Goal: Task Accomplishment & Management: Manage account settings

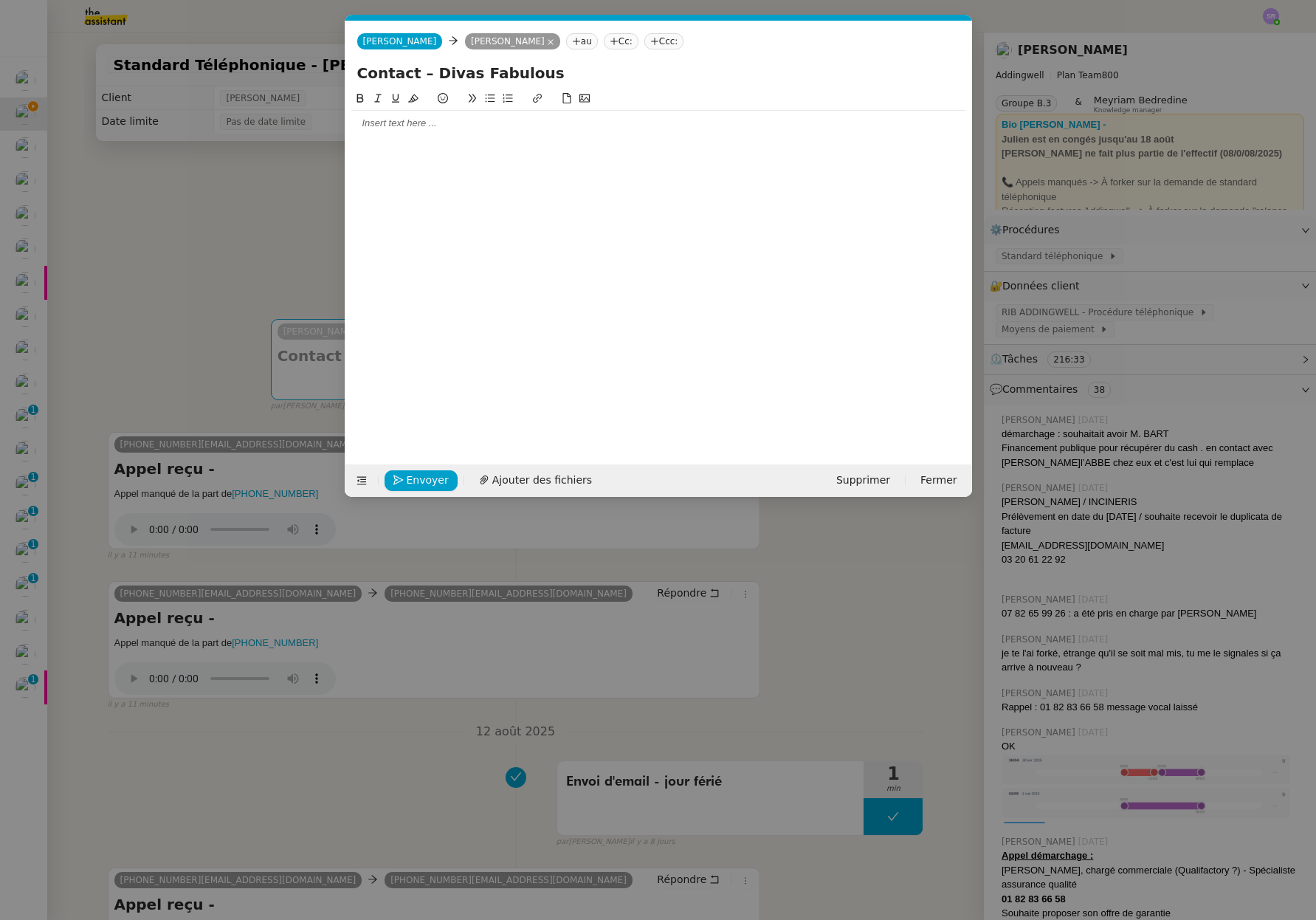
click at [539, 107] on div at bounding box center [659, 100] width 615 height 21
click at [542, 122] on div at bounding box center [659, 123] width 615 height 13
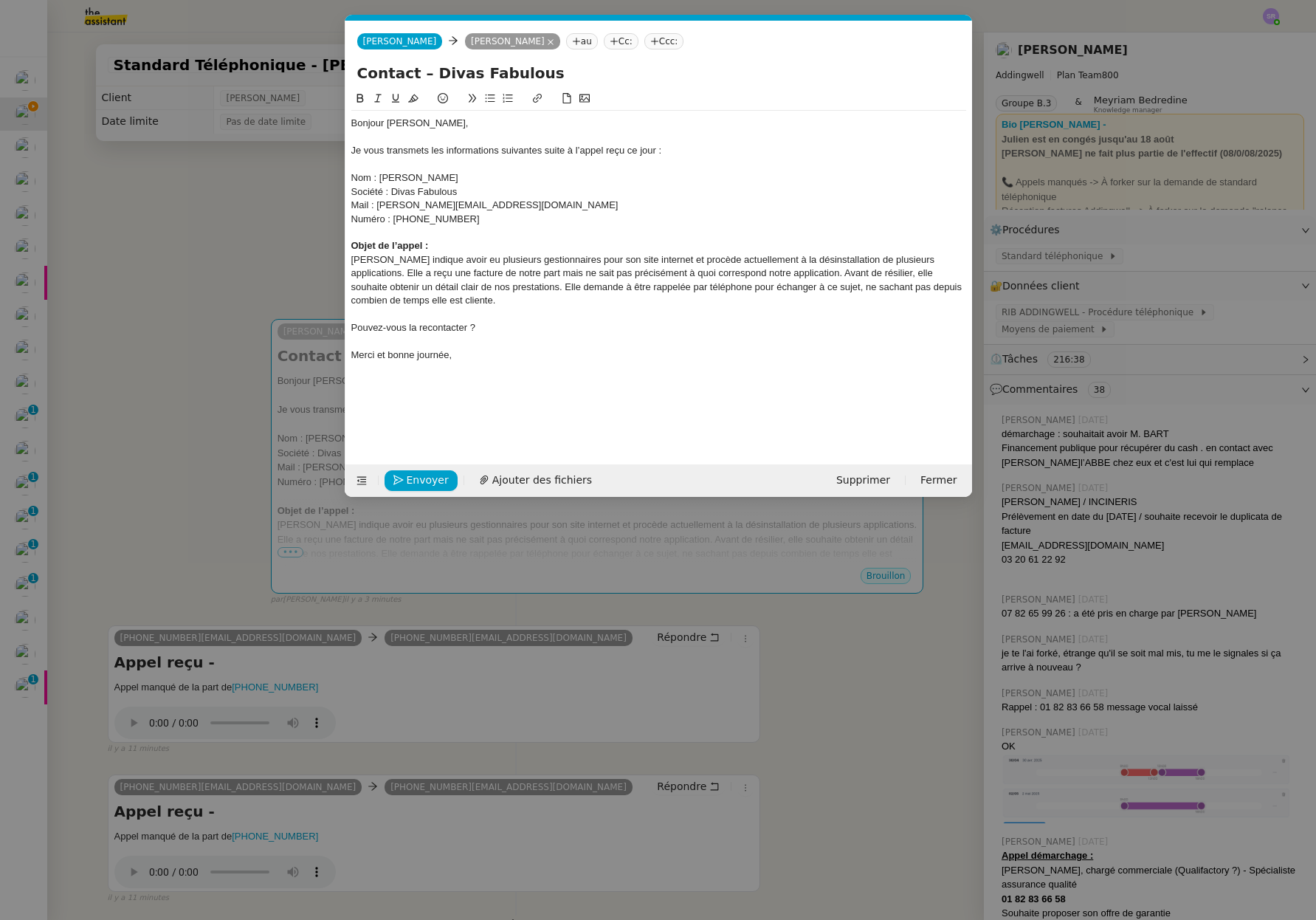
click at [111, 357] on nz-modal-container "Service TA - VOYAGE - PROPOSITION GLOBALE A utiliser dans le cadre de propositi…" at bounding box center [658, 460] width 1316 height 920
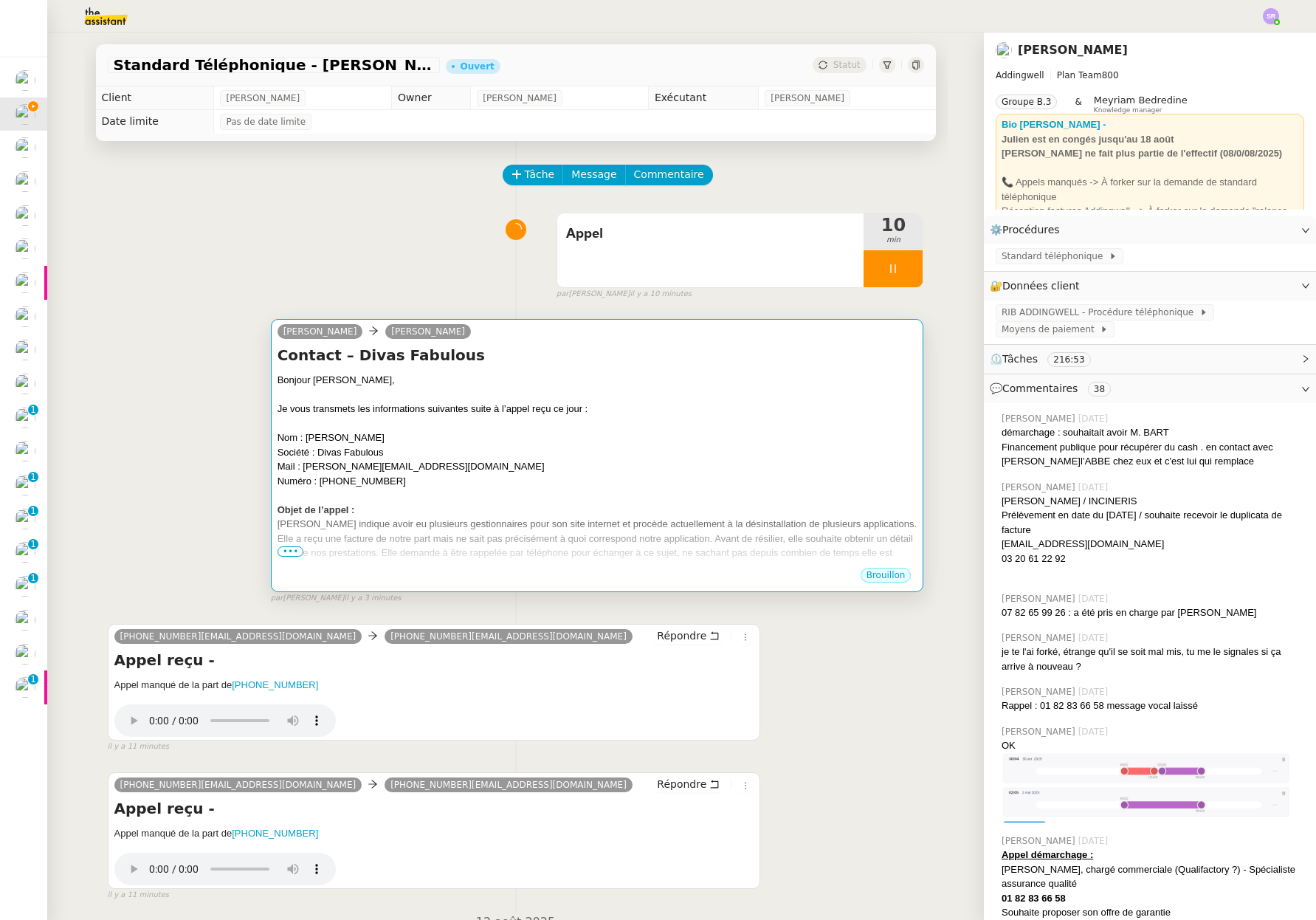
click at [488, 508] on div "Objet de l’appel :" at bounding box center [598, 510] width 640 height 15
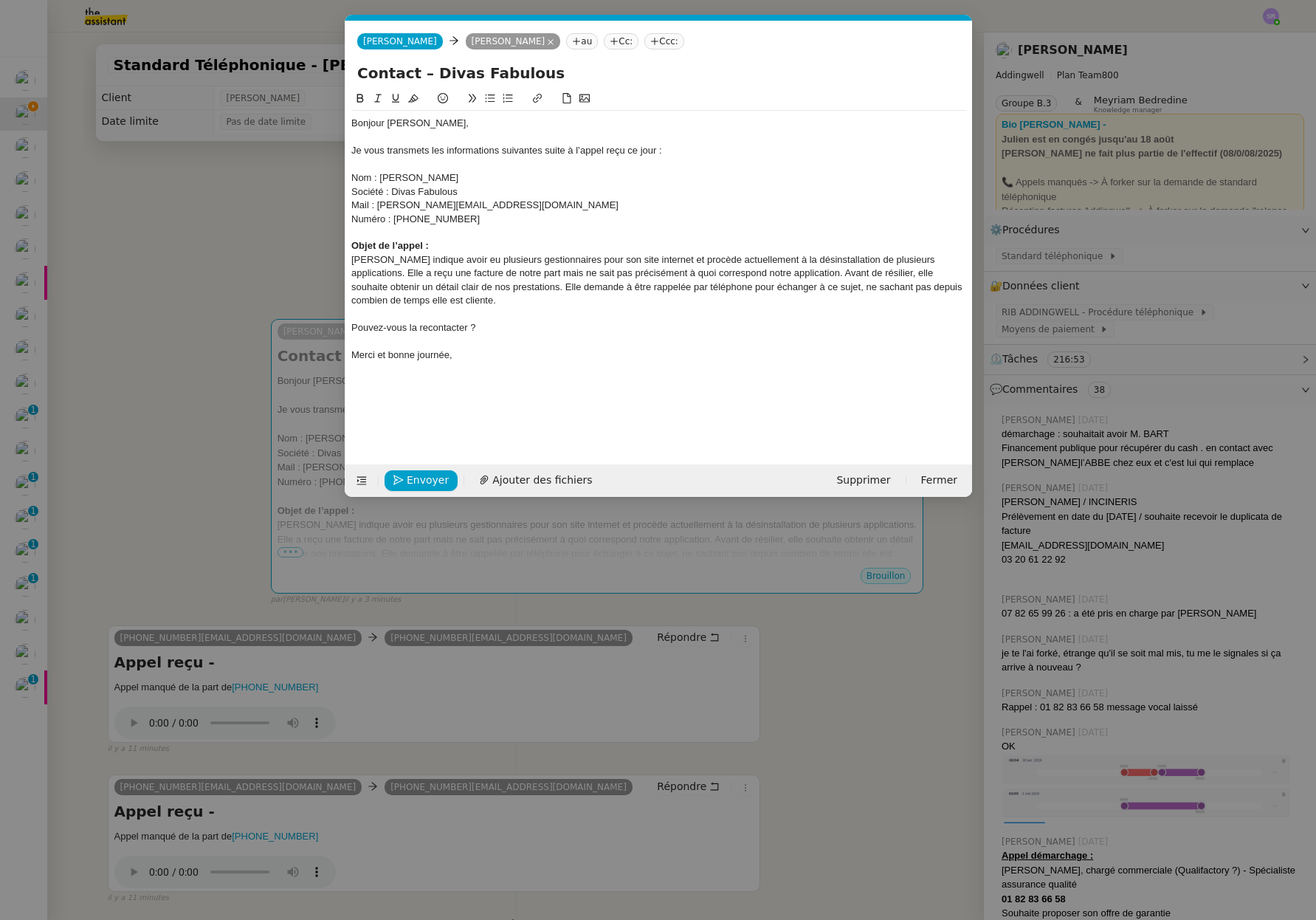
scroll to position [0, 31]
click at [395, 331] on div "Pouvez-vous la recontacter ?" at bounding box center [659, 327] width 615 height 13
click at [488, 100] on icon at bounding box center [490, 98] width 10 height 10
click at [402, 329] on li "Pouvez-vous la recontacter ?" at bounding box center [666, 327] width 601 height 13
drag, startPoint x: 373, startPoint y: 180, endPoint x: 337, endPoint y: 181, distance: 36.0
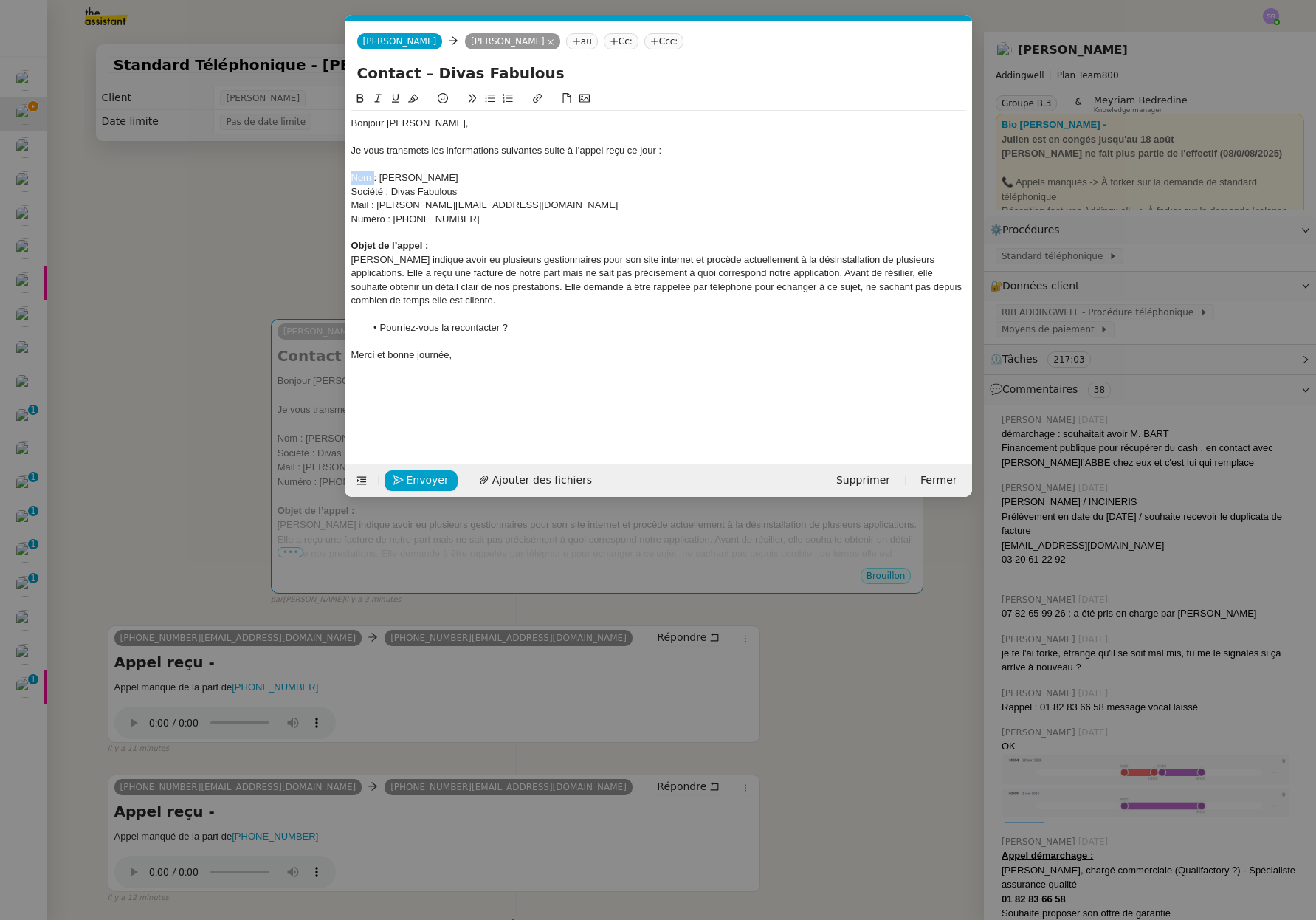
click at [337, 181] on nz-modal-container "Service TA - VOYAGE - PROPOSITION GLOBALE A utiliser dans le cadre de propositi…" at bounding box center [658, 460] width 1316 height 920
click at [354, 190] on div "Société : Divas Fabulous" at bounding box center [659, 192] width 615 height 13
click at [361, 208] on div "Mail : stephanie.guittonneau@divasfabulous.com" at bounding box center [659, 205] width 615 height 13
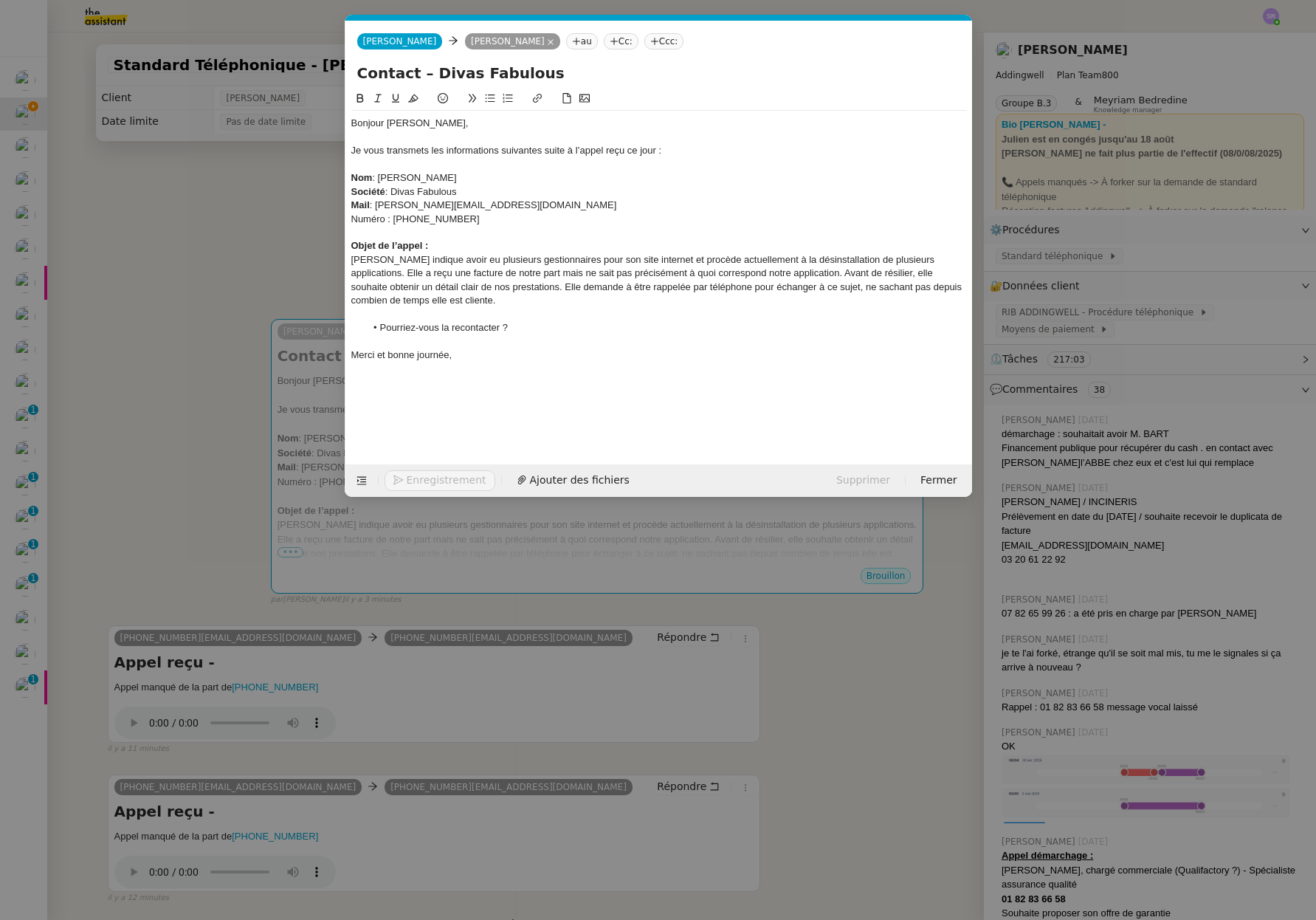
click at [366, 218] on div "Numéro : +33 6 51 86 64 41" at bounding box center [659, 219] width 615 height 13
click at [495, 223] on div "Numéro : +33 6 51 86 64 41" at bounding box center [659, 219] width 615 height 13
drag, startPoint x: 409, startPoint y: 275, endPoint x: 429, endPoint y: 274, distance: 20.0
click at [409, 274] on div "Mme Guittonneau indique avoir eu plusieurs gestionnaires pour son site internet…" at bounding box center [659, 281] width 615 height 55
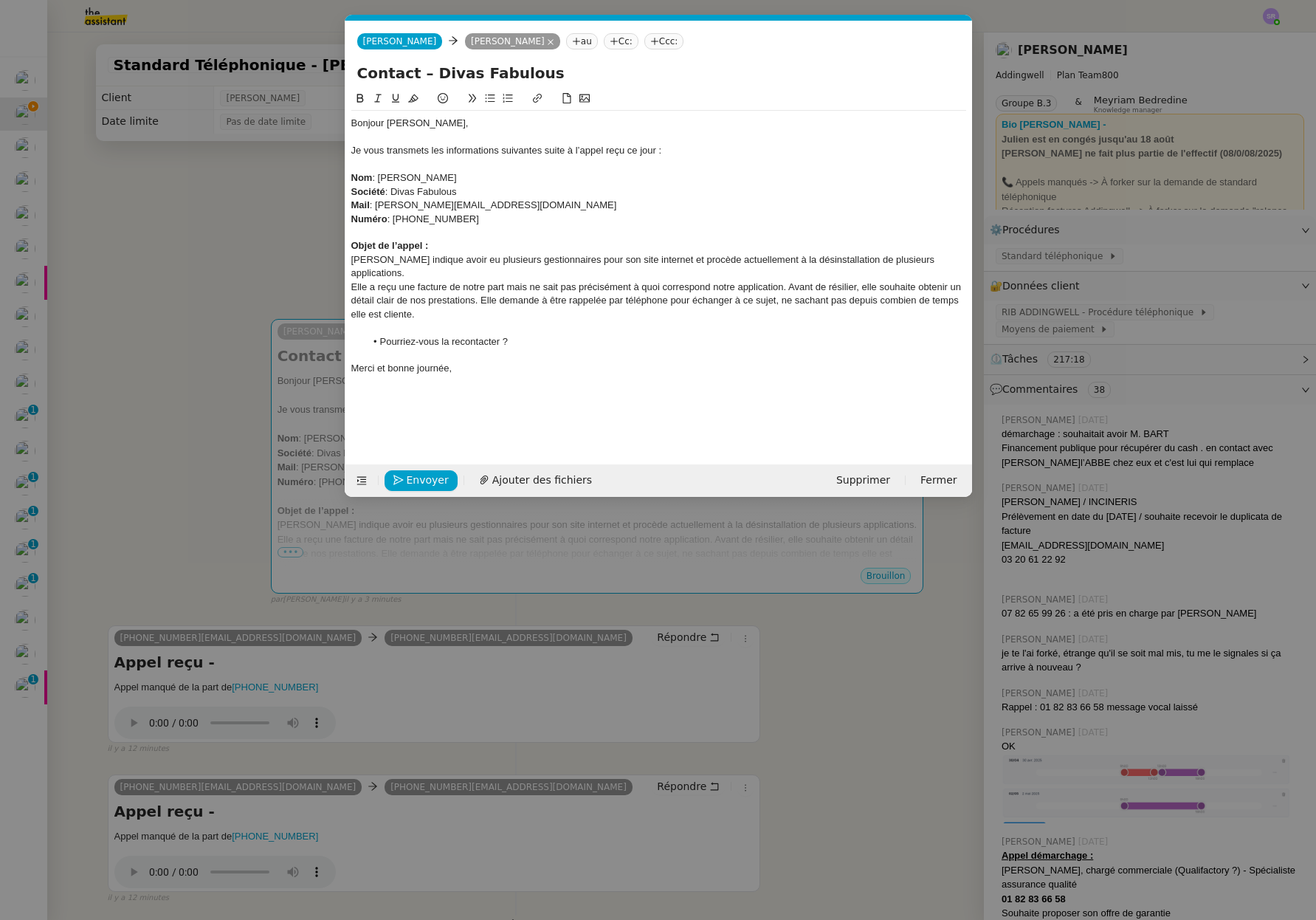
click at [790, 288] on div "Elle a reçu une facture de notre part mais ne sait pas précisément à quoi corre…" at bounding box center [659, 300] width 615 height 41
click at [658, 303] on div "Avant de résilier, elle souhaite obtenir un détail clair de nos prestations. El…" at bounding box center [659, 307] width 615 height 27
click at [890, 317] on div "Elle demande à être rappelée par téléphone pour échanger à ce sujet, ne sachant…" at bounding box center [659, 314] width 615 height 13
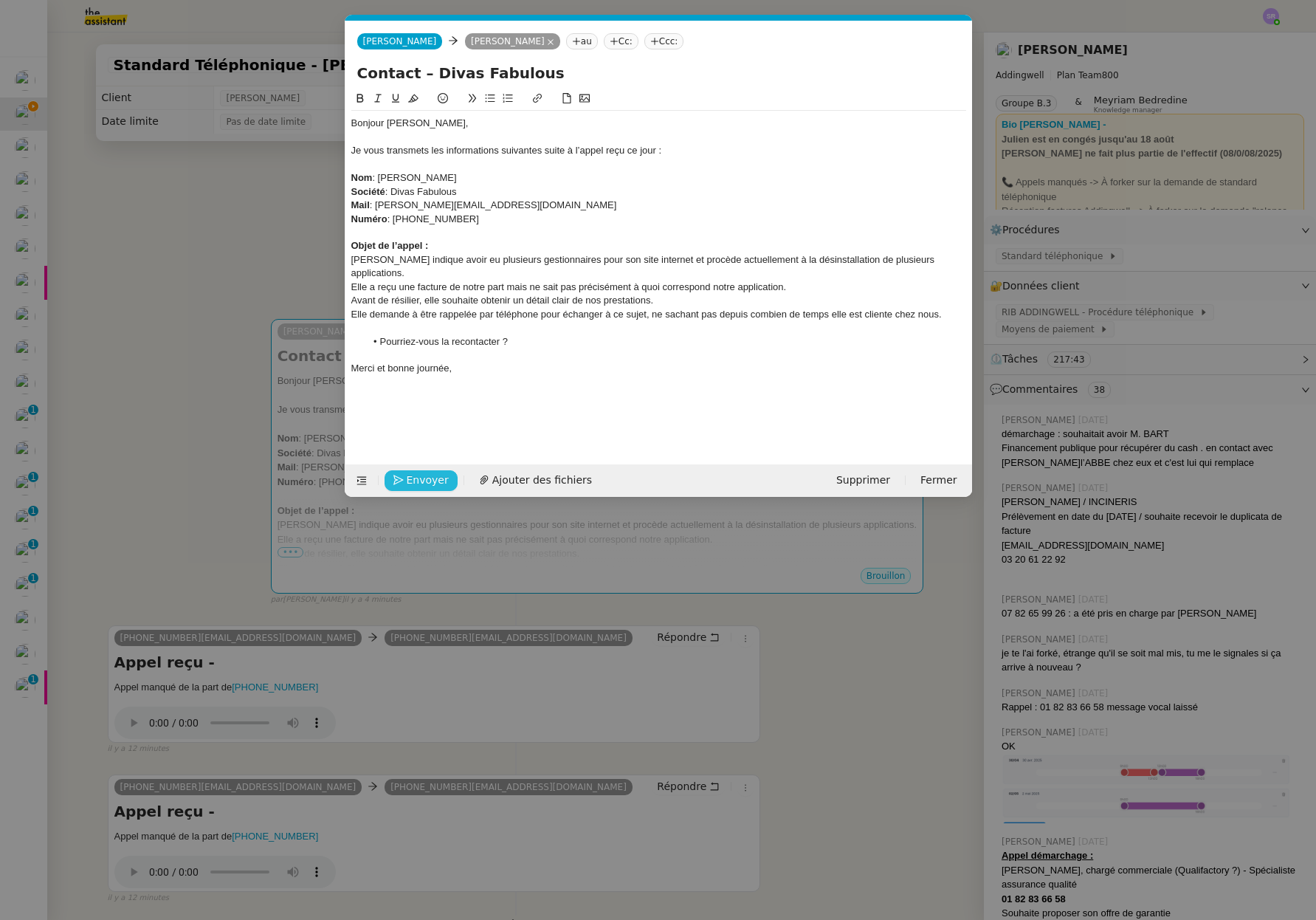
click at [437, 480] on span "Envoyer" at bounding box center [427, 480] width 42 height 17
click at [437, 480] on span "Confirmer l'envoi" at bounding box center [451, 480] width 89 height 17
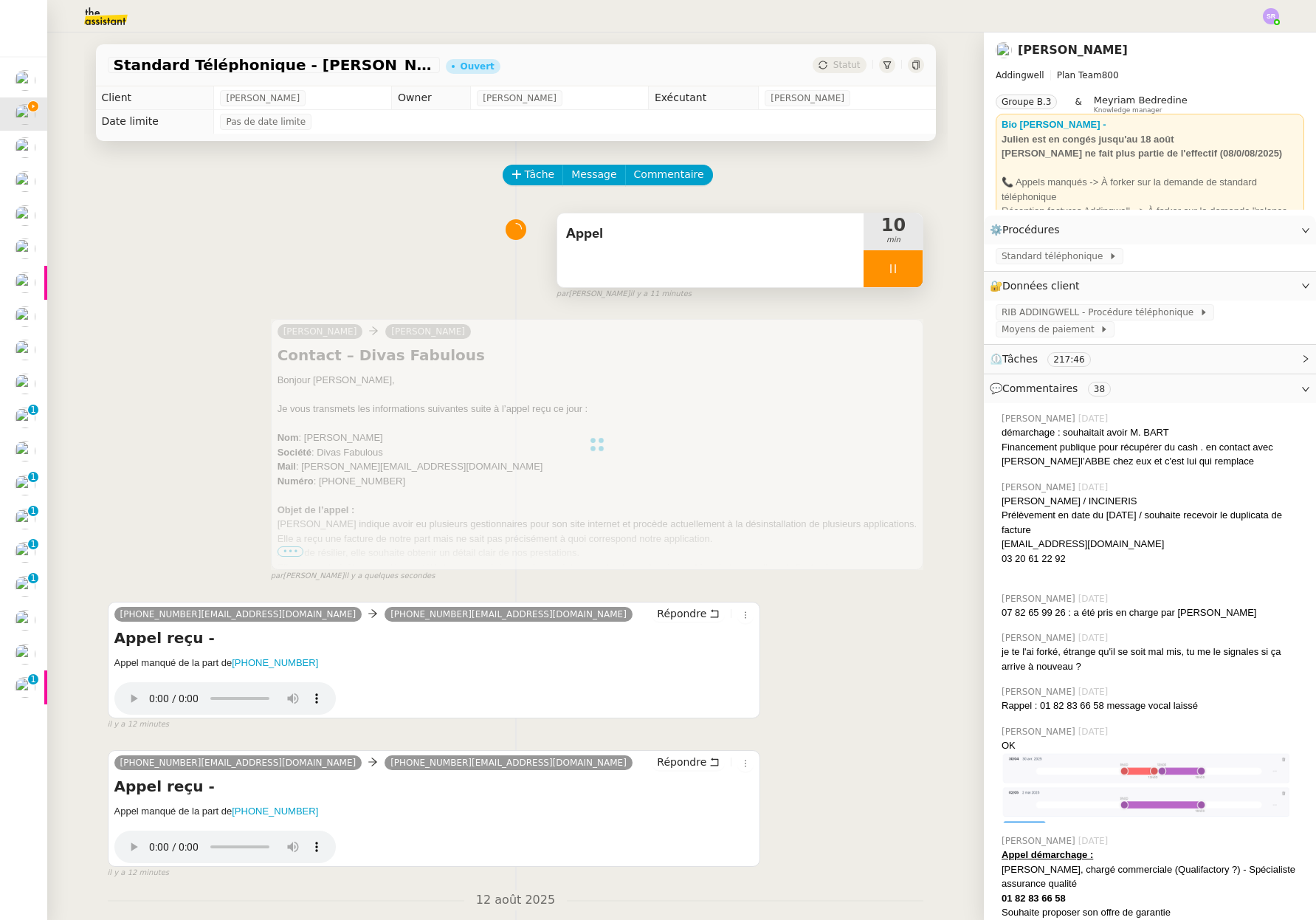
click at [904, 260] on div at bounding box center [893, 268] width 59 height 37
click at [905, 269] on button at bounding box center [909, 268] width 30 height 37
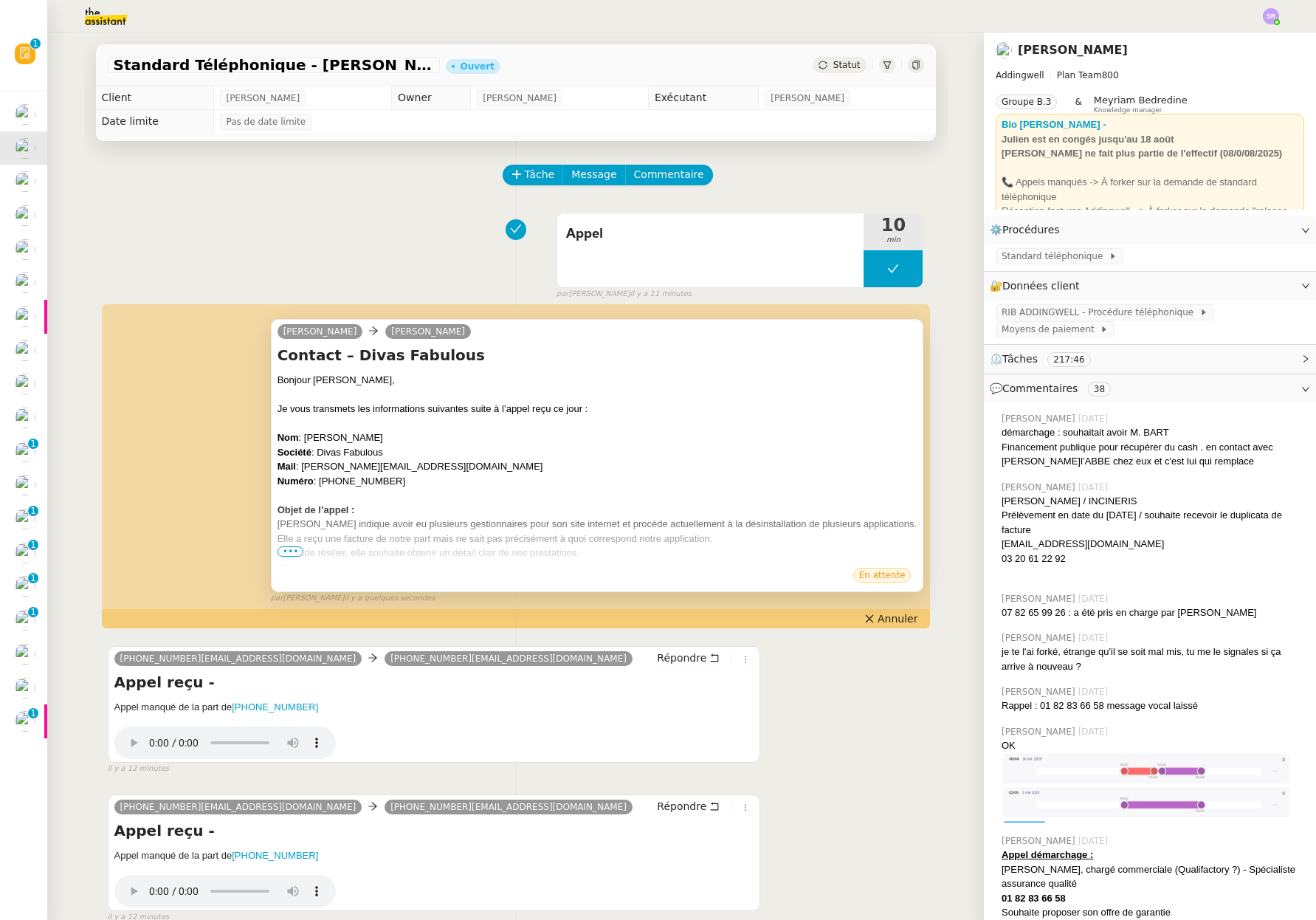
click at [278, 549] on span "•••" at bounding box center [291, 551] width 27 height 10
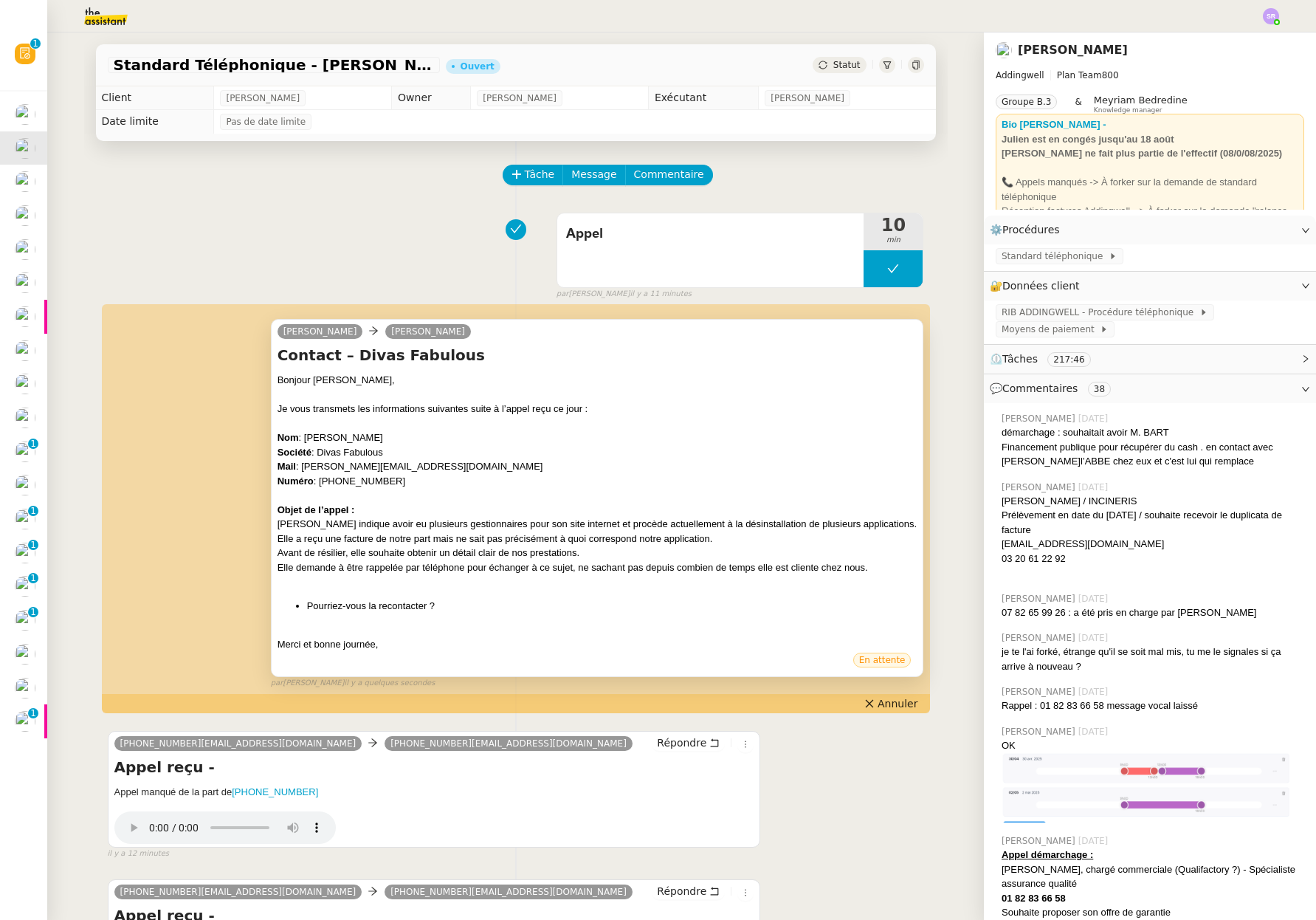
click at [358, 287] on div "Appel 10 min false par Stéphanie R. il y a 11 minutes" at bounding box center [516, 253] width 816 height 95
click at [835, 68] on span "Statut" at bounding box center [847, 65] width 27 height 10
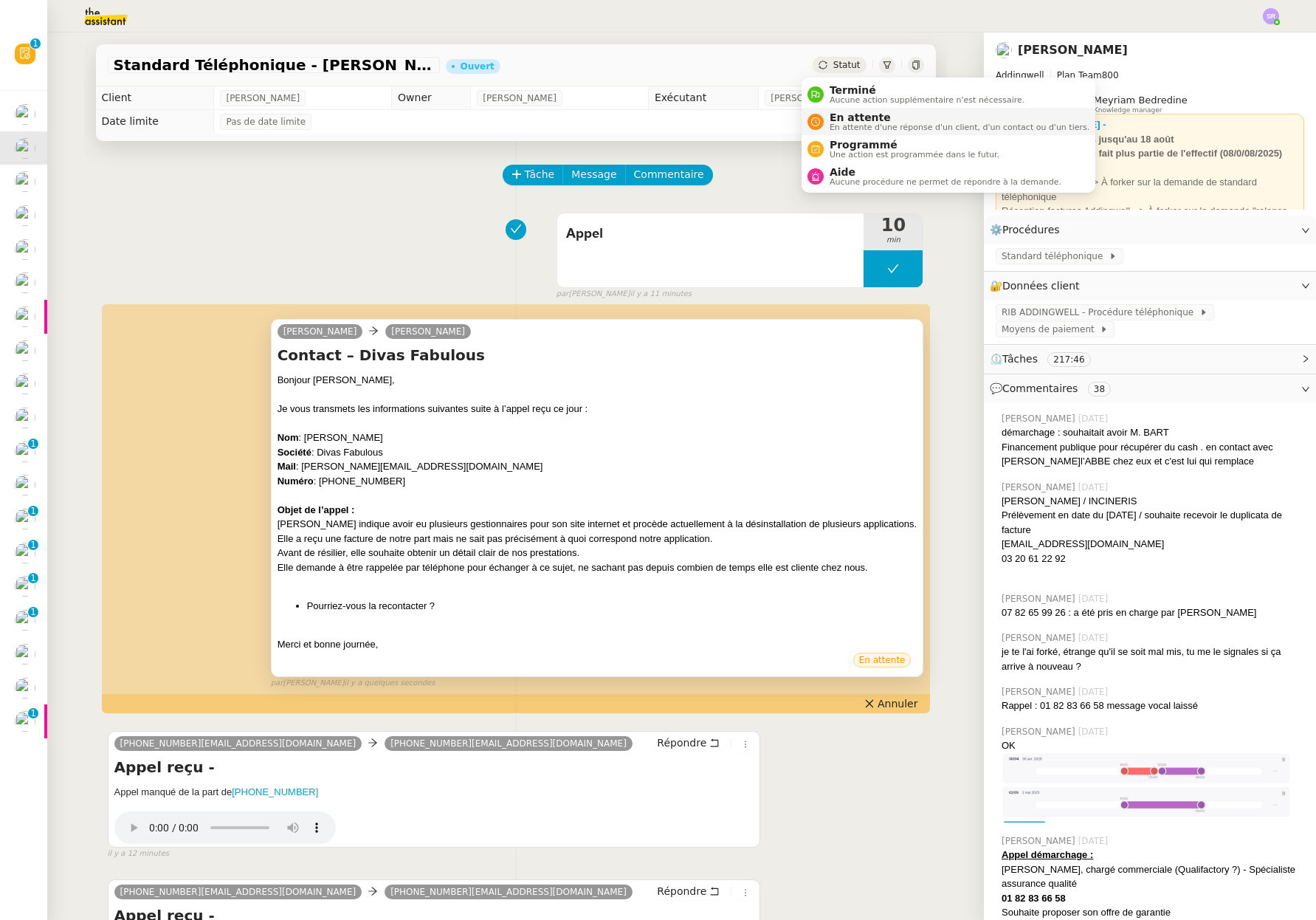
click at [898, 118] on span "En attente" at bounding box center [959, 117] width 260 height 12
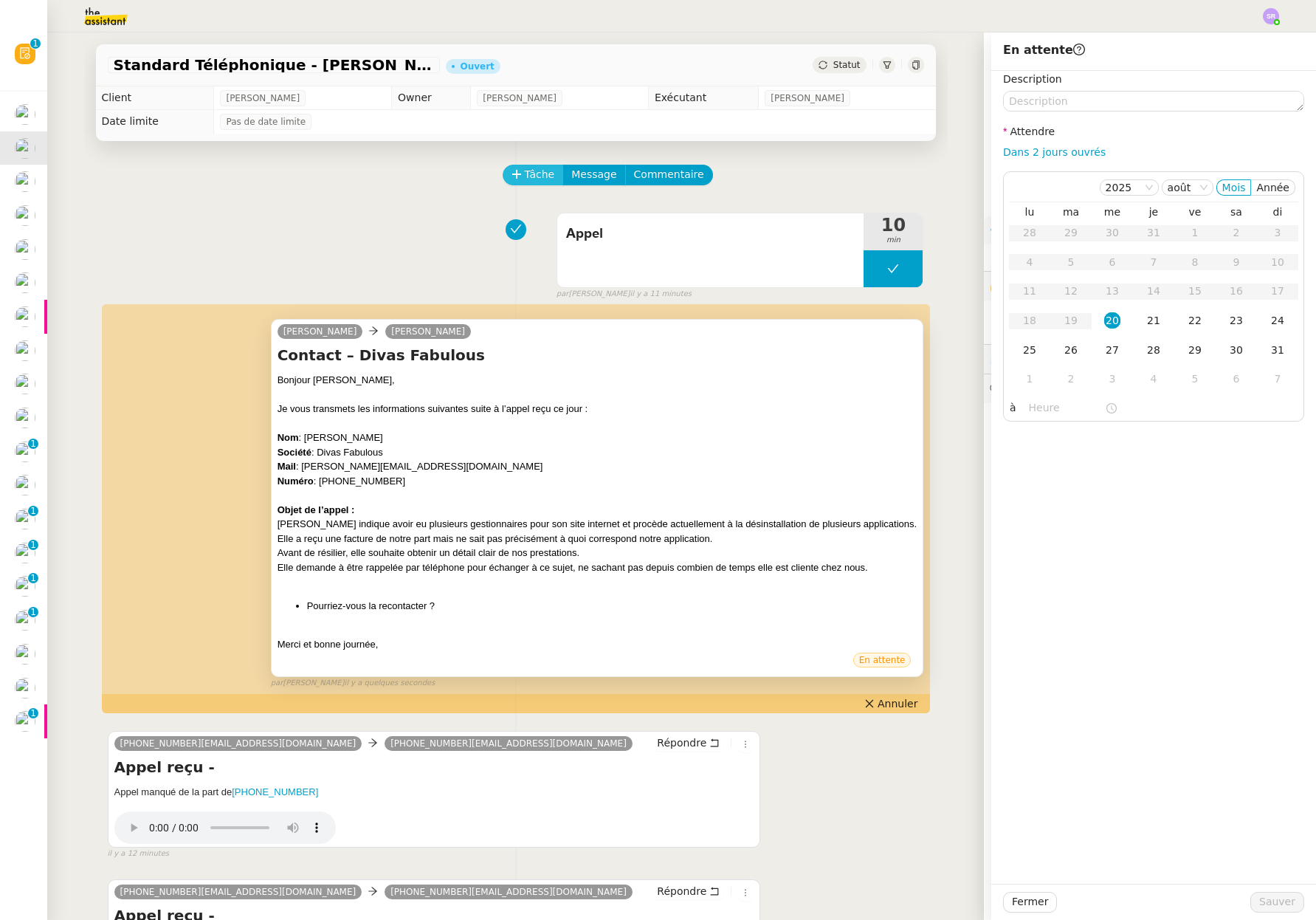
click at [525, 178] on span "Tâche" at bounding box center [540, 175] width 30 height 17
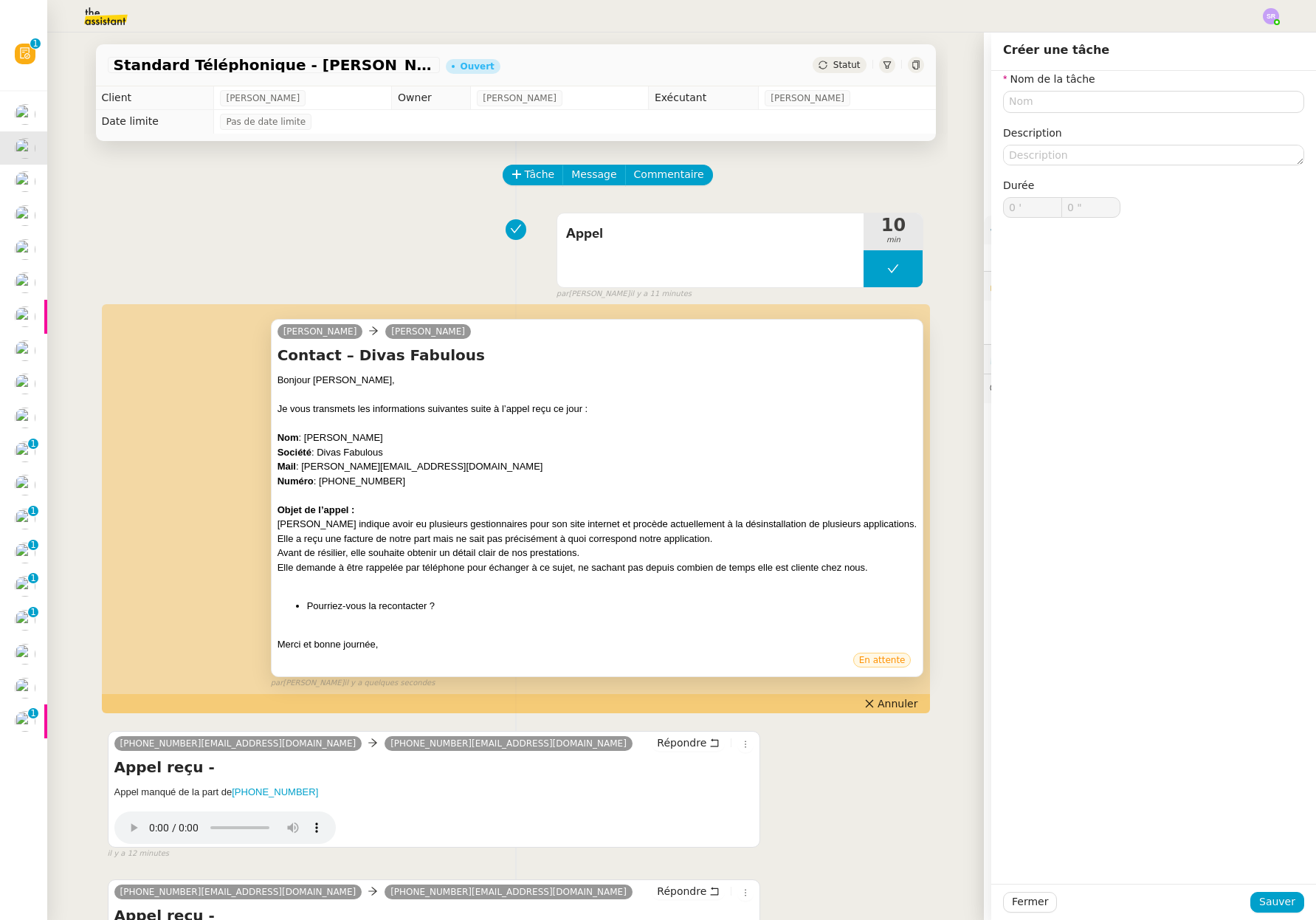
click at [292, 209] on div "Appel 10 min false par Stéphanie R. il y a 11 minutes" at bounding box center [516, 253] width 816 height 95
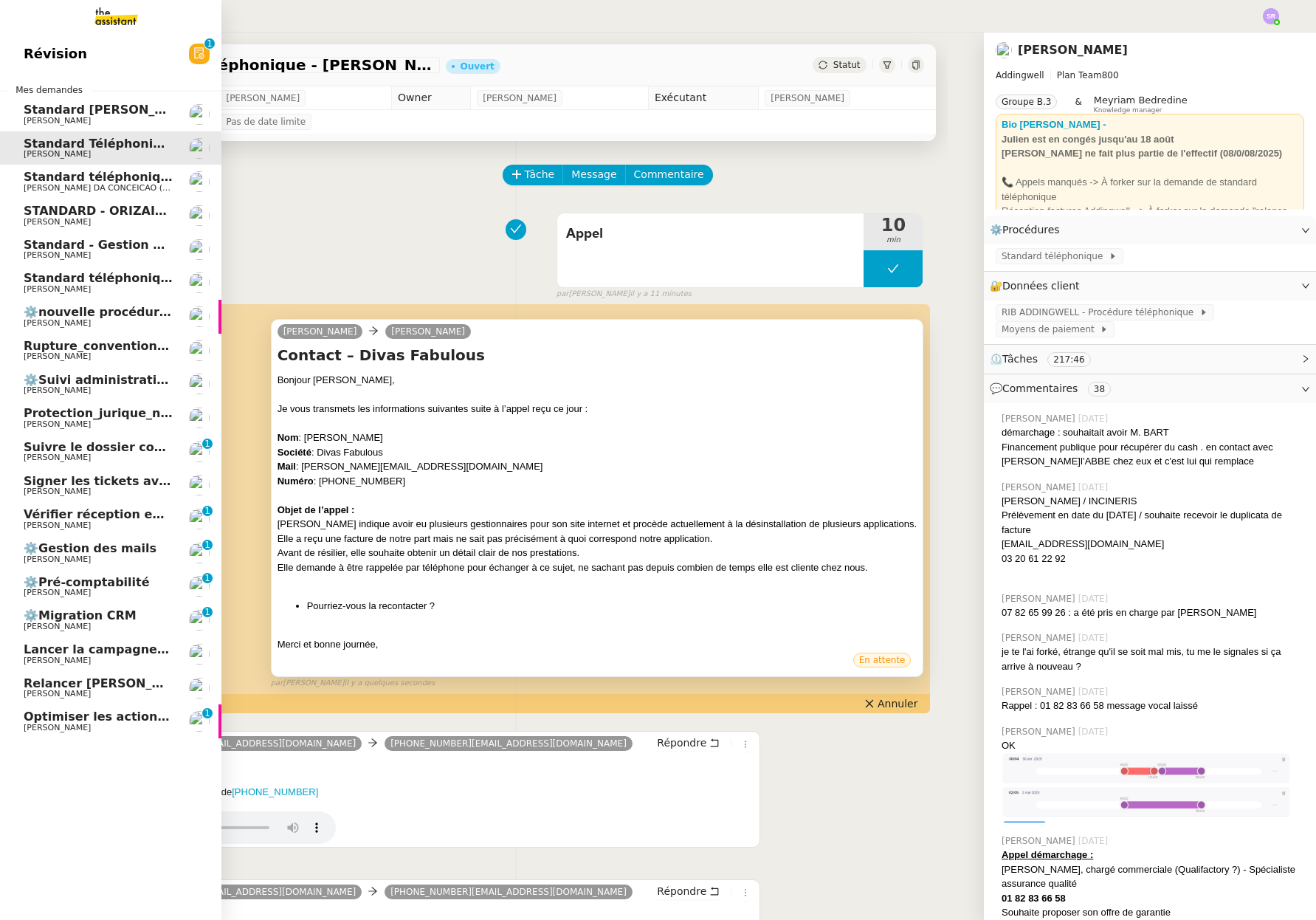
click at [156, 470] on link "Signer les tickets avec prénom Géraldine Thomas SOULIER" at bounding box center [111, 485] width 221 height 34
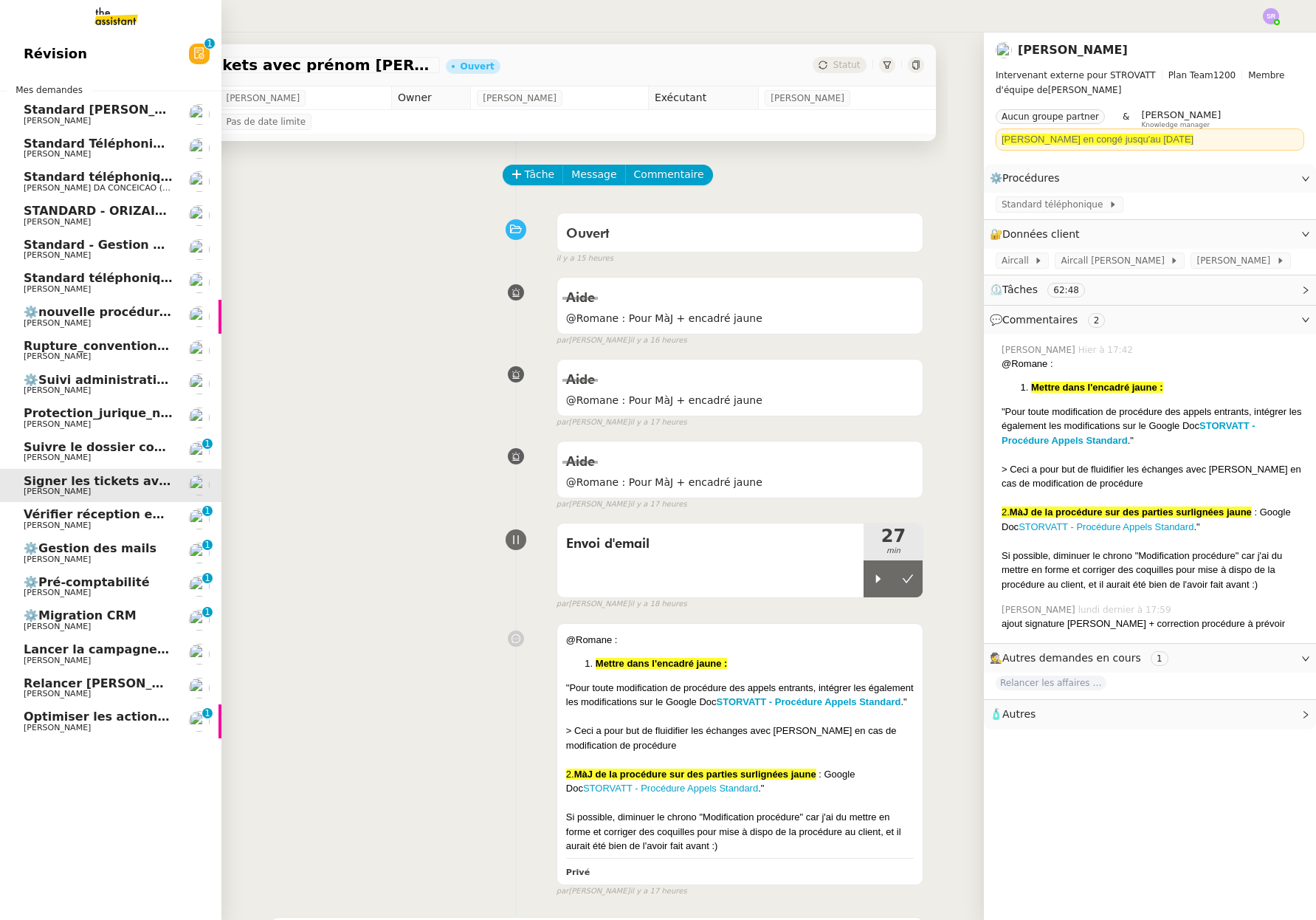
drag, startPoint x: 41, startPoint y: 731, endPoint x: 64, endPoint y: 729, distance: 23.1
click at [41, 730] on span "[PERSON_NAME]" at bounding box center [97, 727] width 149 height 9
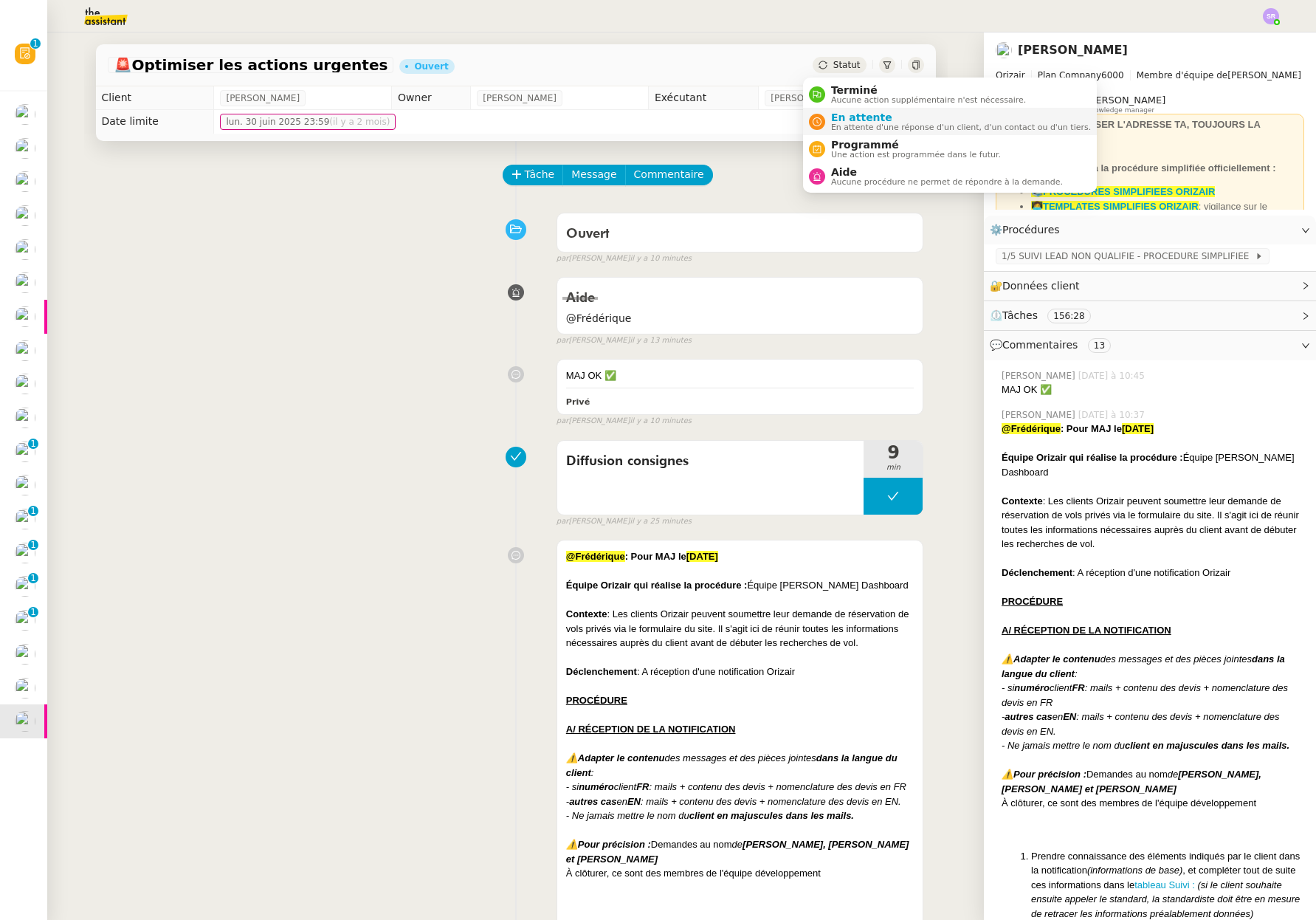
click at [894, 122] on span "En attente" at bounding box center [961, 117] width 260 height 12
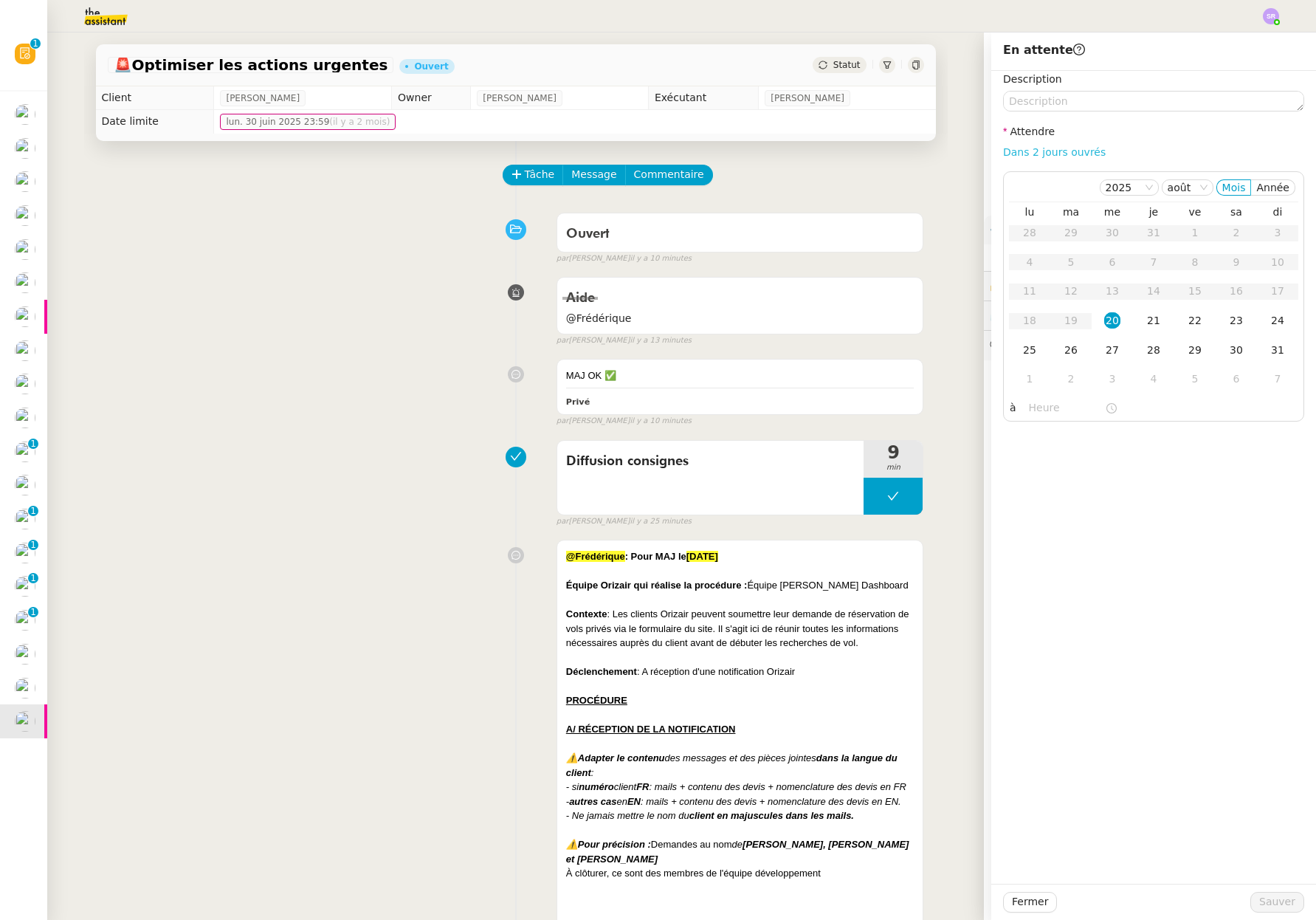
click at [1059, 151] on link "Dans 2 jours ouvrés" at bounding box center [1054, 152] width 102 height 12
type input "07:00"
click at [1195, 352] on td "29" at bounding box center [1195, 351] width 42 height 30
click at [1270, 900] on span "Sauver" at bounding box center [1278, 902] width 37 height 17
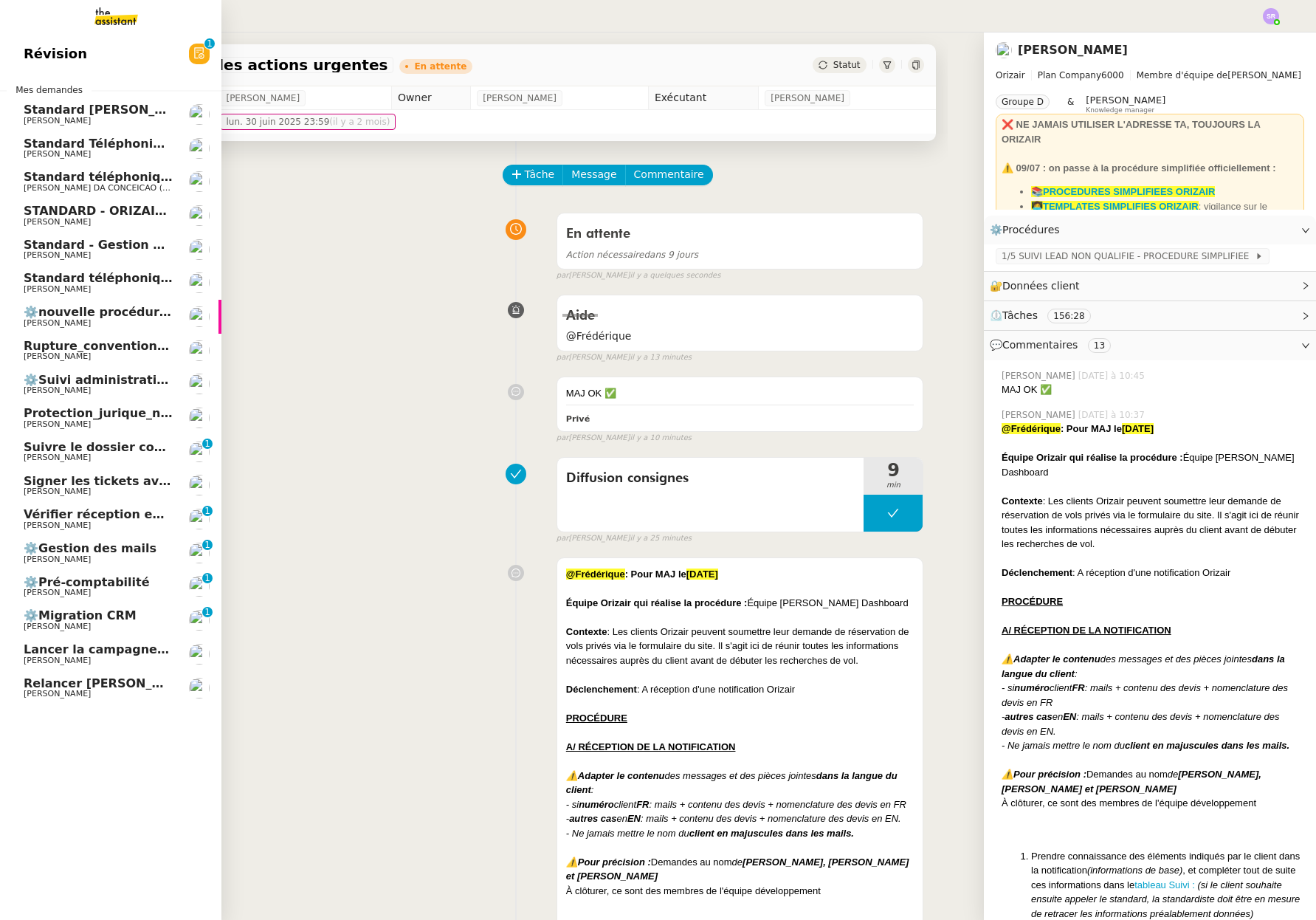
click at [120, 688] on span "Relancer [PERSON_NAME] pour le dossier annulé" at bounding box center [186, 682] width 326 height 14
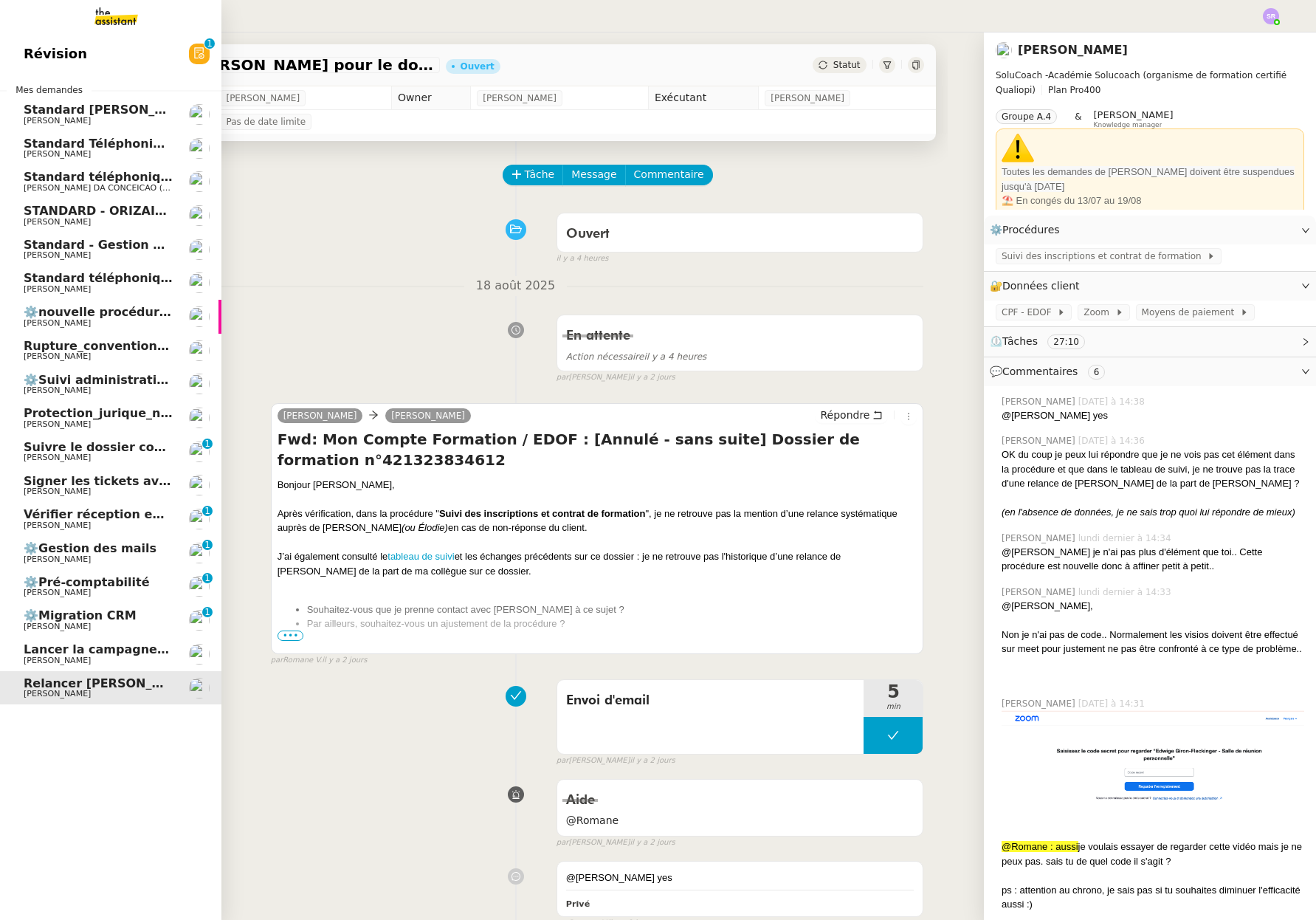
click at [125, 483] on span "Signer les tickets avec prénom [PERSON_NAME]" at bounding box center [183, 480] width 320 height 14
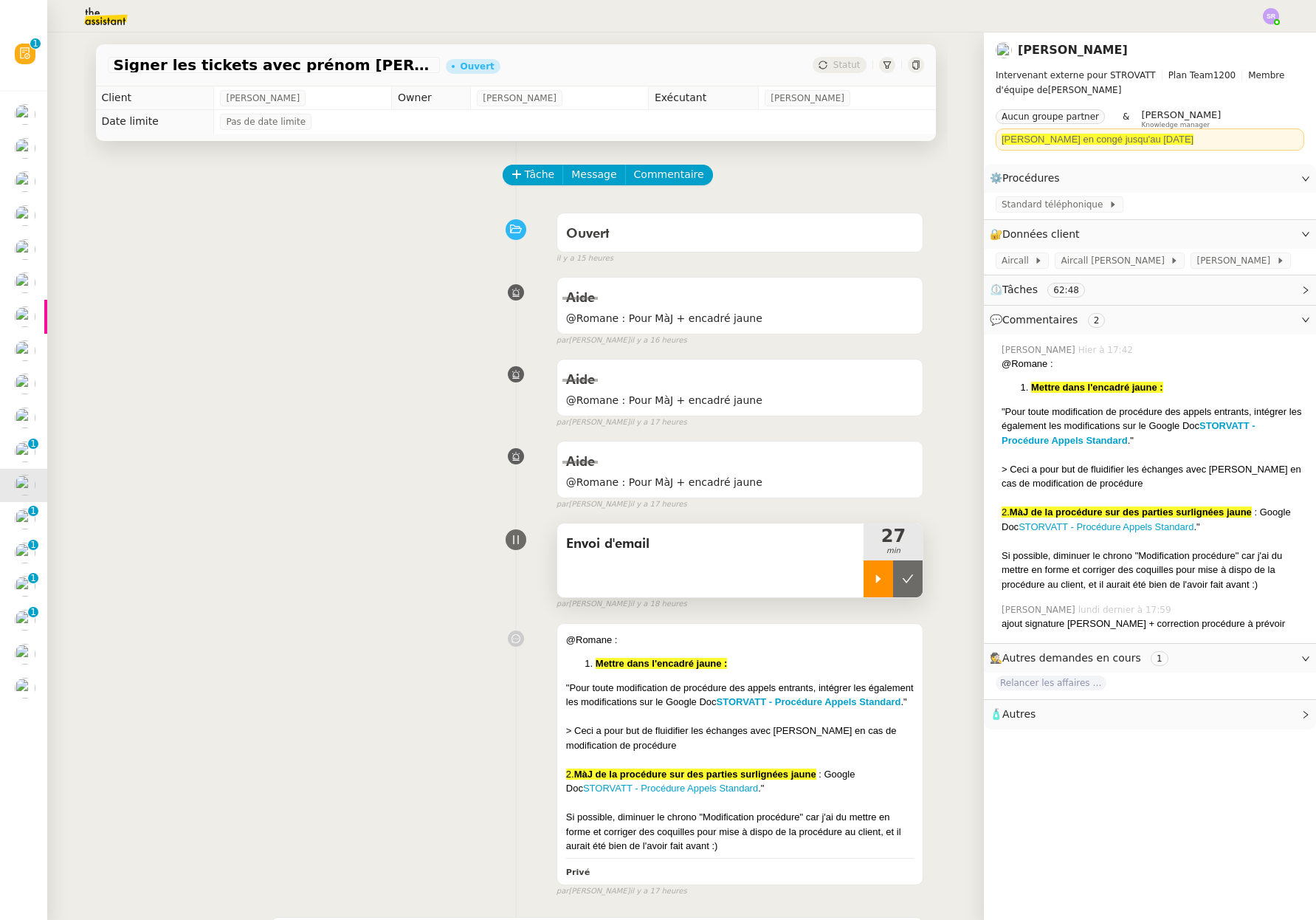
click at [876, 579] on icon at bounding box center [879, 579] width 5 height 8
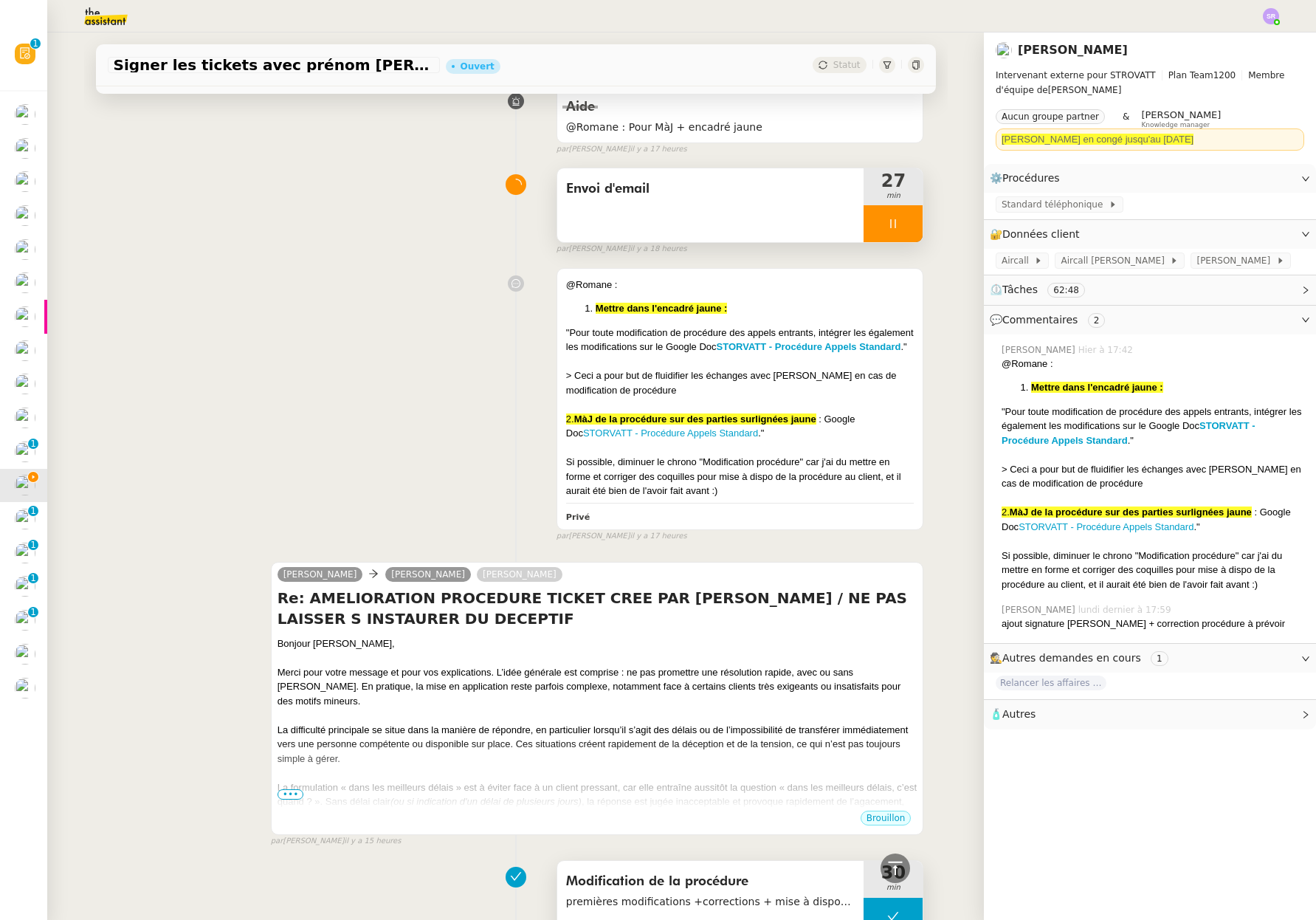
scroll to position [721, 0]
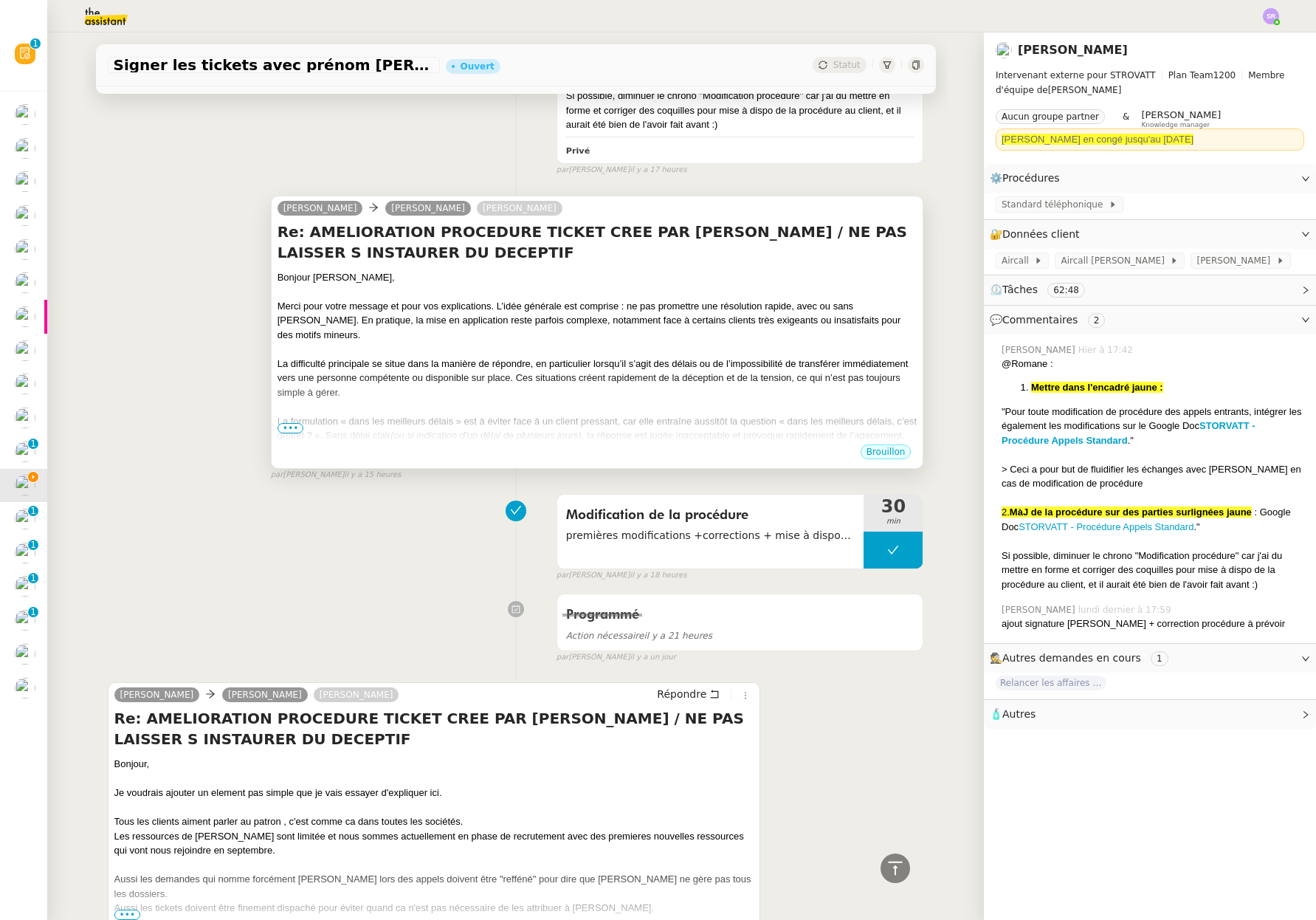
click at [387, 421] on div "La formulation « dans les meilleurs délais » est à éviter face à un client pres…" at bounding box center [598, 435] width 640 height 43
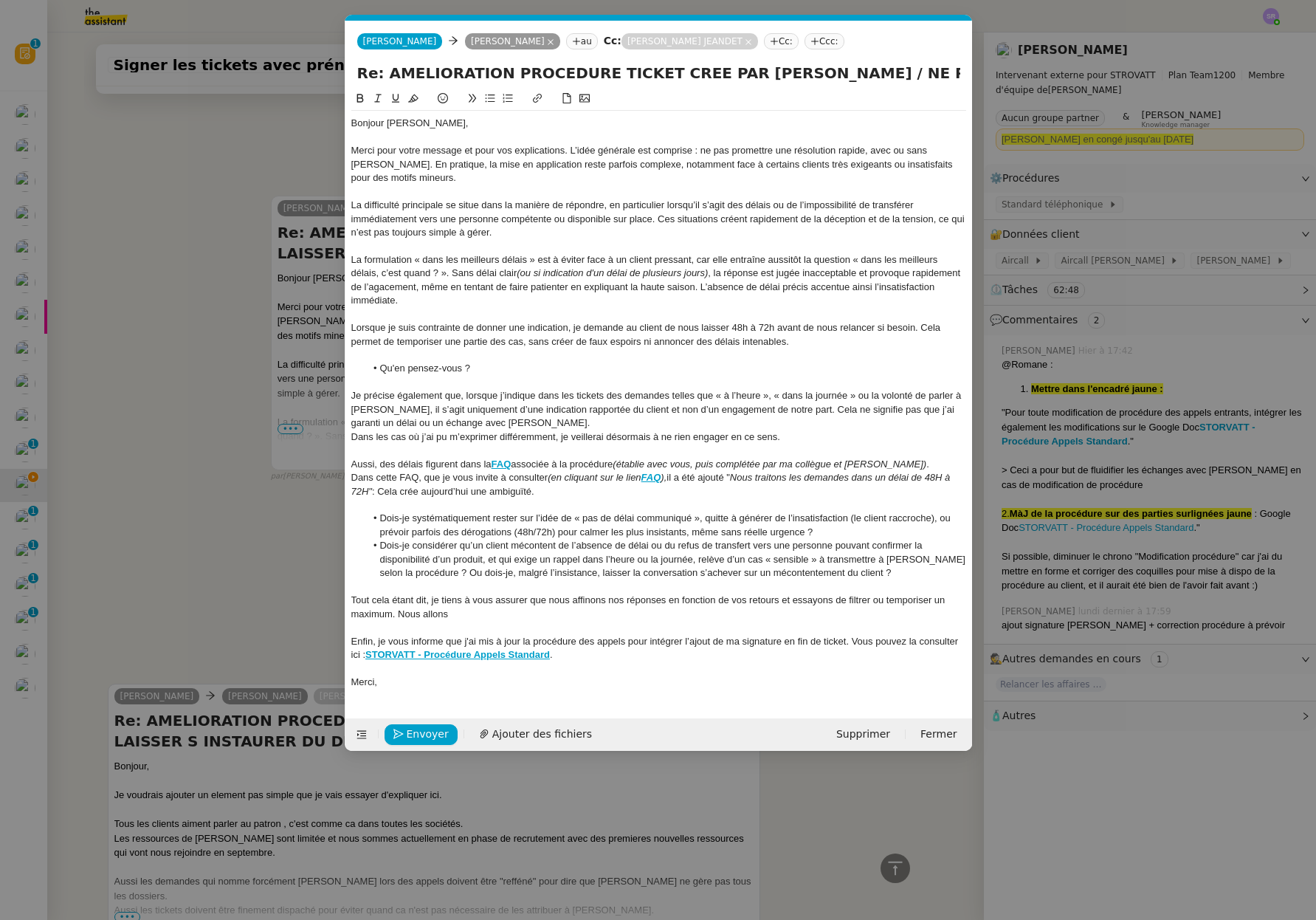
scroll to position [0, 31]
click at [195, 504] on nz-modal-container "Service TA - VOYAGE - PROPOSITION GLOBALE A utiliser dans le cadre de propositi…" at bounding box center [658, 460] width 1316 height 920
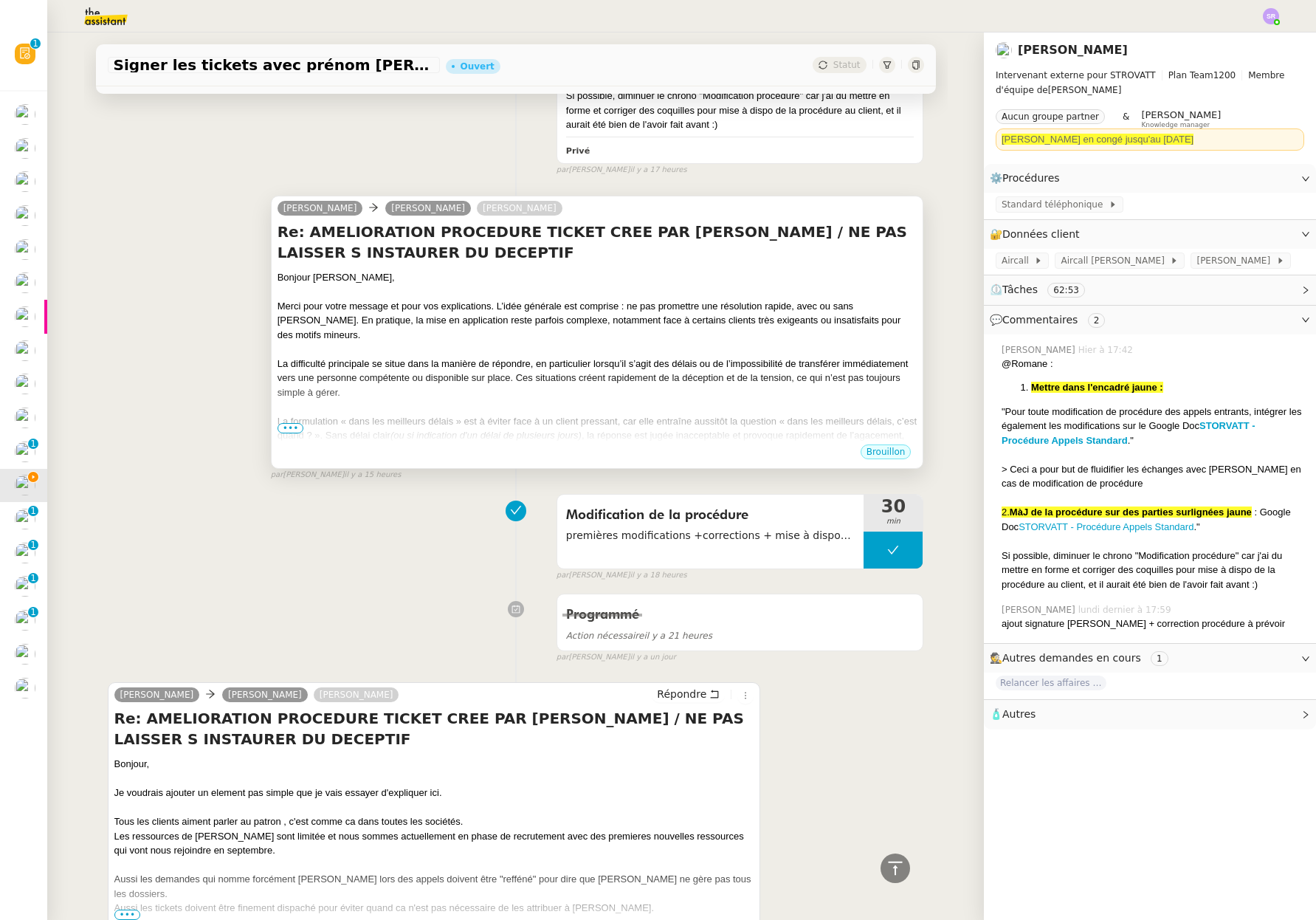
click at [726, 389] on div "La difficulté principale se situe dans la manière de répondre, en particulier l…" at bounding box center [598, 378] width 640 height 43
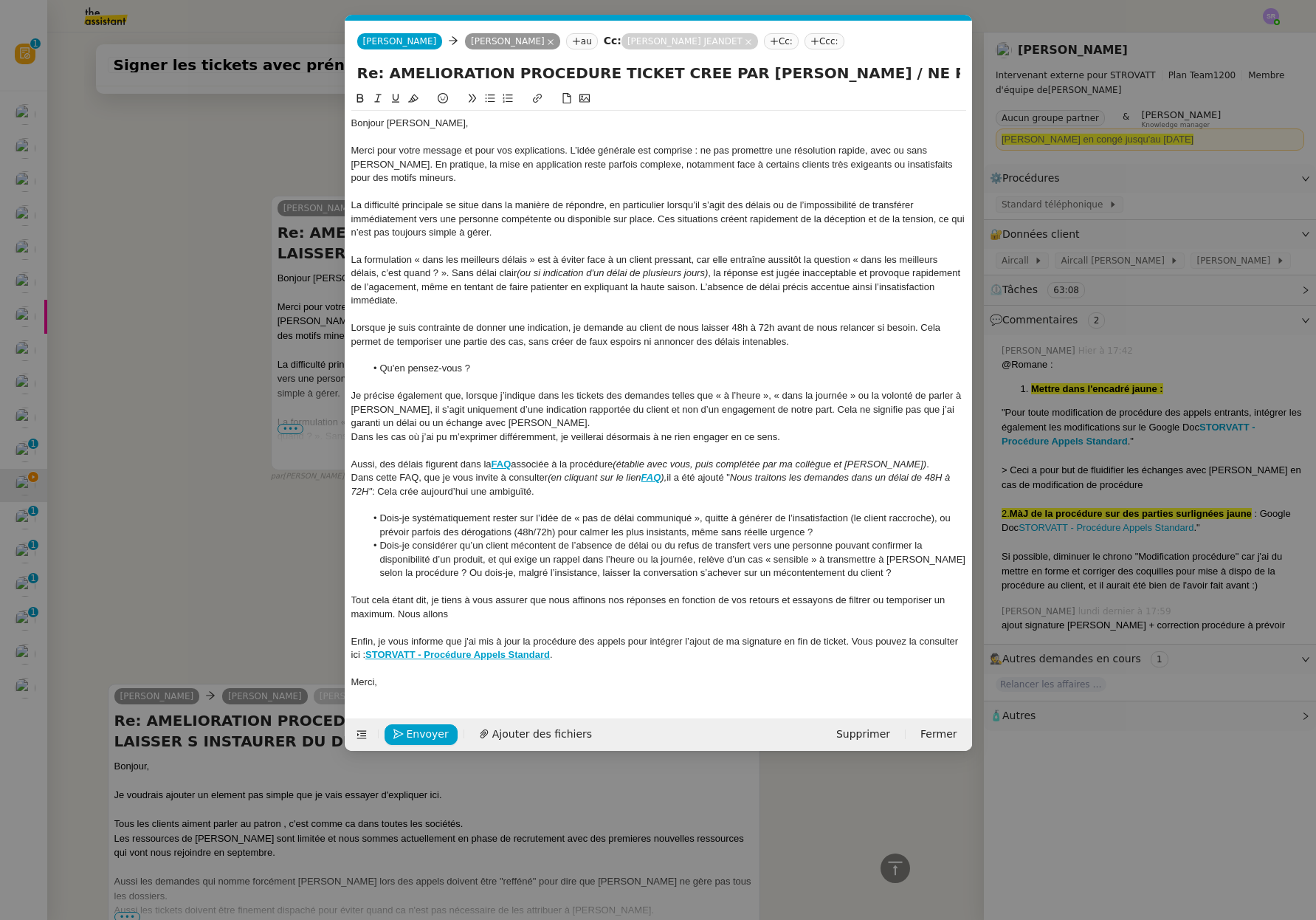
click at [506, 615] on div "Tout cela étant dit, je tiens à vous assurer que nous affinons nos réponses en …" at bounding box center [659, 607] width 615 height 27
drag, startPoint x: 500, startPoint y: 617, endPoint x: 347, endPoint y: 598, distance: 154.2
click at [347, 598] on nz-spin "Bonjour Thomas, Merci pour votre message et pour vos explications. L’idée génér…" at bounding box center [659, 395] width 627 height 610
drag, startPoint x: 617, startPoint y: 614, endPoint x: 343, endPoint y: 598, distance: 274.5
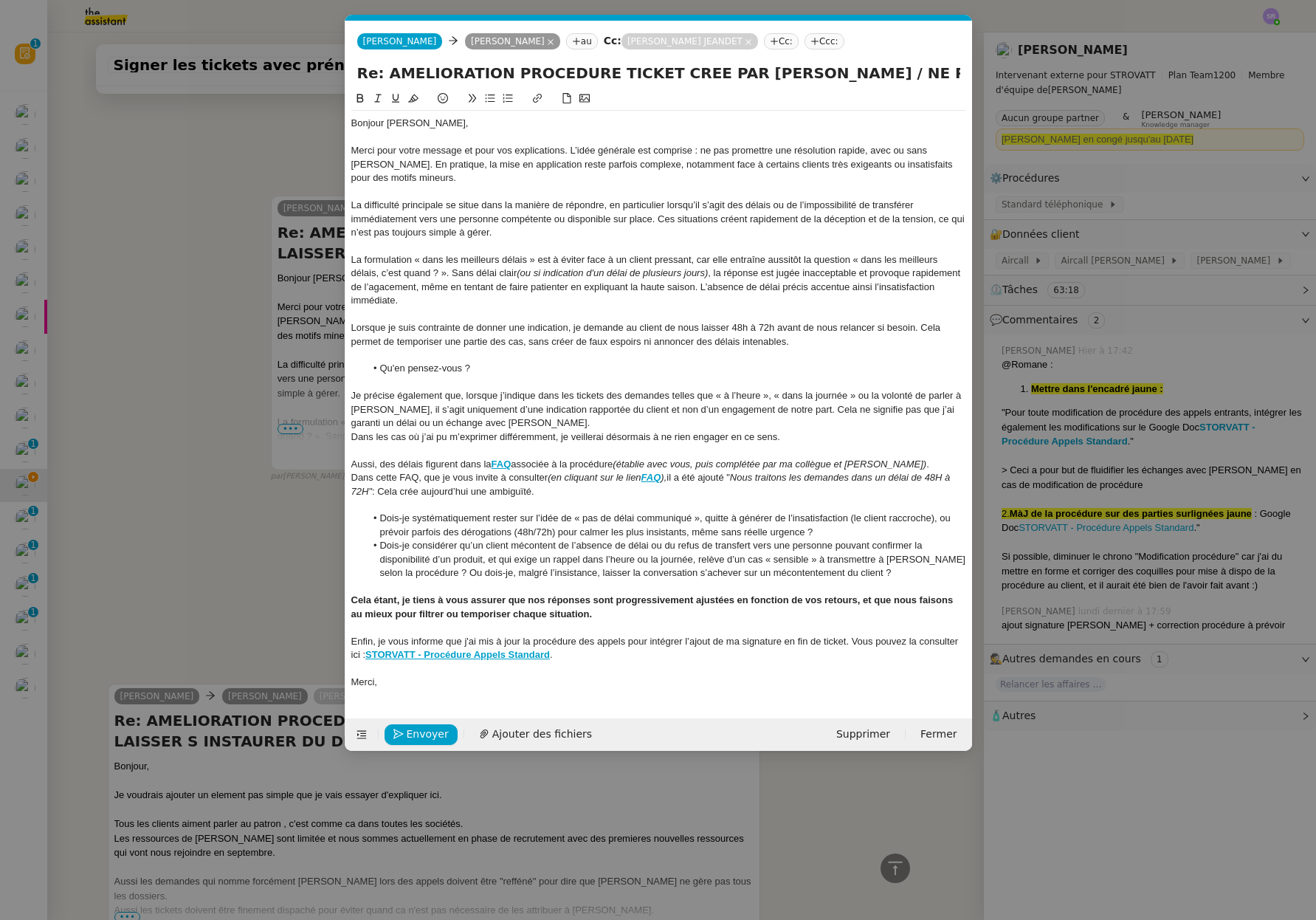
click at [343, 598] on nz-modal-container "Service TA - VOYAGE - PROPOSITION GLOBALE A utiliser dans le cadre de propositi…" at bounding box center [658, 460] width 1316 height 920
click at [365, 100] on icon at bounding box center [360, 98] width 10 height 10
click at [451, 593] on div at bounding box center [659, 587] width 615 height 13
click at [352, 597] on div "Cela étant, je tiens à vous assurer que nos réponses sont progressivement ajust…" at bounding box center [659, 607] width 615 height 27
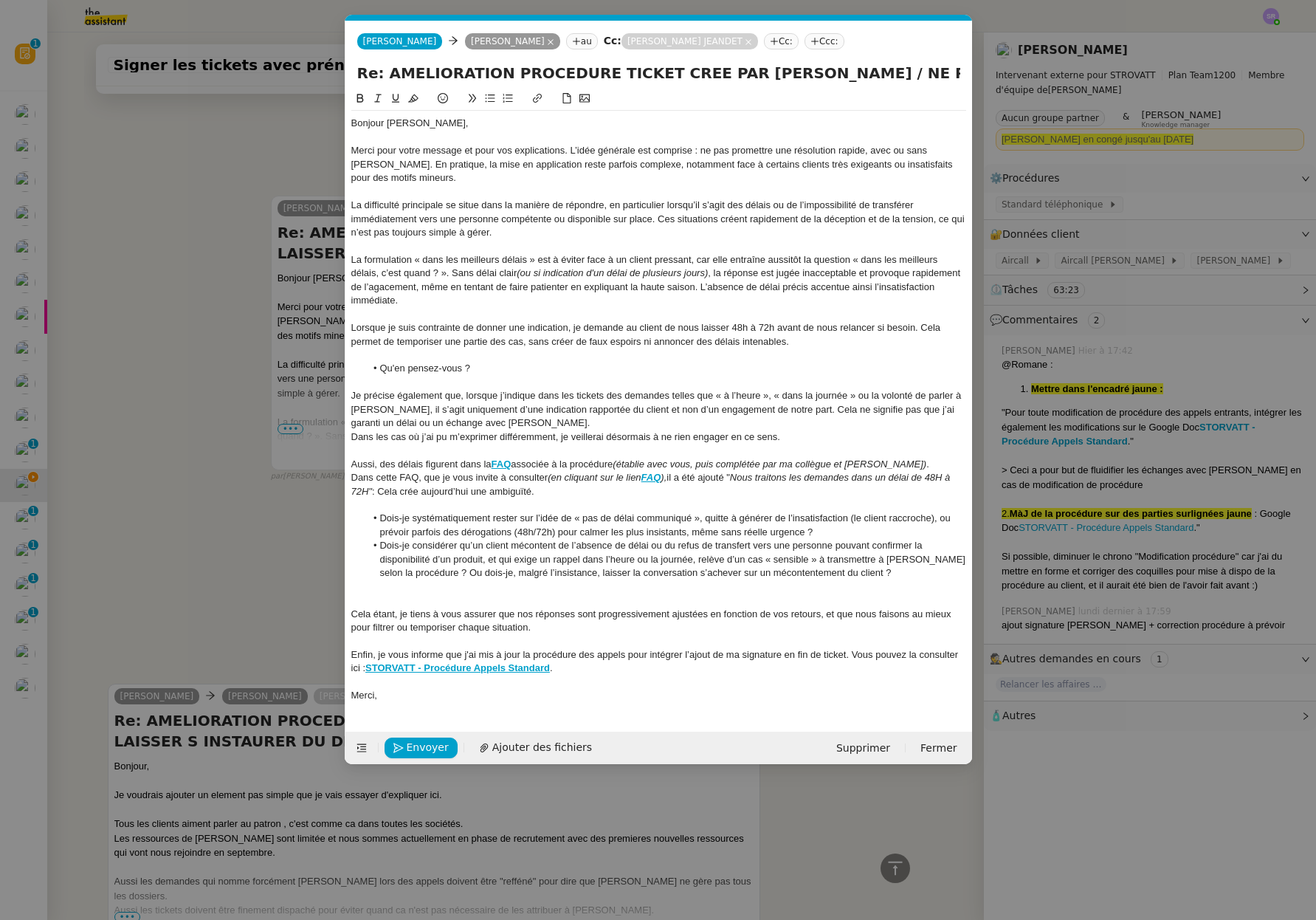
drag, startPoint x: 567, startPoint y: 626, endPoint x: 333, endPoint y: 610, distance: 234.5
click at [333, 610] on nz-modal-container "Service TA - VOYAGE - PROPOSITION GLOBALE A utiliser dans le cadre de propositi…" at bounding box center [658, 460] width 1316 height 920
click at [682, 623] on div "Cela étant, je tiens à vous assurer que nos réponses sont progressivement ajust…" at bounding box center [659, 621] width 615 height 27
click at [491, 606] on div at bounding box center [659, 600] width 615 height 13
click at [428, 758] on div "Envoyer Ajouter des fichiers" at bounding box center [476, 747] width 250 height 21
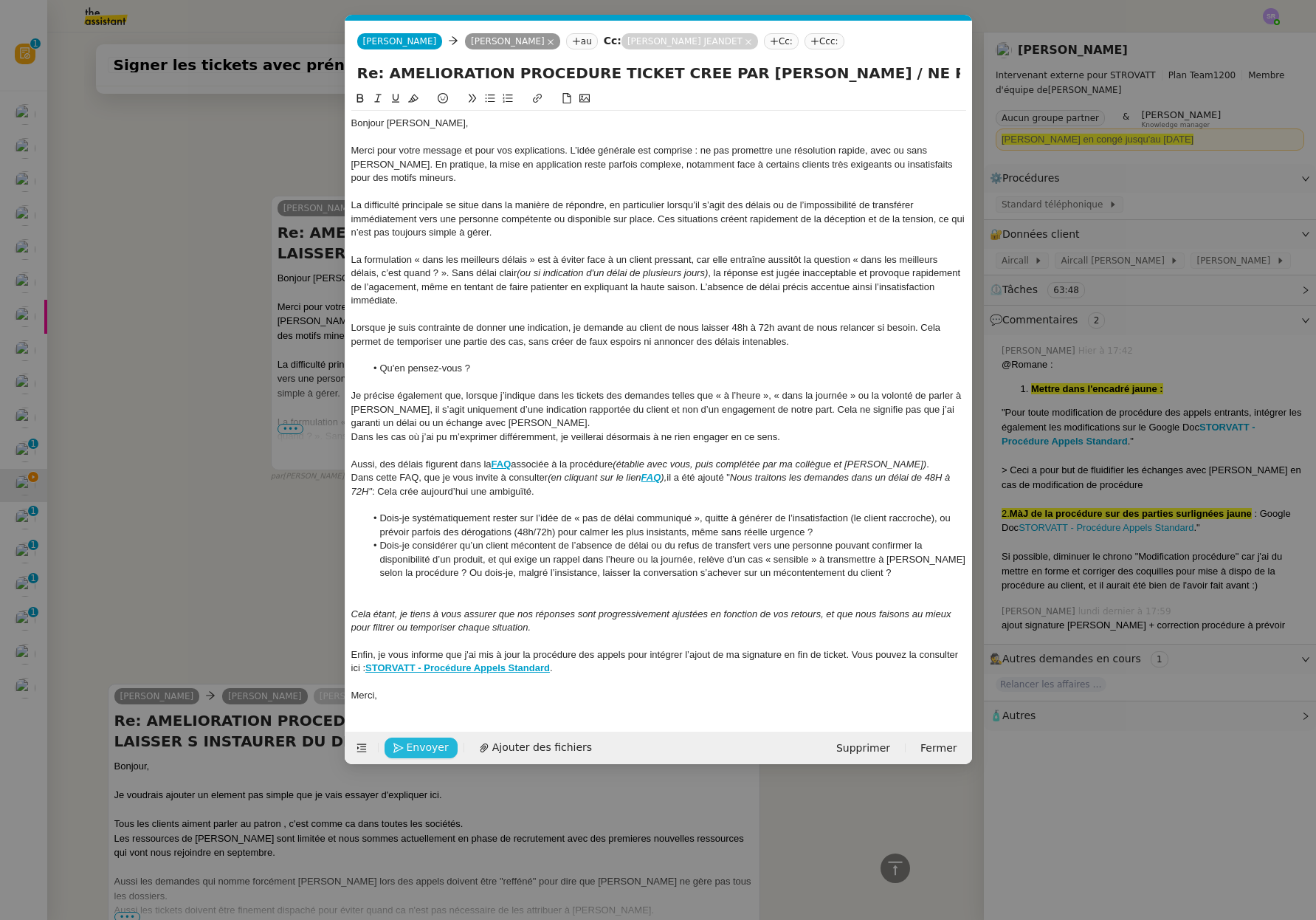
click at [436, 743] on span "Envoyer" at bounding box center [427, 747] width 42 height 17
click at [437, 742] on span "Confirmer l'envoi" at bounding box center [451, 747] width 89 height 17
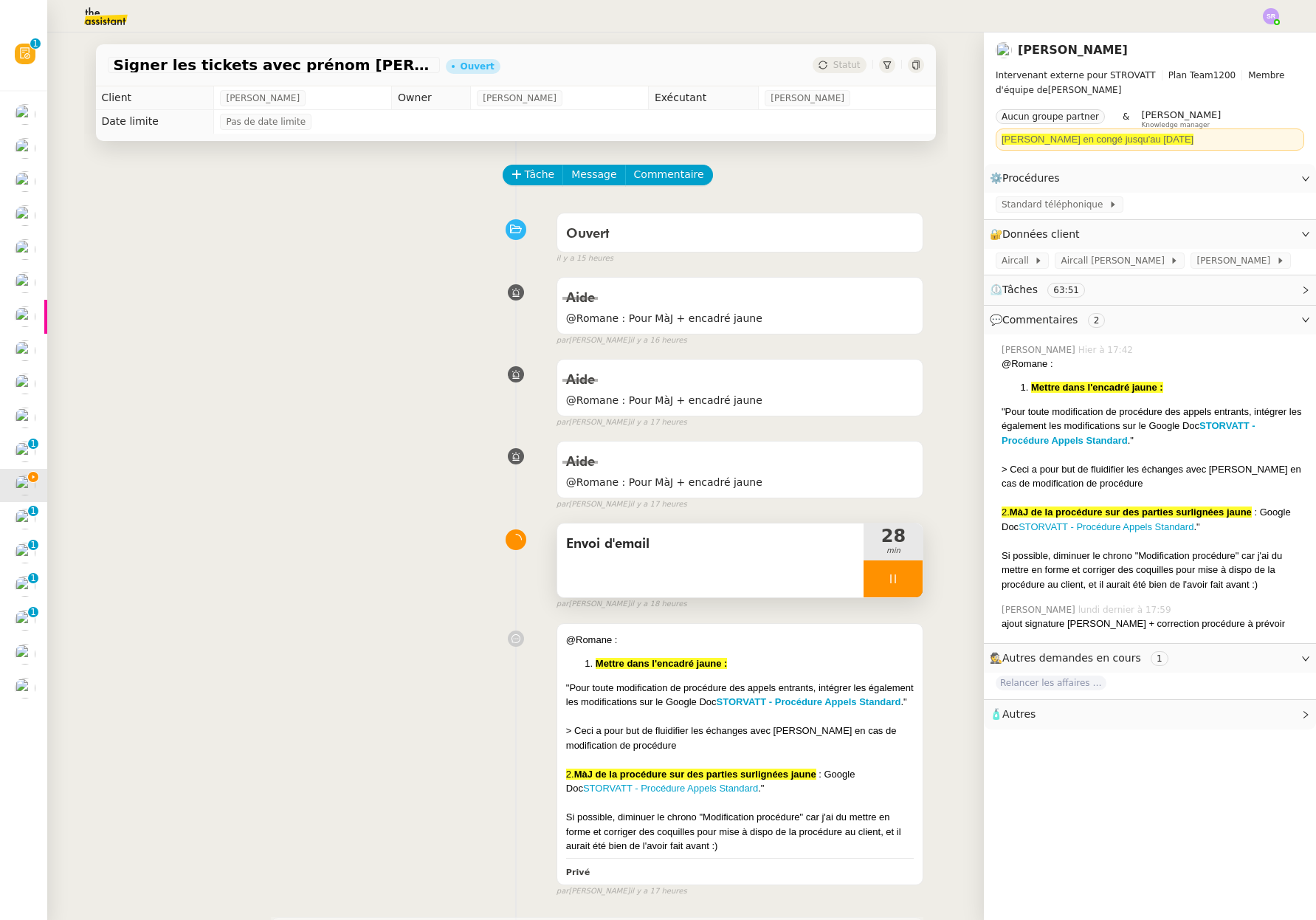
click at [887, 575] on icon at bounding box center [893, 578] width 12 height 12
click at [909, 579] on button at bounding box center [909, 578] width 30 height 37
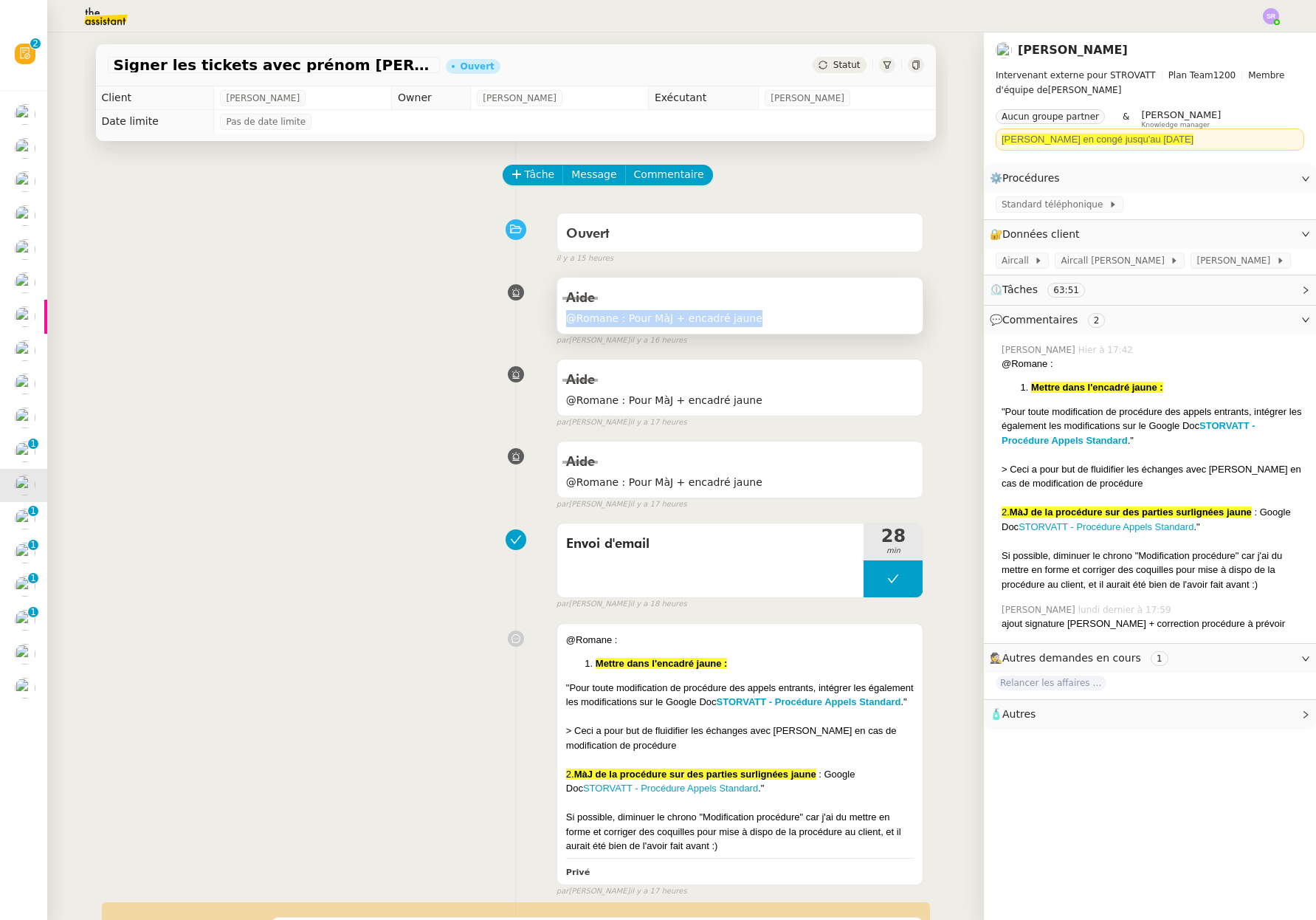
drag, startPoint x: 747, startPoint y: 322, endPoint x: 554, endPoint y: 322, distance: 193.0
click at [558, 322] on div "Aide @Romane : Pour MàJ + encadré jaune" at bounding box center [741, 305] width 366 height 56
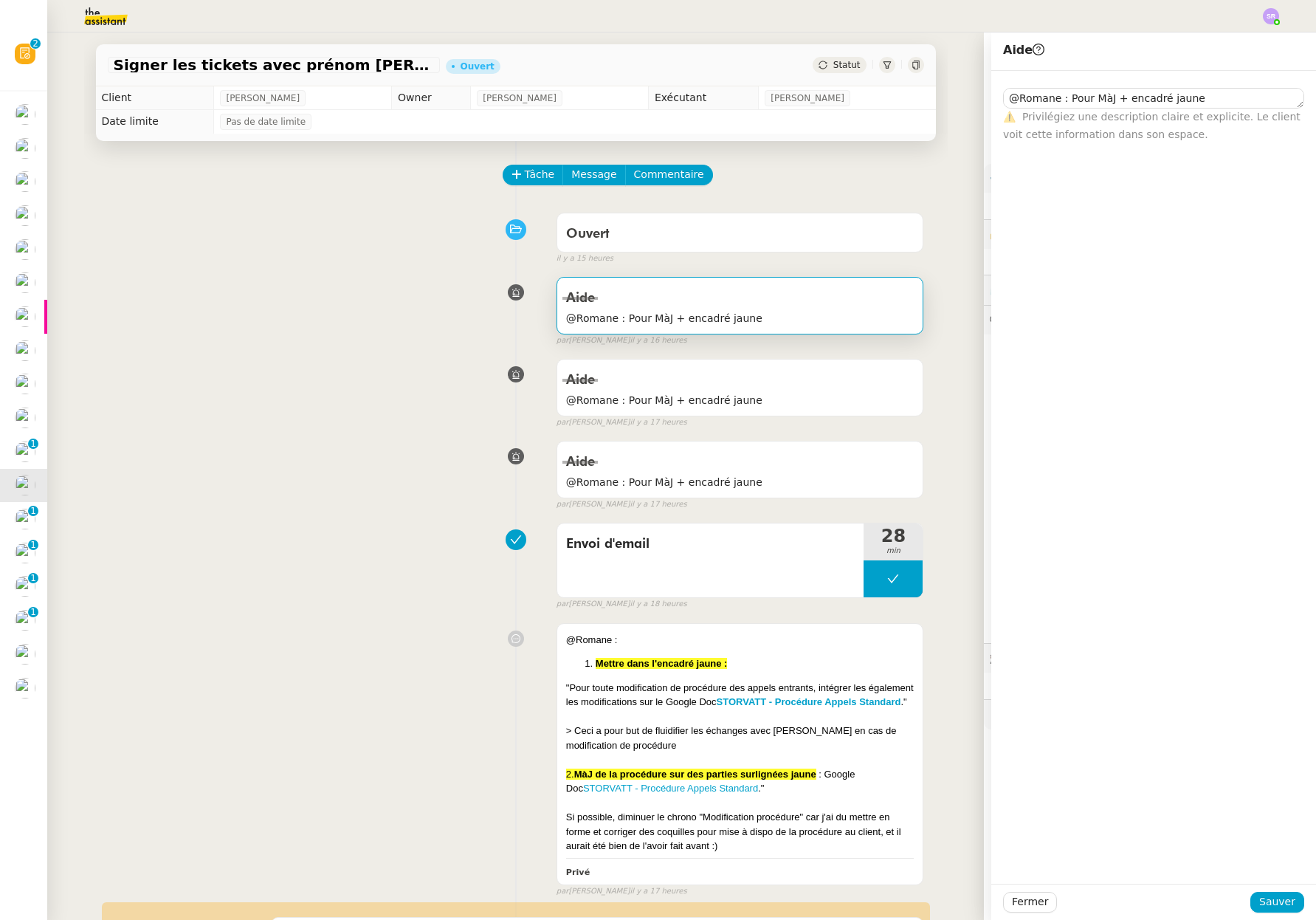
click at [834, 63] on span "Statut" at bounding box center [847, 65] width 27 height 10
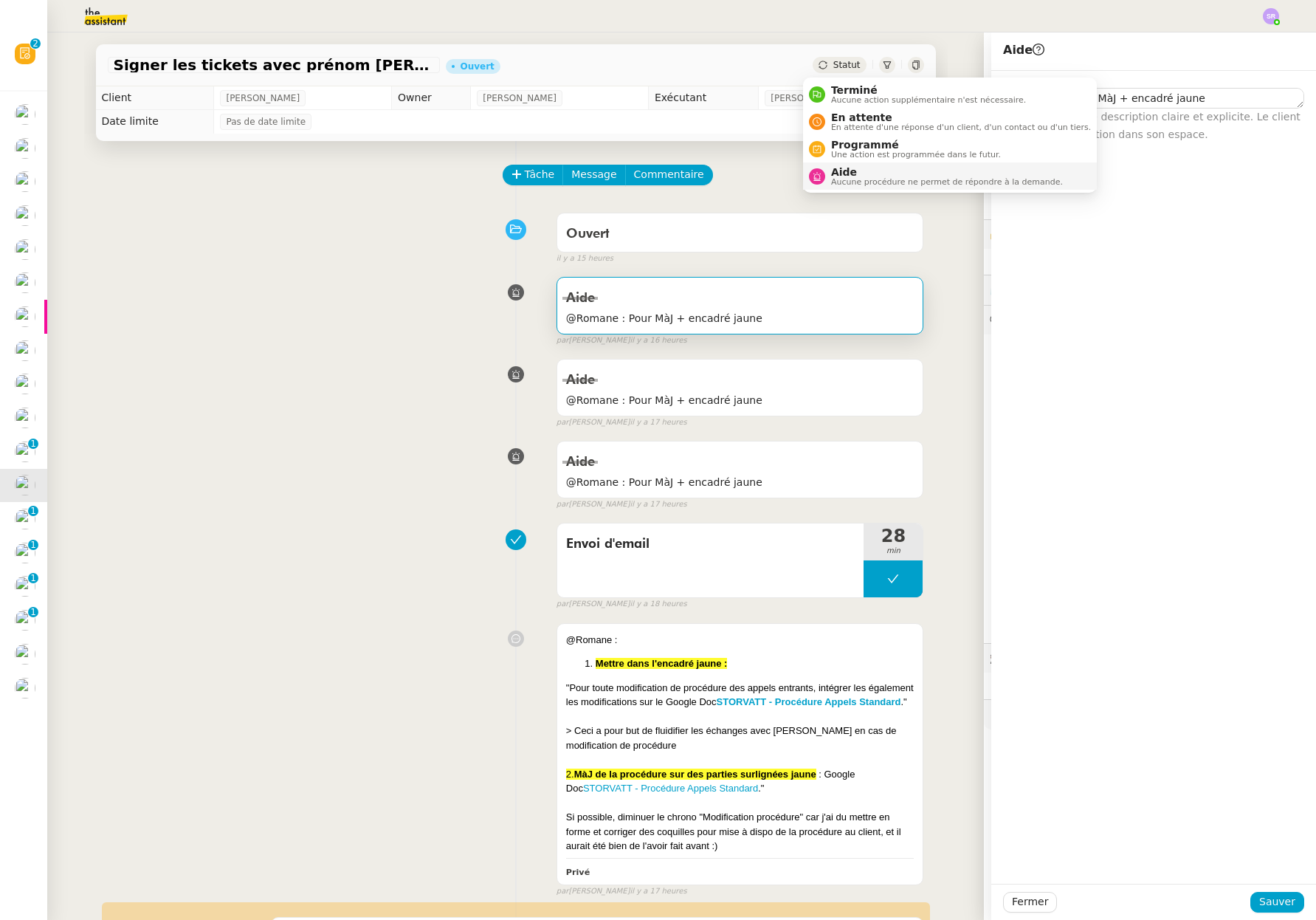
click at [849, 181] on span "Aucune procédure ne permet de répondre à la demande." at bounding box center [947, 182] width 232 height 8
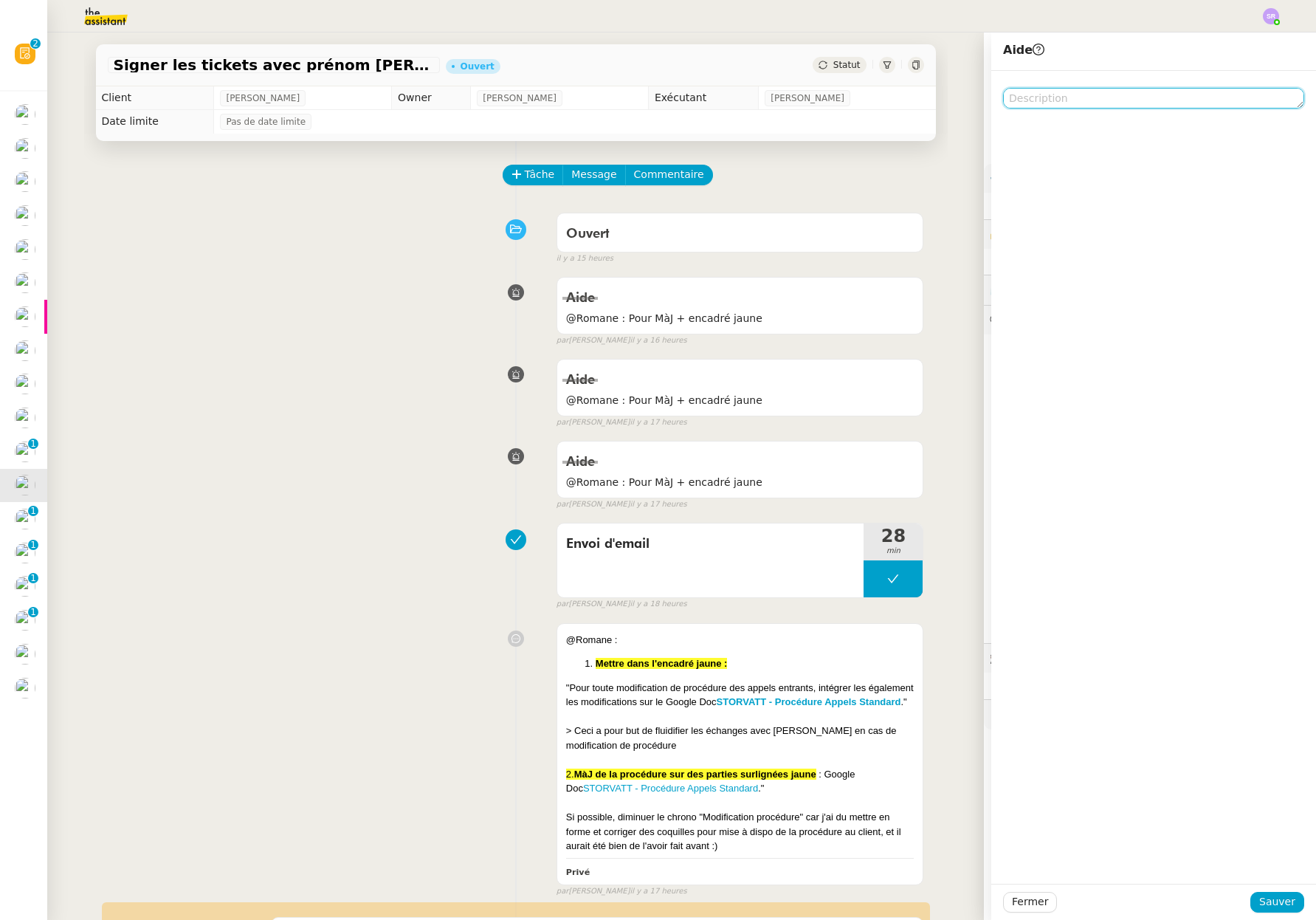
click at [1062, 95] on textarea at bounding box center [1154, 98] width 301 height 21
paste textarea "@Romane : Pour MàJ + encadré jaune"
type textarea "@Romane : Pour MàJ + encadré jaune"
click at [1284, 908] on span "Sauver" at bounding box center [1278, 902] width 37 height 17
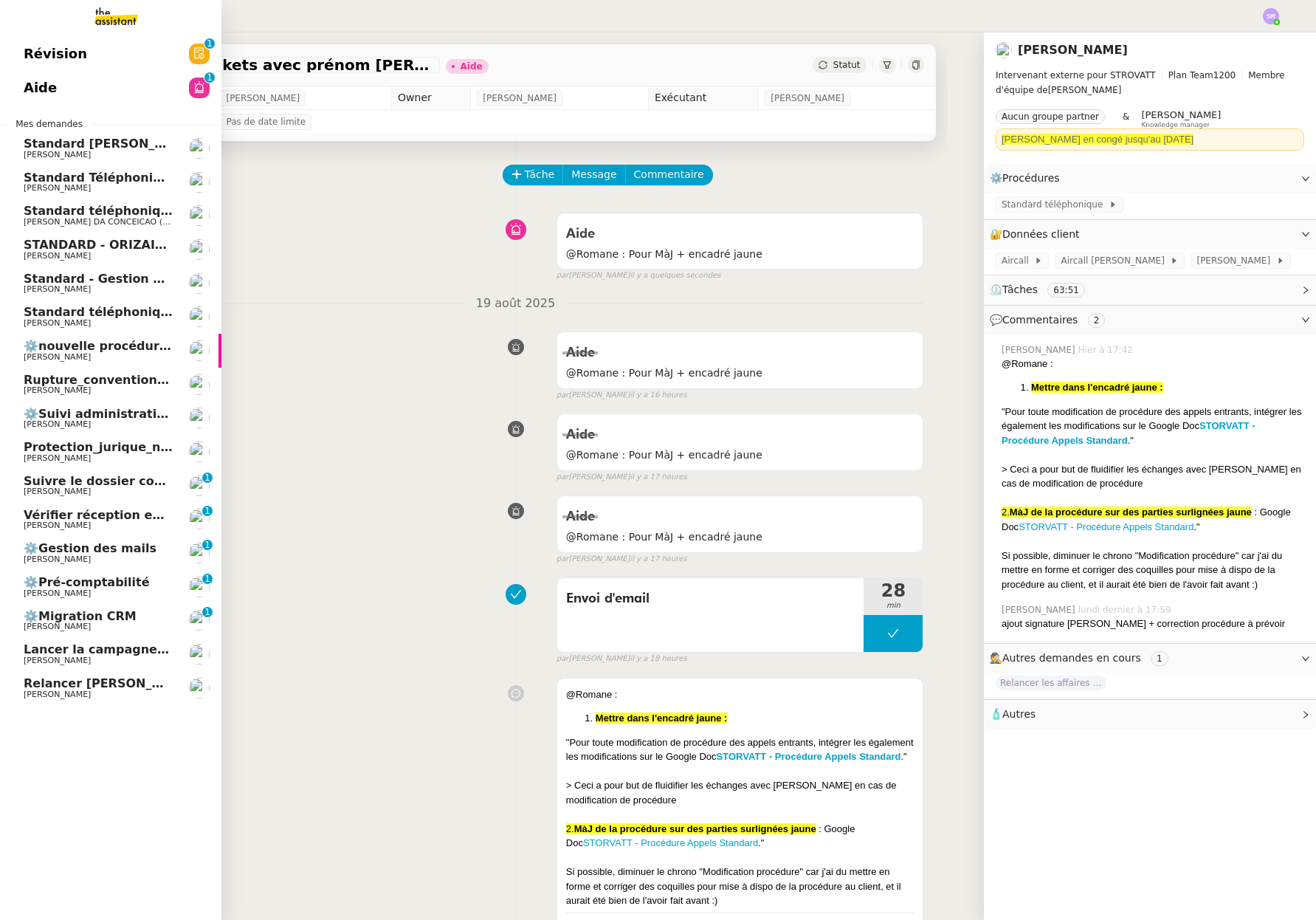
click at [37, 359] on span "[PERSON_NAME]" at bounding box center [57, 357] width 67 height 10
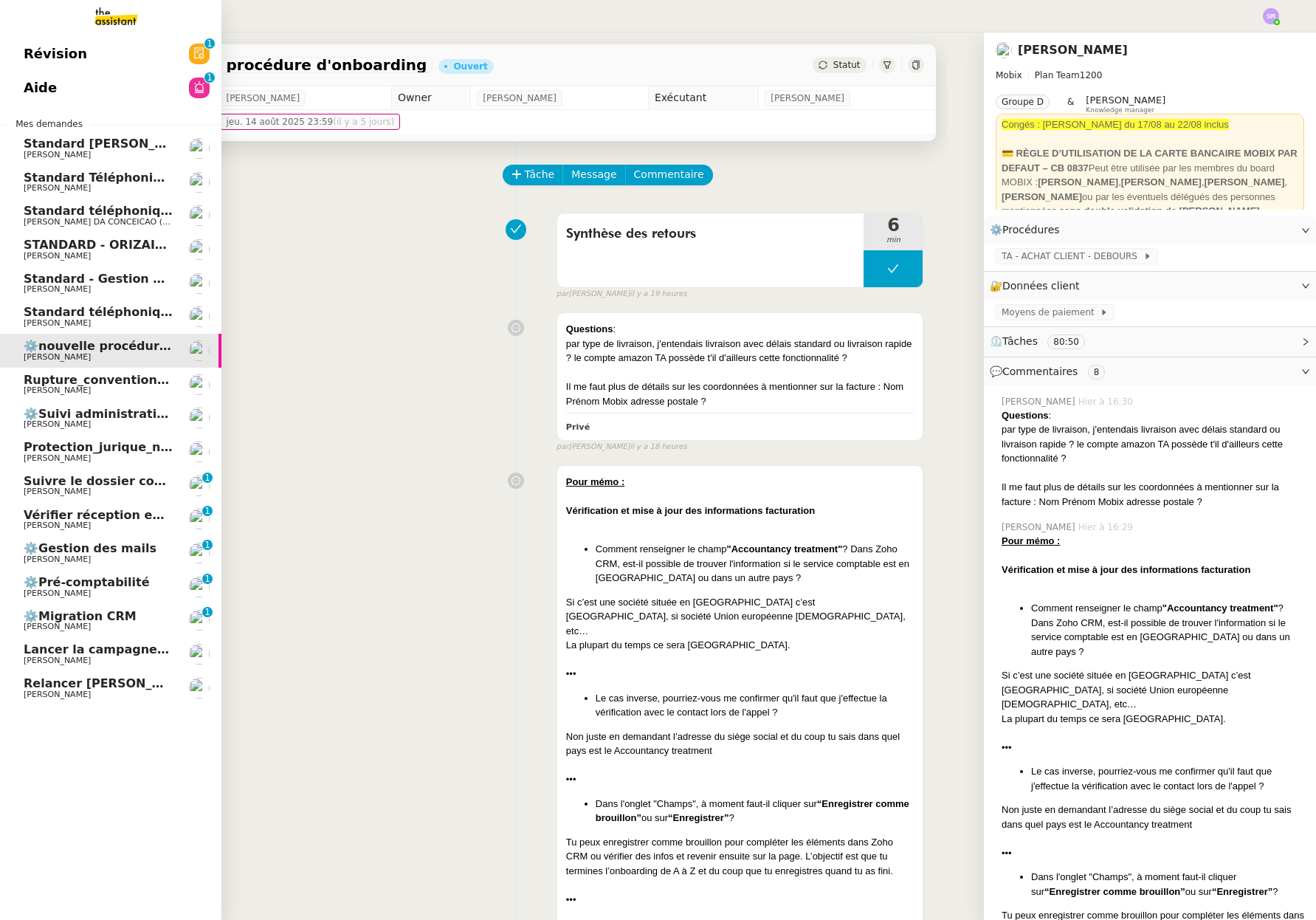
click at [155, 667] on link "Lancer la campagne de prospection Astrid Brucker" at bounding box center [111, 653] width 221 height 34
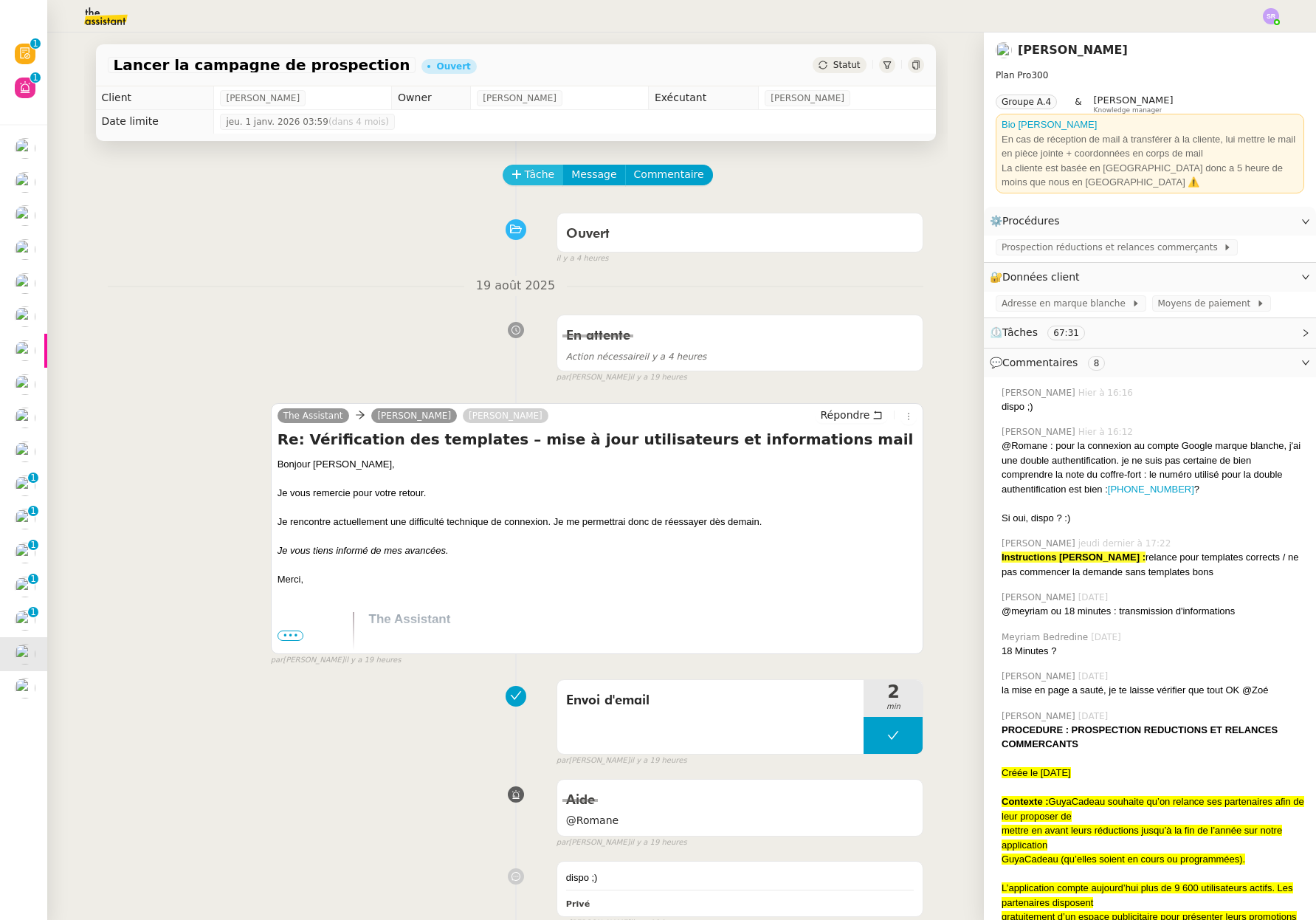
click at [513, 170] on icon at bounding box center [516, 174] width 10 height 10
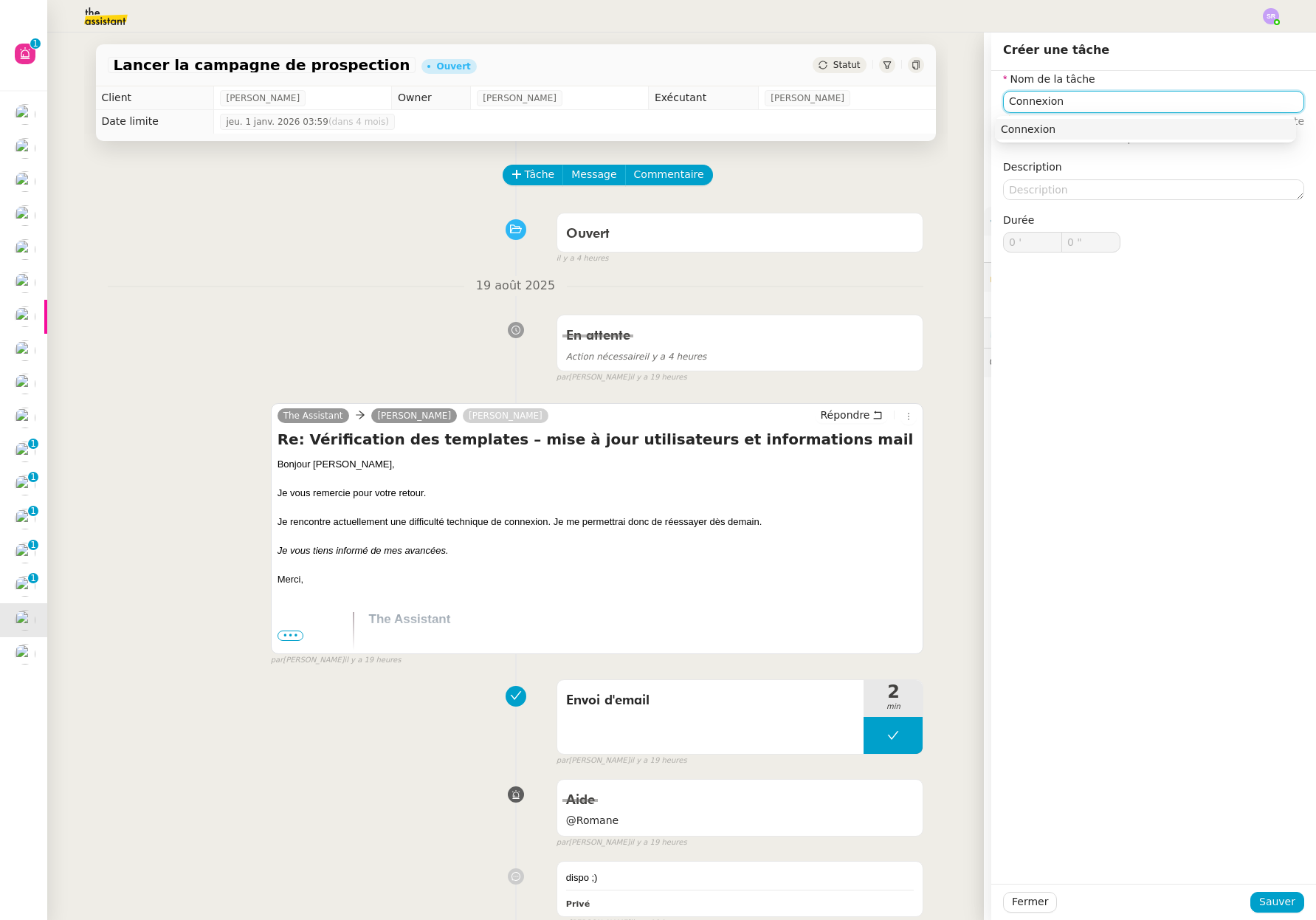
click at [1088, 129] on div "Connexion" at bounding box center [1146, 129] width 289 height 13
type input "Connexion"
click at [1259, 904] on span "Sauver" at bounding box center [1278, 902] width 37 height 17
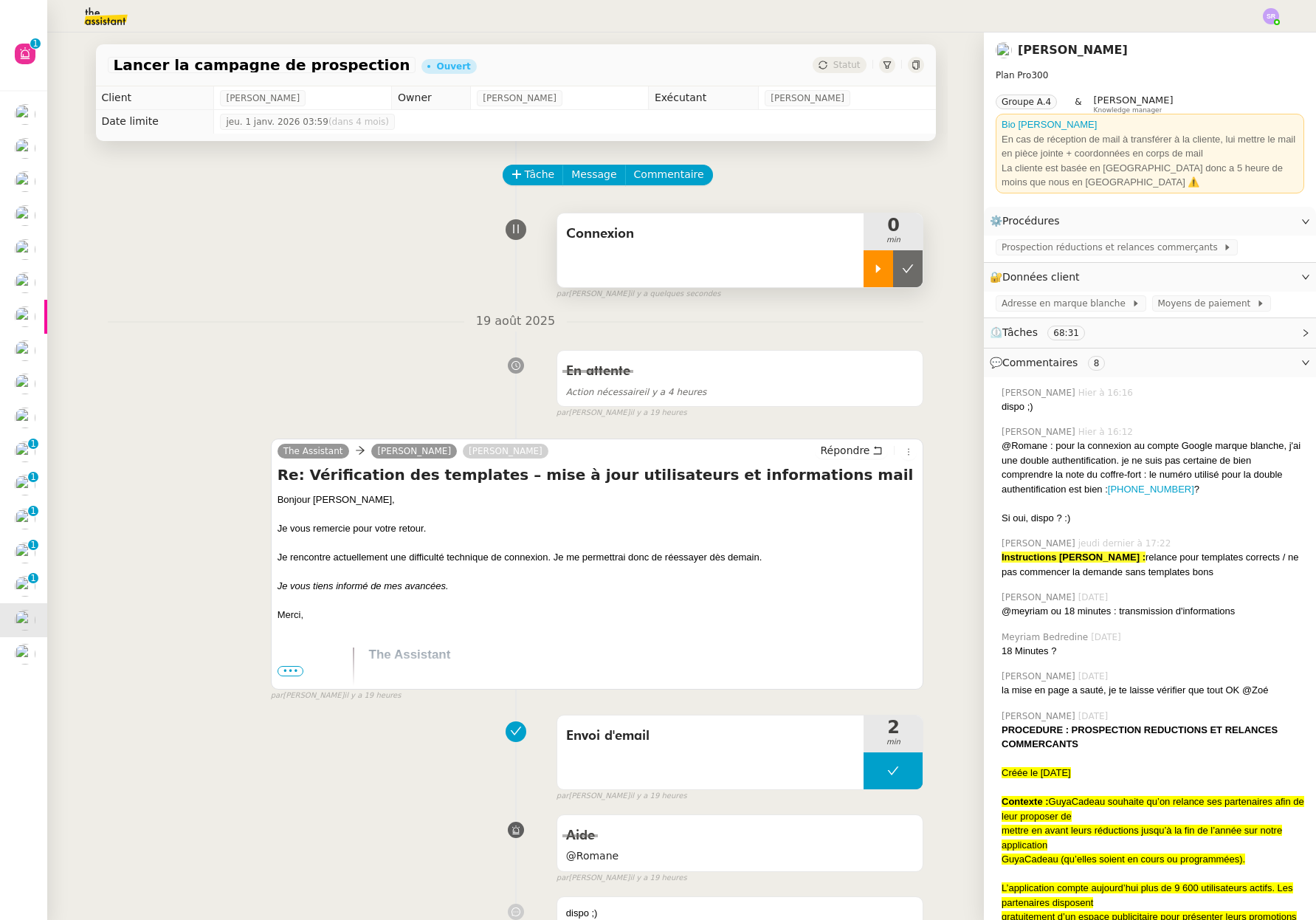
click at [864, 274] on div at bounding box center [879, 268] width 30 height 37
click at [667, 177] on span "Commentaire" at bounding box center [669, 175] width 70 height 17
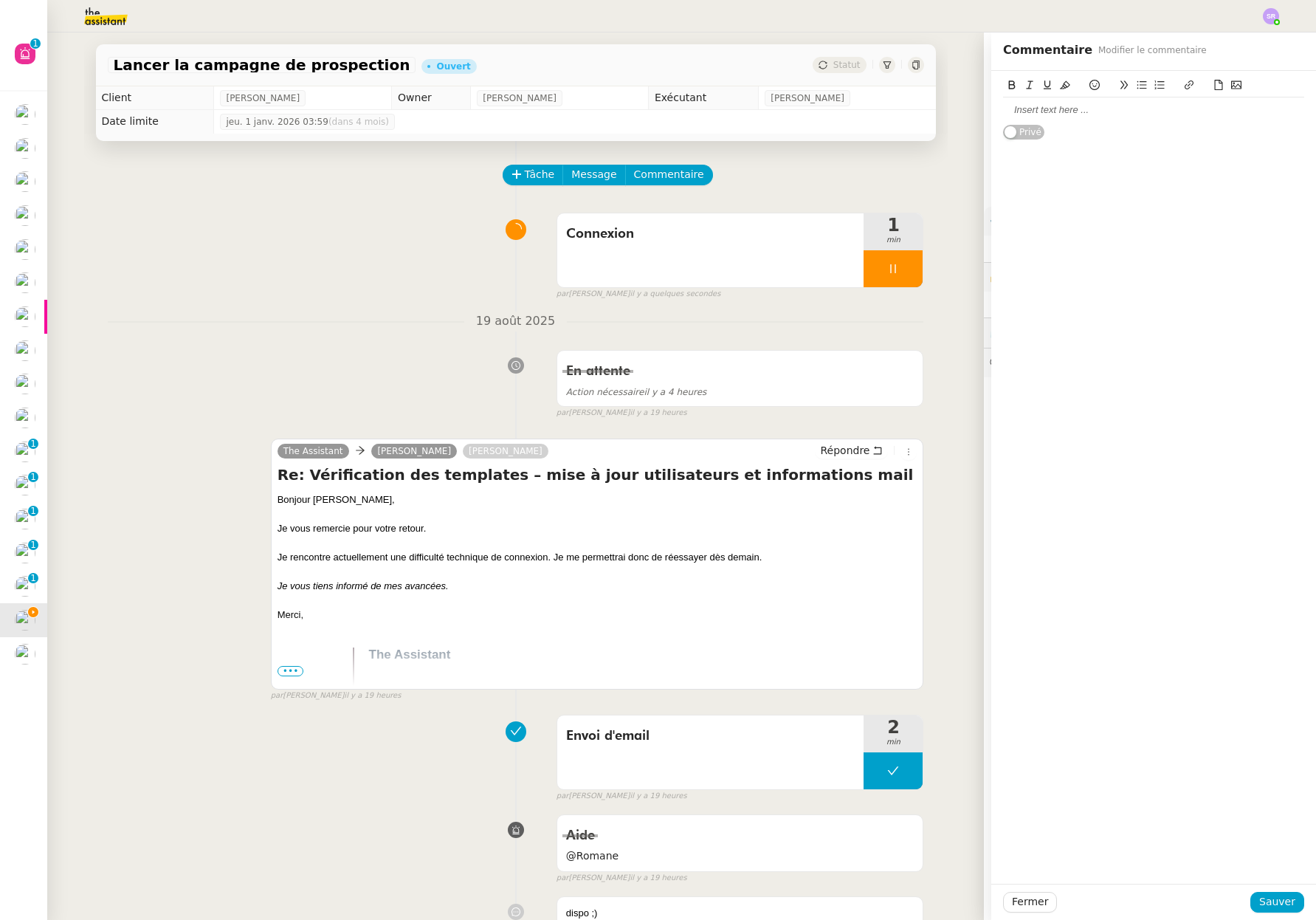
click at [1059, 113] on div at bounding box center [1154, 110] width 301 height 13
click at [1279, 900] on span "Sauver" at bounding box center [1278, 902] width 37 height 17
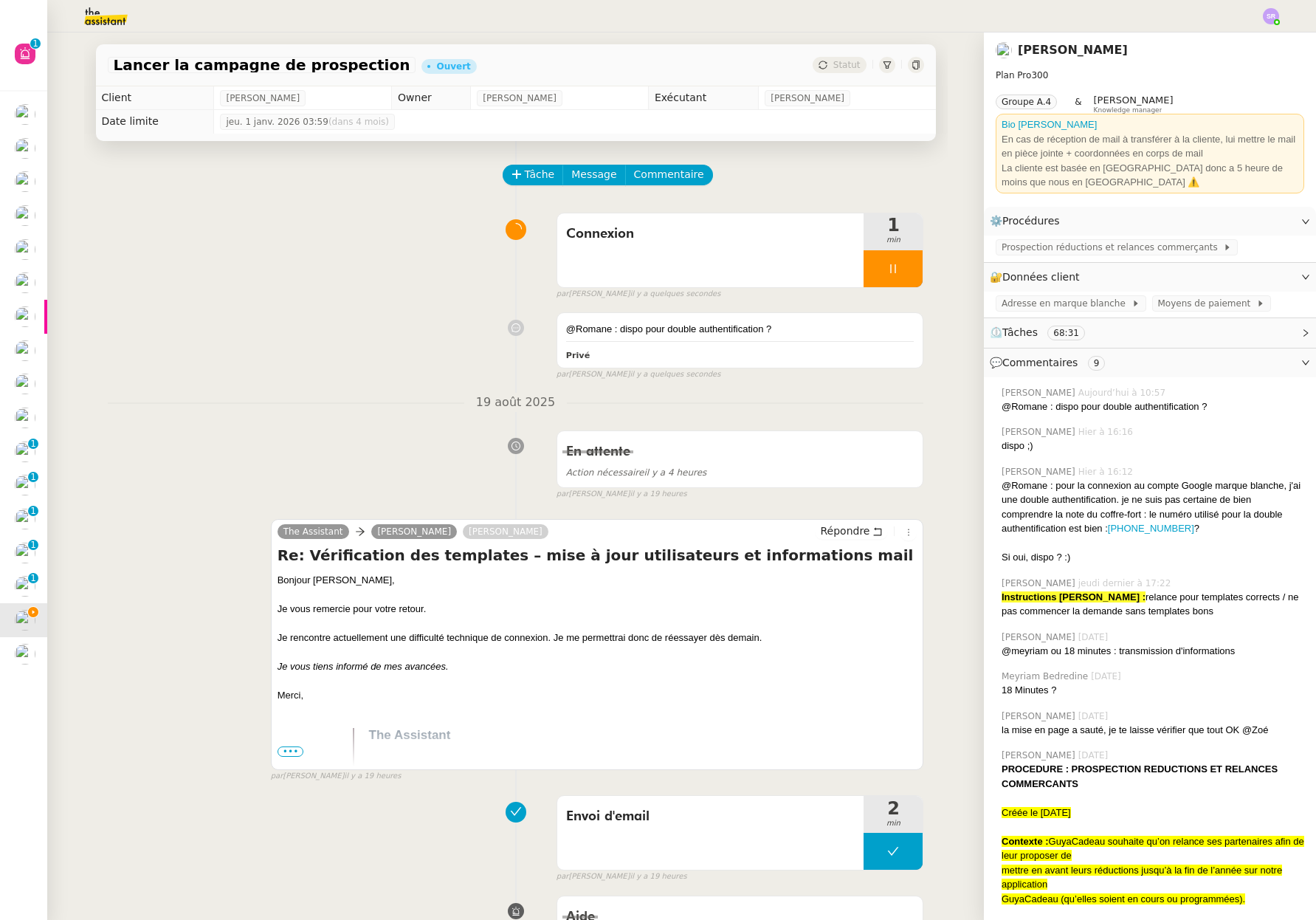
click at [835, 69] on span "Statut" at bounding box center [847, 65] width 27 height 10
click at [1092, 250] on span "Prospection réductions et relances commerçants" at bounding box center [1112, 248] width 221 height 15
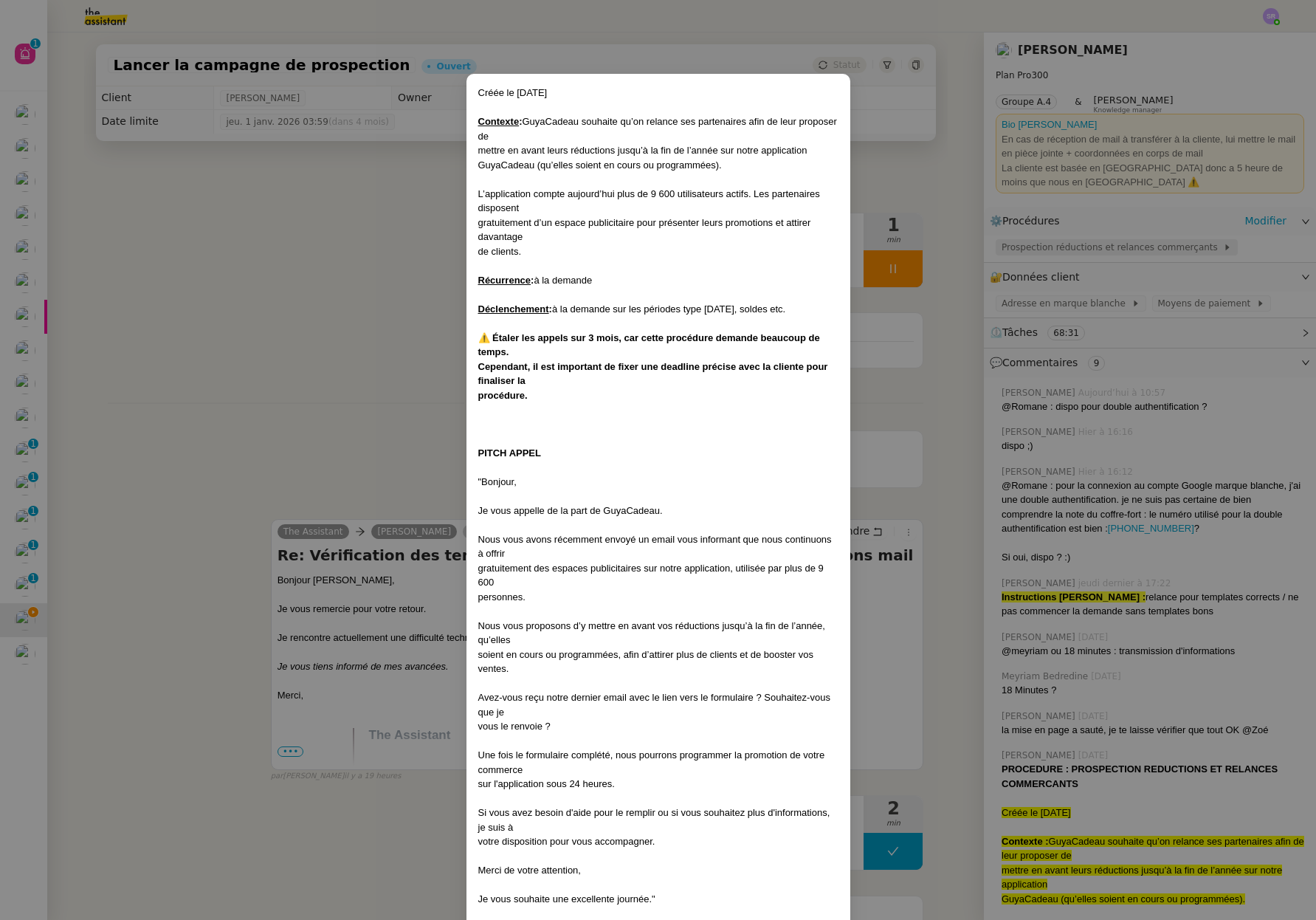
scroll to position [542, 0]
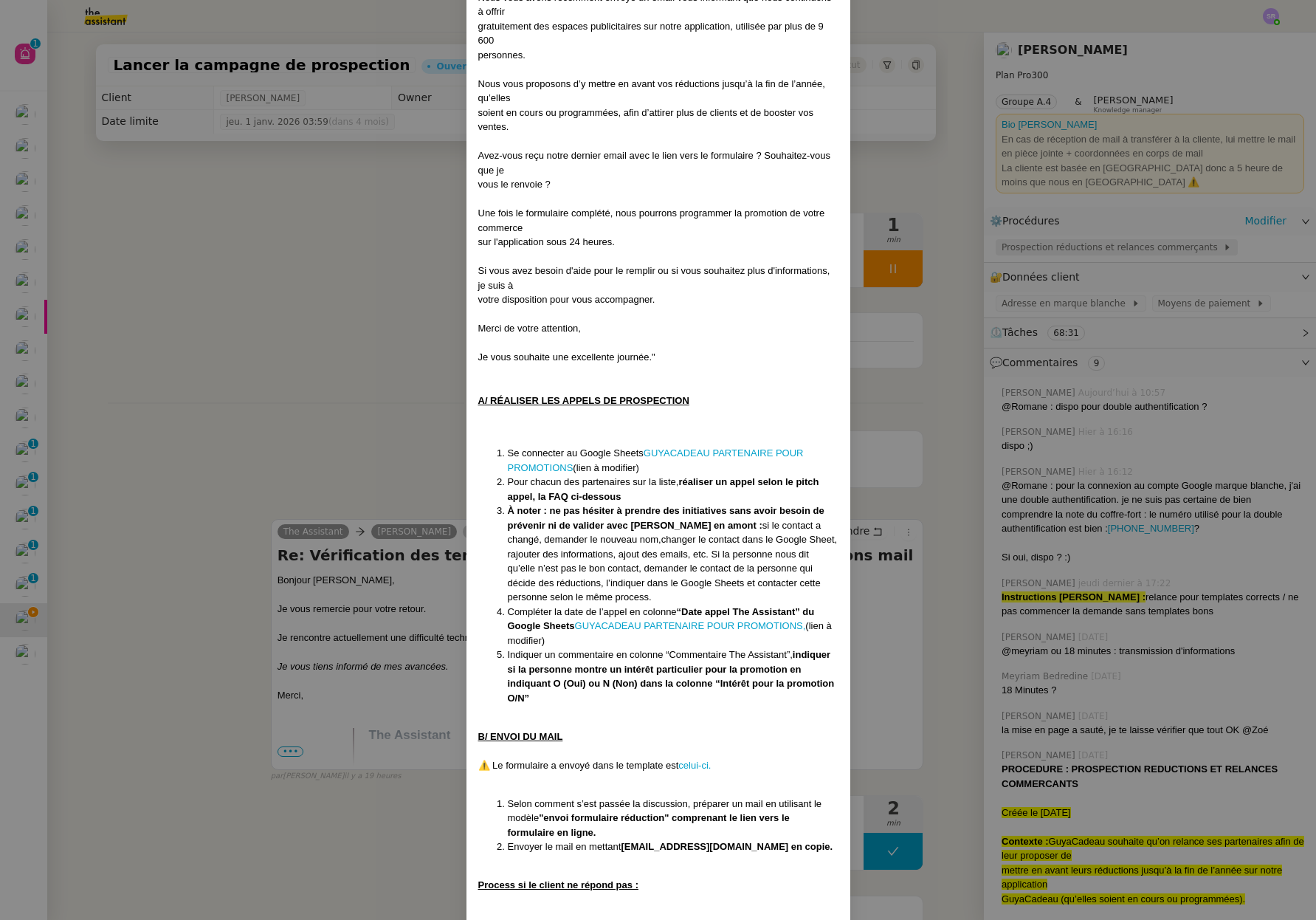
click at [1092, 250] on nz-modal-container "Créée le 08/08/2025 Contexte : GuyaCadeau souhaite qu’on relance ses partenaire…" at bounding box center [658, 460] width 1316 height 920
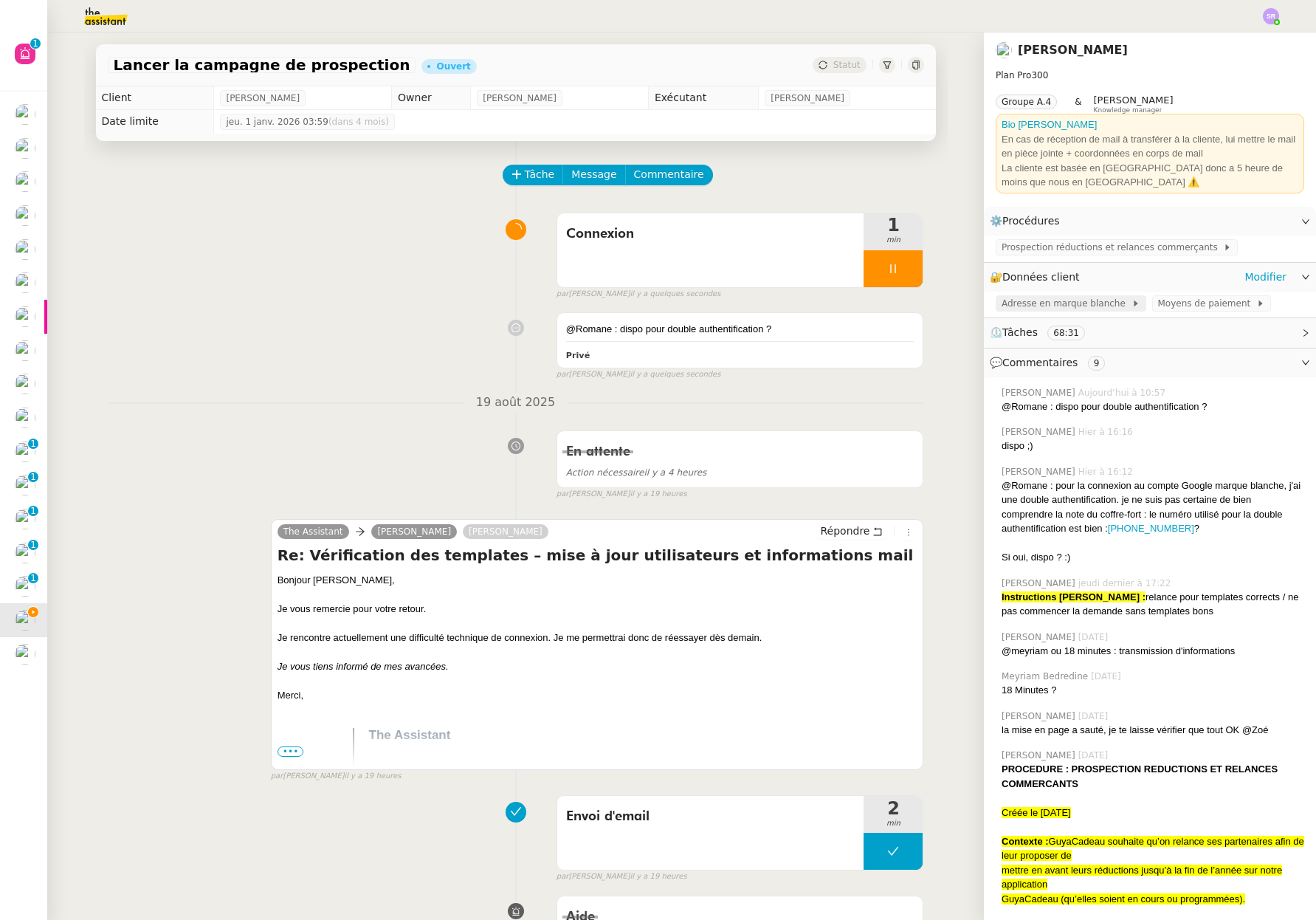
click at [1089, 303] on span "Adresse en marque blanche" at bounding box center [1067, 303] width 130 height 15
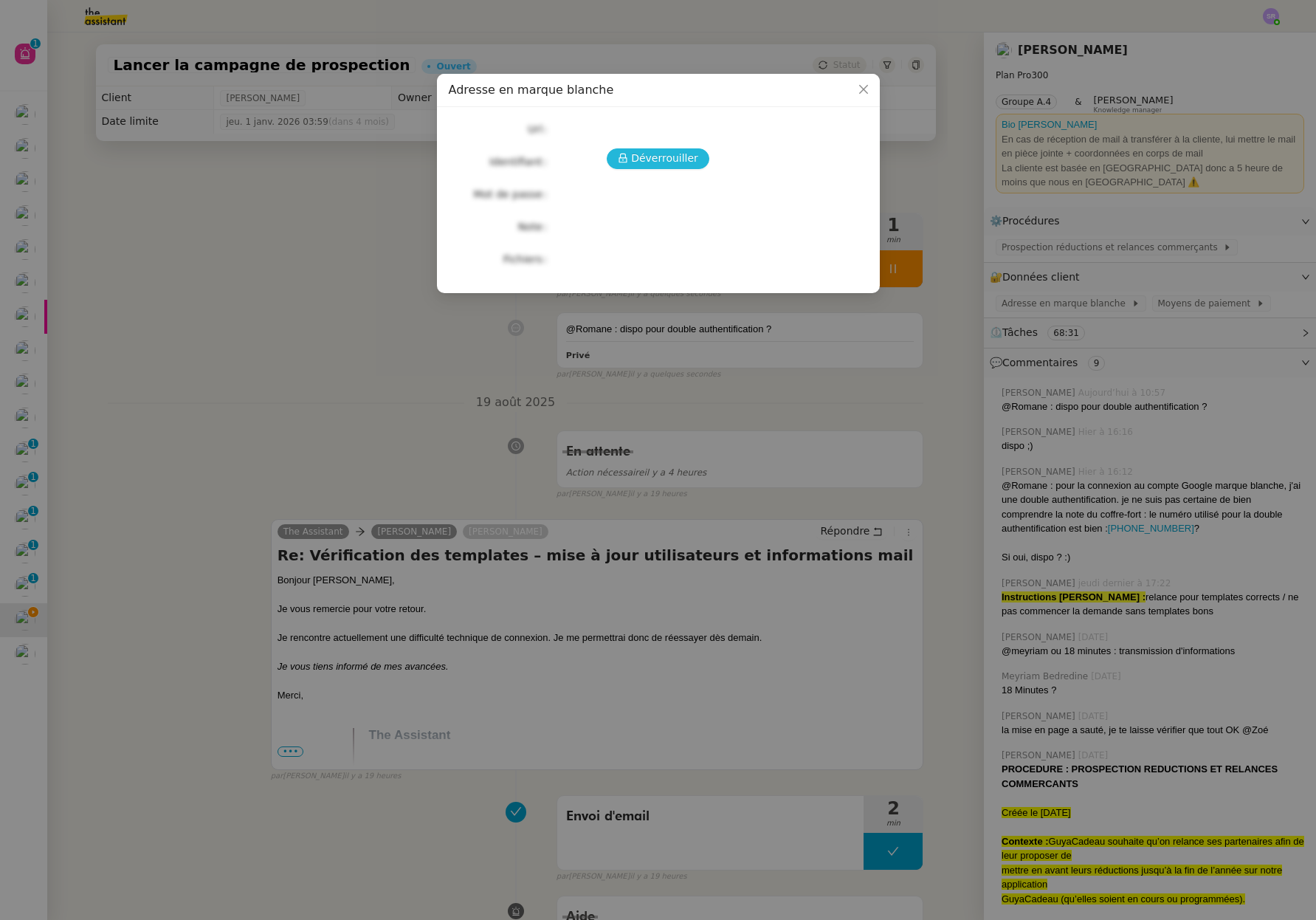
click at [652, 156] on span "Déverrouiller" at bounding box center [664, 158] width 67 height 17
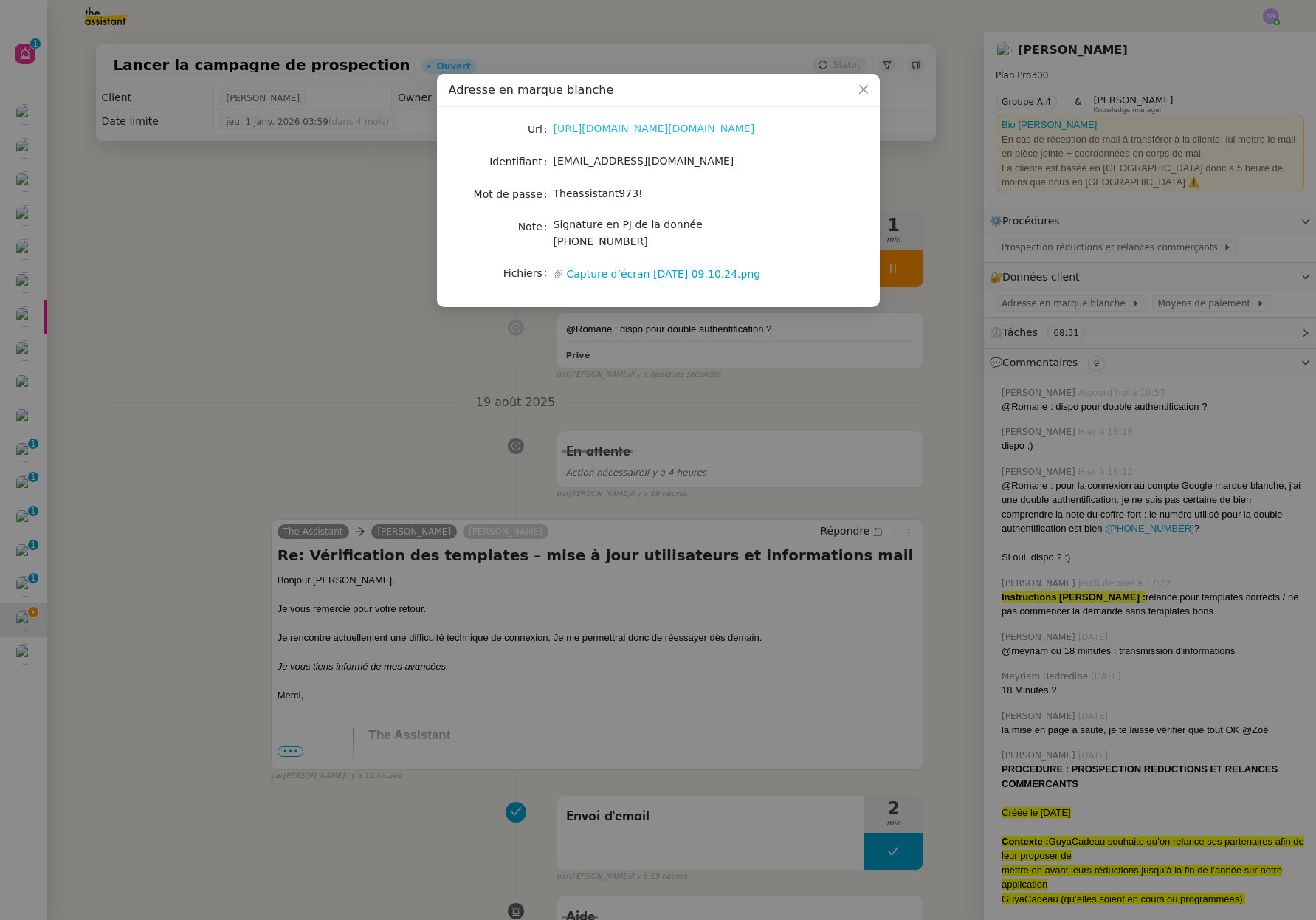
click at [697, 130] on link "https://accounts.google.com/InteractiveLogin/signinchooser?continue=https%3A%2F…" at bounding box center [654, 128] width 201 height 12
click at [680, 187] on div "Theassistant973!" at bounding box center [676, 194] width 244 height 17
drag, startPoint x: 646, startPoint y: 194, endPoint x: 555, endPoint y: 196, distance: 91.0
click at [555, 195] on div "Theassistant973!" at bounding box center [676, 194] width 244 height 17
copy span "Theassistant973!"
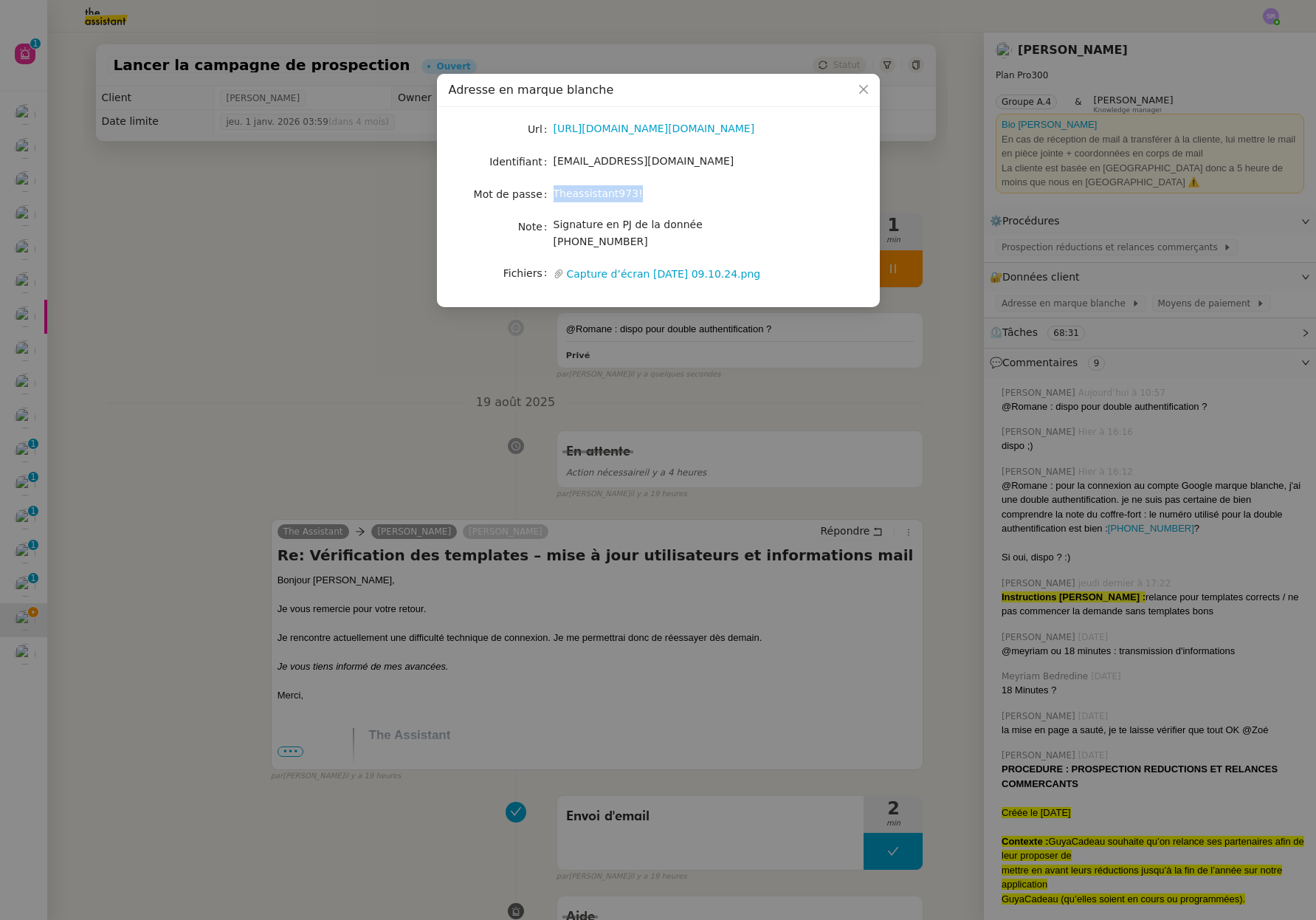
click at [803, 178] on div "Url https://accounts.google.com/InteractiveLogin/signinchooser?continue=https%3…" at bounding box center [658, 201] width 419 height 165
drag, startPoint x: 725, startPoint y: 168, endPoint x: 553, endPoint y: 162, distance: 172.1
click at [554, 162] on div "admin@guyacadeau.com" at bounding box center [676, 161] width 244 height 17
copy span "admin@guyacadeau.com"
drag, startPoint x: 663, startPoint y: 187, endPoint x: 551, endPoint y: 194, distance: 112.2
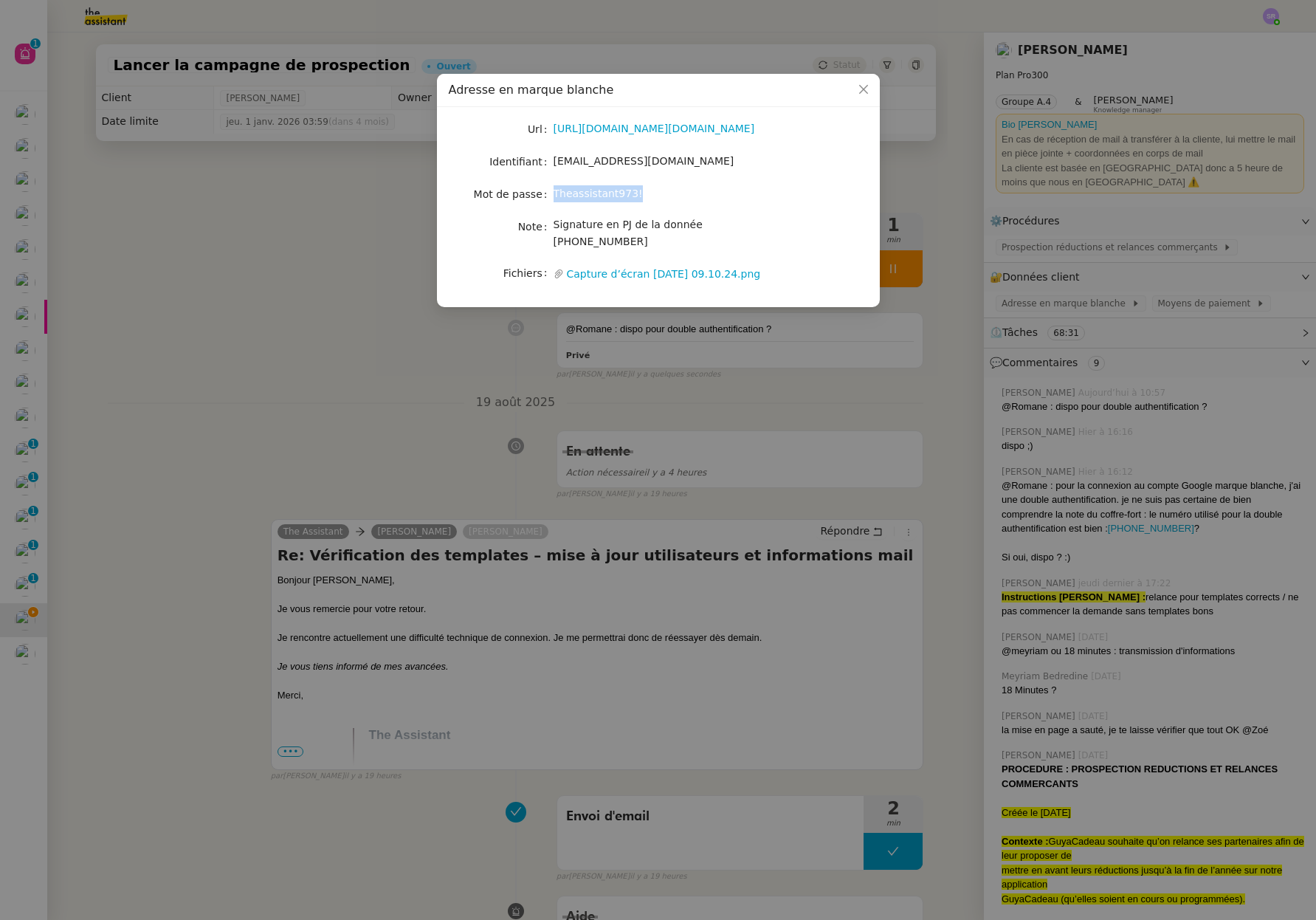
click at [551, 194] on nz-form-item "Mot de passe Theassistant973!" at bounding box center [658, 194] width 419 height 21
drag, startPoint x: 797, startPoint y: 225, endPoint x: 691, endPoint y: 229, distance: 106.1
click at [691, 229] on nz-form-item "Note Signature en PJ de la donnée +33 6 66 70 20 74" at bounding box center [658, 234] width 419 height 35
drag, startPoint x: 643, startPoint y: 372, endPoint x: 749, endPoint y: 352, distance: 107.9
click at [643, 372] on nz-modal-container "Adresse en marque blanche Url https://accounts.google.com/InteractiveLogin/sign…" at bounding box center [658, 460] width 1316 height 920
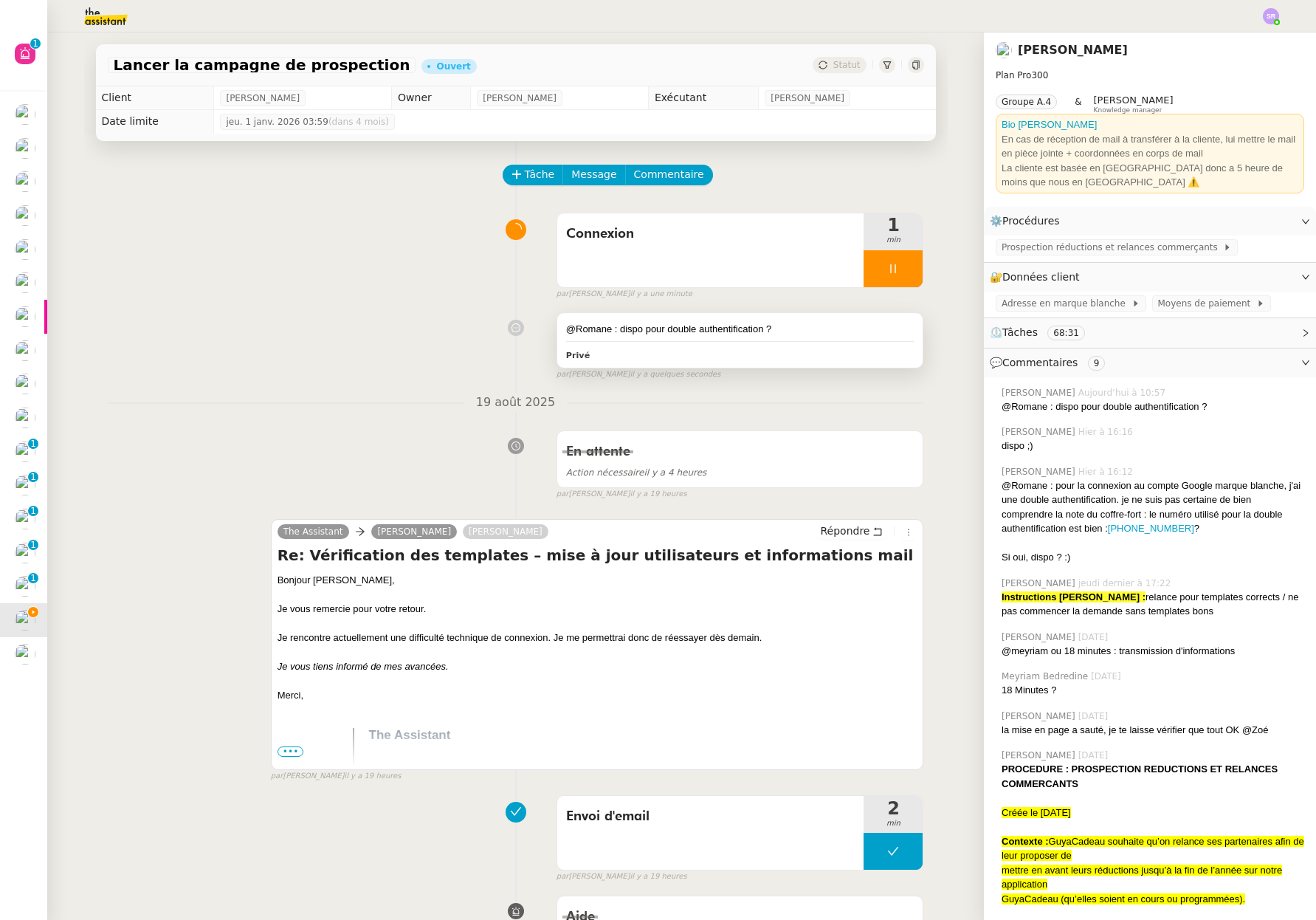
click at [831, 332] on div "@Romane : dispo pour double authentification ?" at bounding box center [740, 329] width 348 height 15
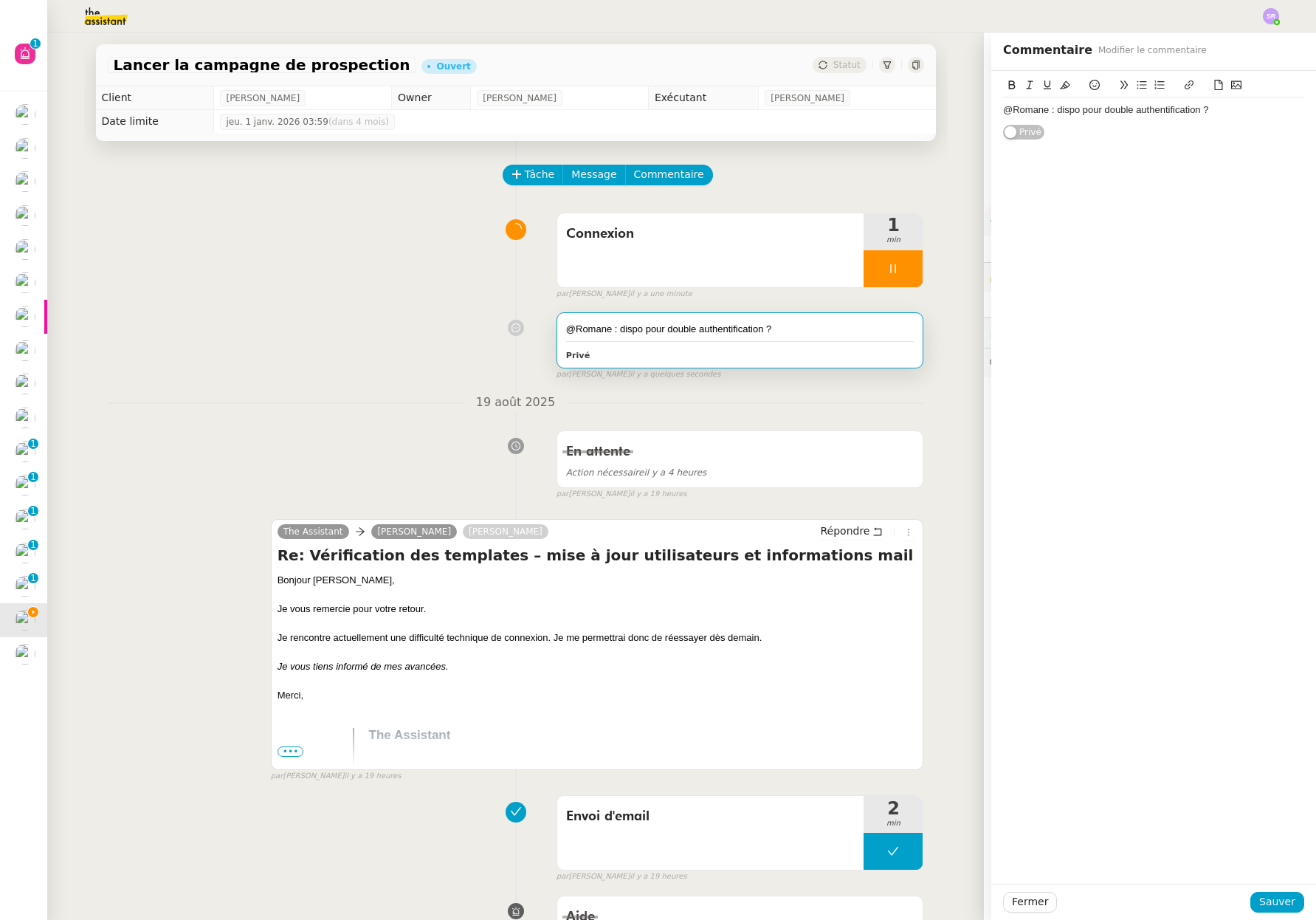
click at [1210, 116] on div "@Romane : dispo pour double authentification ?" at bounding box center [1154, 110] width 301 height 13
click at [1216, 115] on div "@Romane : dispo pour double authentification ?" at bounding box center [1154, 110] width 301 height 13
click at [1266, 895] on span "Sauver" at bounding box center [1278, 902] width 37 height 17
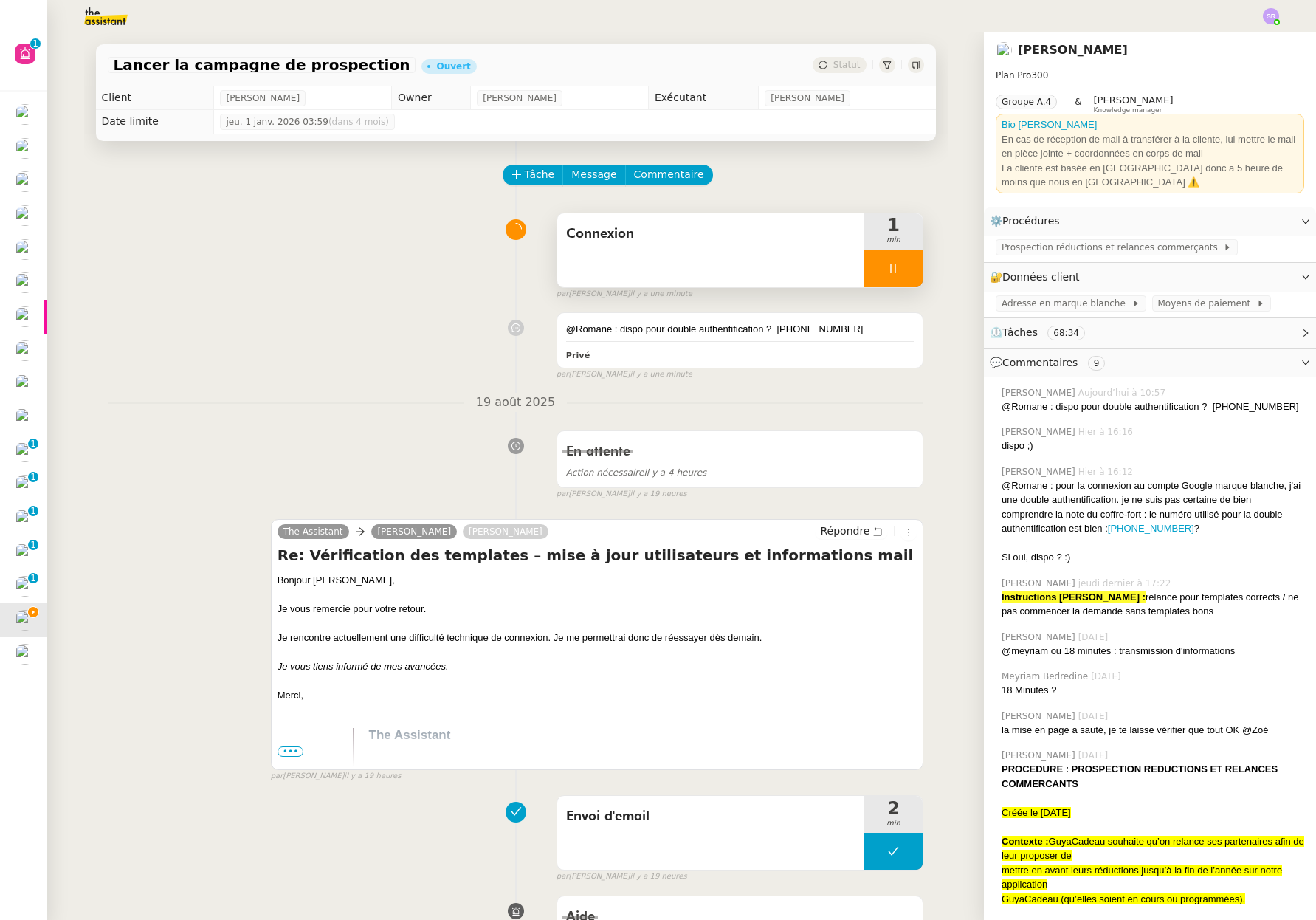
click at [887, 267] on icon at bounding box center [893, 268] width 12 height 12
click at [866, 276] on div at bounding box center [879, 268] width 30 height 37
drag, startPoint x: 756, startPoint y: 331, endPoint x: 551, endPoint y: 329, distance: 205.0
click at [558, 329] on div "@Romane : dispo pour double authentification ? +33 6 66 70 20 74 Privé" at bounding box center [741, 341] width 366 height 55
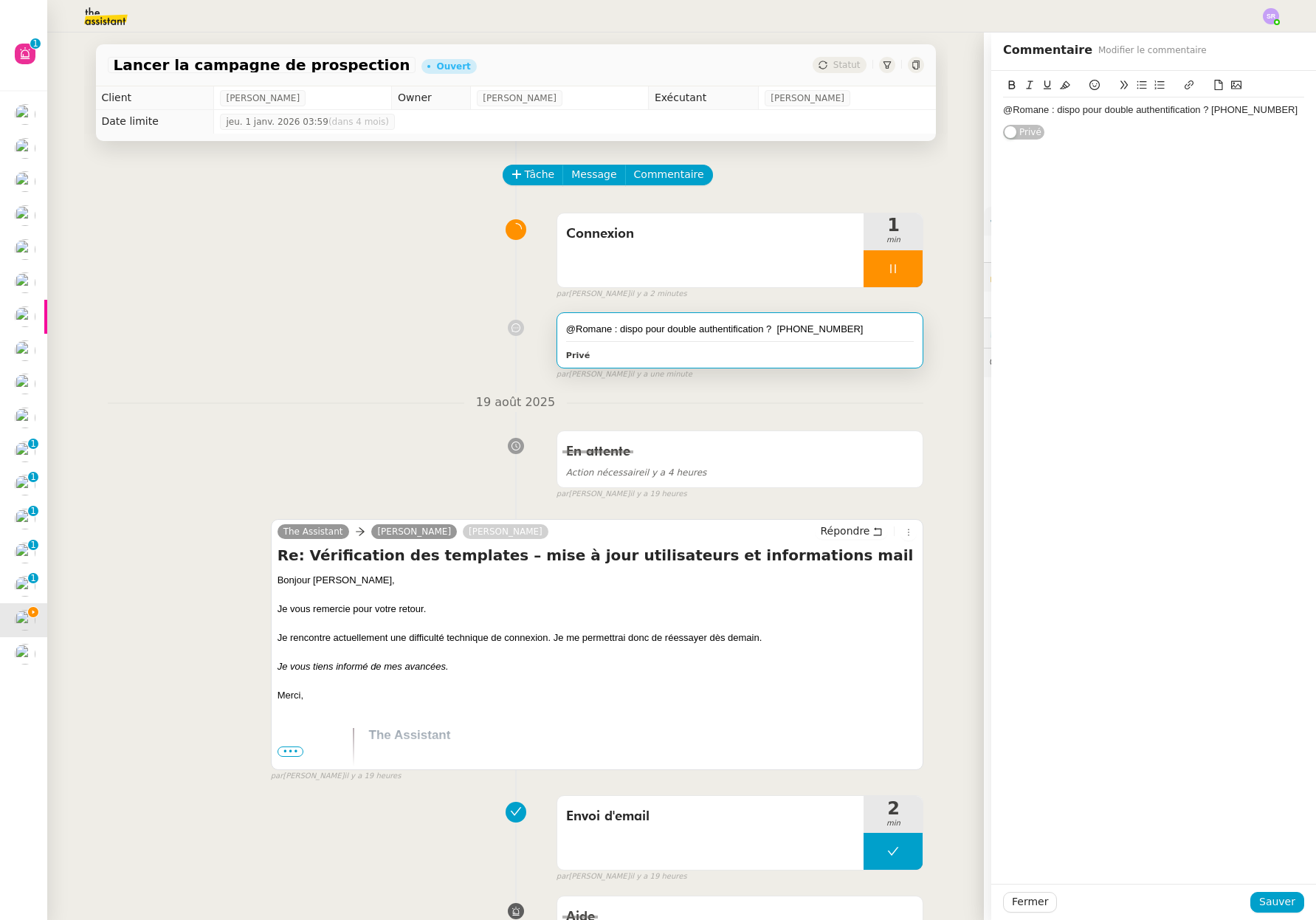
drag, startPoint x: 1178, startPoint y: 106, endPoint x: 1210, endPoint y: 114, distance: 33.0
click at [1178, 106] on div "@Romane : dispo pour double authentification ? +33 6 66 70 20 74" at bounding box center [1154, 110] width 301 height 13
drag, startPoint x: 1193, startPoint y: 112, endPoint x: 966, endPoint y: 92, distance: 227.9
click at [966, 92] on app-ticket "Lancer la campagne de prospection Ouvert Statut Client Astrid Brucker Owner Rom…" at bounding box center [682, 475] width 1269 height 887
click at [1268, 892] on button "Sauver" at bounding box center [1277, 902] width 54 height 21
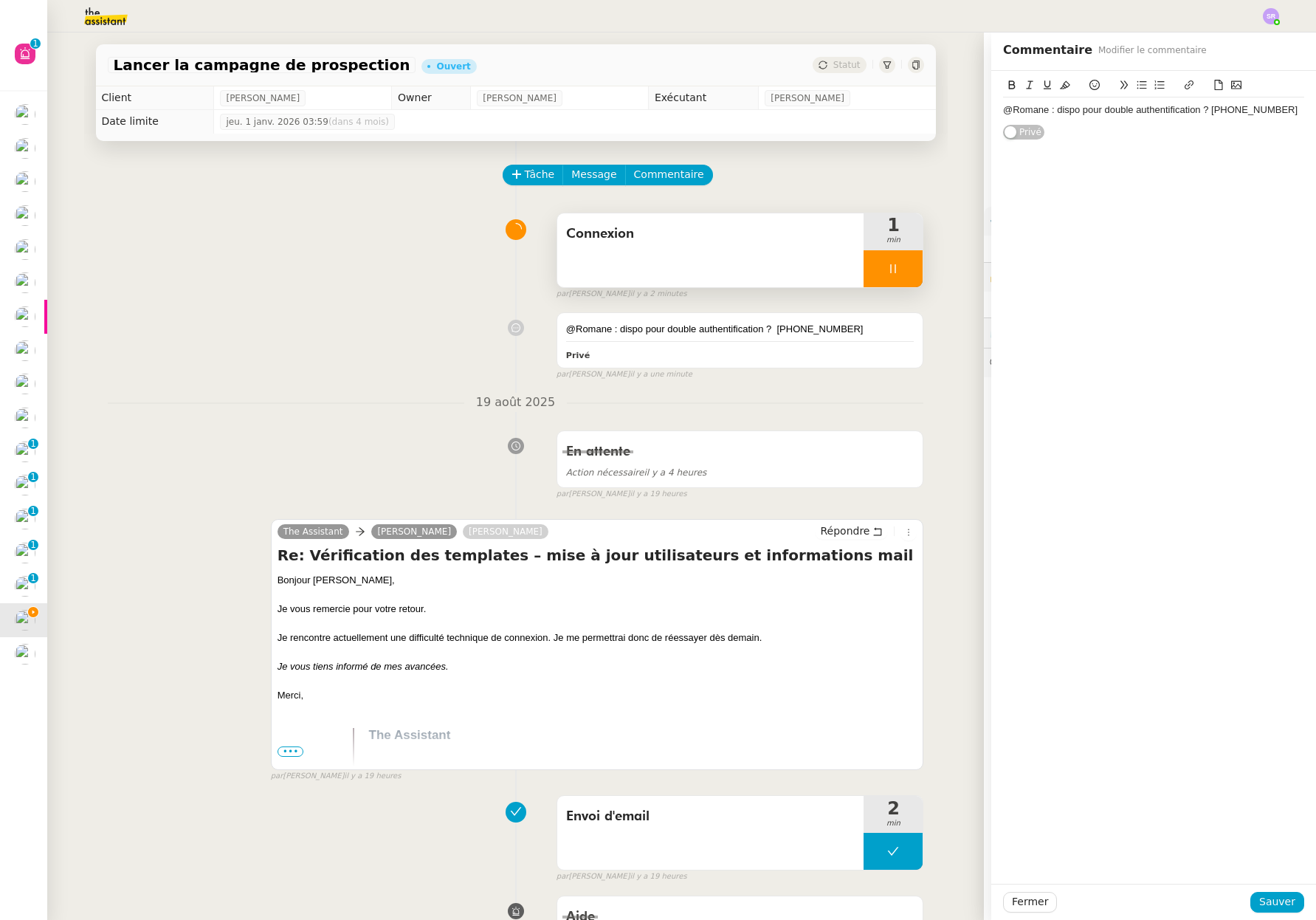
click at [903, 261] on div at bounding box center [893, 268] width 59 height 37
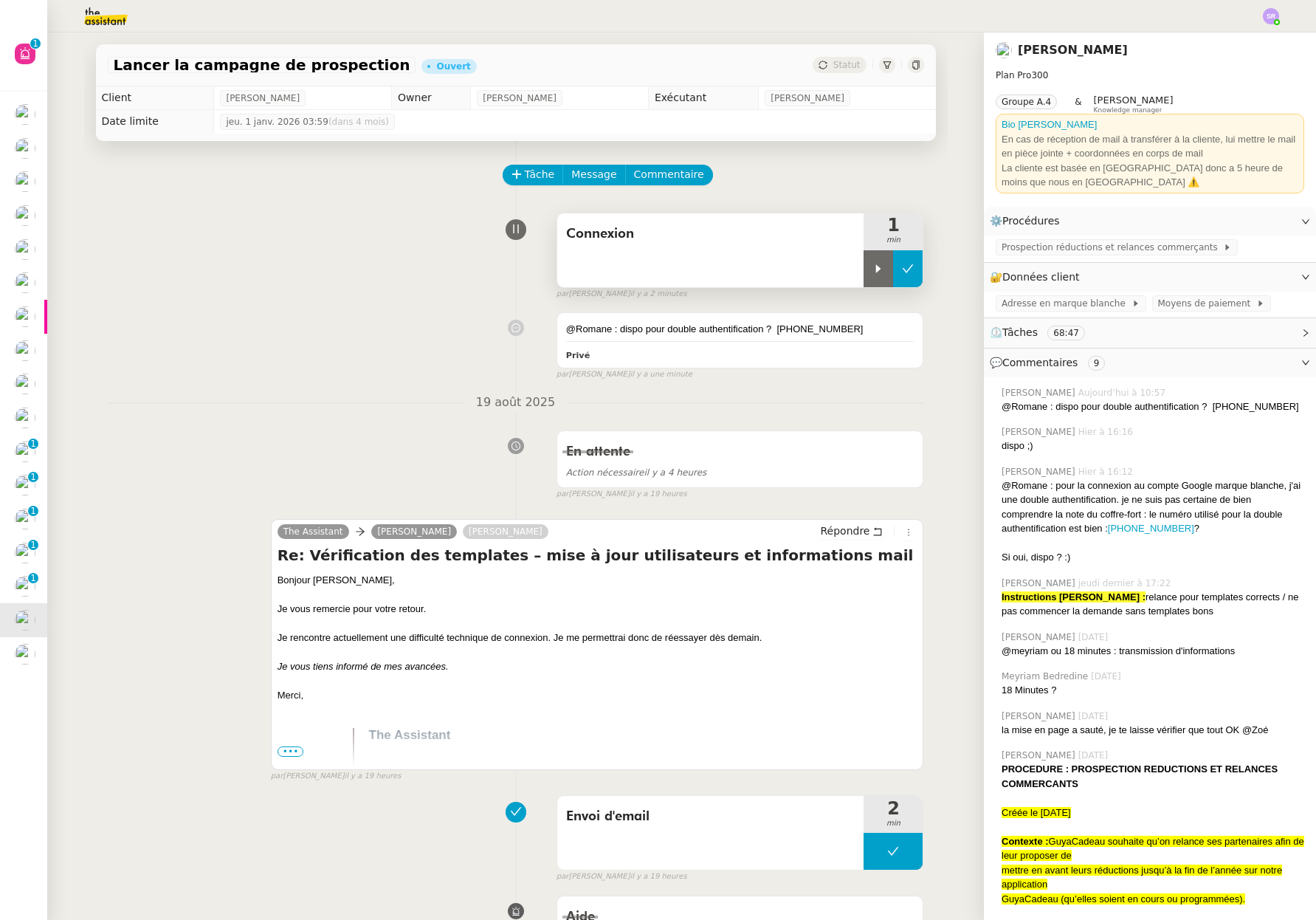
click at [897, 262] on button at bounding box center [909, 268] width 30 height 37
click at [838, 65] on span "Statut" at bounding box center [847, 65] width 27 height 10
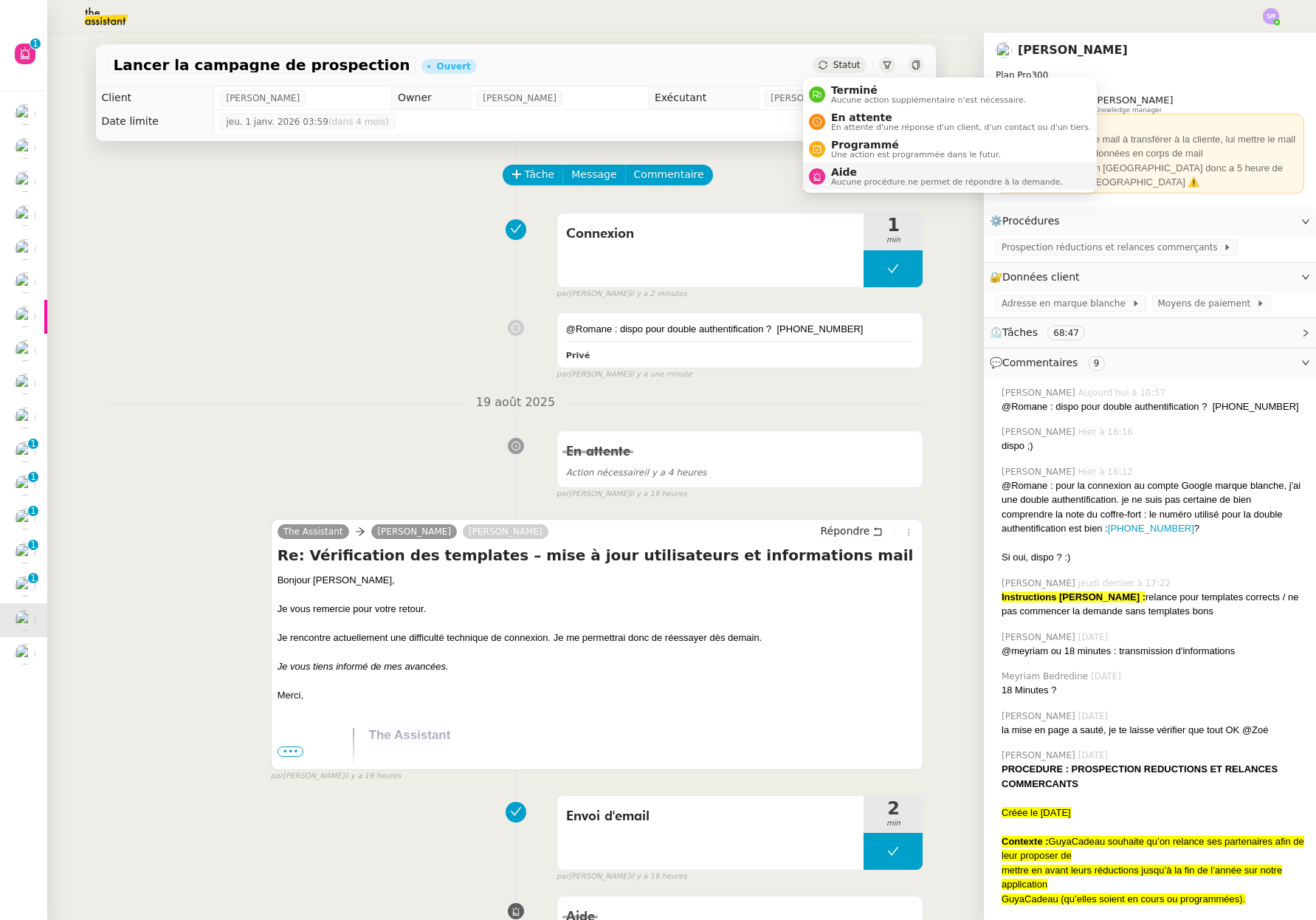
click at [888, 181] on span "Aucune procédure ne permet de répondre à la demande." at bounding box center [947, 182] width 232 height 8
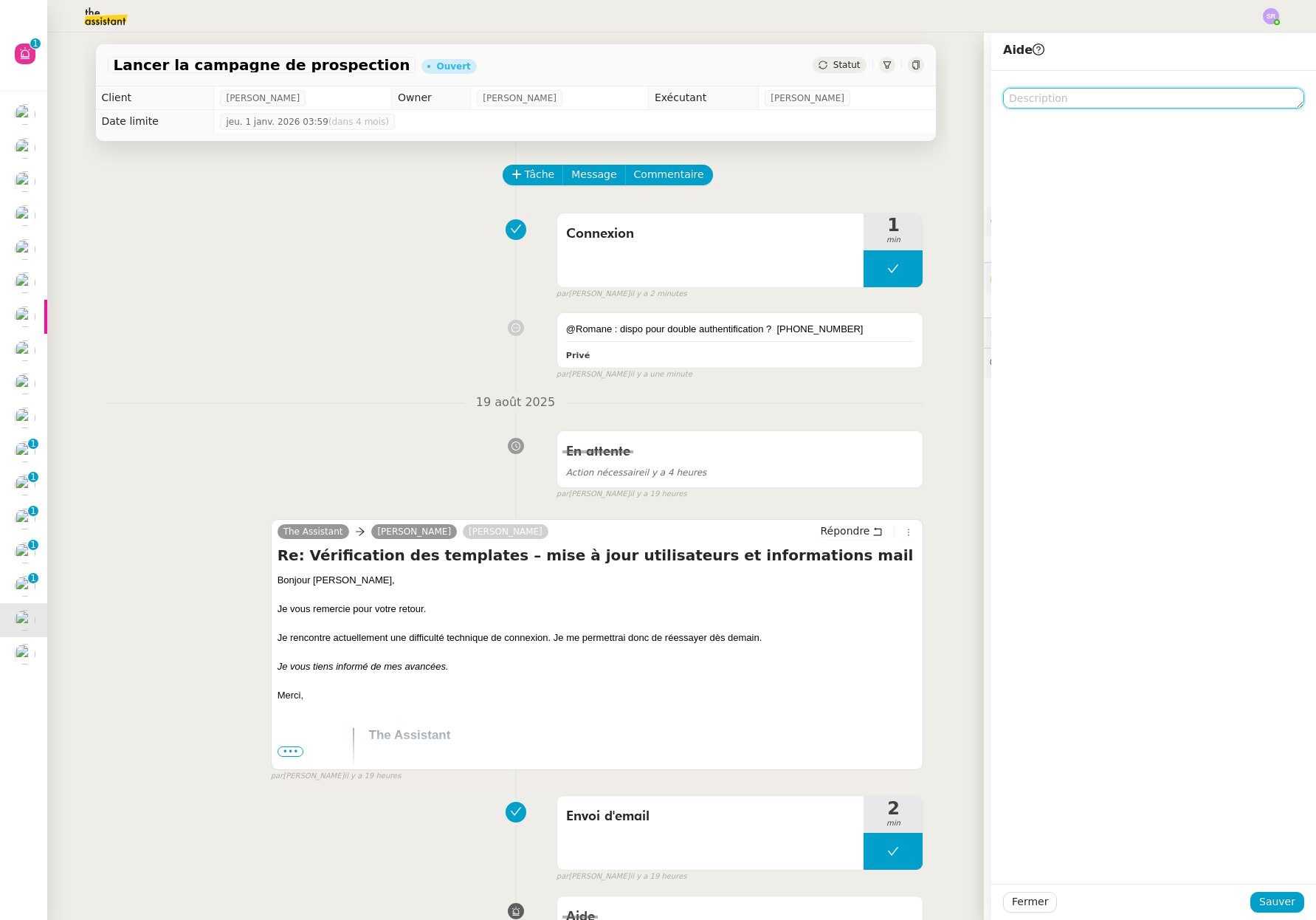
drag, startPoint x: 1069, startPoint y: 109, endPoint x: 1077, endPoint y: 101, distance: 11.3
click at [1069, 109] on div at bounding box center [1154, 477] width 325 height 813
click at [1077, 101] on textarea at bounding box center [1154, 98] width 301 height 21
paste textarea "@Romane : dispo pour double authentification"
drag, startPoint x: 1059, startPoint y: 102, endPoint x: 1109, endPoint y: 101, distance: 50.0
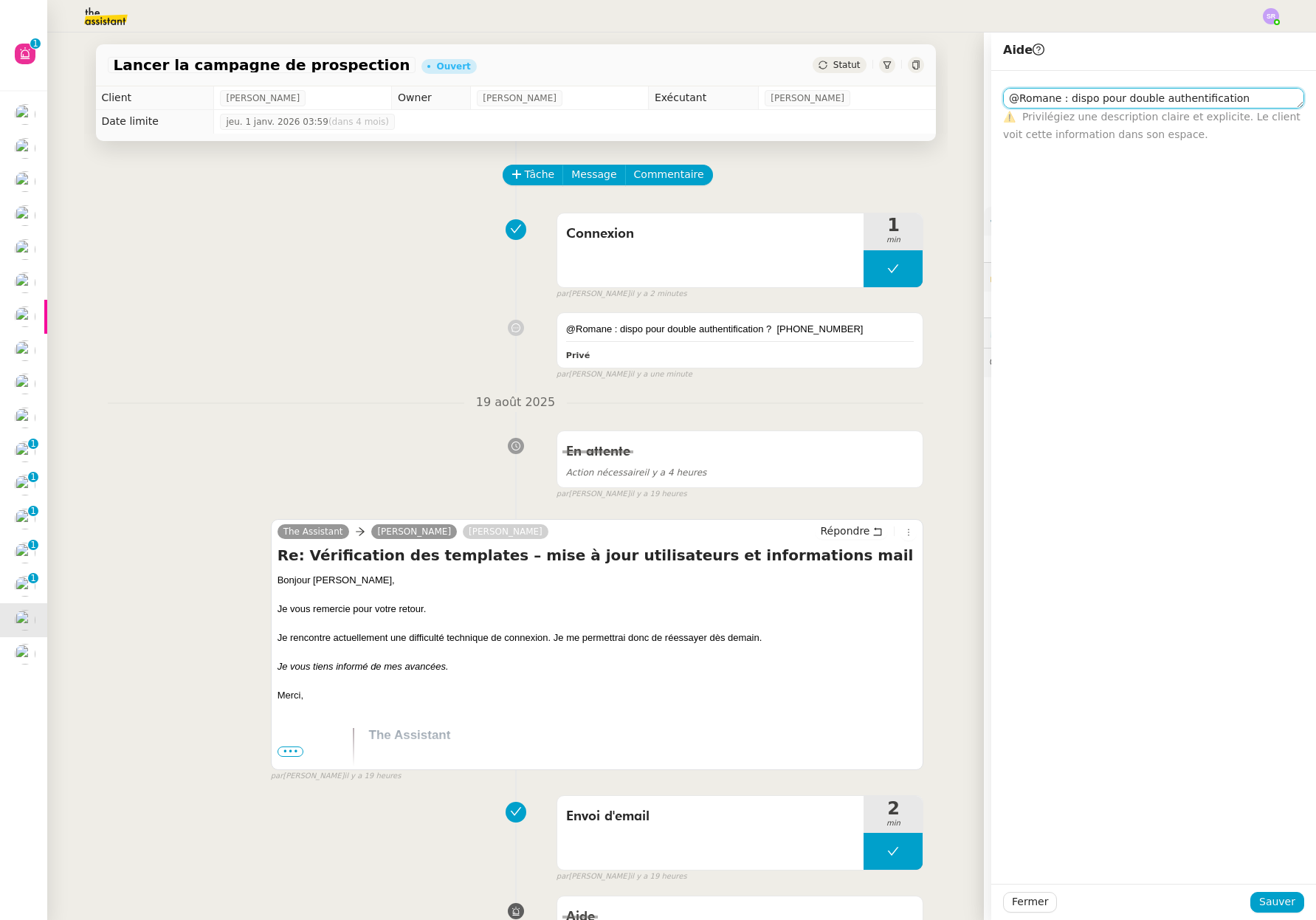
click at [1109, 101] on textarea "@Romane : dispo pour double authentification" at bounding box center [1154, 98] width 301 height 21
type textarea "@Romane : double authentification"
drag, startPoint x: 1264, startPoint y: 897, endPoint x: 1259, endPoint y: 884, distance: 13.9
click at [1264, 896] on span "Sauver" at bounding box center [1278, 902] width 37 height 17
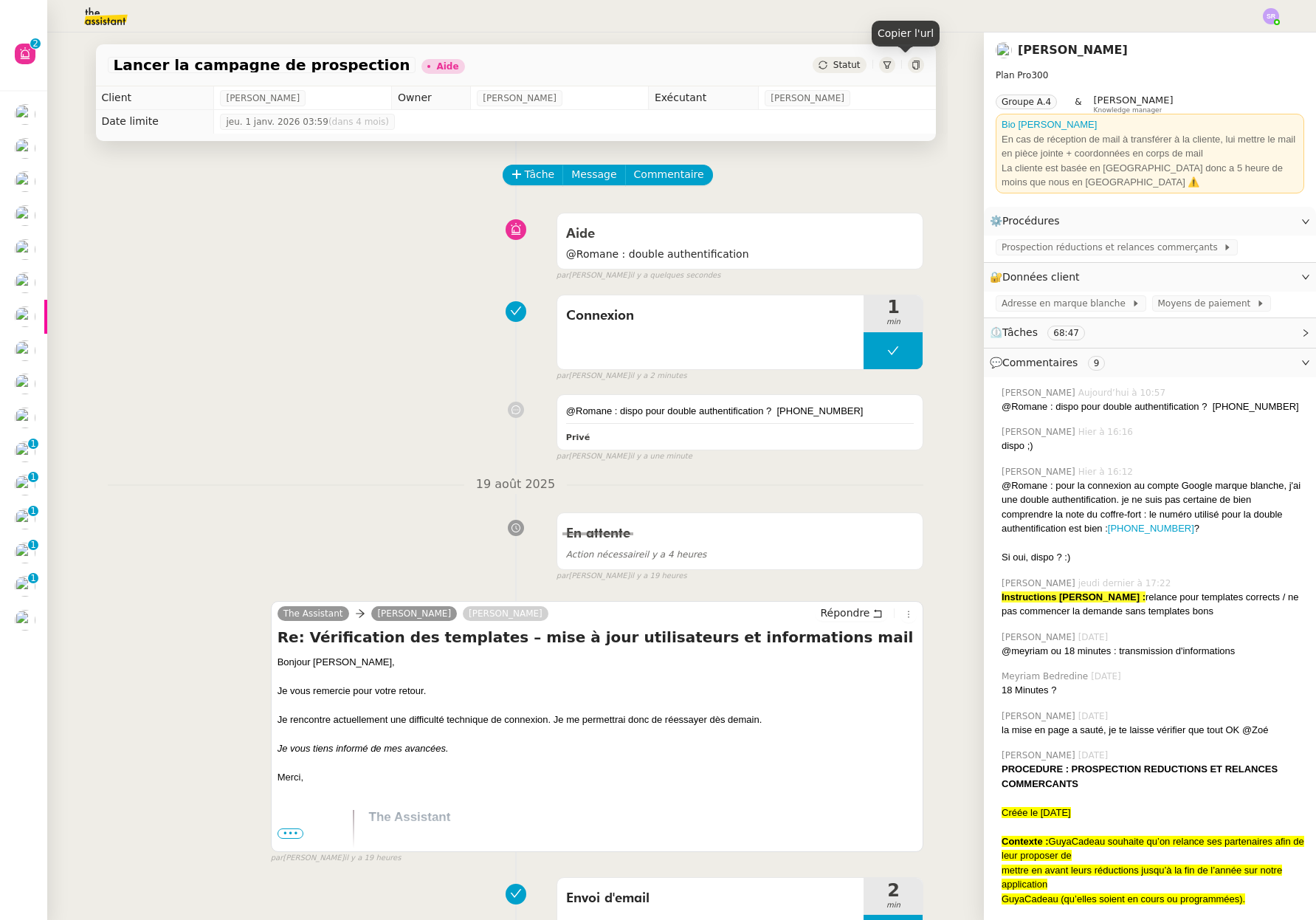
click at [912, 62] on icon at bounding box center [916, 65] width 9 height 9
click at [864, 357] on button at bounding box center [893, 351] width 59 height 37
click at [864, 358] on div at bounding box center [879, 351] width 30 height 37
drag, startPoint x: 1193, startPoint y: 527, endPoint x: 1102, endPoint y: 531, distance: 91.1
click at [1102, 531] on div "@Romane : pour la connexion au compte Google marque blanche, j'ai une double au…" at bounding box center [1153, 506] width 303 height 57
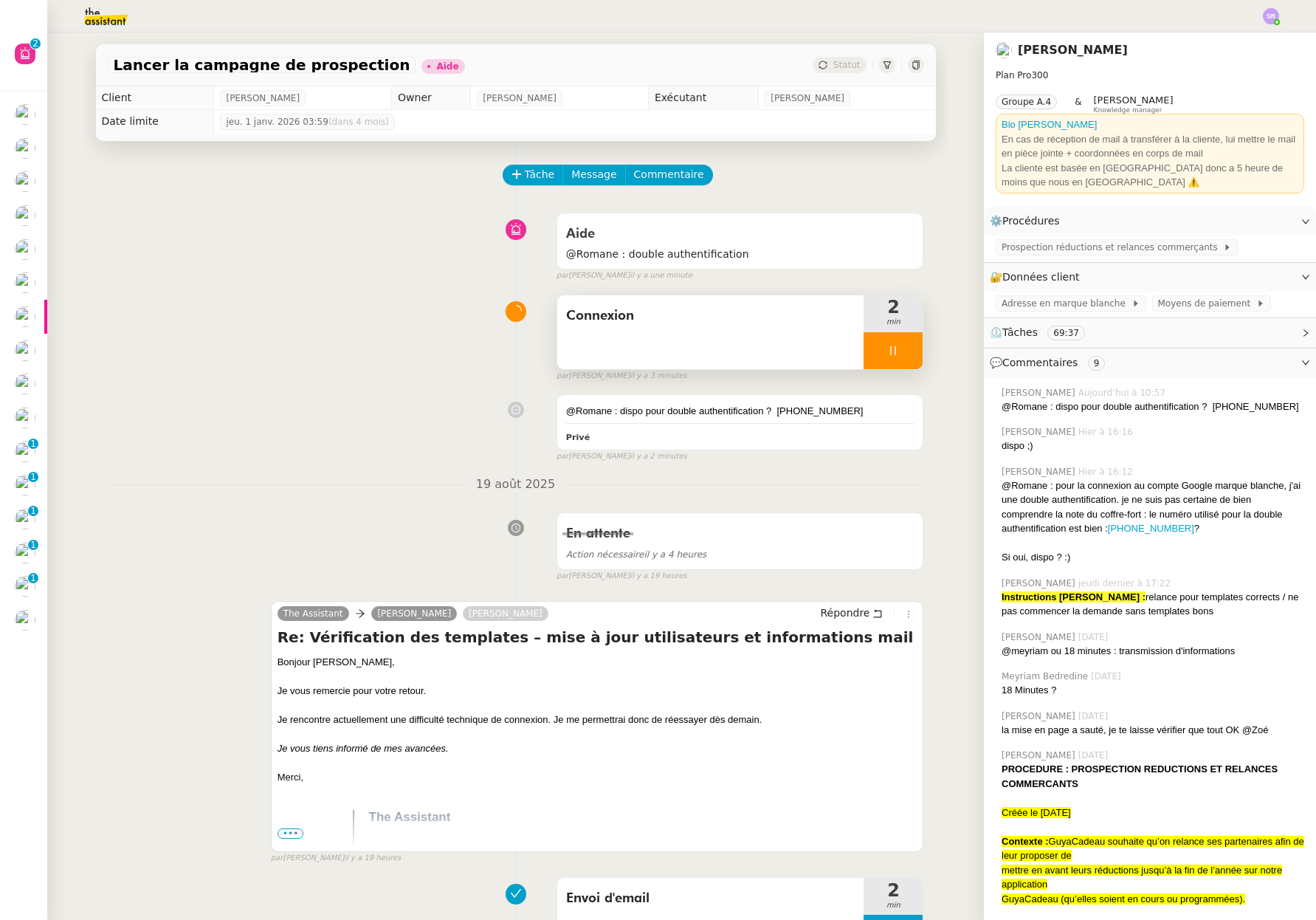
click at [894, 347] on div at bounding box center [893, 351] width 59 height 37
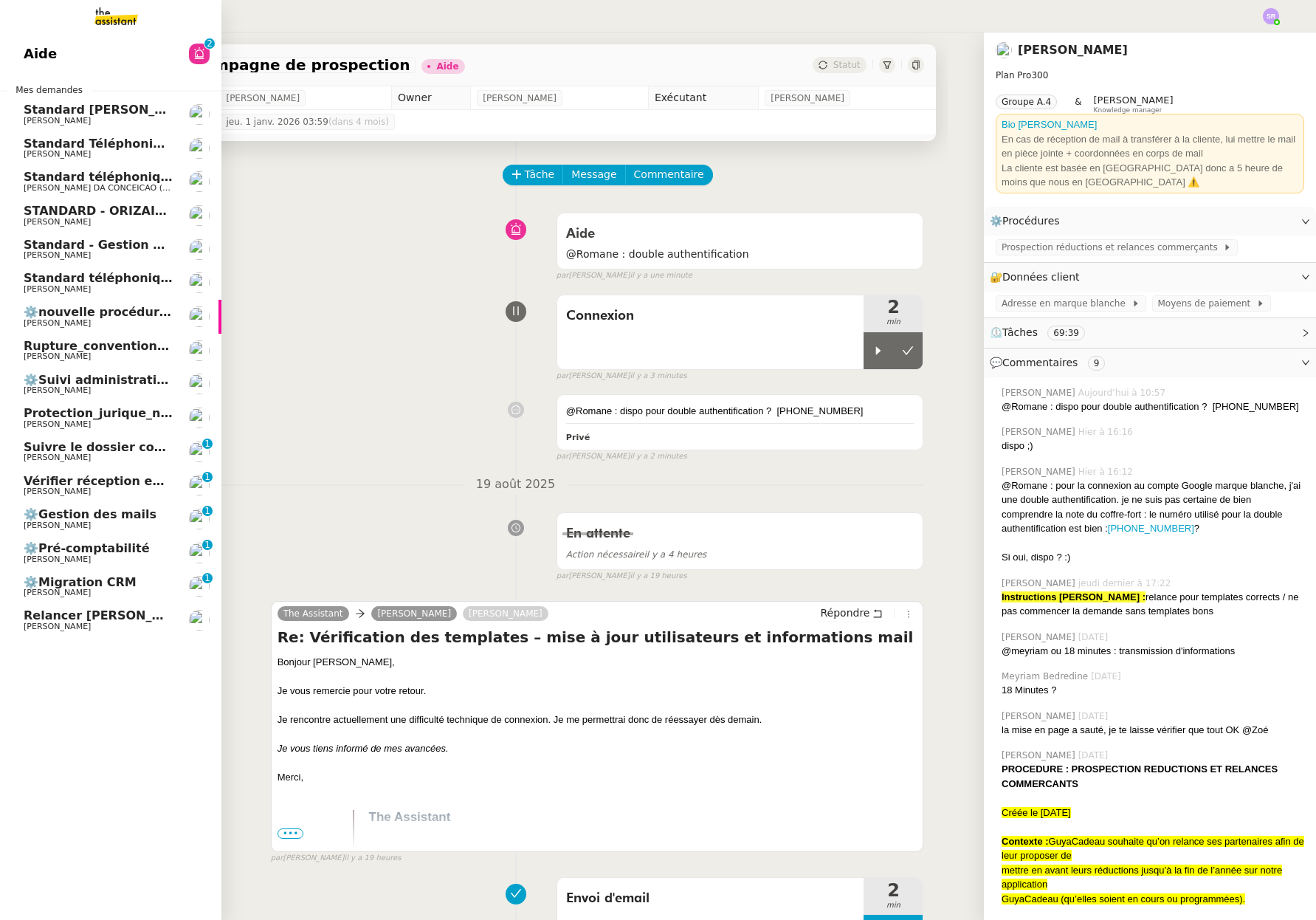
click at [43, 619] on span "Relancer [PERSON_NAME] pour le dossier annulé" at bounding box center [186, 615] width 326 height 14
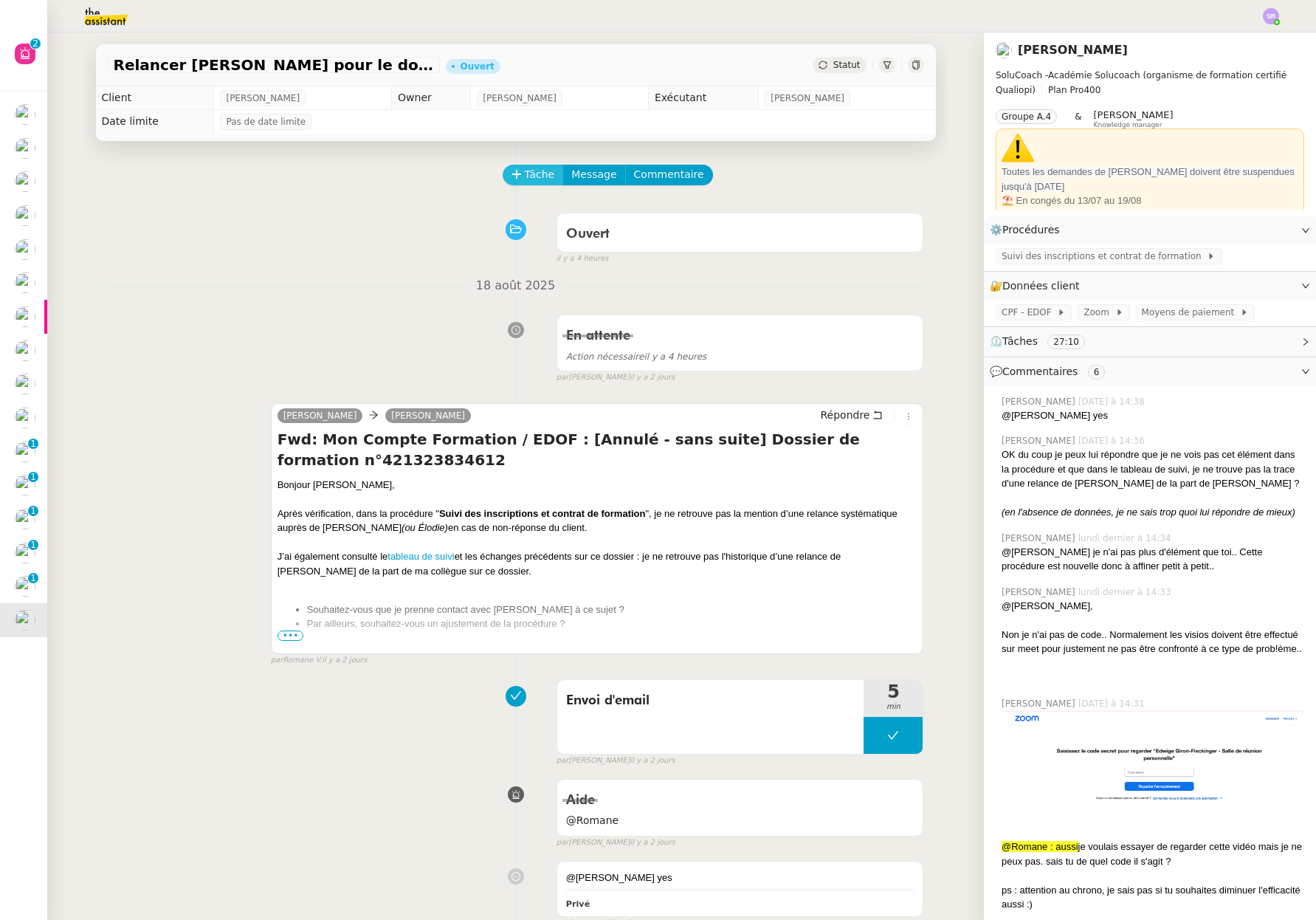
click at [529, 172] on span "Tâche" at bounding box center [540, 175] width 30 height 17
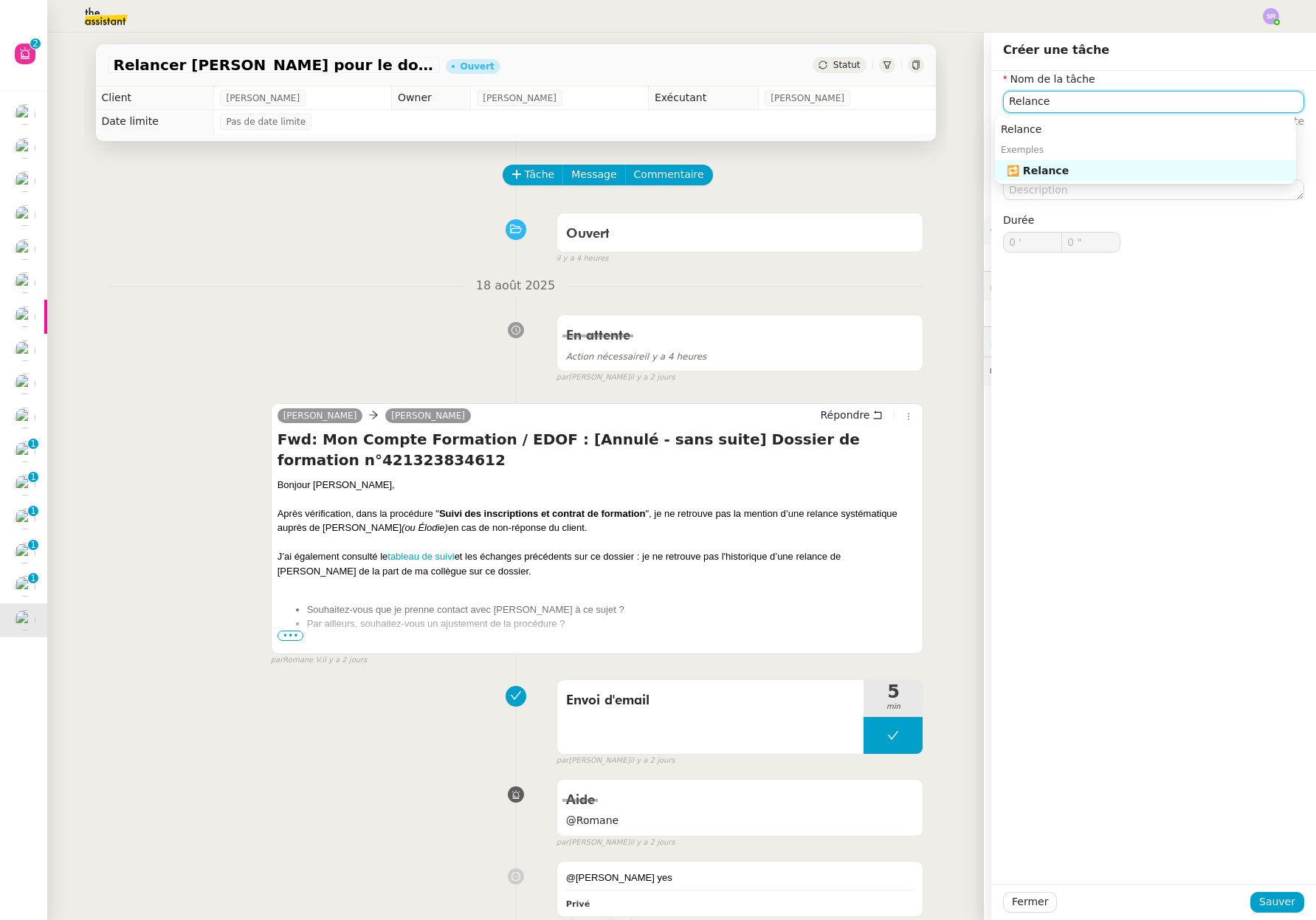
click at [1171, 168] on div "🔁 Relance" at bounding box center [1148, 170] width 283 height 13
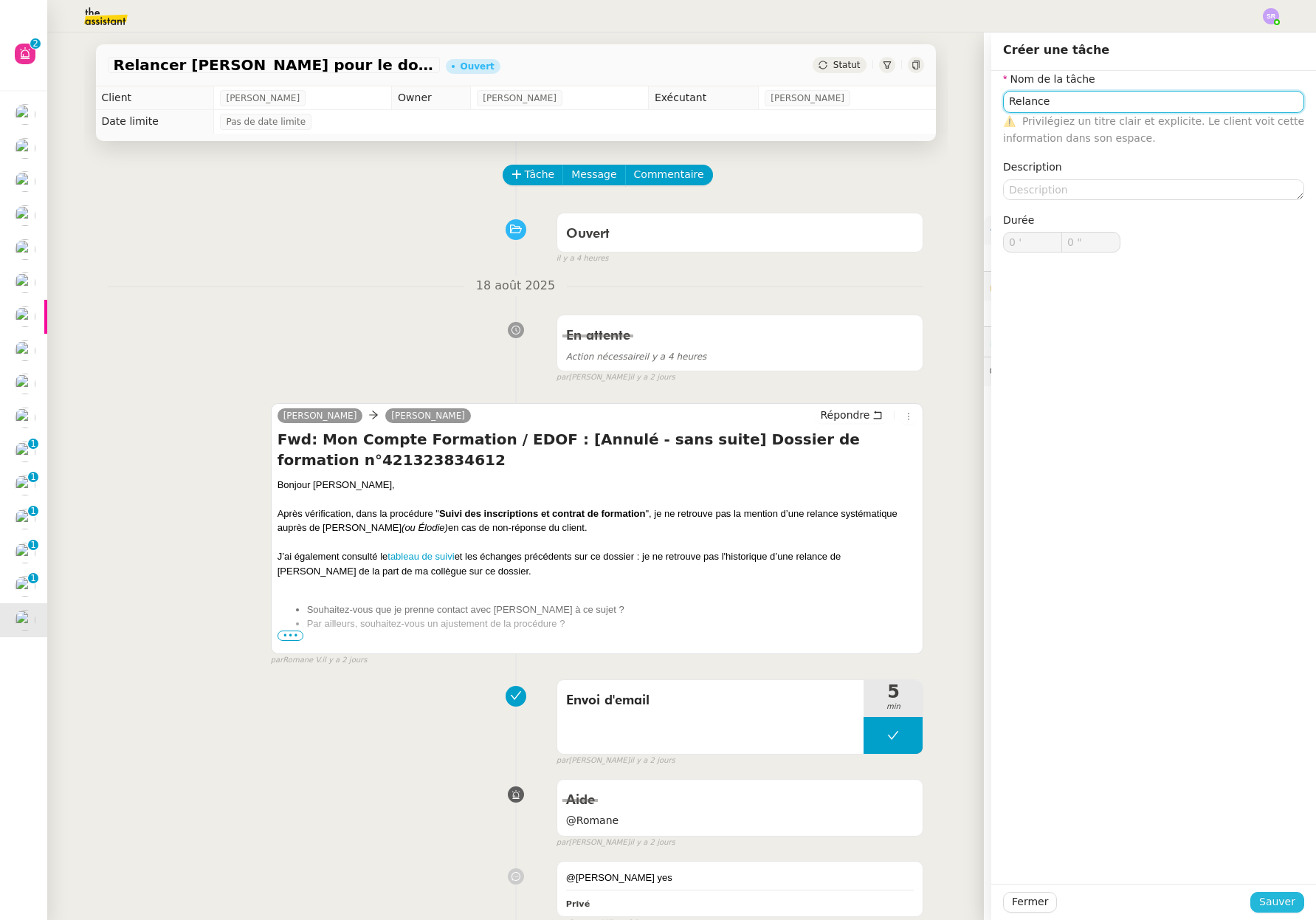
type input "Relance"
click at [1259, 904] on span "Sauver" at bounding box center [1278, 902] width 37 height 17
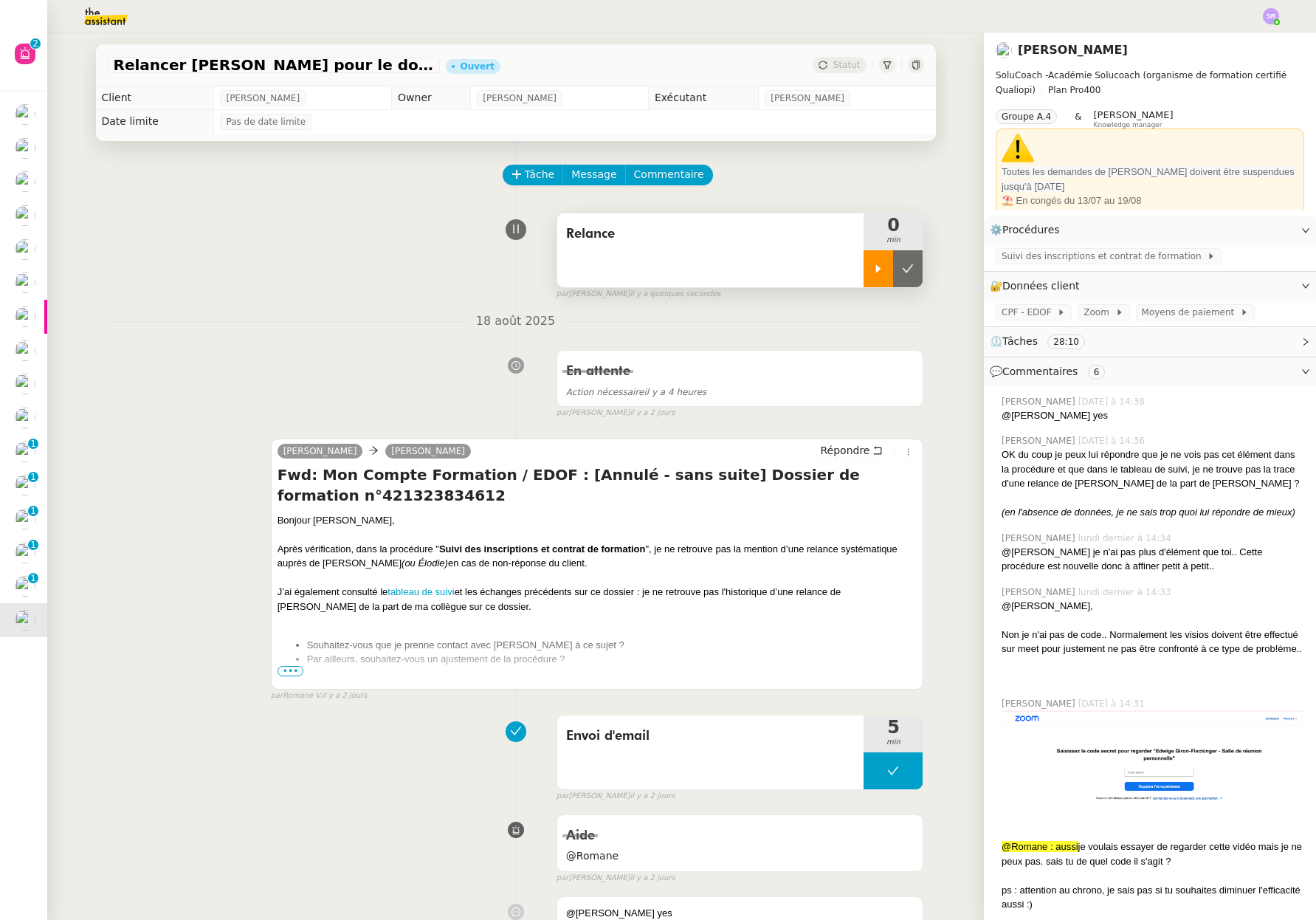
click at [868, 274] on div at bounding box center [879, 268] width 30 height 37
click at [300, 670] on div "Bonjour Edwige, Après vérification, dans la procédure " Suivi des inscriptions …" at bounding box center [598, 864] width 640 height 704
click at [293, 672] on span "•••" at bounding box center [291, 671] width 27 height 10
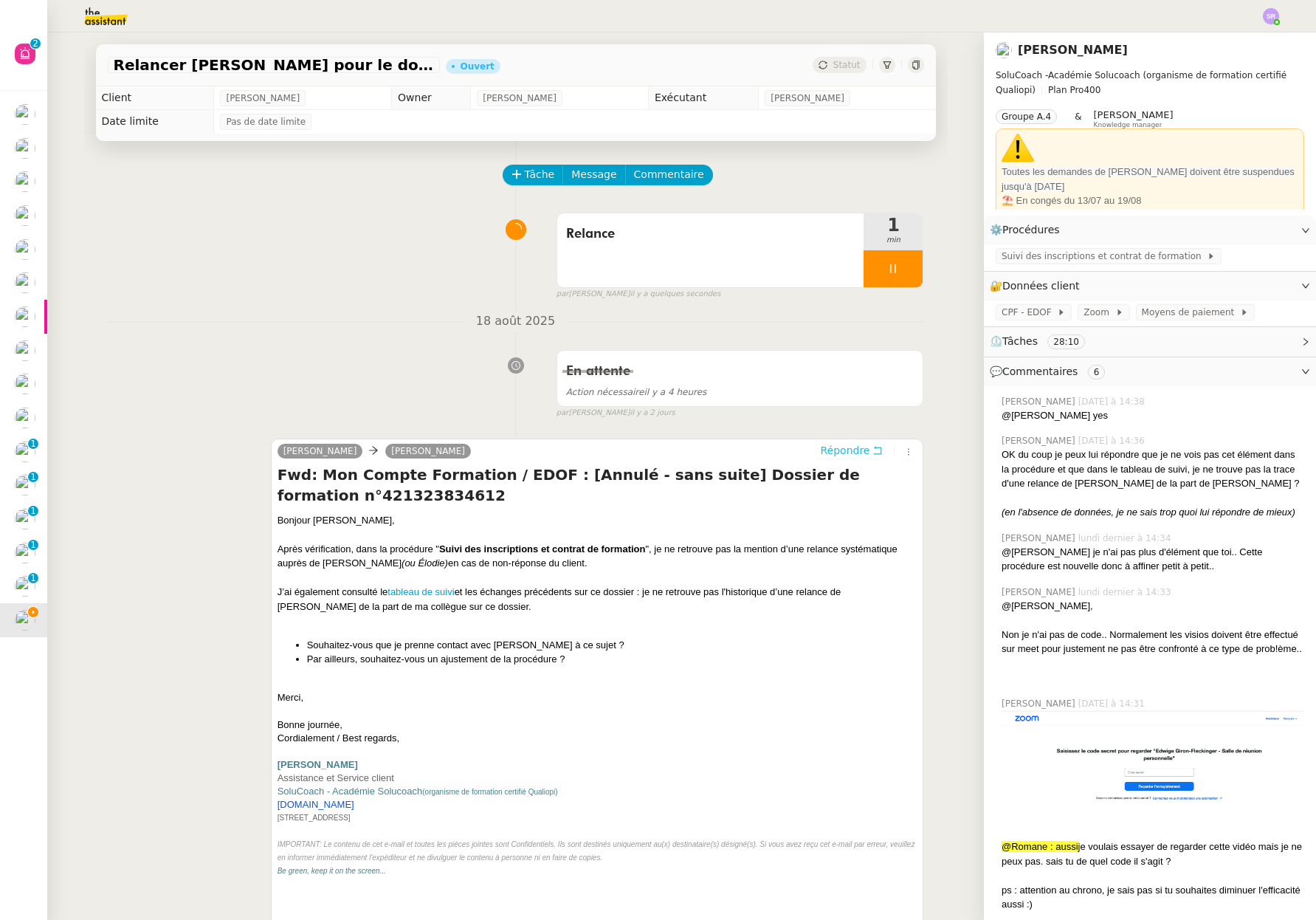
click at [848, 450] on span "Répondre" at bounding box center [845, 450] width 50 height 15
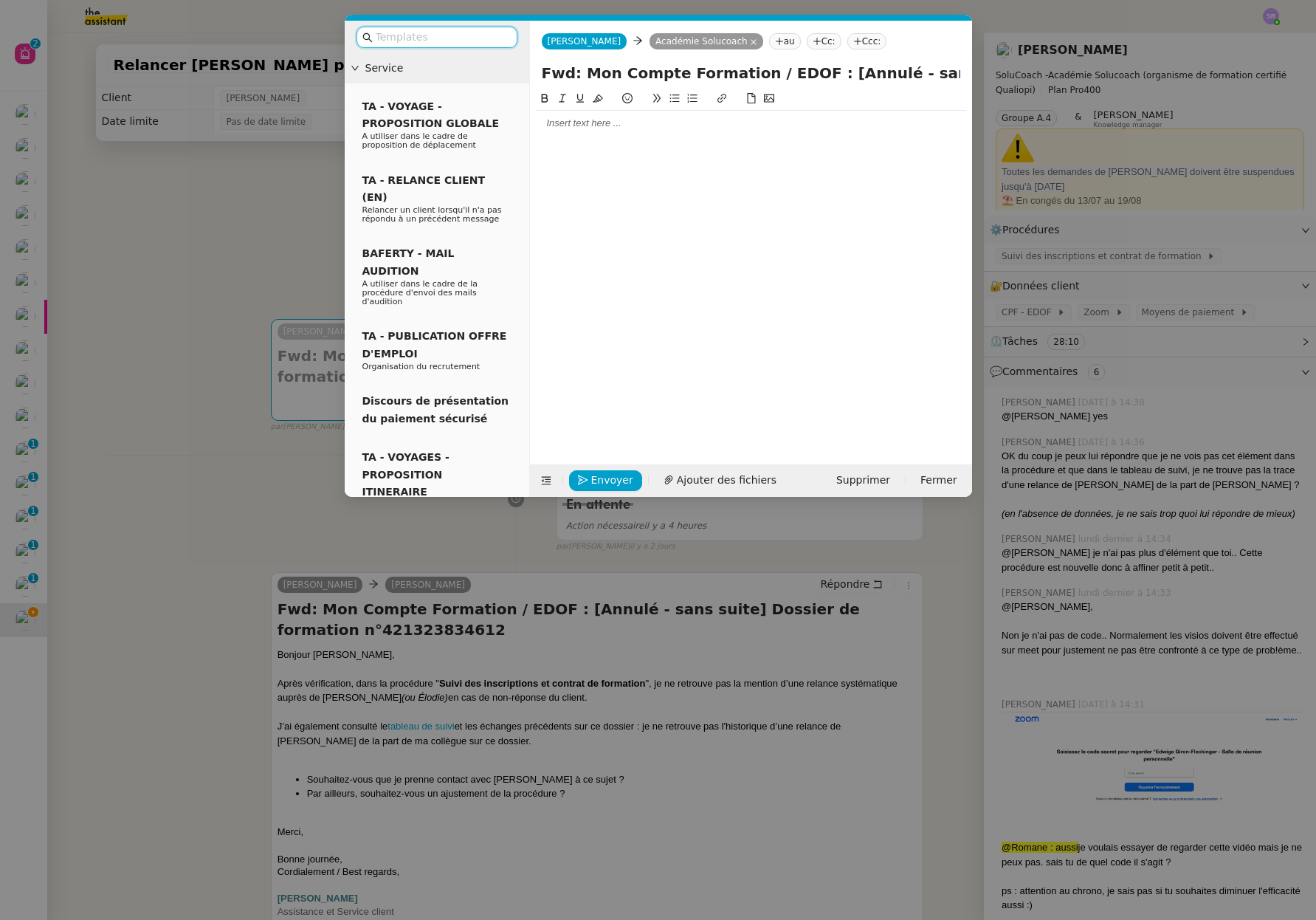
click at [717, 129] on div at bounding box center [752, 123] width 431 height 13
click at [497, 23] on div at bounding box center [437, 37] width 185 height 33
click at [493, 37] on input "text" at bounding box center [442, 37] width 133 height 17
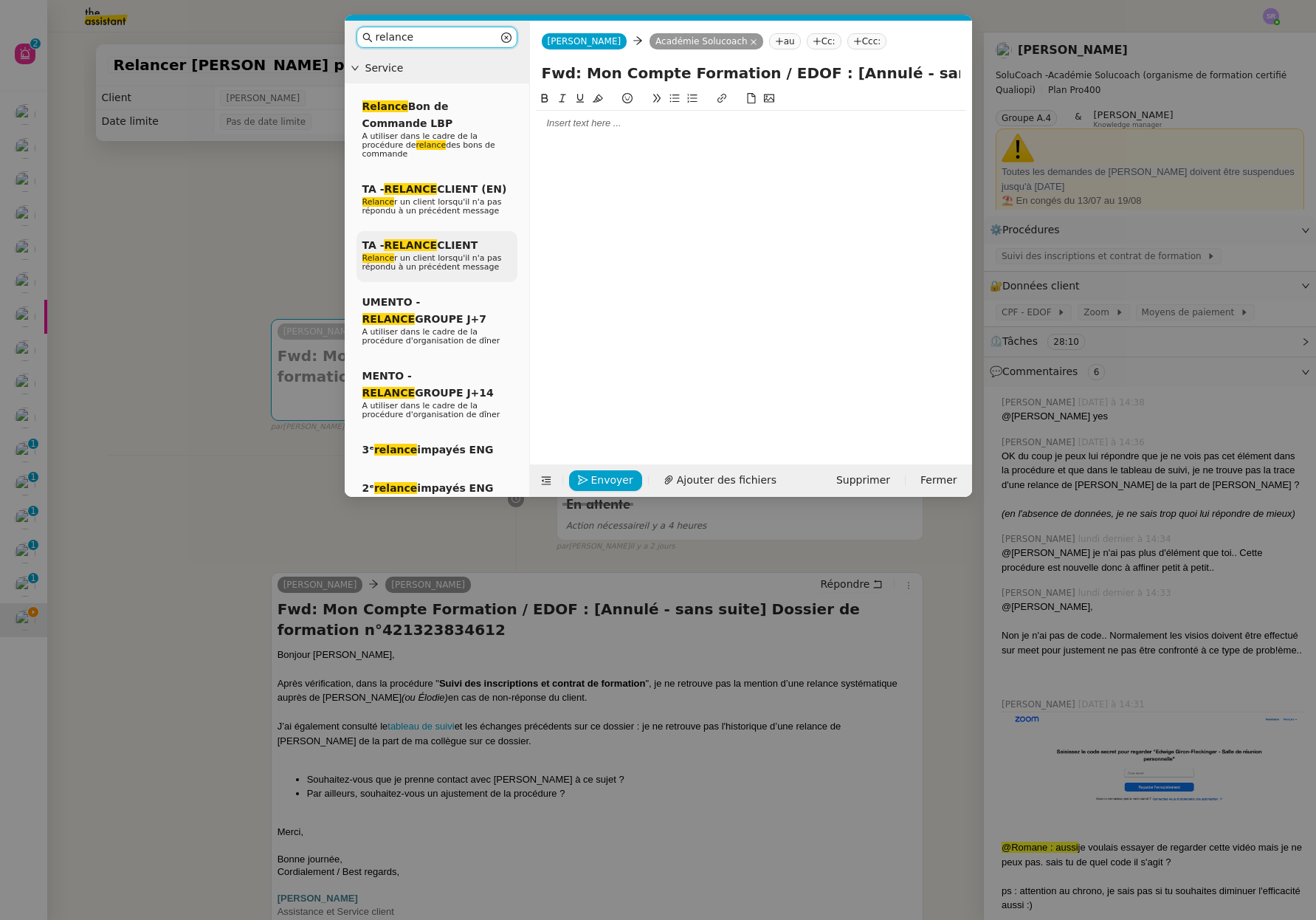
type input "relance"
click at [478, 252] on div "TA - RELANCE CLIENT Relance r un client lorsqu'il n'a pas répondu à un précéden…" at bounding box center [437, 256] width 161 height 51
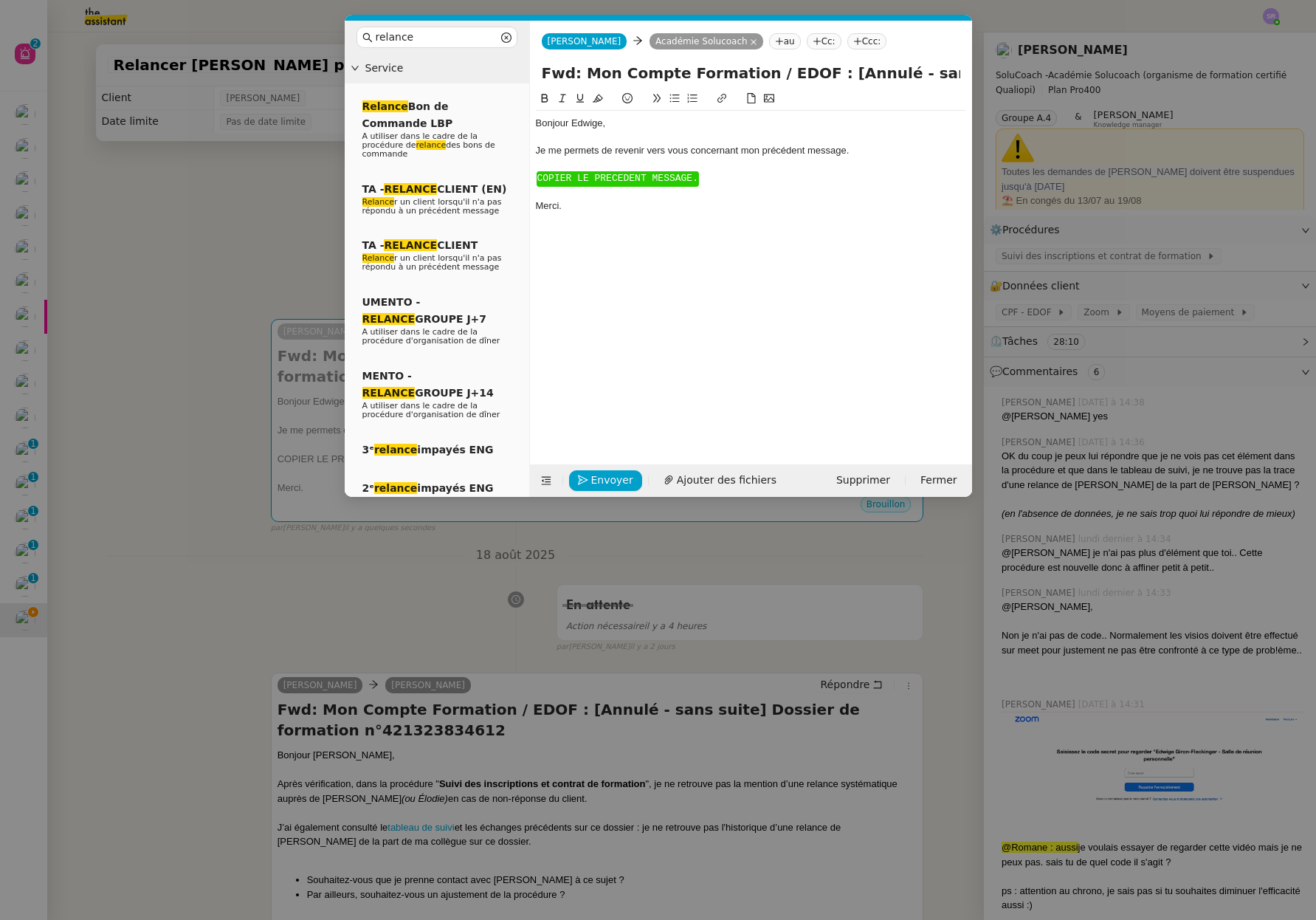
click at [478, 750] on nz-modal-container "relance Service Relance Bon de Commande LBP A utiliser dans le cadre de la proc…" at bounding box center [658, 460] width 1316 height 920
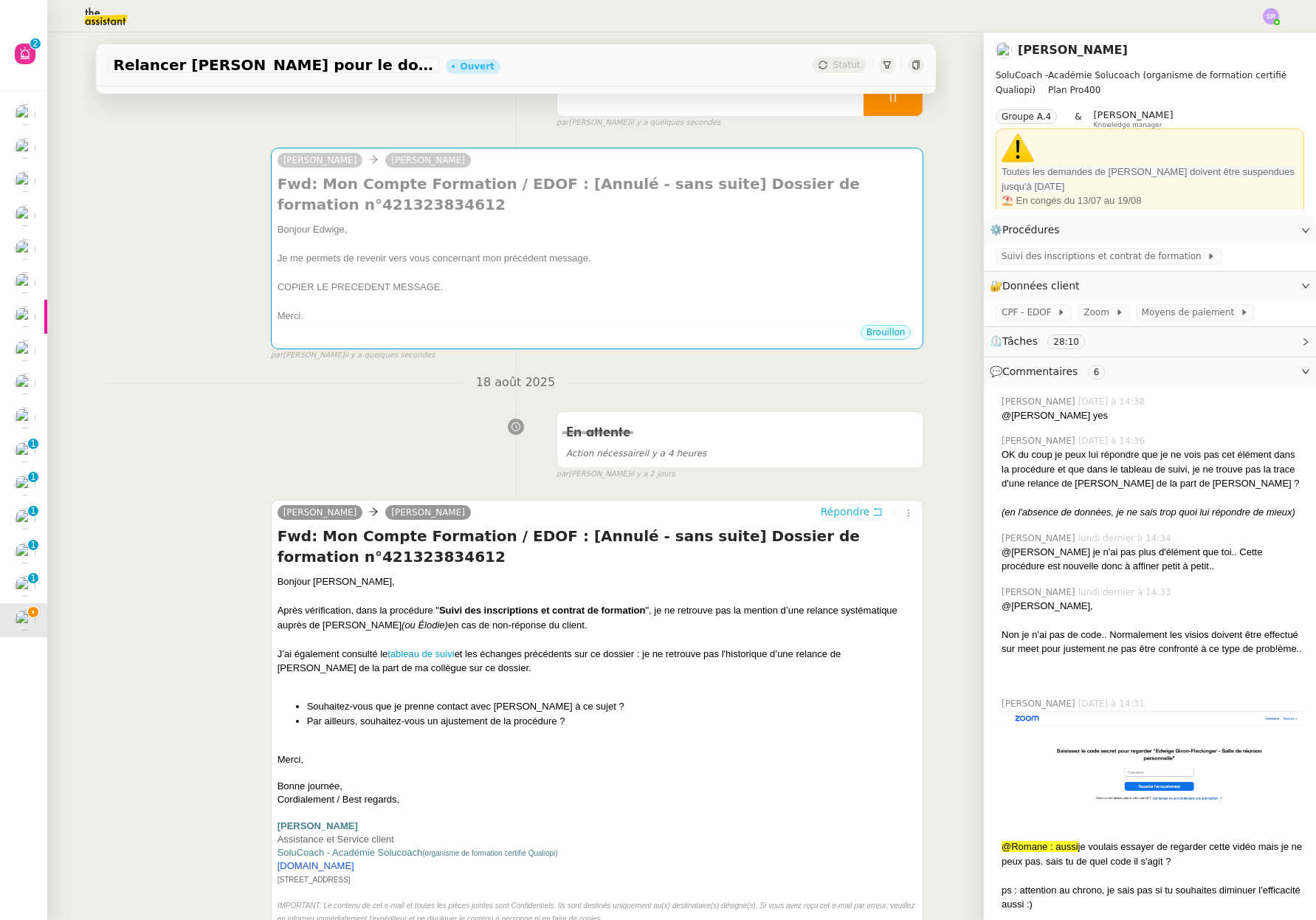
scroll to position [262, 0]
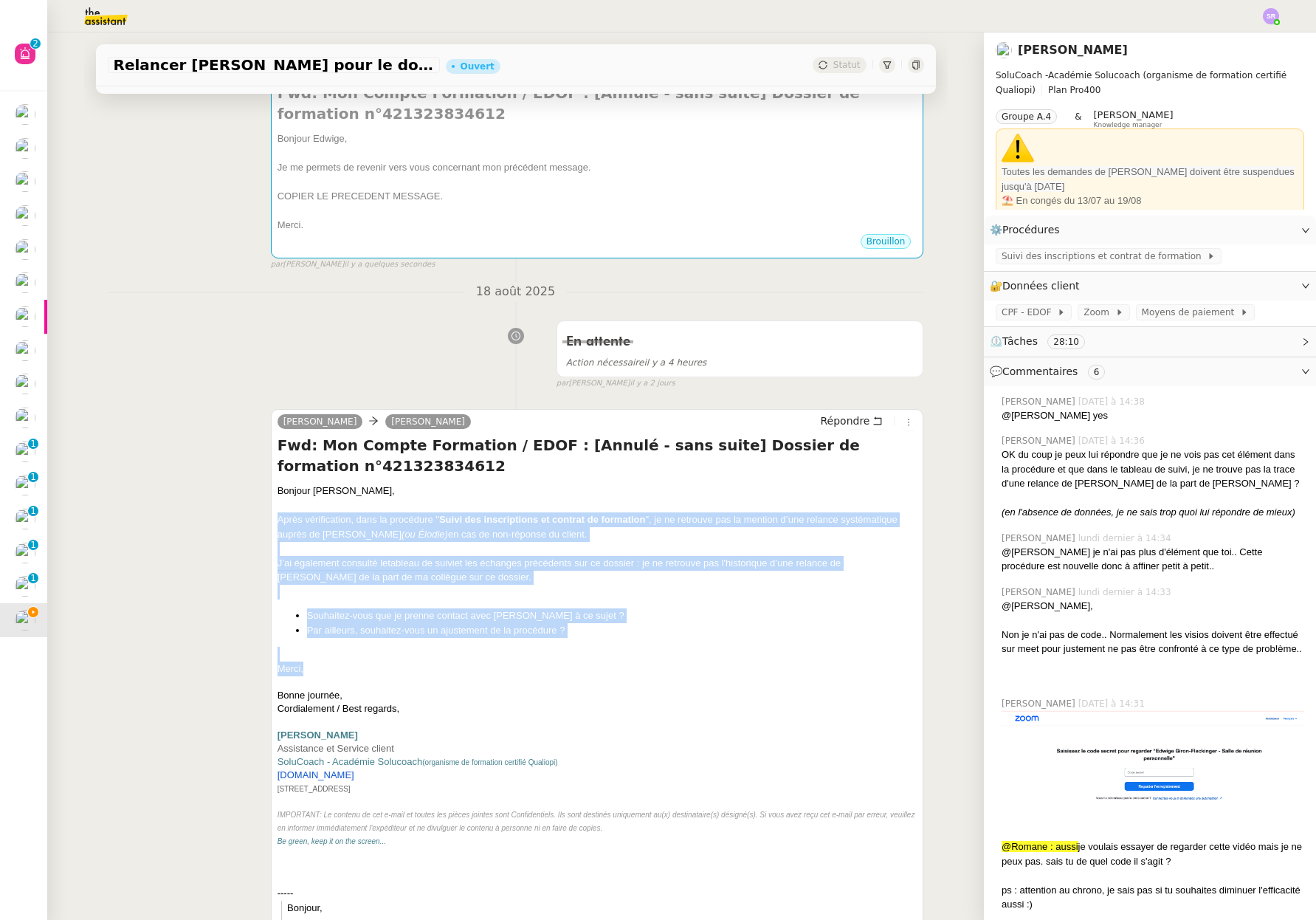
drag, startPoint x: 298, startPoint y: 663, endPoint x: 273, endPoint y: 514, distance: 151.1
click at [278, 514] on div "Bonjour Edwige, Après vérification, dans la procédure " Suivi des inscriptions …" at bounding box center [598, 835] width 640 height 704
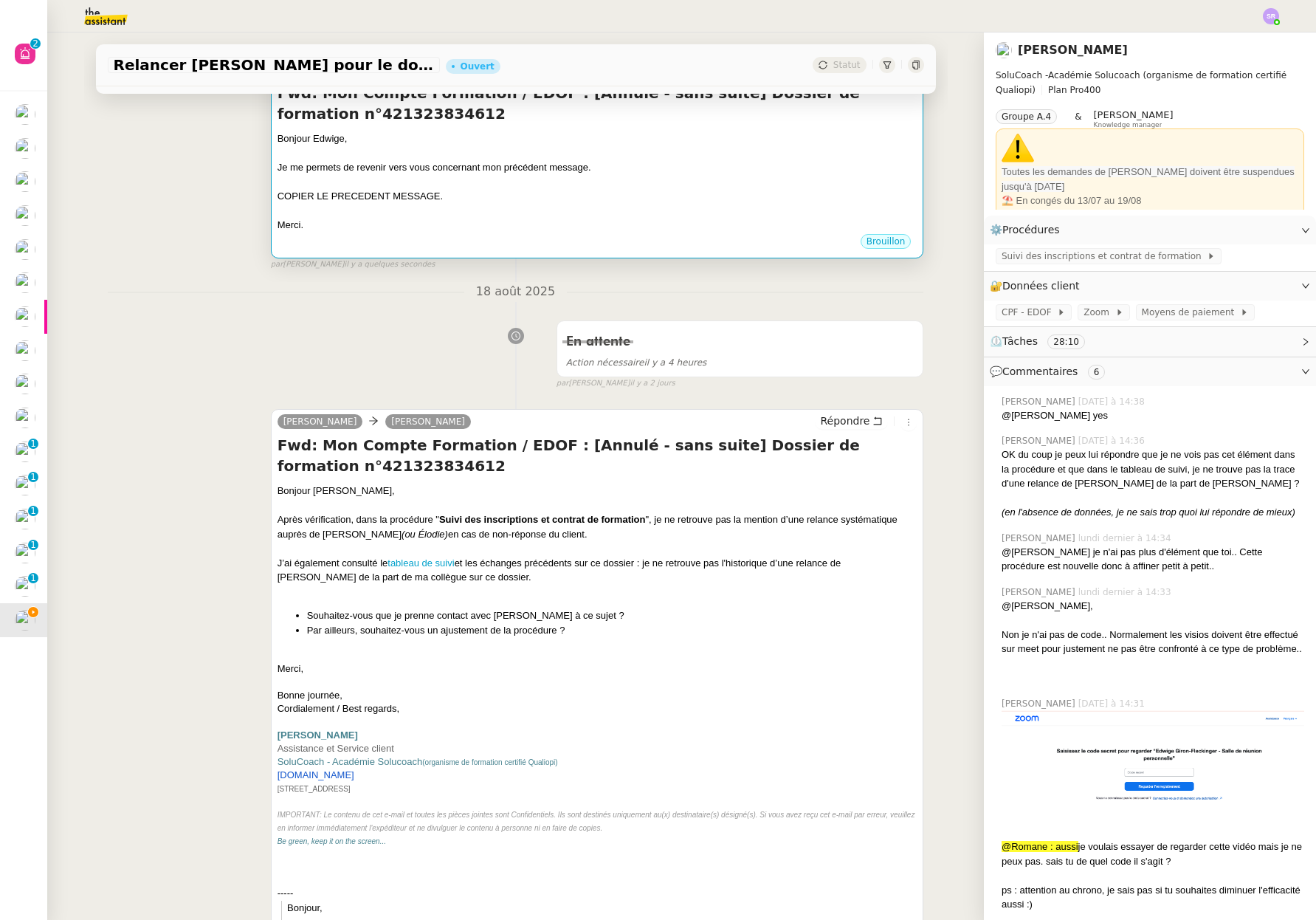
click at [333, 239] on div "Brouillon" at bounding box center [598, 244] width 640 height 22
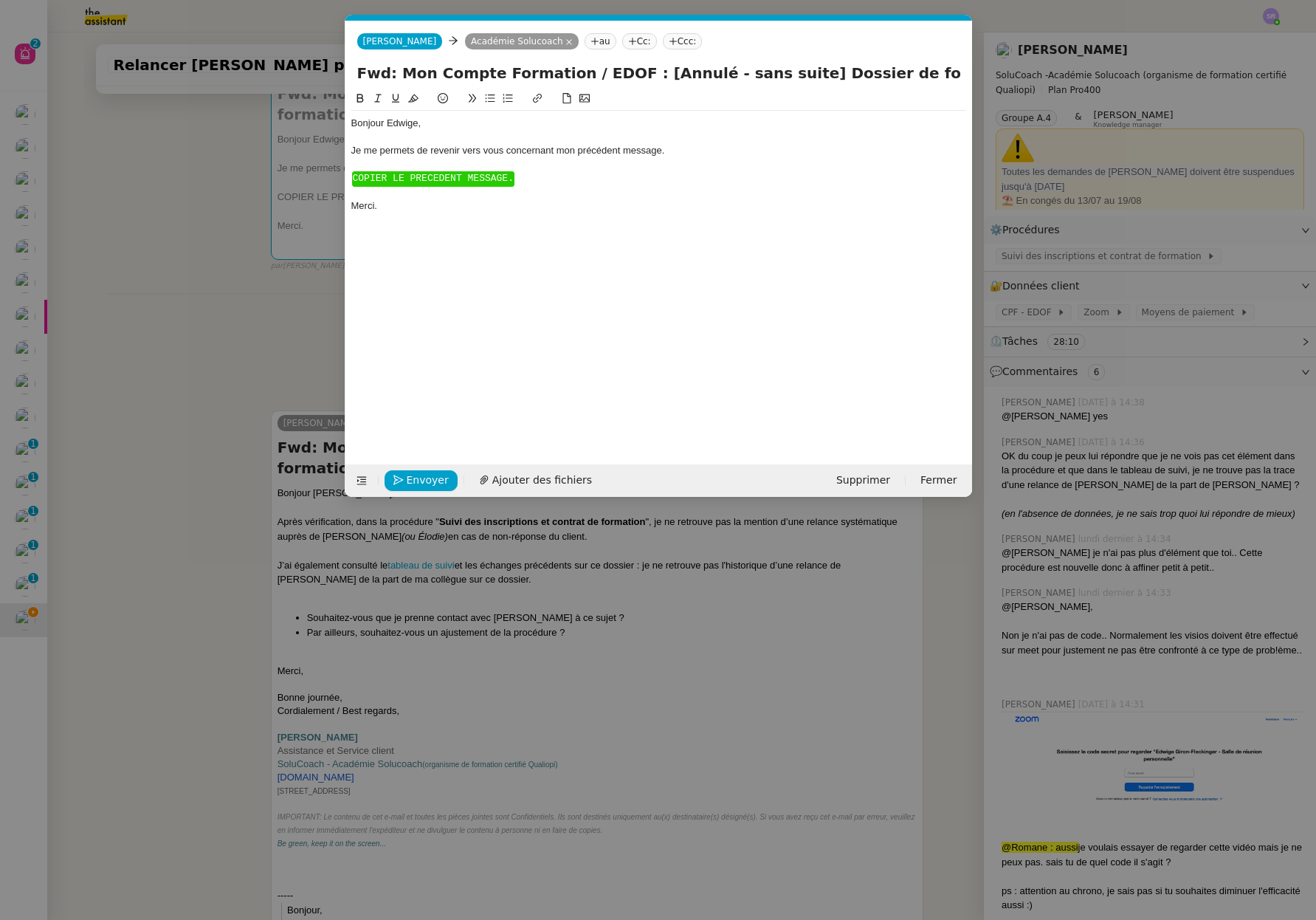
scroll to position [0, 66]
drag, startPoint x: 385, startPoint y: 222, endPoint x: 343, endPoint y: 181, distance: 58.7
click at [343, 181] on nz-modal-container "relance Service Relance Bon de Commande LBP A utiliser dans le cadre de la proc…" at bounding box center [658, 460] width 1316 height 920
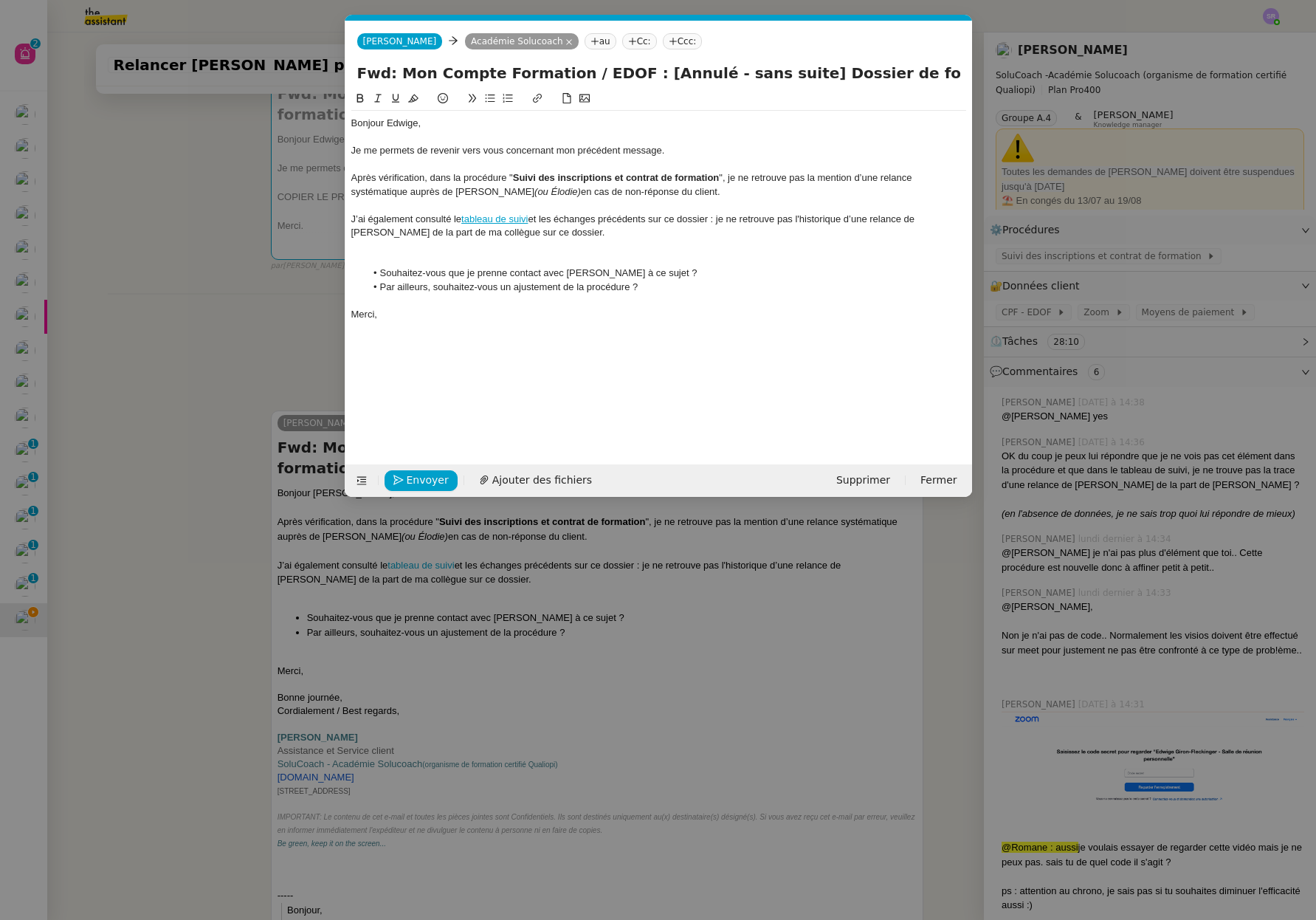
scroll to position [0, 0]
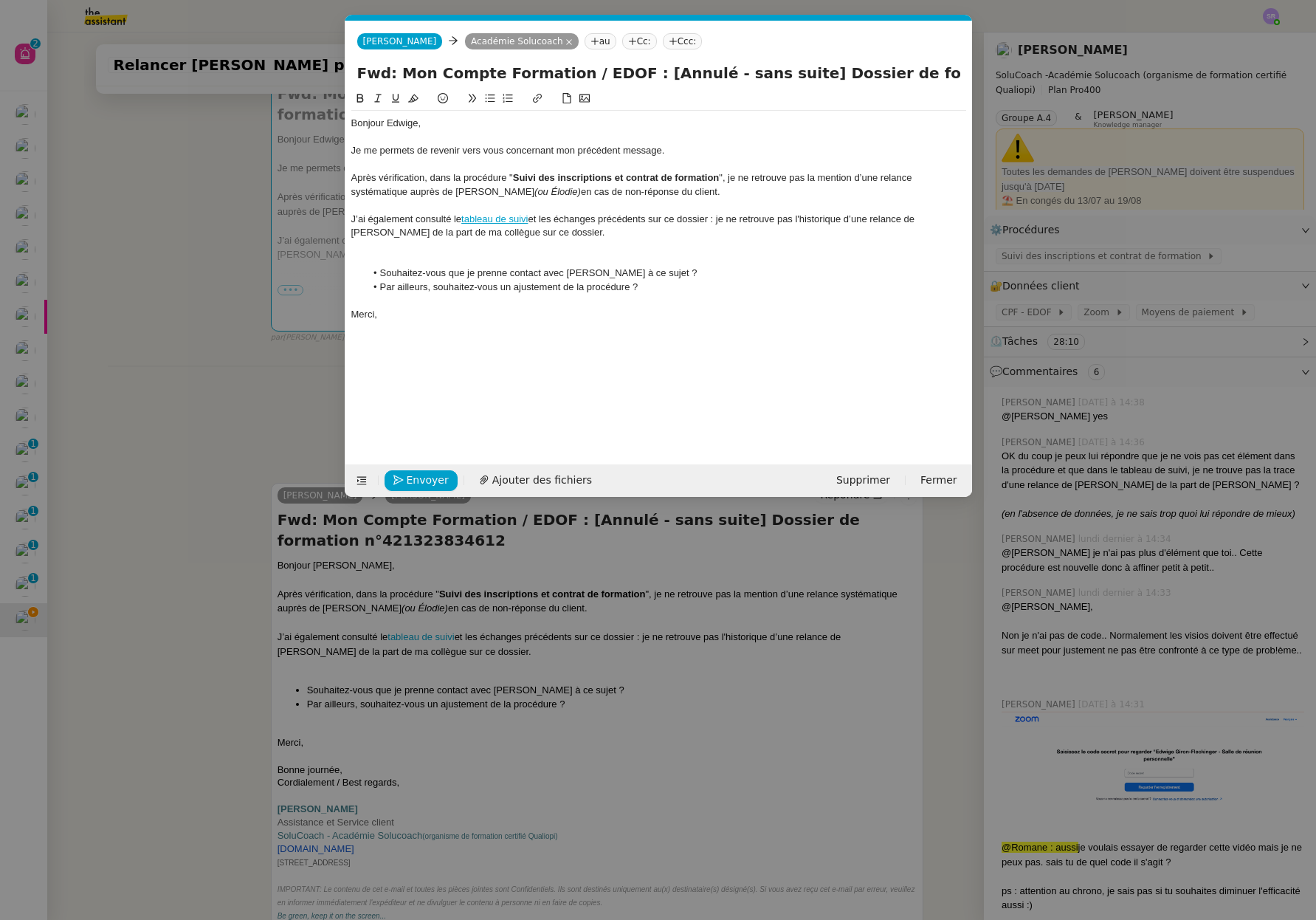
click at [390, 256] on div at bounding box center [659, 260] width 615 height 13
click at [367, 287] on div at bounding box center [659, 287] width 615 height 13
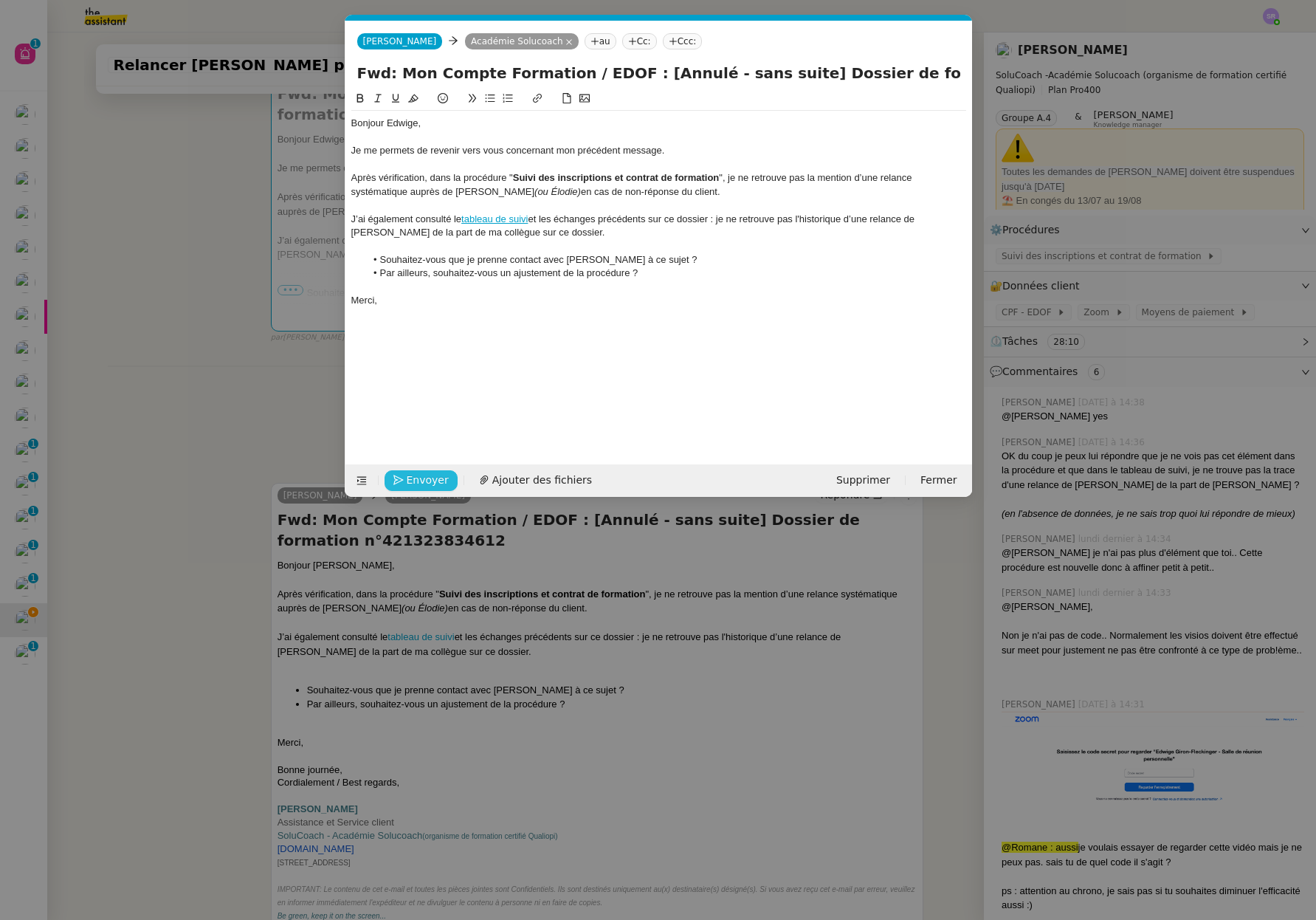
click at [435, 478] on span "Envoyer" at bounding box center [427, 480] width 42 height 17
click at [436, 478] on span "Confirmer l'envoi" at bounding box center [451, 480] width 89 height 17
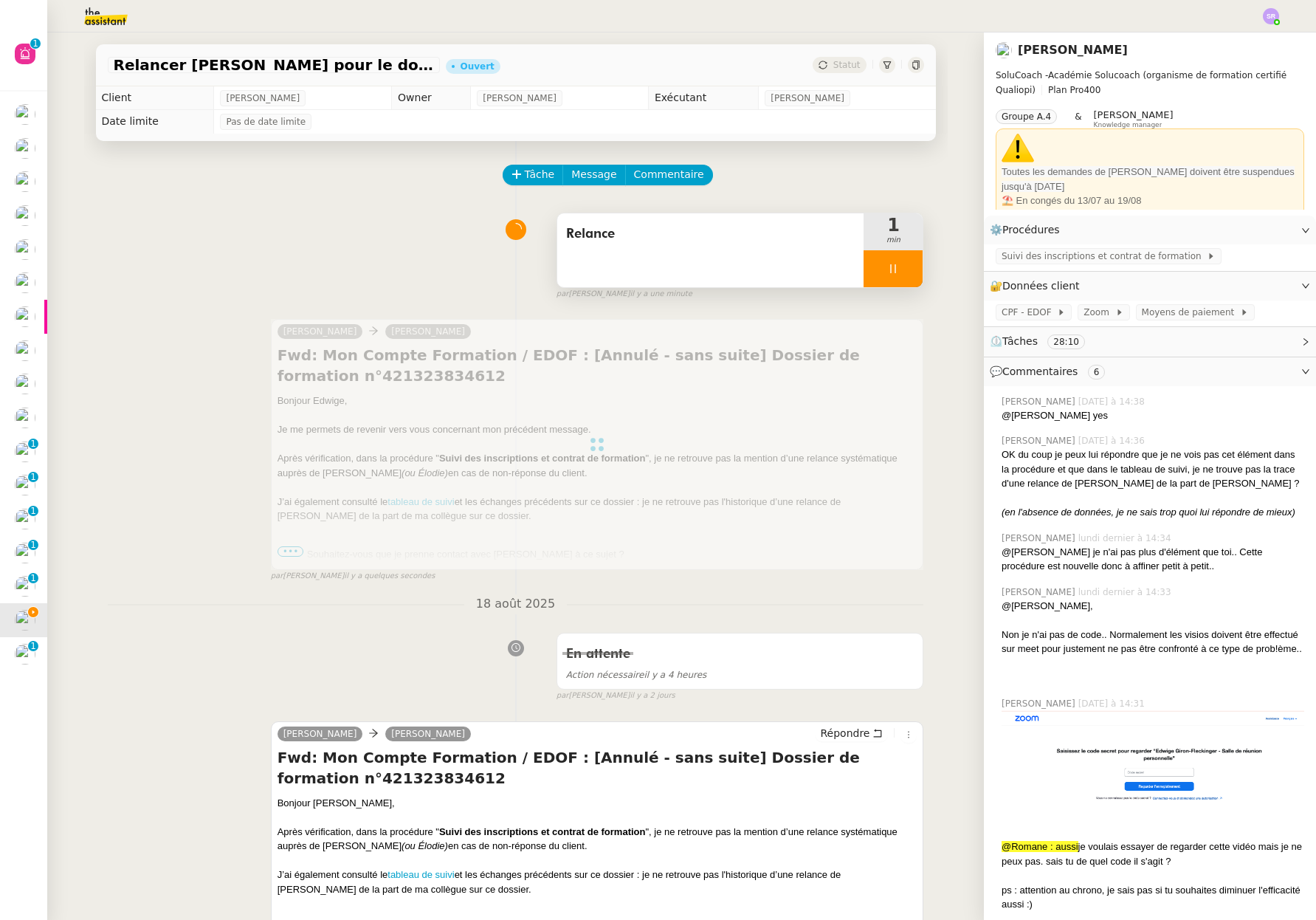
click at [887, 273] on icon at bounding box center [893, 268] width 12 height 12
click at [902, 268] on button at bounding box center [909, 268] width 30 height 37
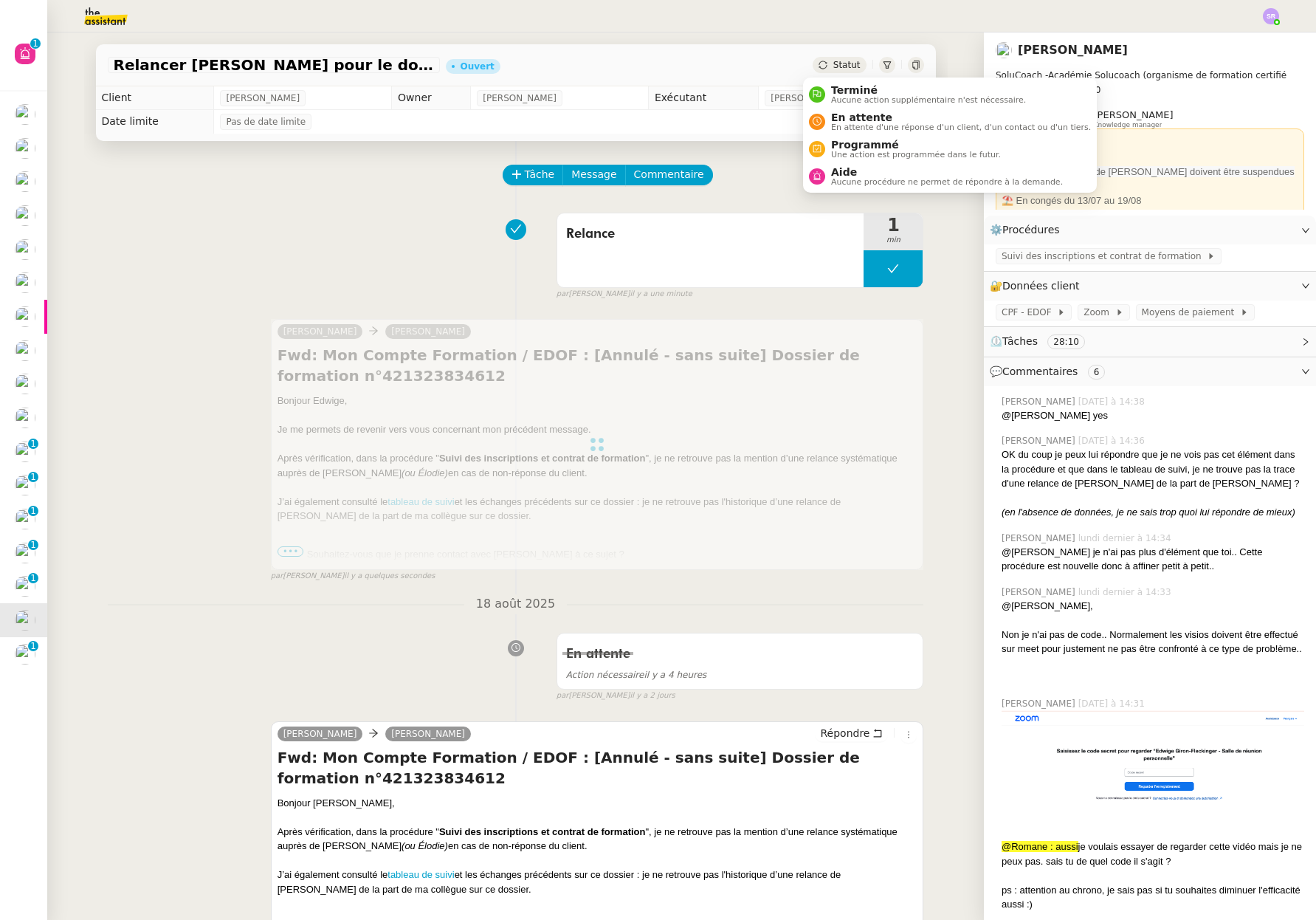
click at [839, 64] on span "Statut" at bounding box center [847, 65] width 27 height 10
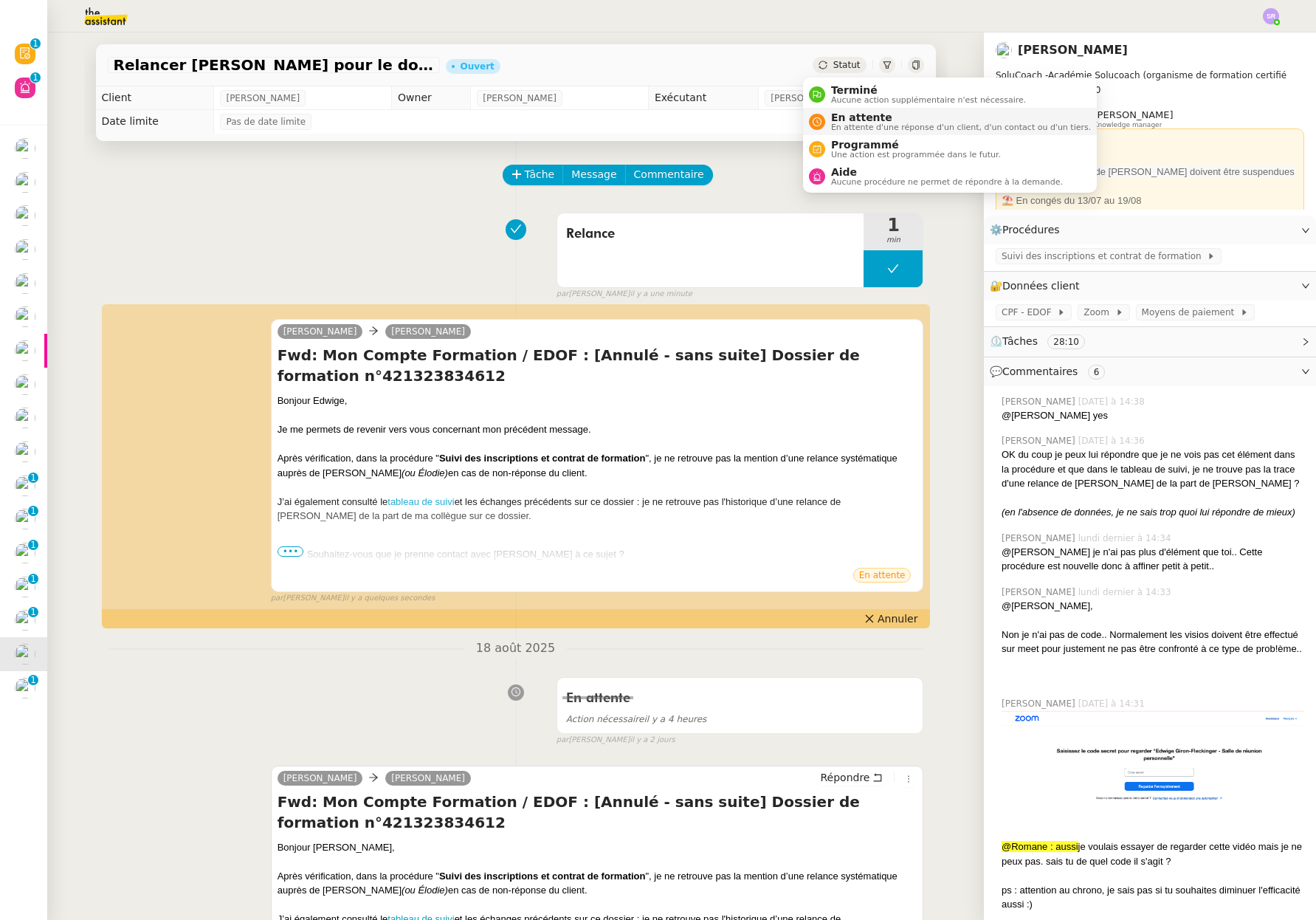
click at [855, 122] on span "En attente" at bounding box center [961, 117] width 260 height 12
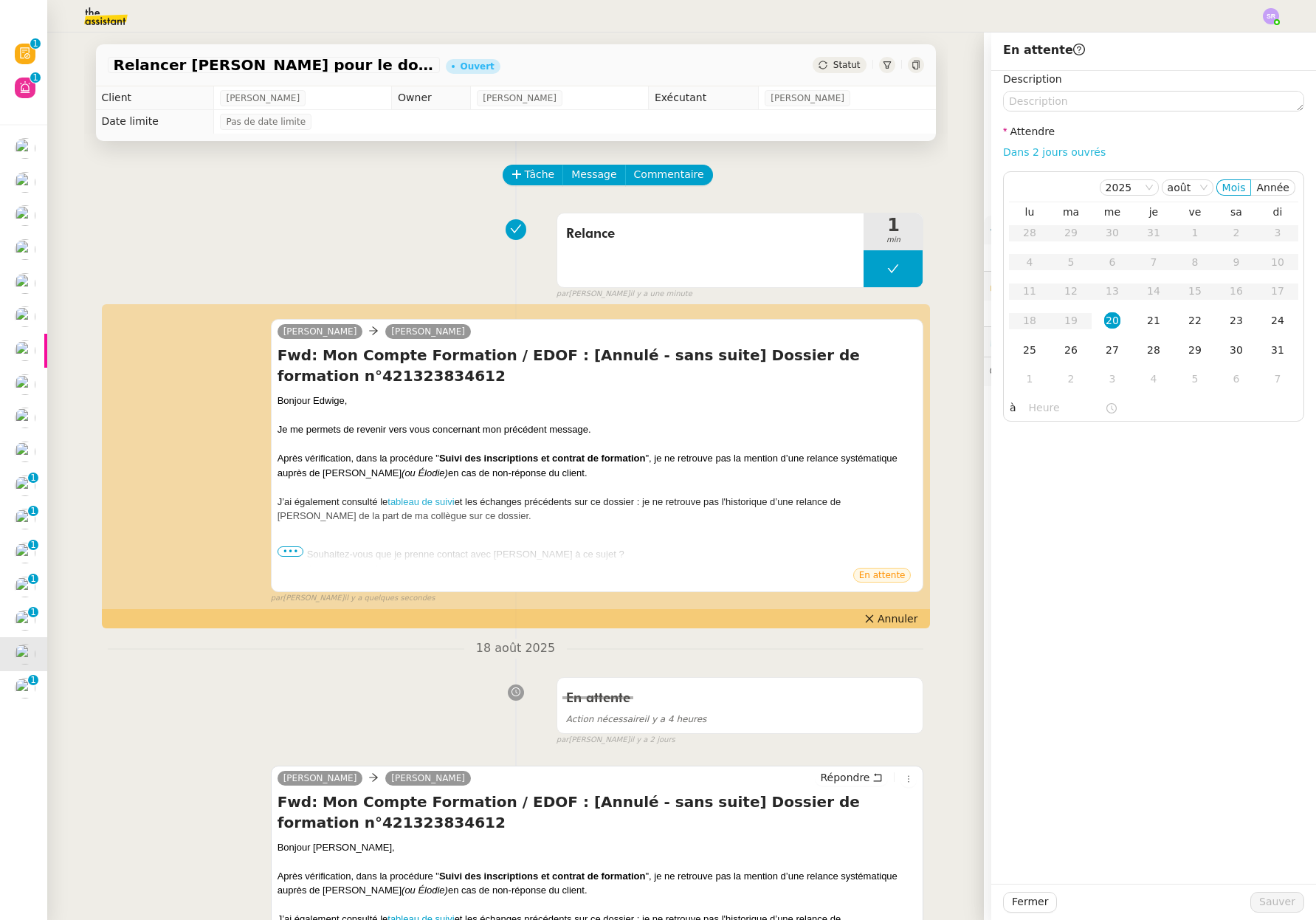
click at [1077, 150] on link "Dans 2 jours ouvrés" at bounding box center [1054, 152] width 102 height 12
type input "07:00"
click at [1260, 896] on span "Sauver" at bounding box center [1278, 902] width 37 height 17
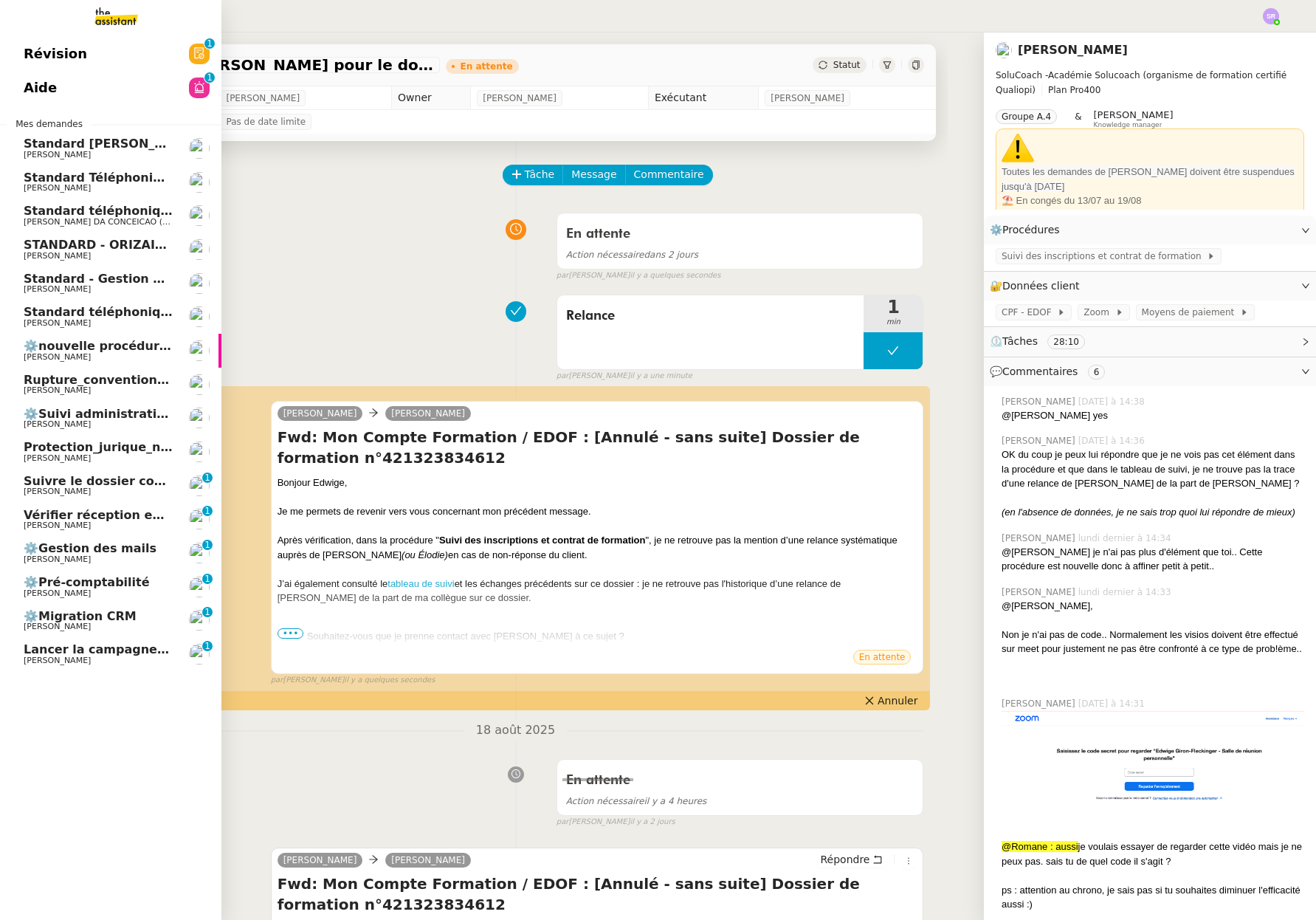
click at [111, 661] on span "[PERSON_NAME]" at bounding box center [97, 661] width 149 height 9
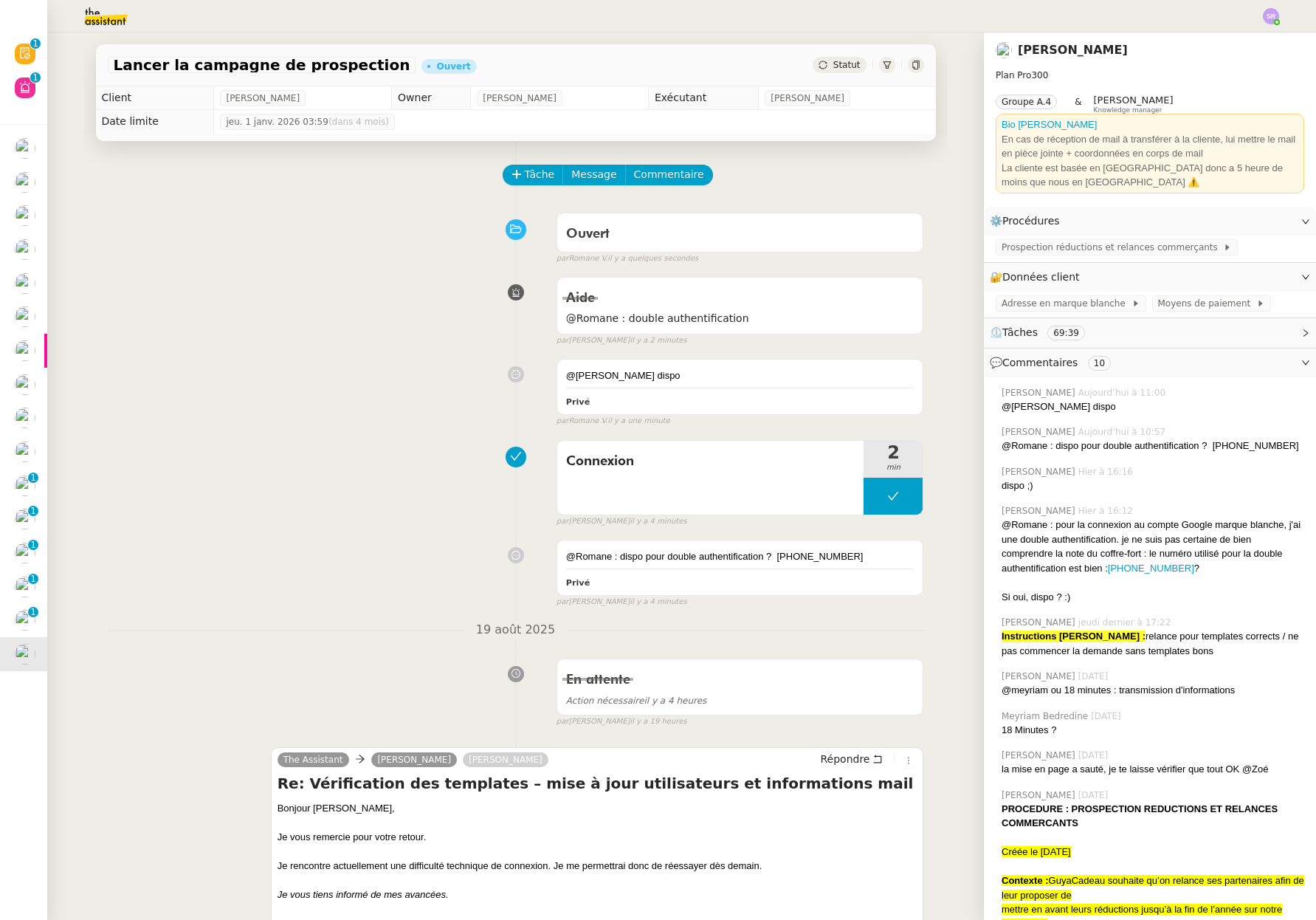
click at [879, 504] on button at bounding box center [893, 496] width 59 height 37
click at [875, 505] on div at bounding box center [879, 496] width 30 height 37
drag, startPoint x: 853, startPoint y: 556, endPoint x: 769, endPoint y: 558, distance: 84.0
click at [769, 558] on div "@Romane : dispo pour double authentification ? +33 6 66 70 20 74" at bounding box center [740, 557] width 348 height 15
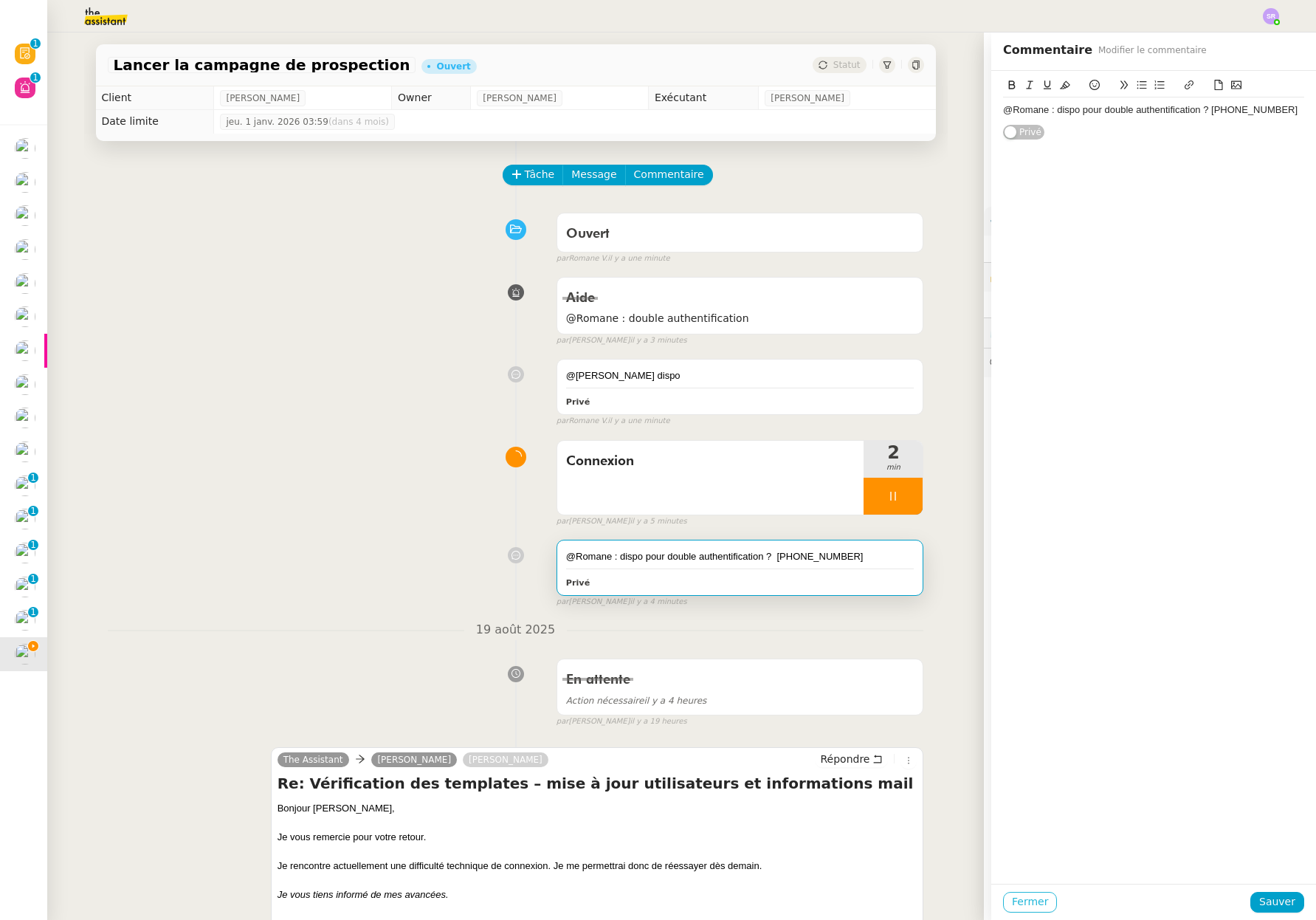
click at [1019, 901] on span "Fermer" at bounding box center [1031, 902] width 37 height 17
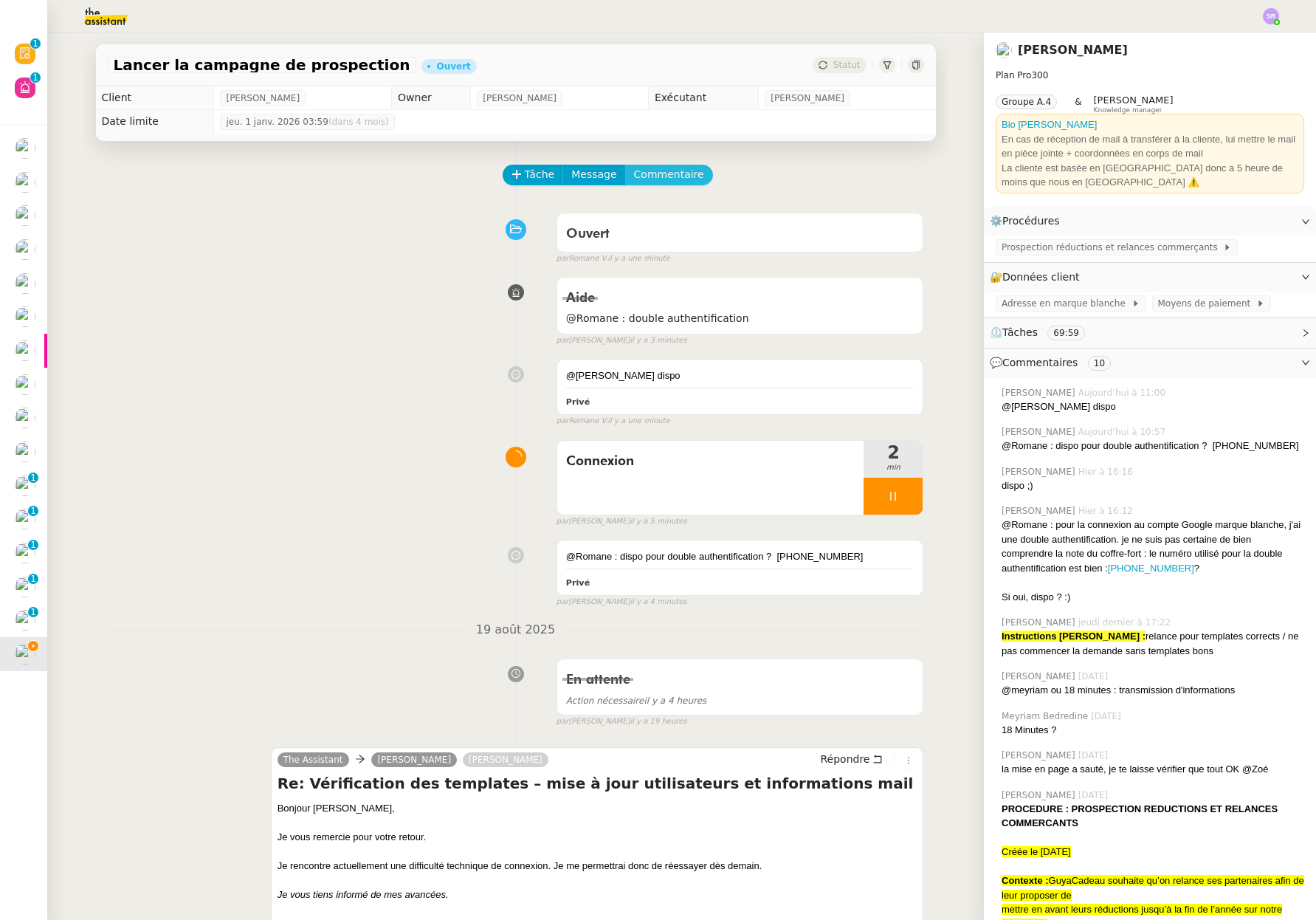
click at [655, 172] on span "Commentaire" at bounding box center [669, 175] width 70 height 17
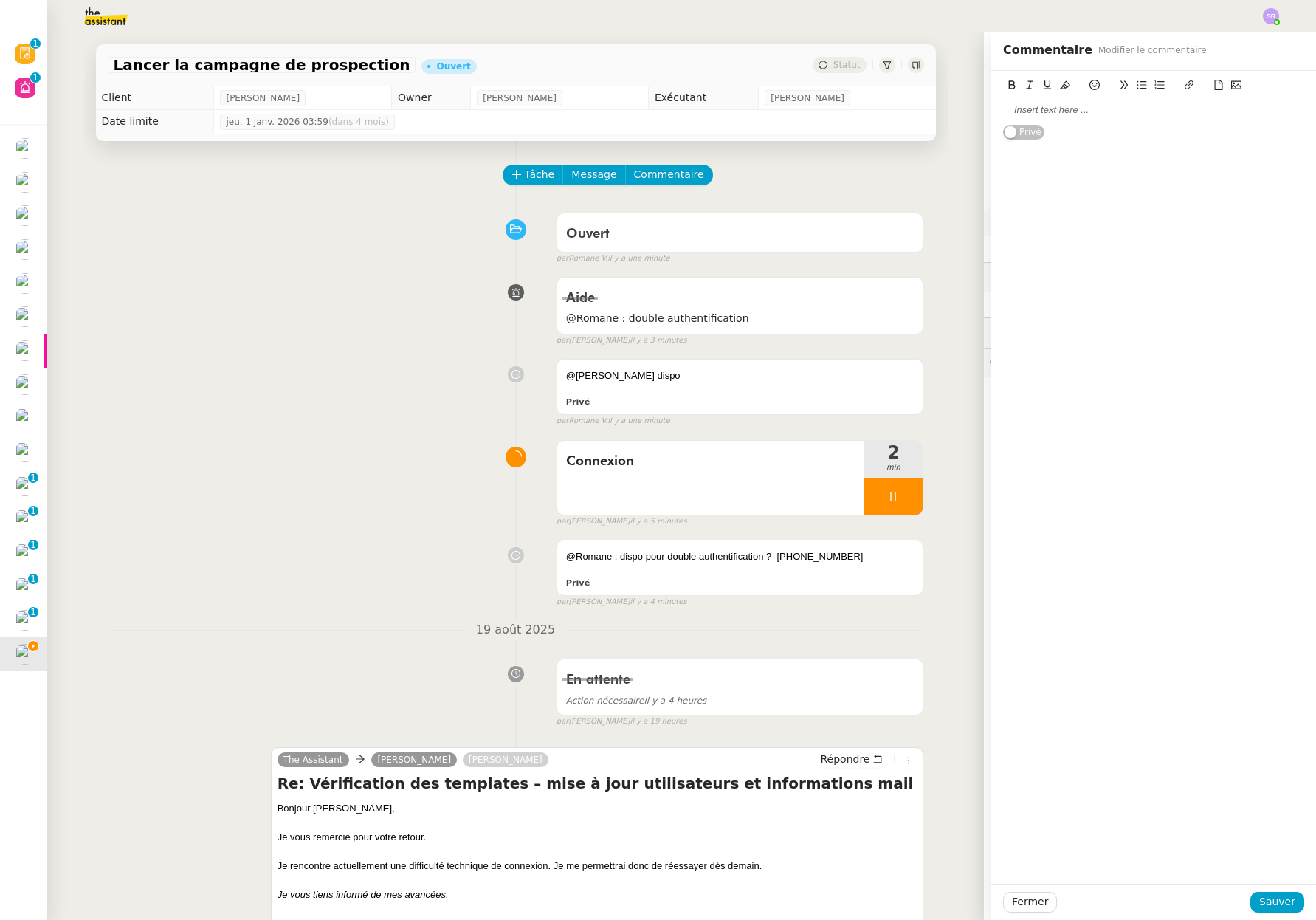
click at [1106, 106] on div at bounding box center [1154, 110] width 301 height 13
click at [1279, 902] on span "Sauver" at bounding box center [1278, 902] width 37 height 17
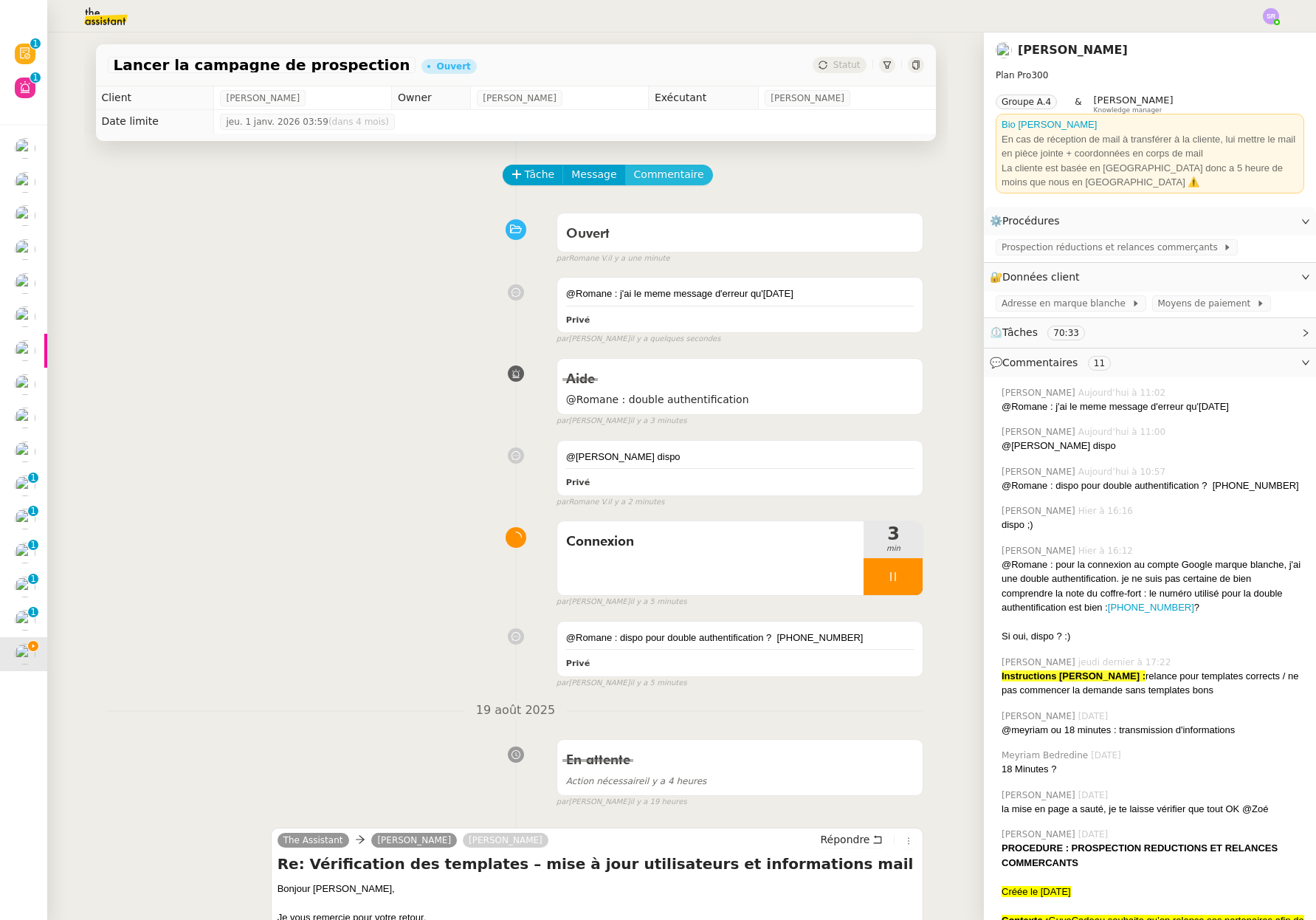
click at [673, 175] on span "Commentaire" at bounding box center [669, 175] width 70 height 17
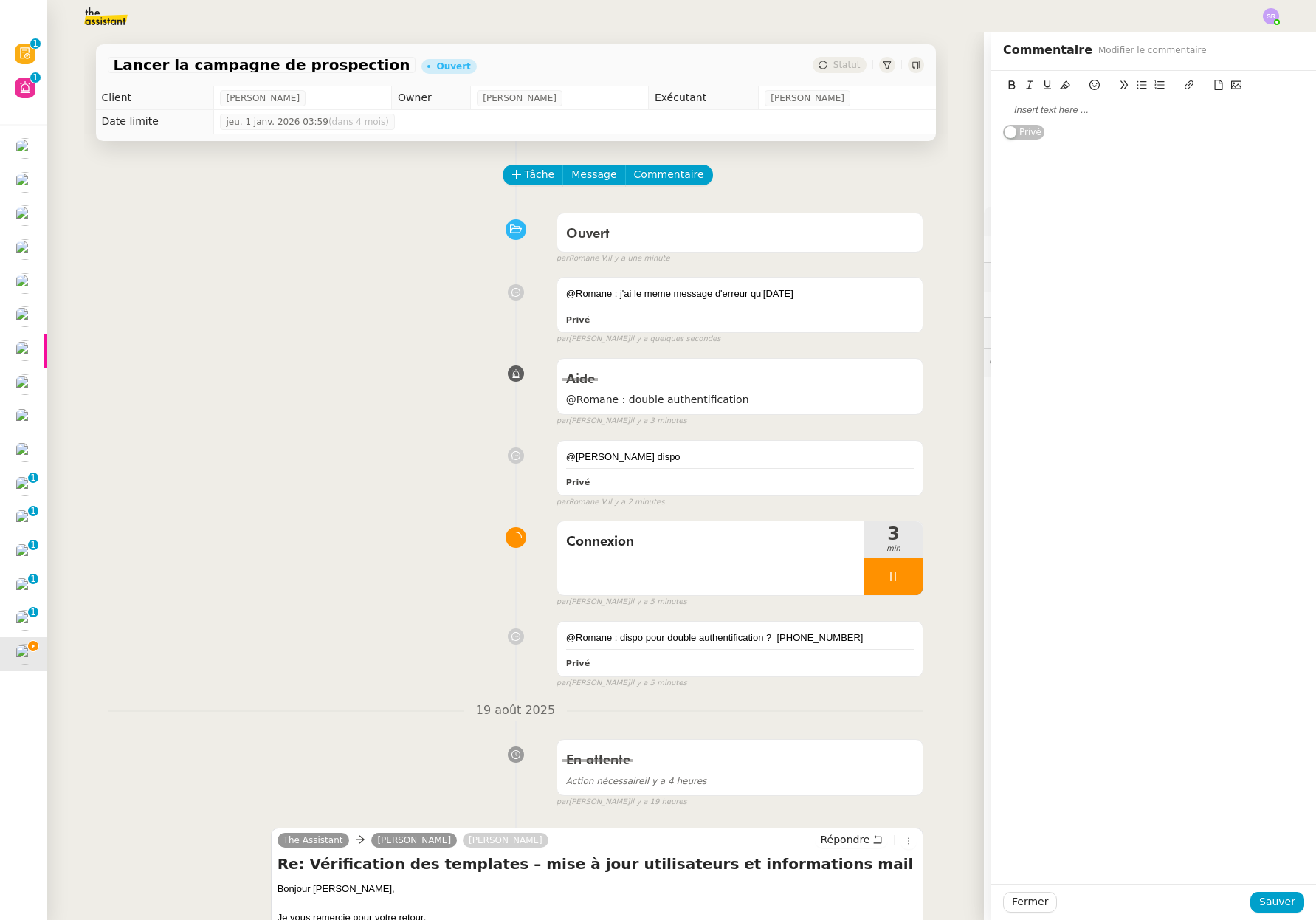
click at [1231, 85] on icon at bounding box center [1236, 85] width 10 height 10
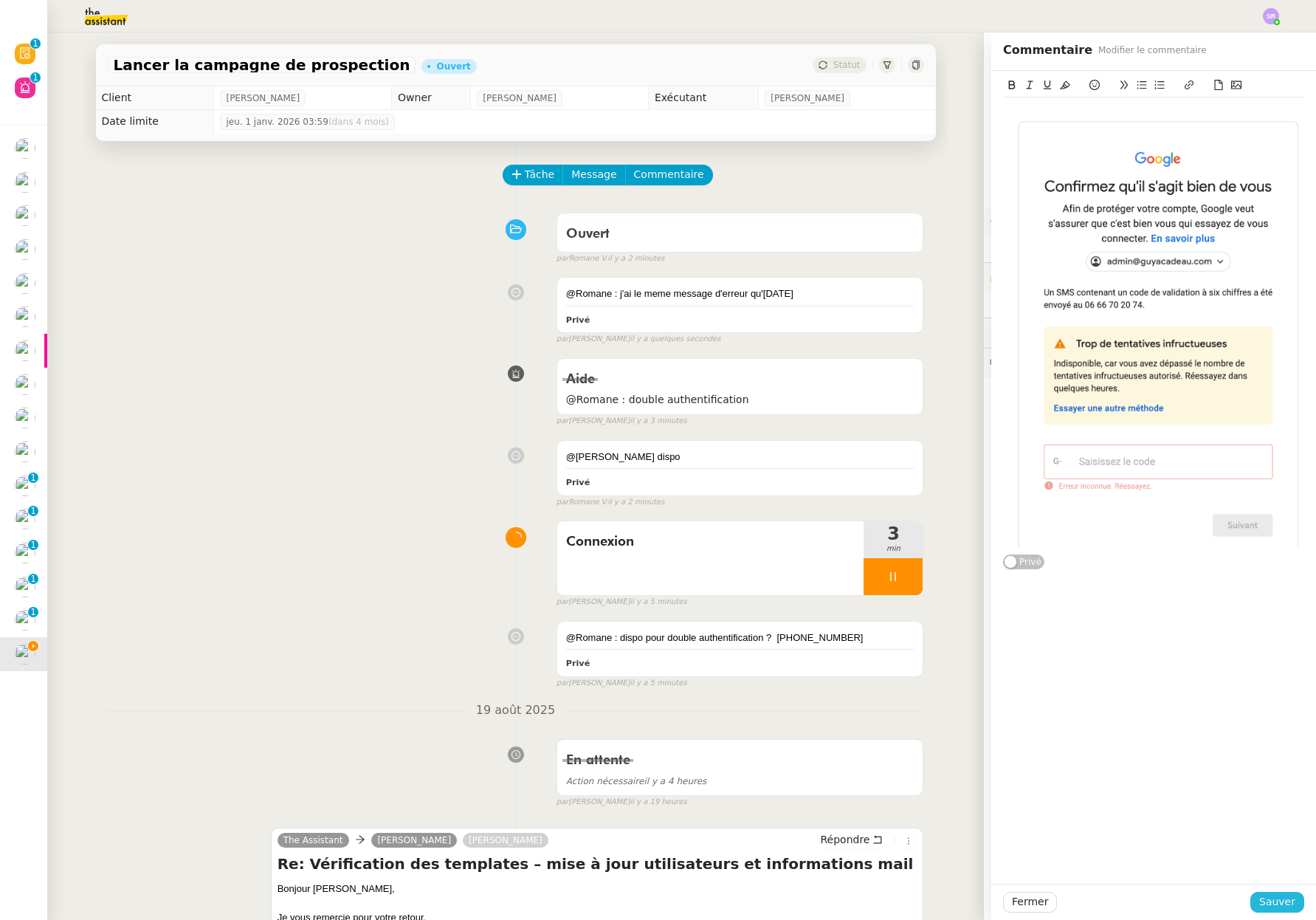
drag, startPoint x: 1265, startPoint y: 906, endPoint x: 1259, endPoint y: 890, distance: 17.1
click at [1265, 905] on span "Sauver" at bounding box center [1278, 902] width 37 height 17
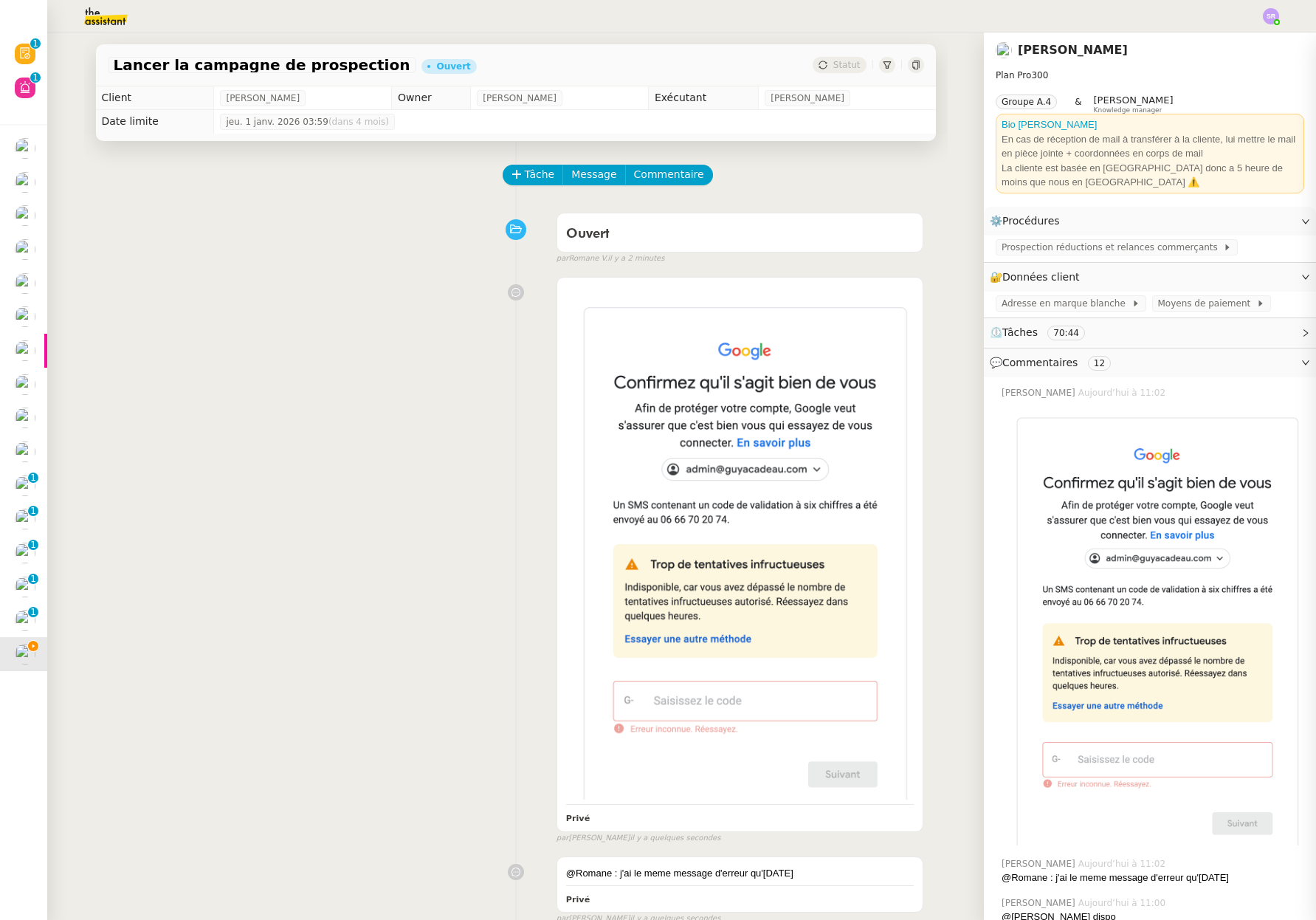
scroll to position [84, 0]
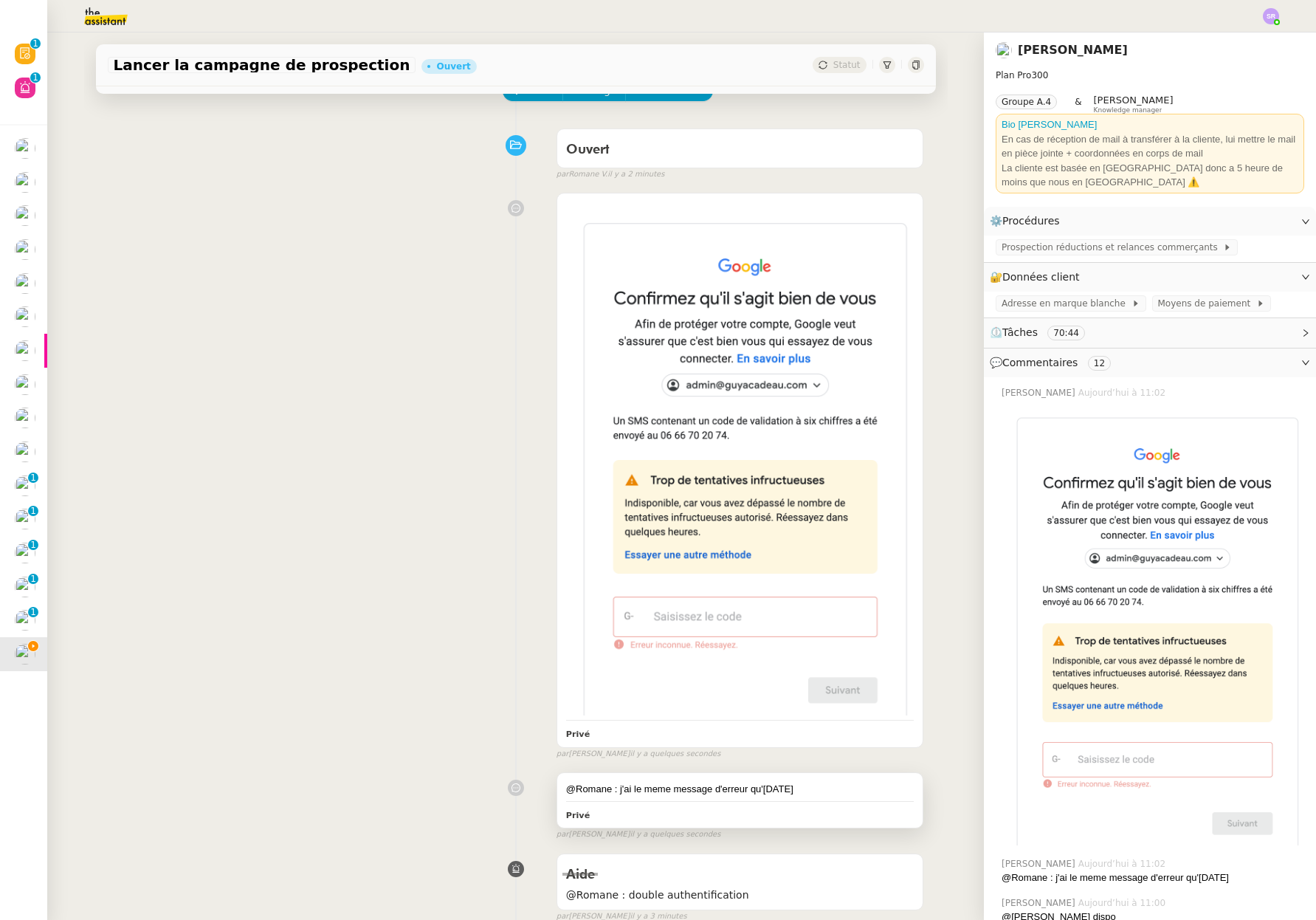
click at [840, 812] on div "Privé" at bounding box center [740, 814] width 348 height 17
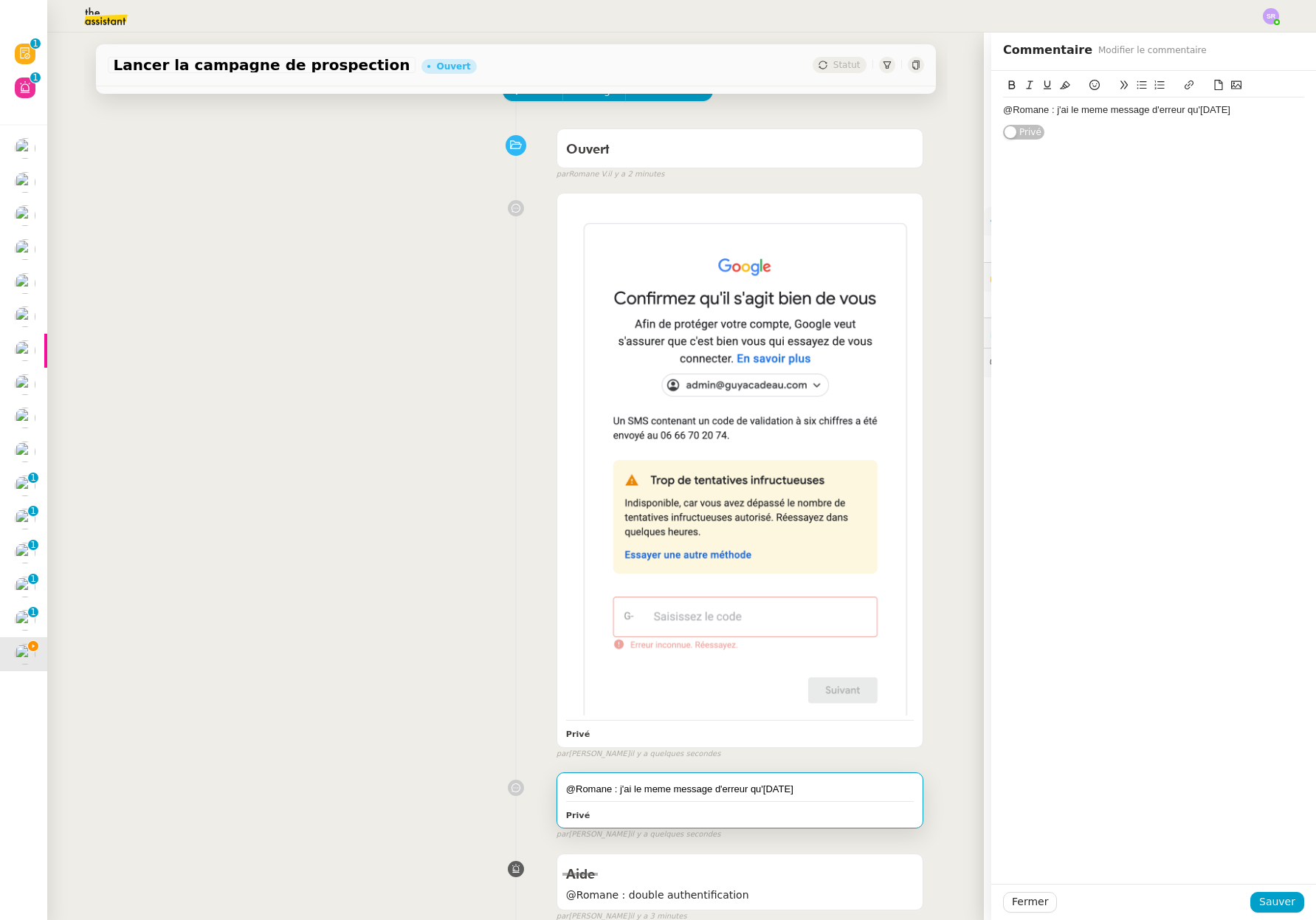
click at [847, 795] on div "@Romane : j'ai le meme message d'erreur qu'hier Privé" at bounding box center [741, 800] width 366 height 55
click at [1245, 106] on div "@Romane : j'ai le meme message d'erreur qu'hier" at bounding box center [1154, 110] width 301 height 13
click at [1269, 904] on span "Sauver" at bounding box center [1278, 902] width 37 height 17
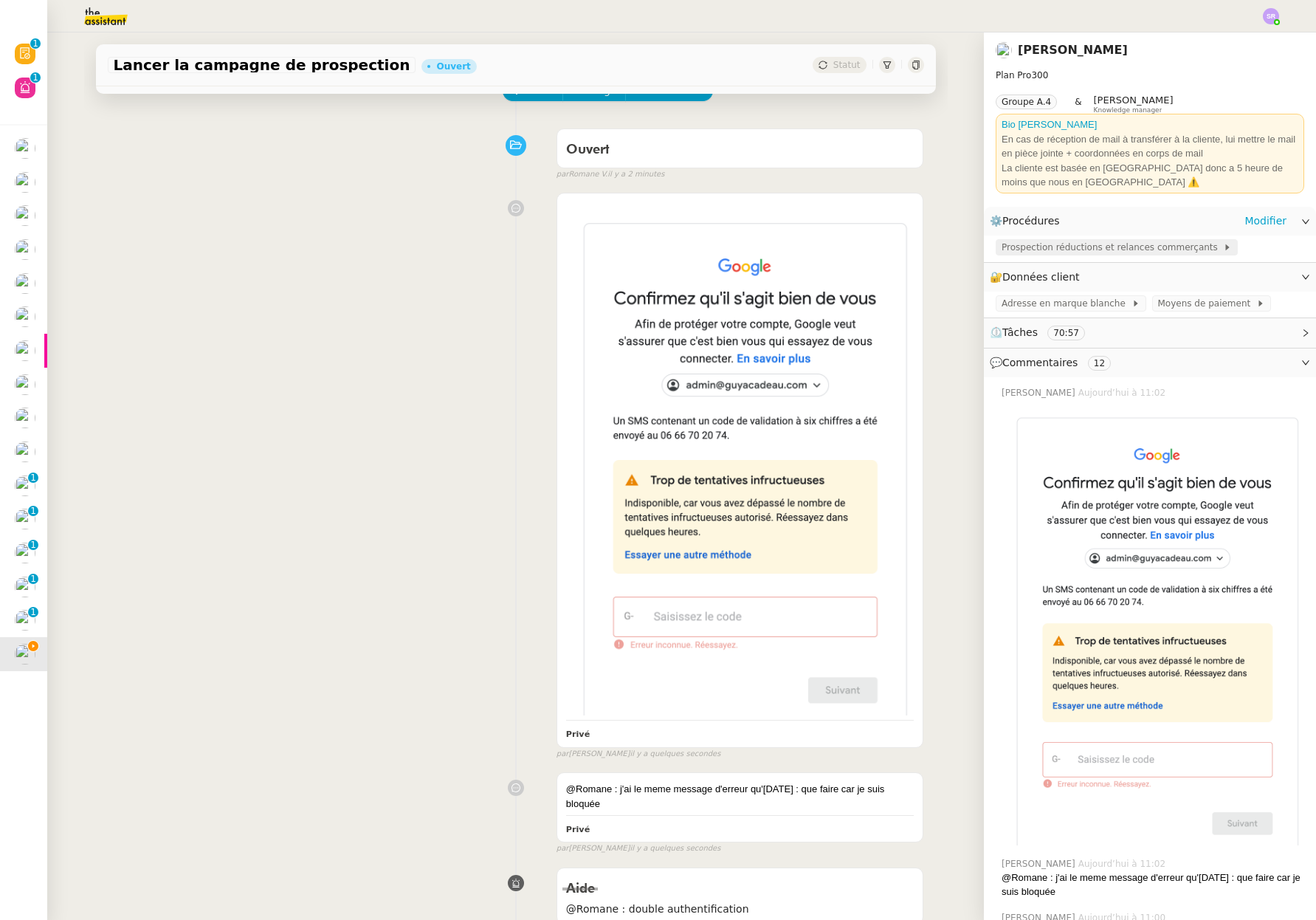
click at [1091, 250] on span "Prospection réductions et relances commerçants" at bounding box center [1112, 248] width 221 height 15
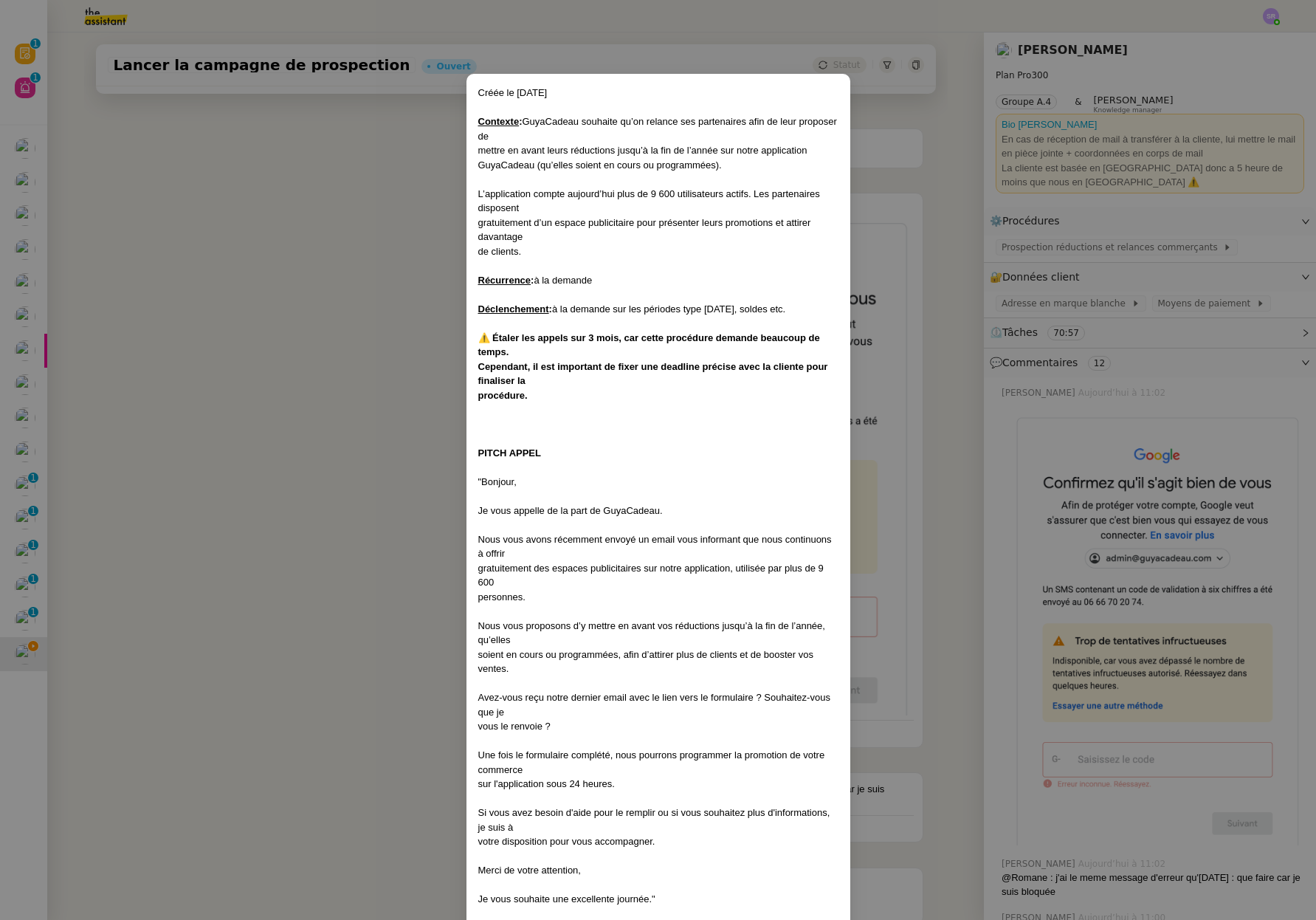
scroll to position [542, 0]
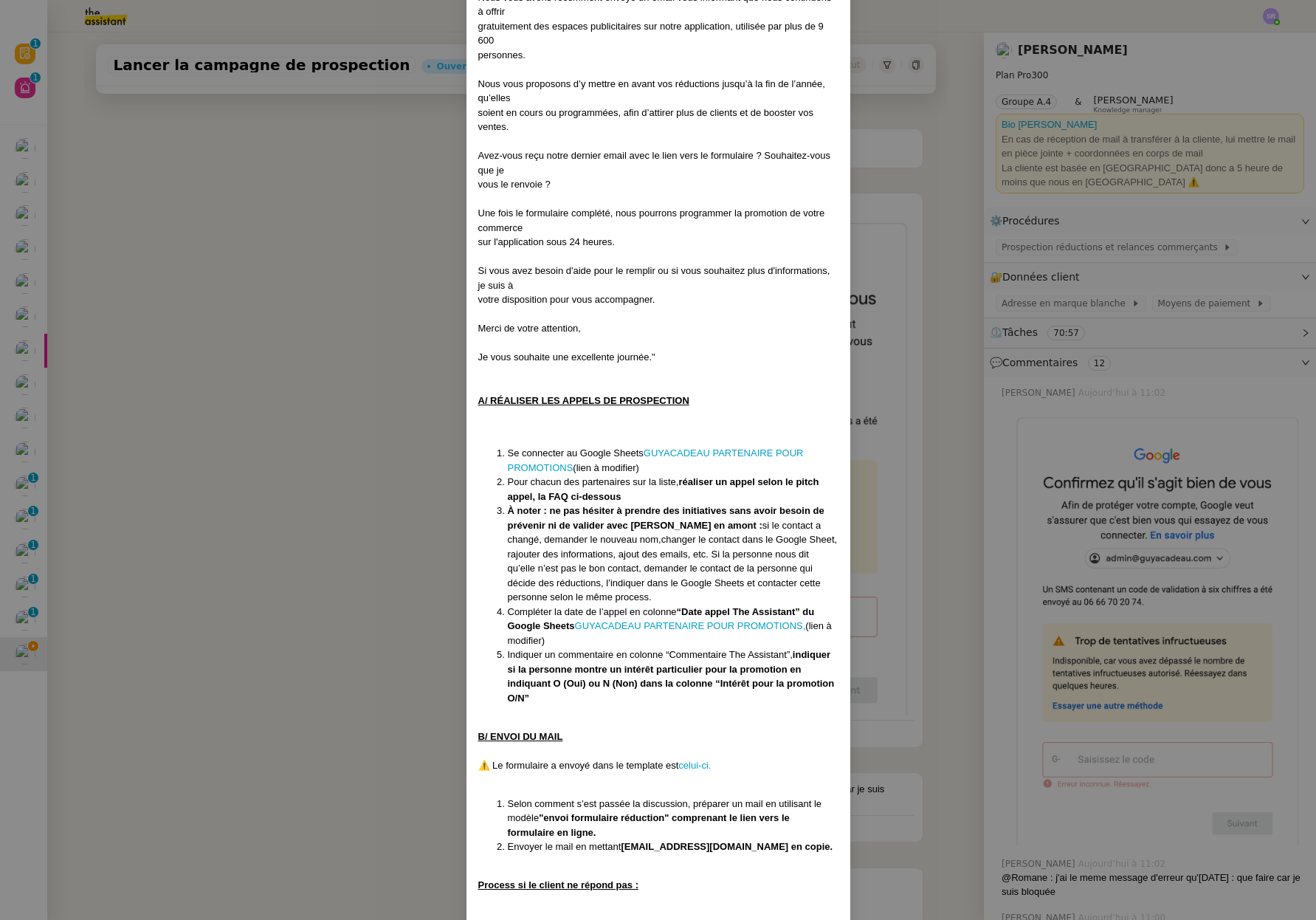
click at [434, 478] on nz-modal-container "Créée le 08/08/2025 Contexte : GuyaCadeau souhaite qu’on relance ses partenaire…" at bounding box center [658, 460] width 1316 height 920
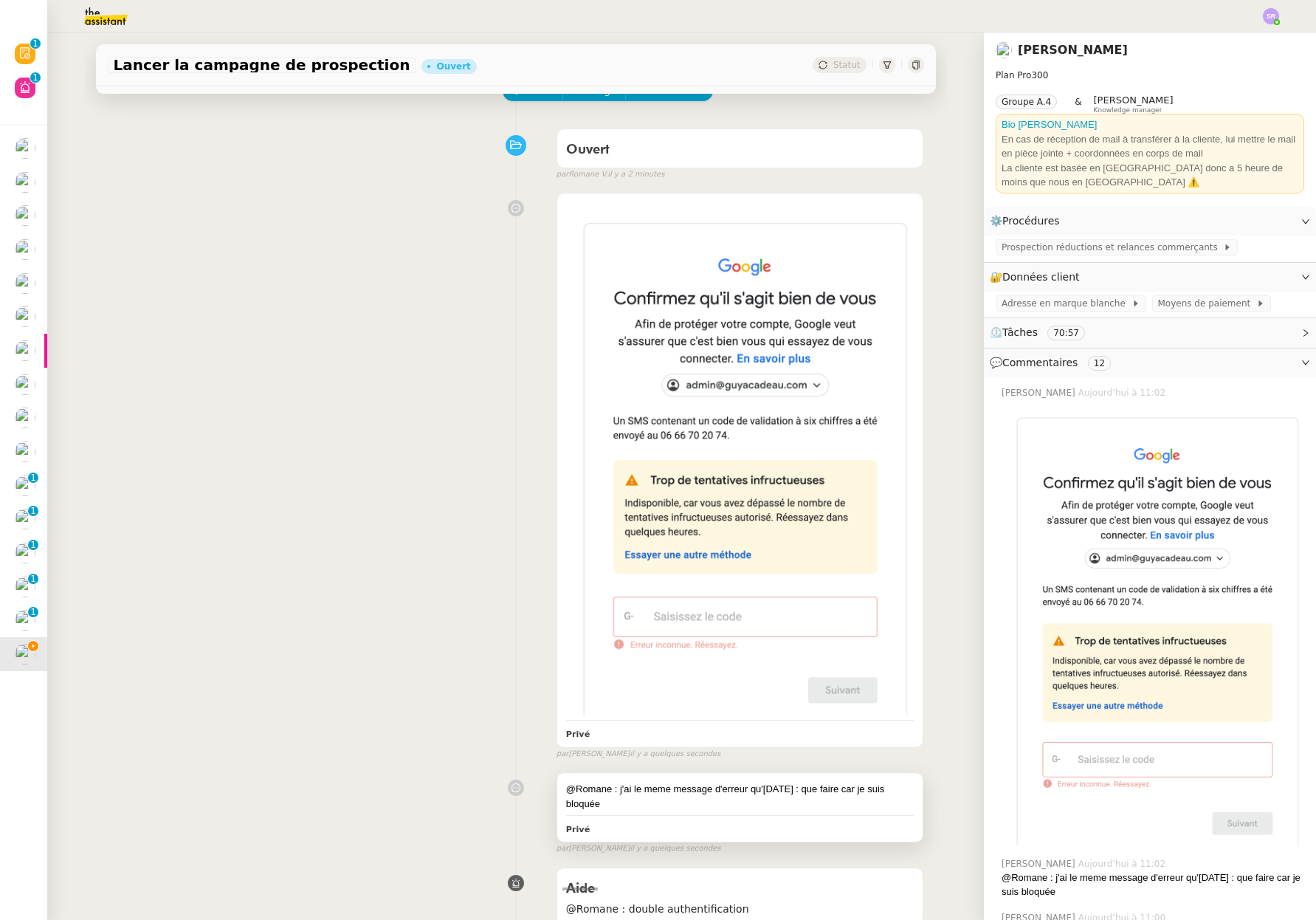
click at [648, 814] on div at bounding box center [740, 814] width 348 height 1
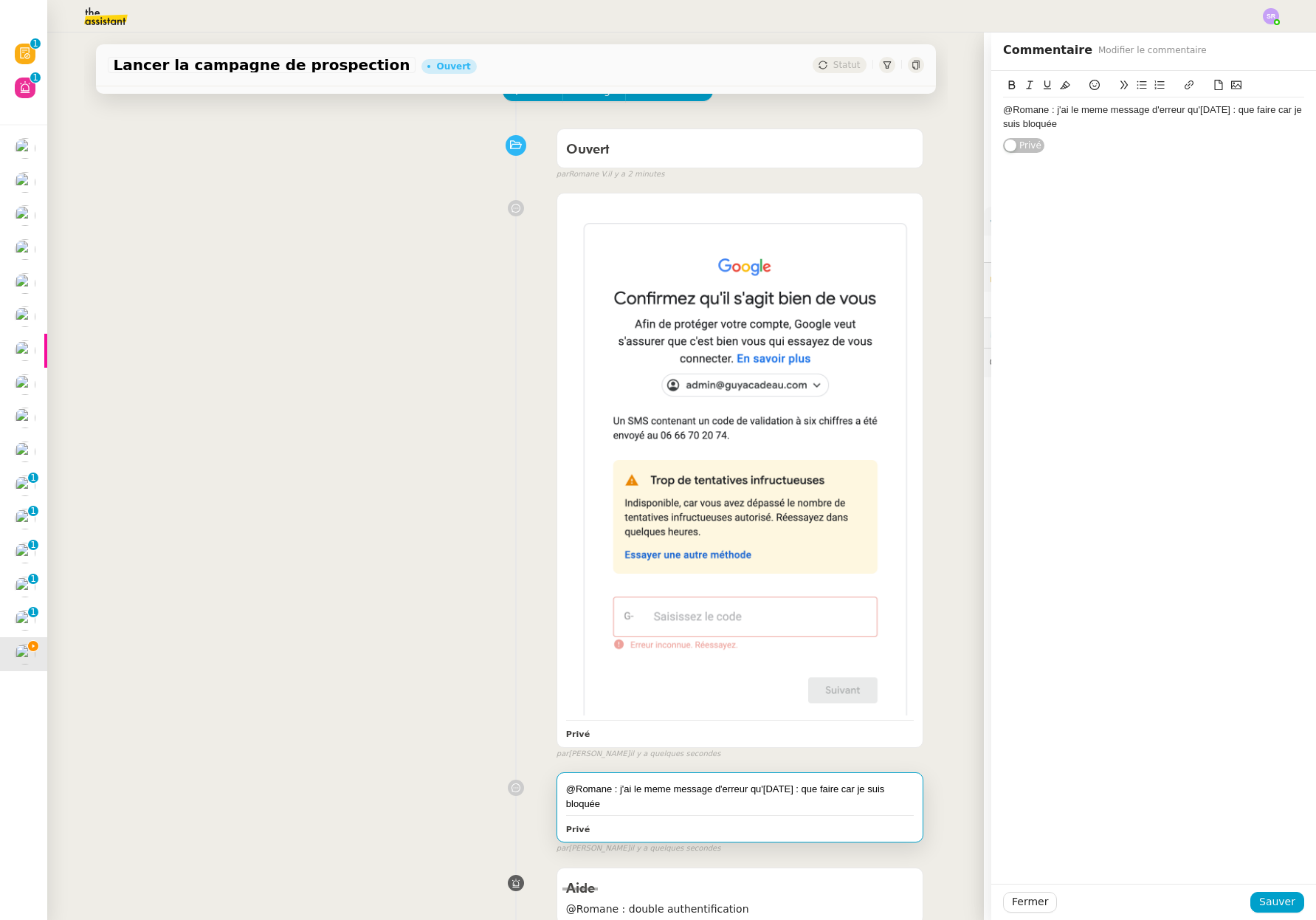
click at [1219, 139] on div "@Romane : j'ai le meme message d'erreur qu'hier : que faire car je suis bloquée…" at bounding box center [1154, 112] width 301 height 83
click at [1221, 125] on div "@Romane : j'ai le meme message d'erreur qu'hier : que faire car je suis bloquée" at bounding box center [1154, 116] width 301 height 27
click at [1265, 905] on span "Sauver" at bounding box center [1278, 902] width 37 height 17
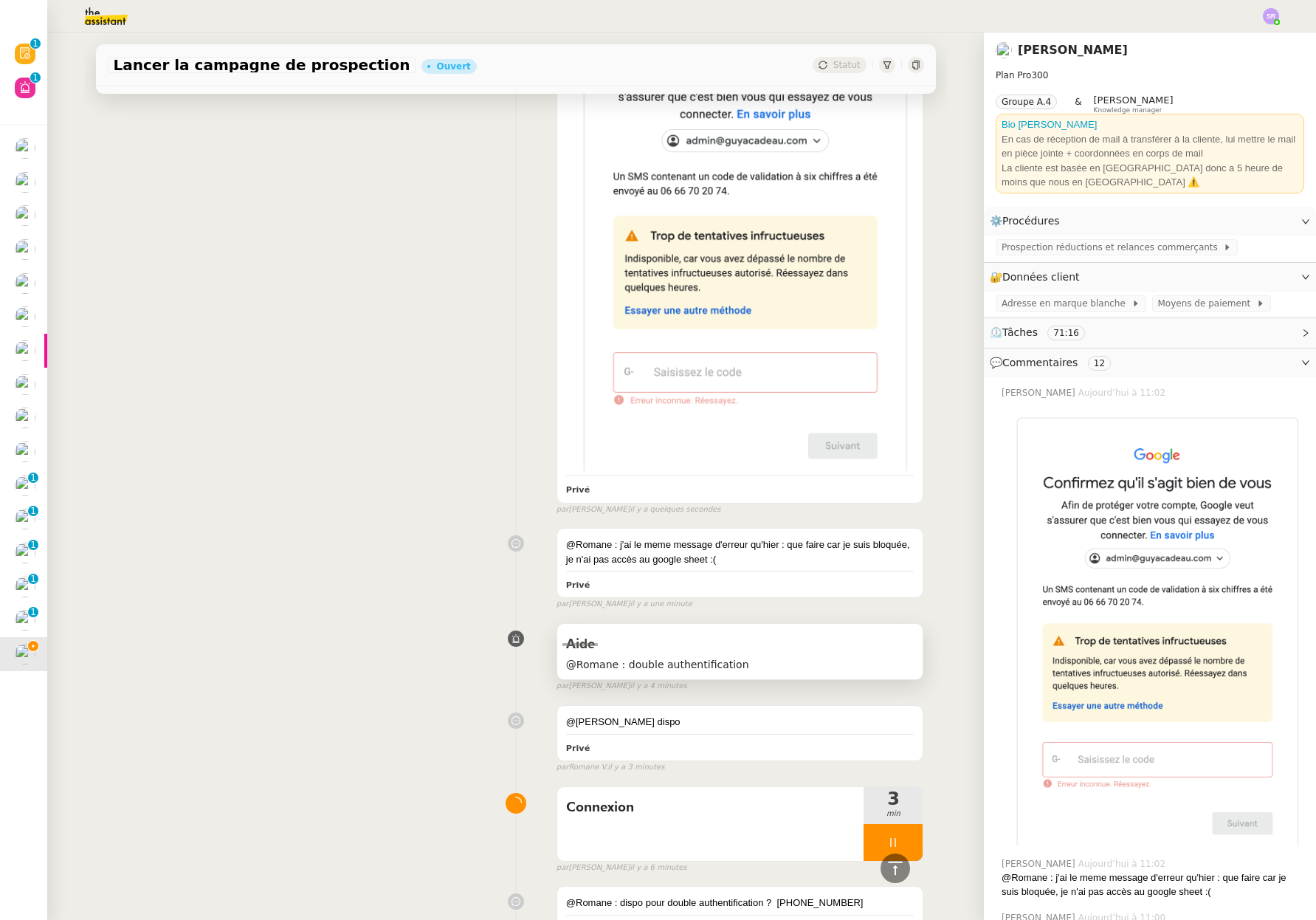
scroll to position [320, 0]
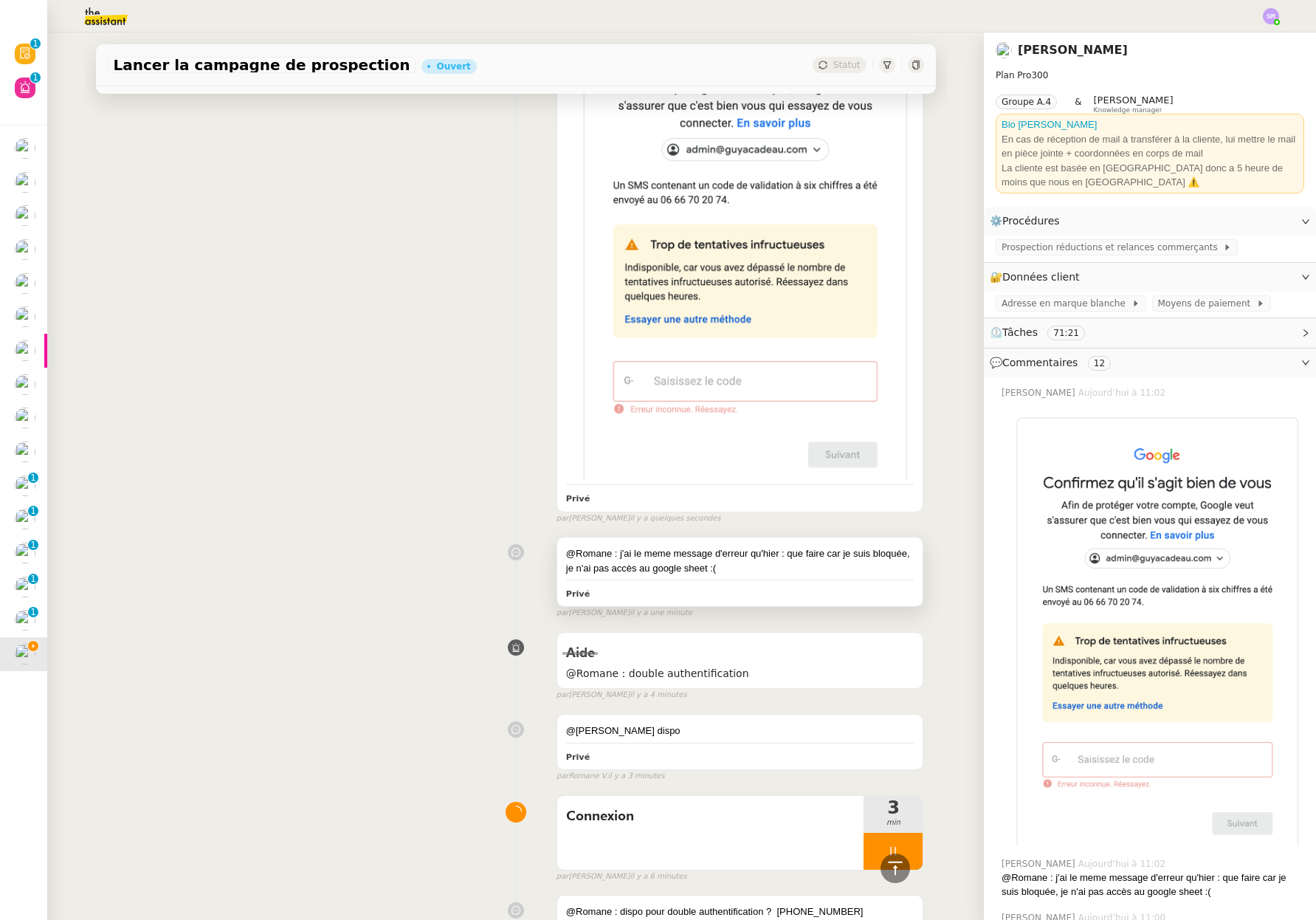
click at [771, 559] on div "@Romane : j'ai le meme message d'erreur qu'hier : que faire car je suis bloquée…" at bounding box center [740, 560] width 348 height 29
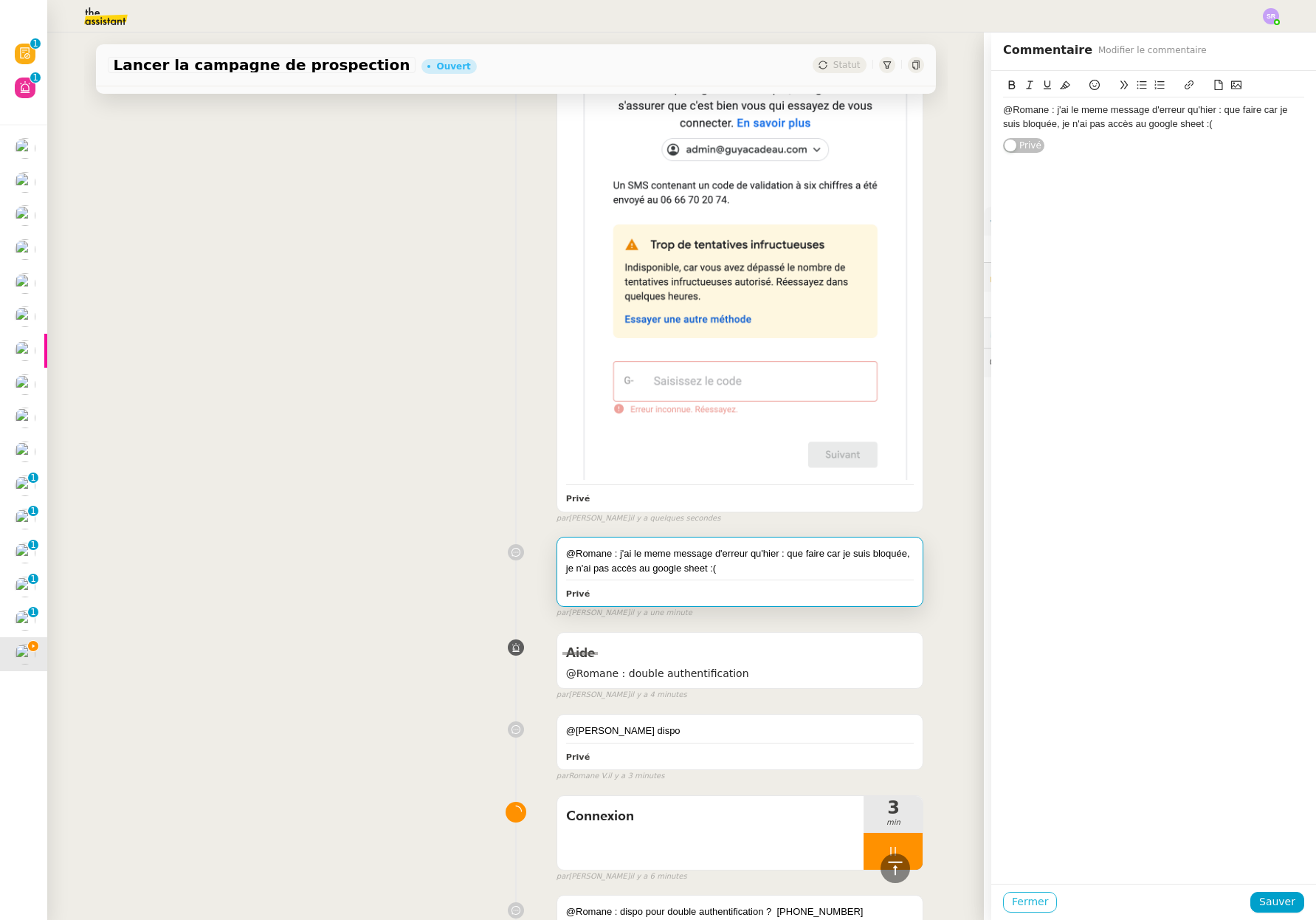
click at [1026, 903] on span "Fermer" at bounding box center [1031, 902] width 37 height 17
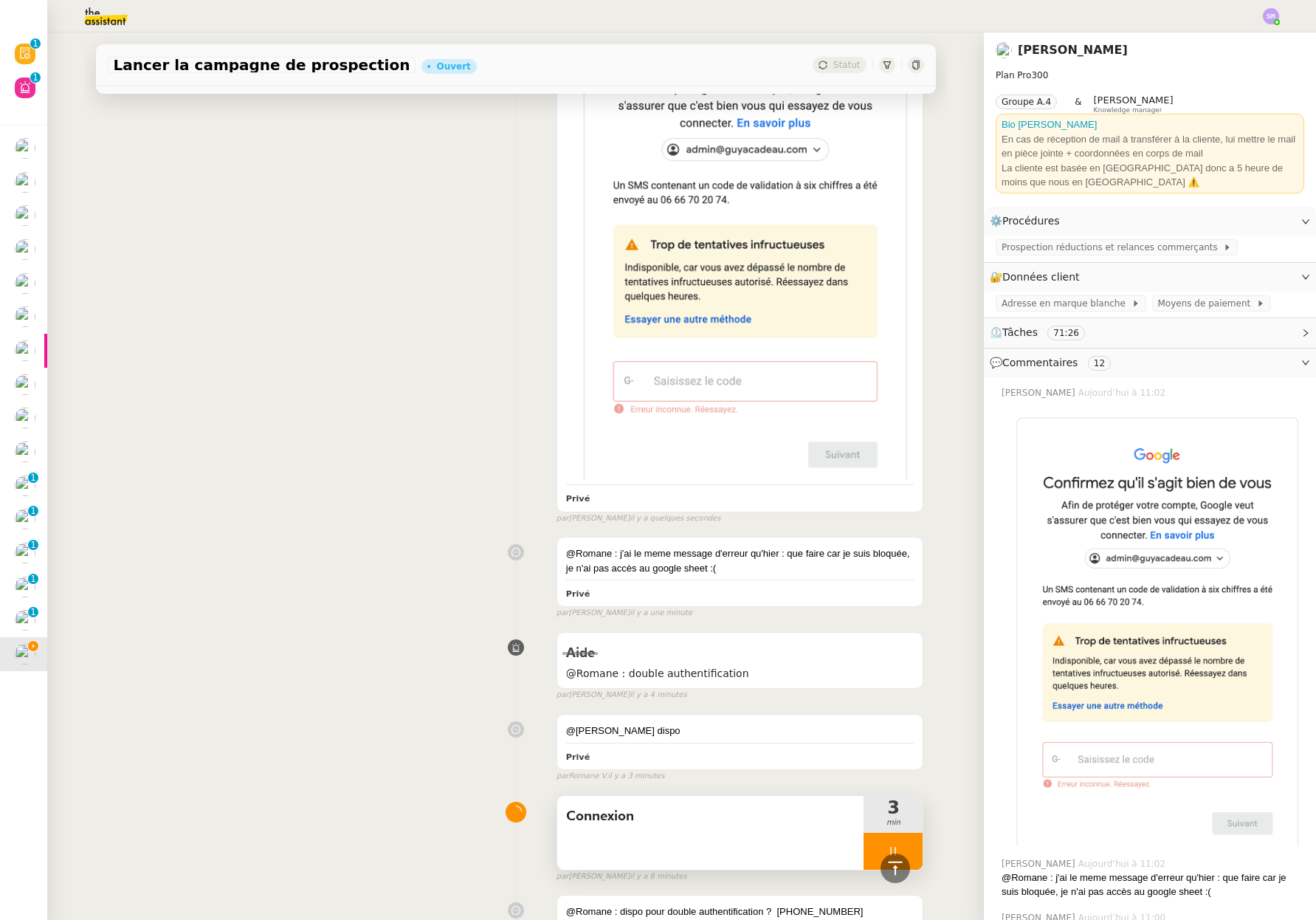
click at [874, 836] on div at bounding box center [893, 851] width 59 height 37
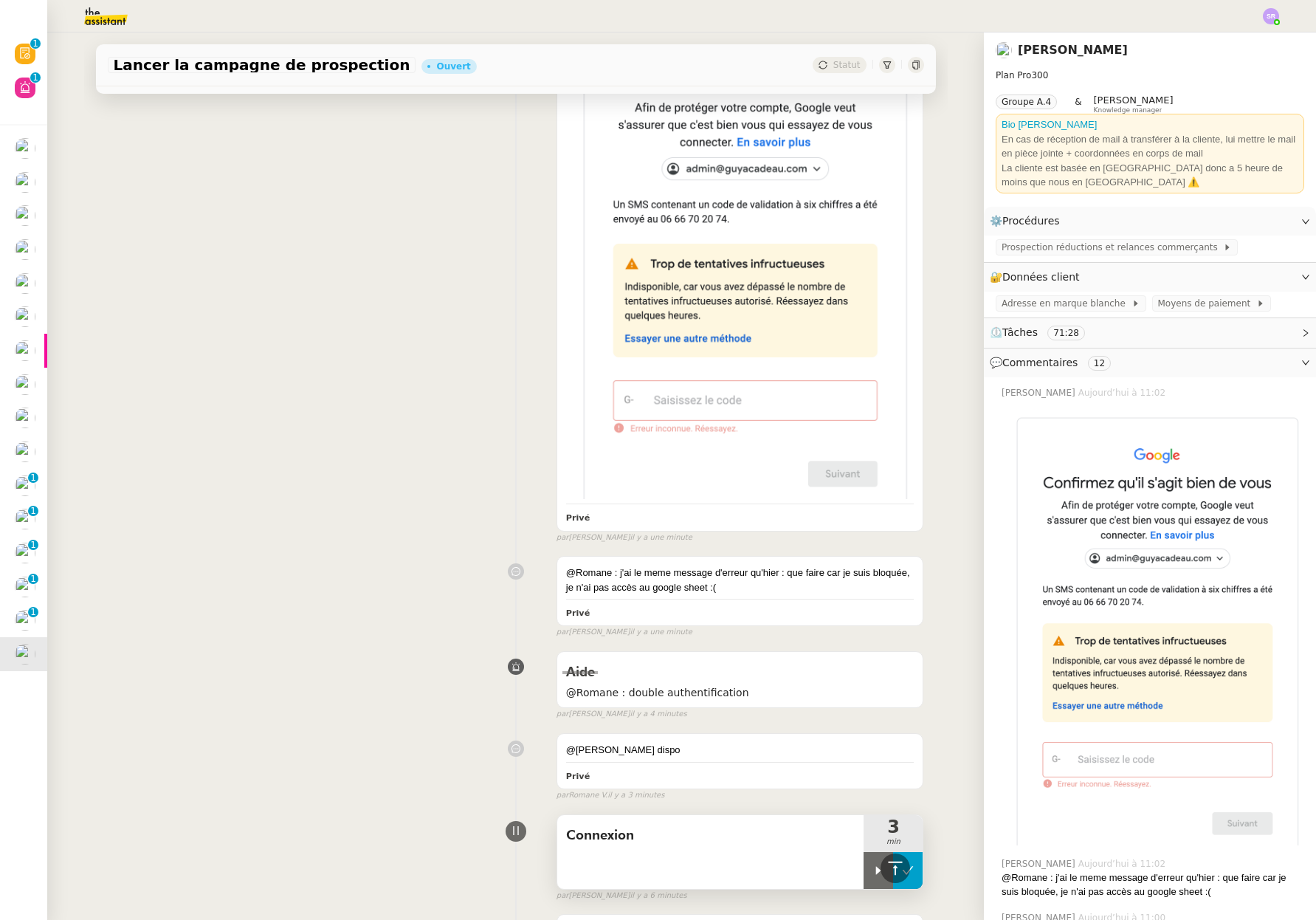
scroll to position [319, 0]
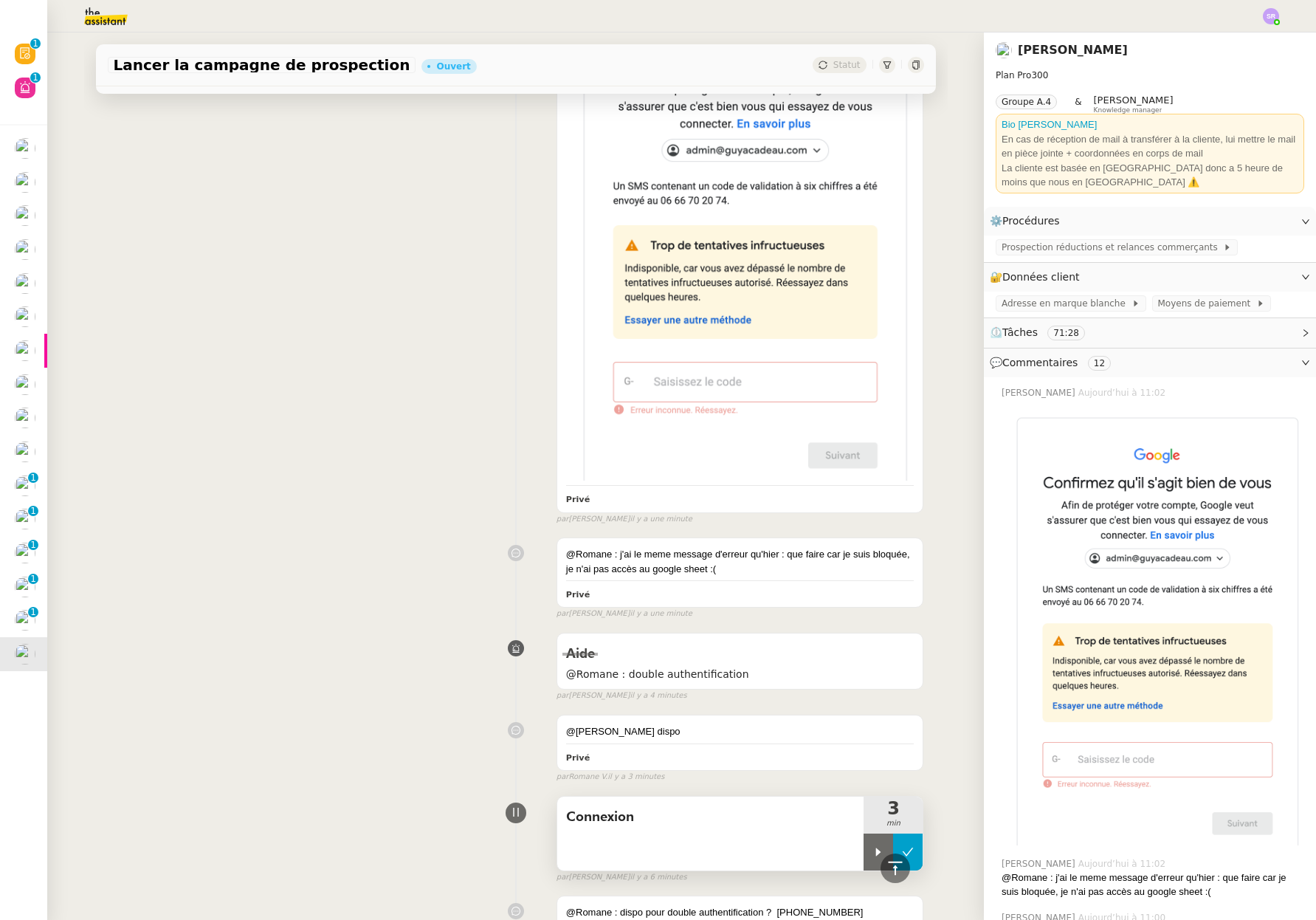
click at [903, 848] on icon at bounding box center [908, 852] width 11 height 8
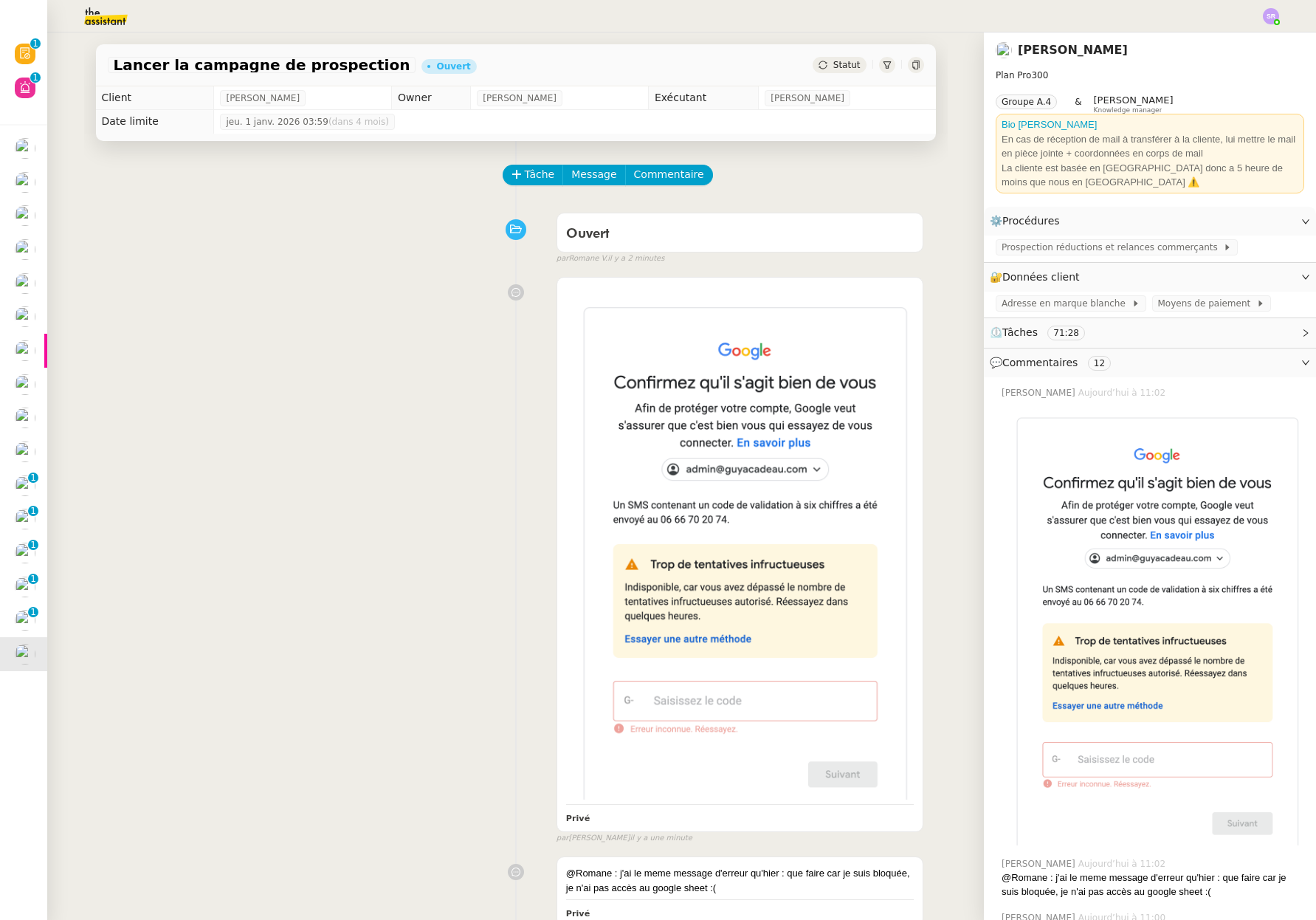
click at [852, 62] on div "Statut" at bounding box center [840, 65] width 53 height 17
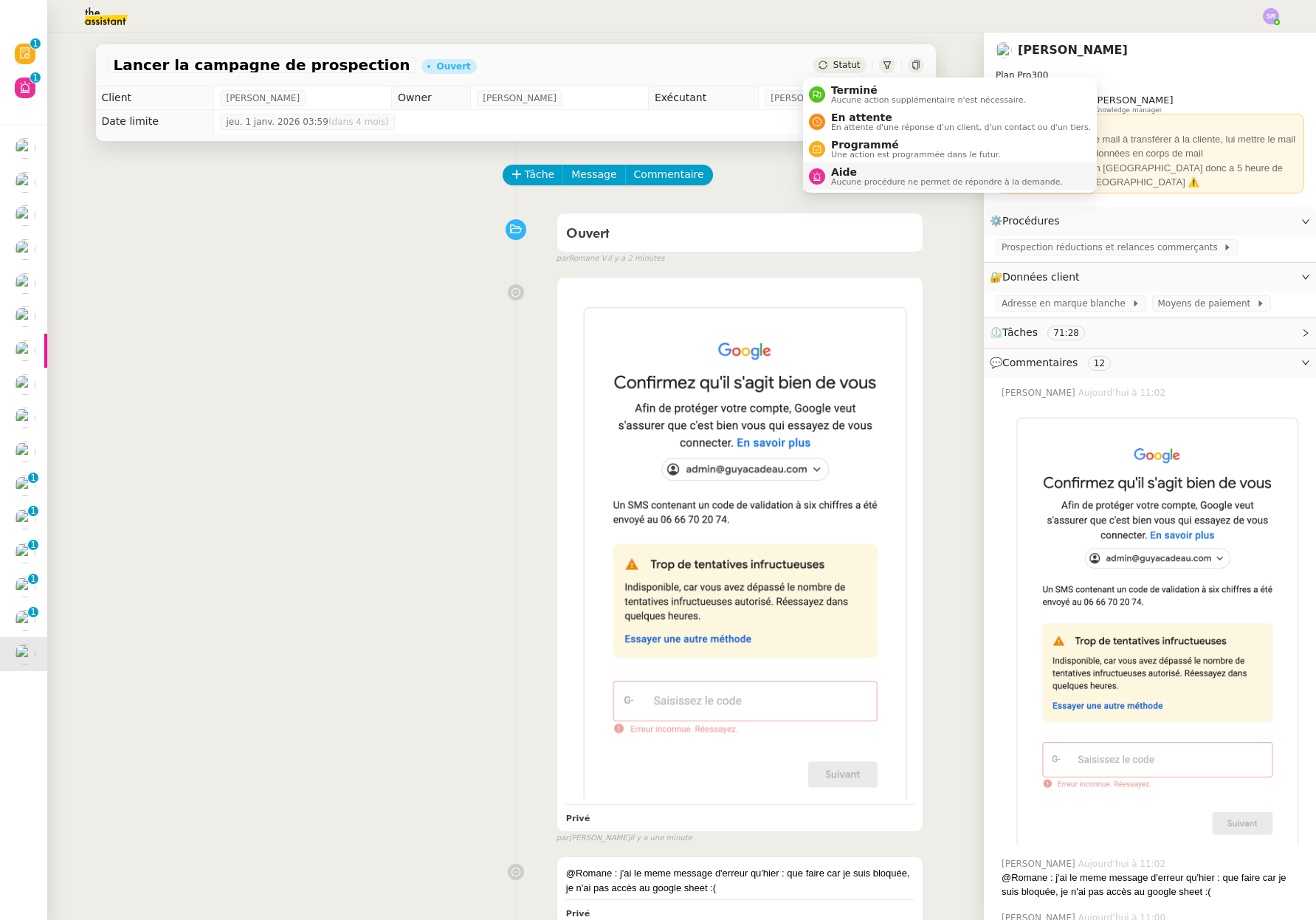
click at [845, 181] on span "Aucune procédure ne permet de répondre à la demande." at bounding box center [947, 182] width 232 height 8
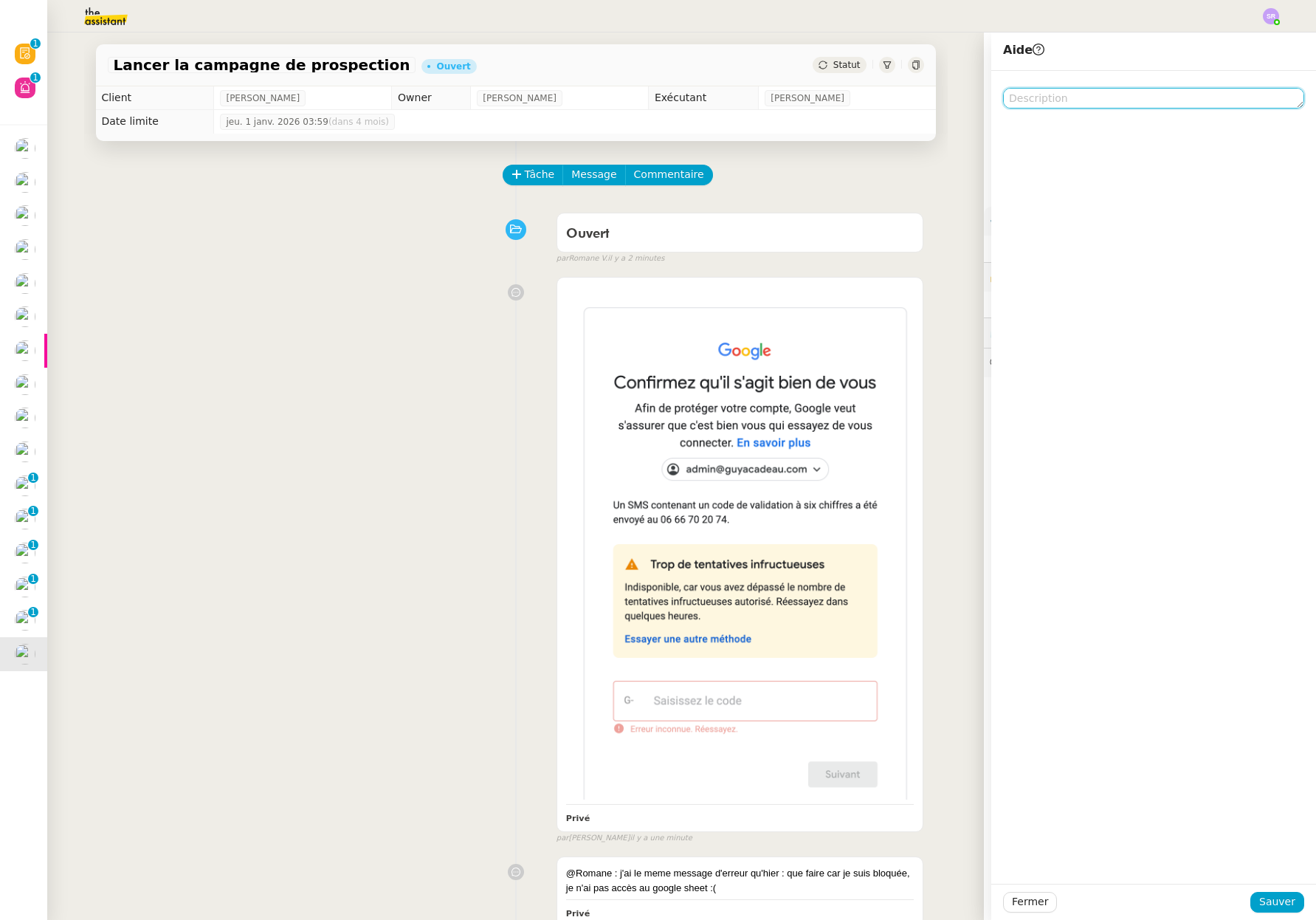
click at [1195, 103] on textarea at bounding box center [1154, 98] width 301 height 21
type textarea "@Romane"
click at [1259, 906] on span "Sauver" at bounding box center [1278, 902] width 37 height 17
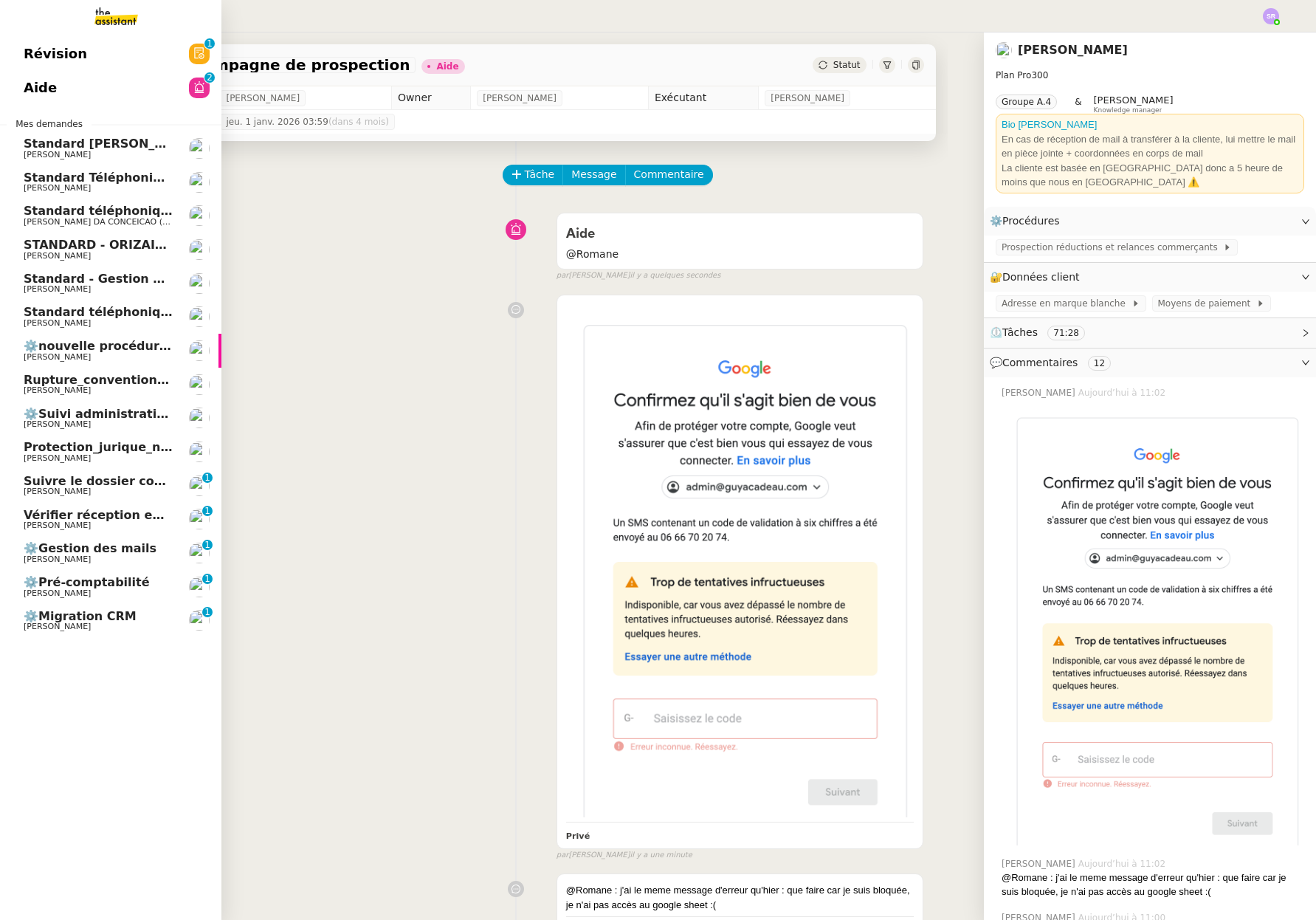
click at [33, 316] on span "Standard téléphonique - août 2025" at bounding box center [140, 312] width 234 height 14
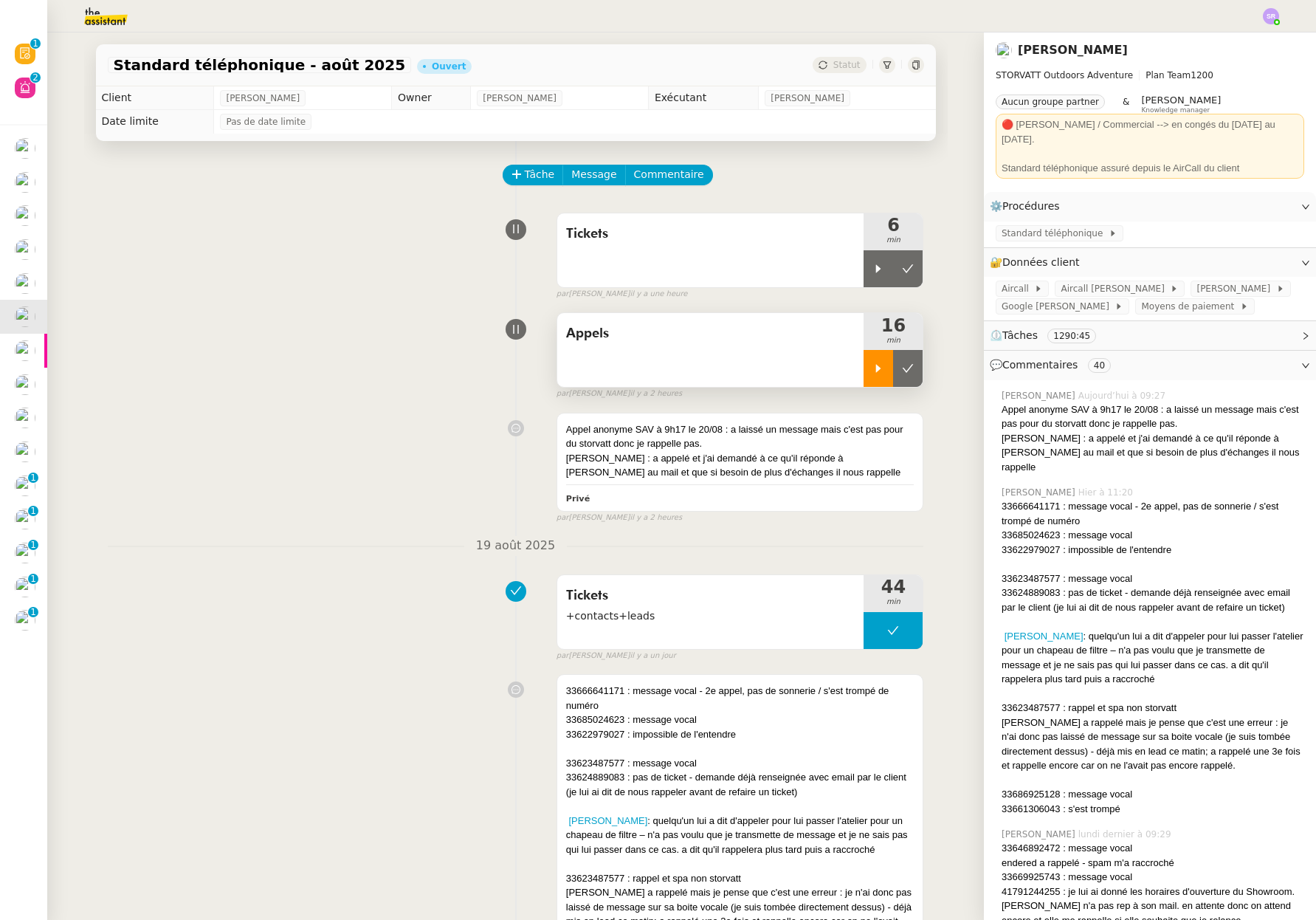
click at [864, 376] on div at bounding box center [879, 368] width 30 height 37
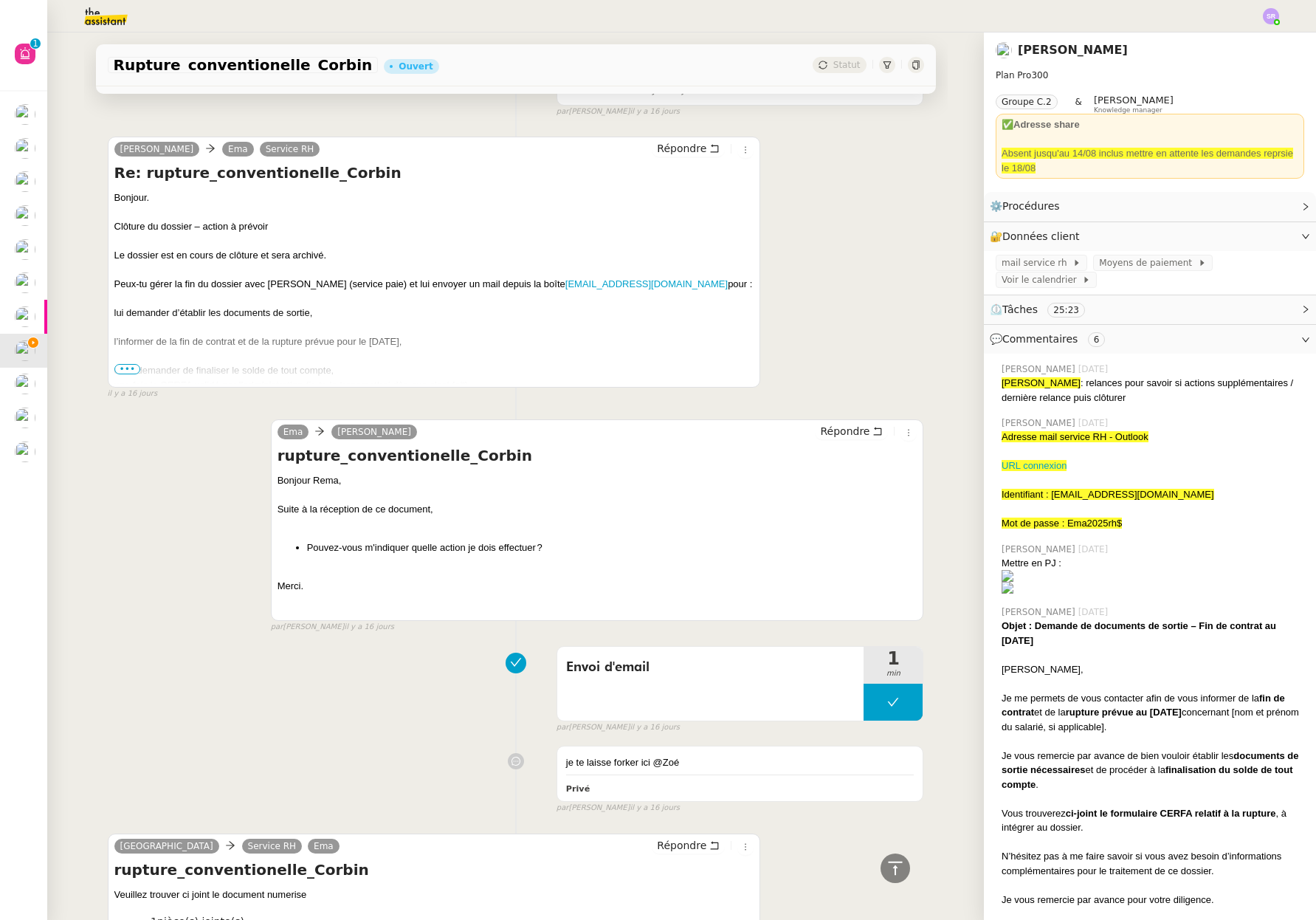
scroll to position [5714, 0]
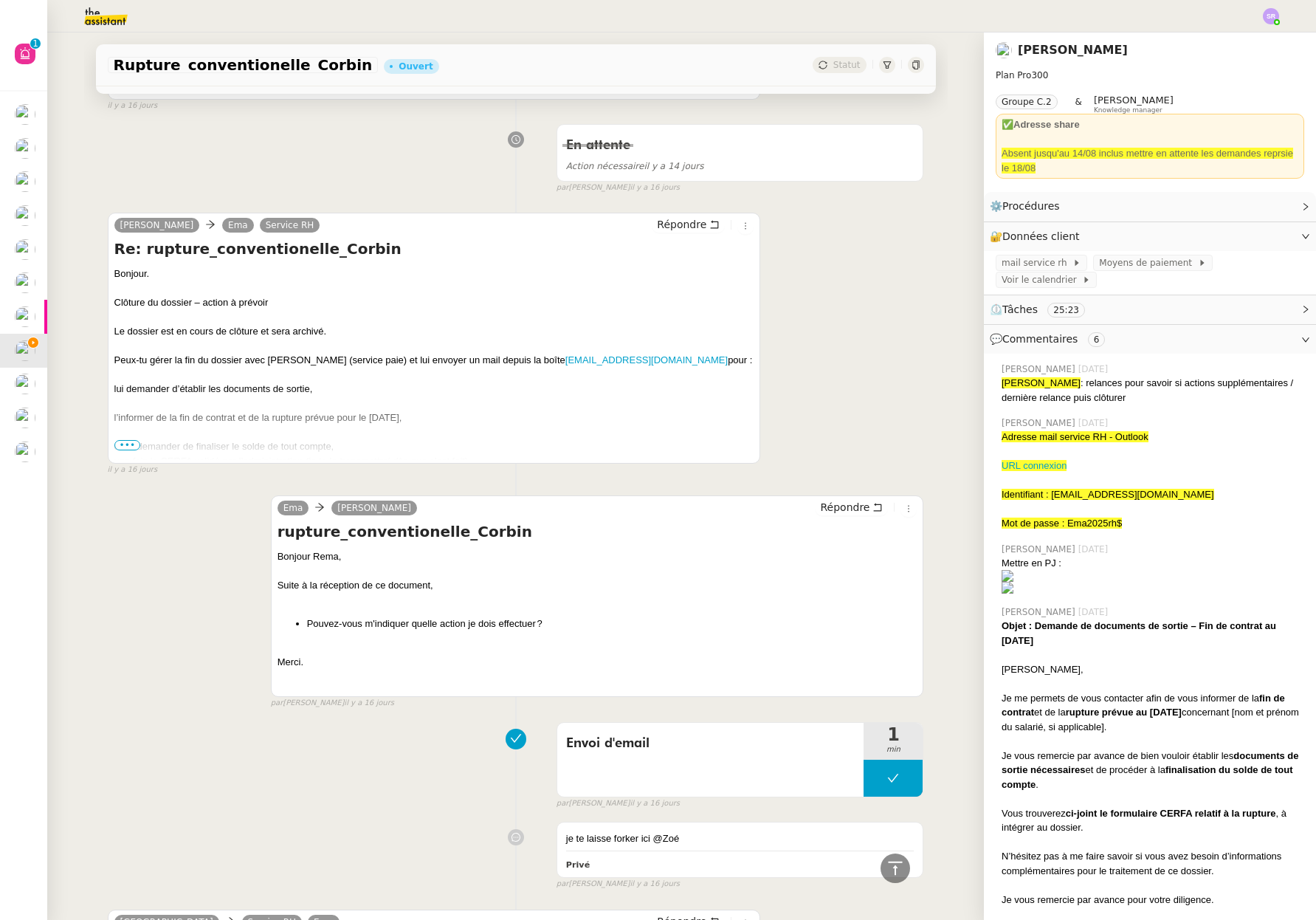
click at [115, 440] on span "•••" at bounding box center [128, 445] width 27 height 10
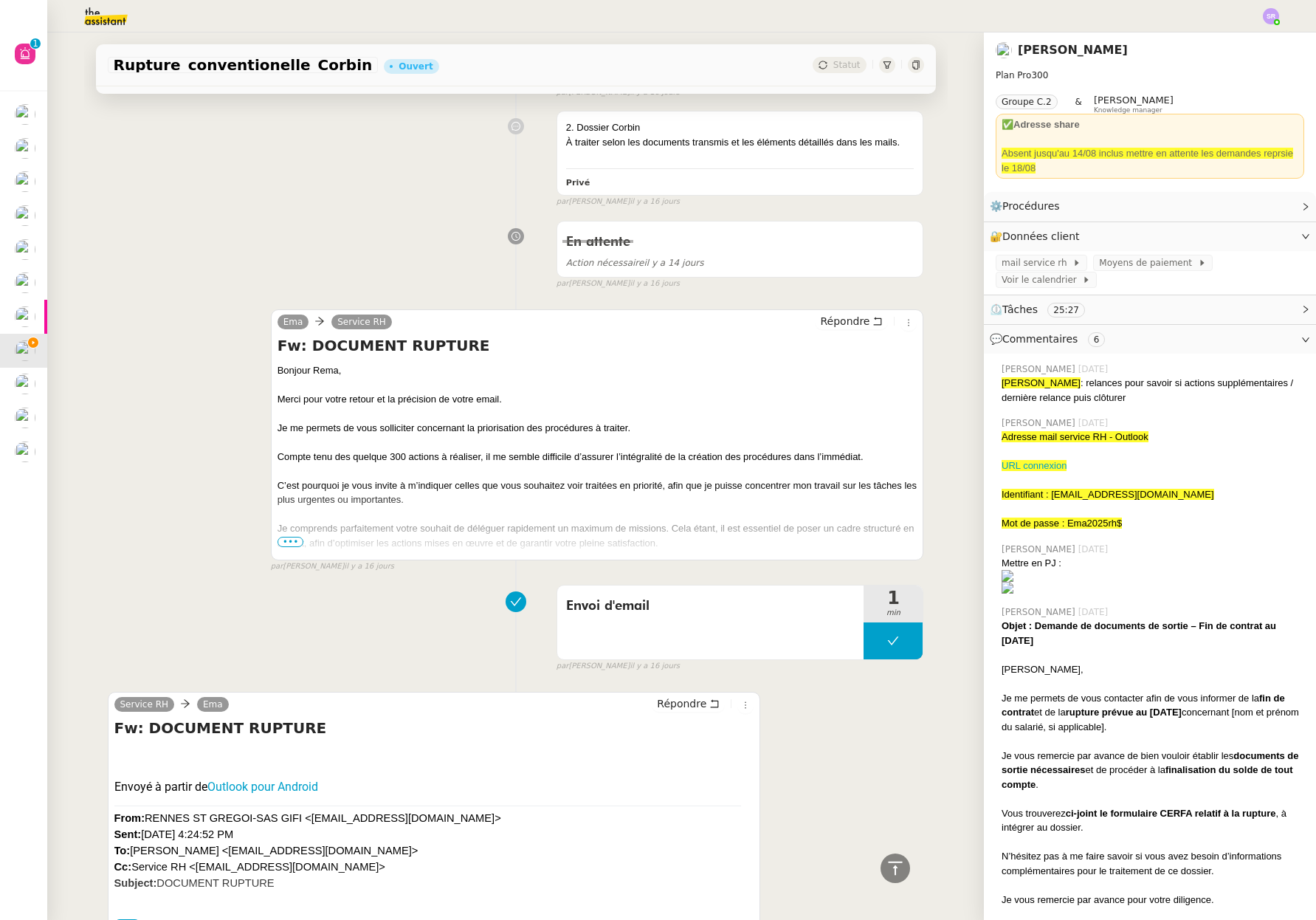
scroll to position [4811, 0]
click at [293, 543] on span "•••" at bounding box center [291, 542] width 27 height 10
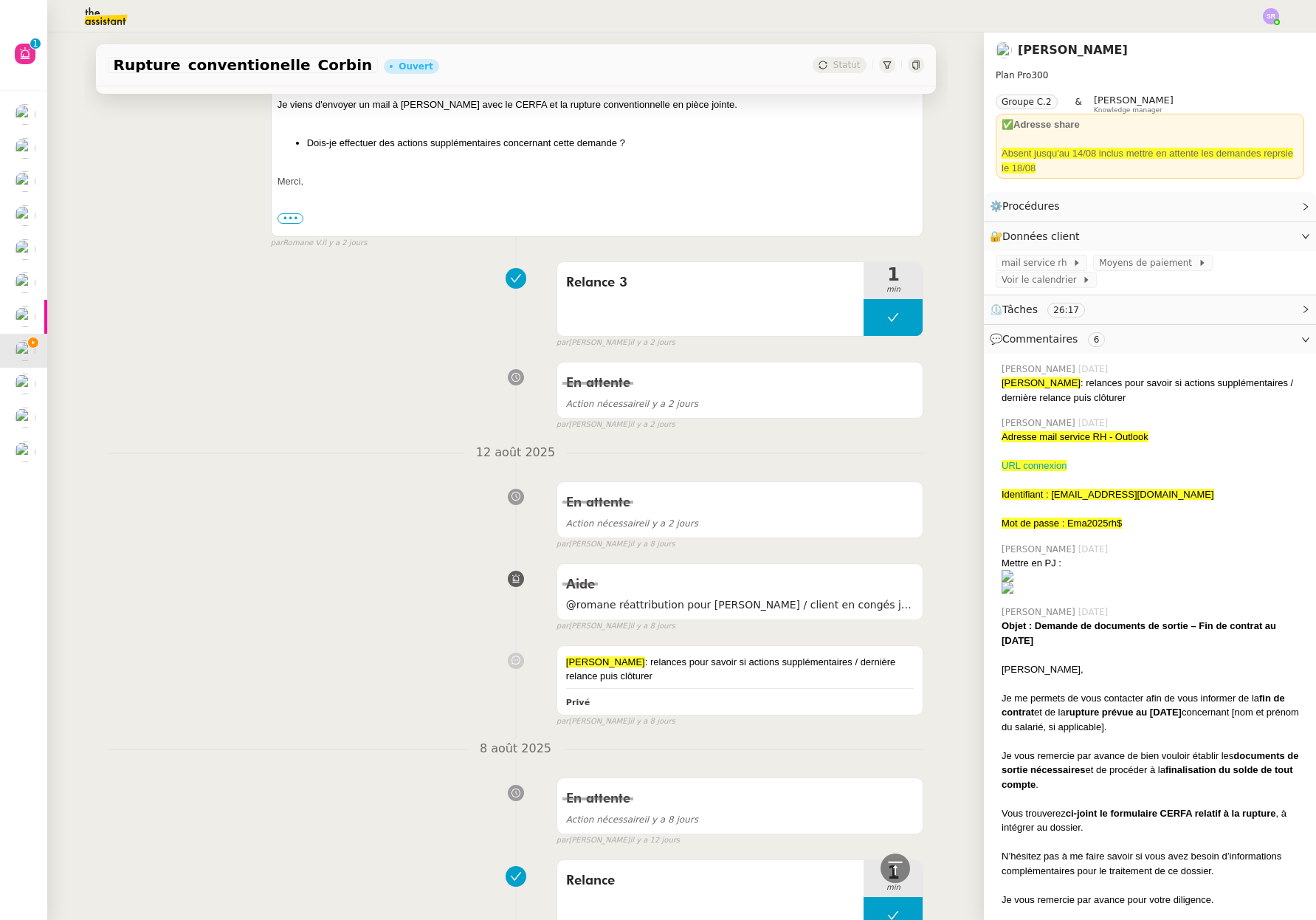
scroll to position [405, 0]
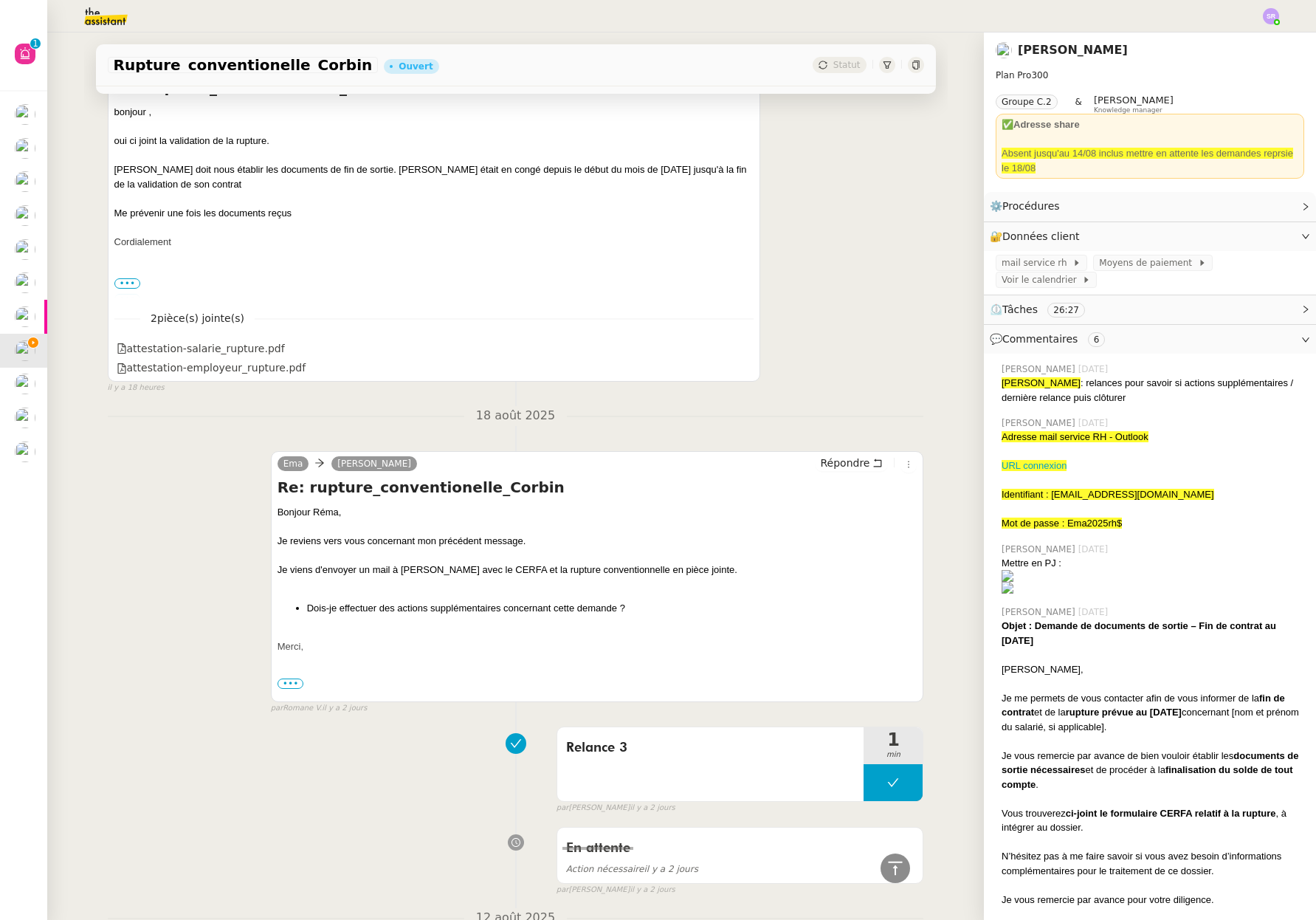
drag, startPoint x: 661, startPoint y: 604, endPoint x: 270, endPoint y: 564, distance: 393.0
click at [271, 564] on div "Ema Réma Ngaiboye Répondre Re: rupture_conventionelle_Corbin Bonjour Réma, Je r…" at bounding box center [598, 577] width 653 height 251
copy div "Je viens d'envoyer un mail à Mme DELGADO avec le CERFA et la rupture convention…"
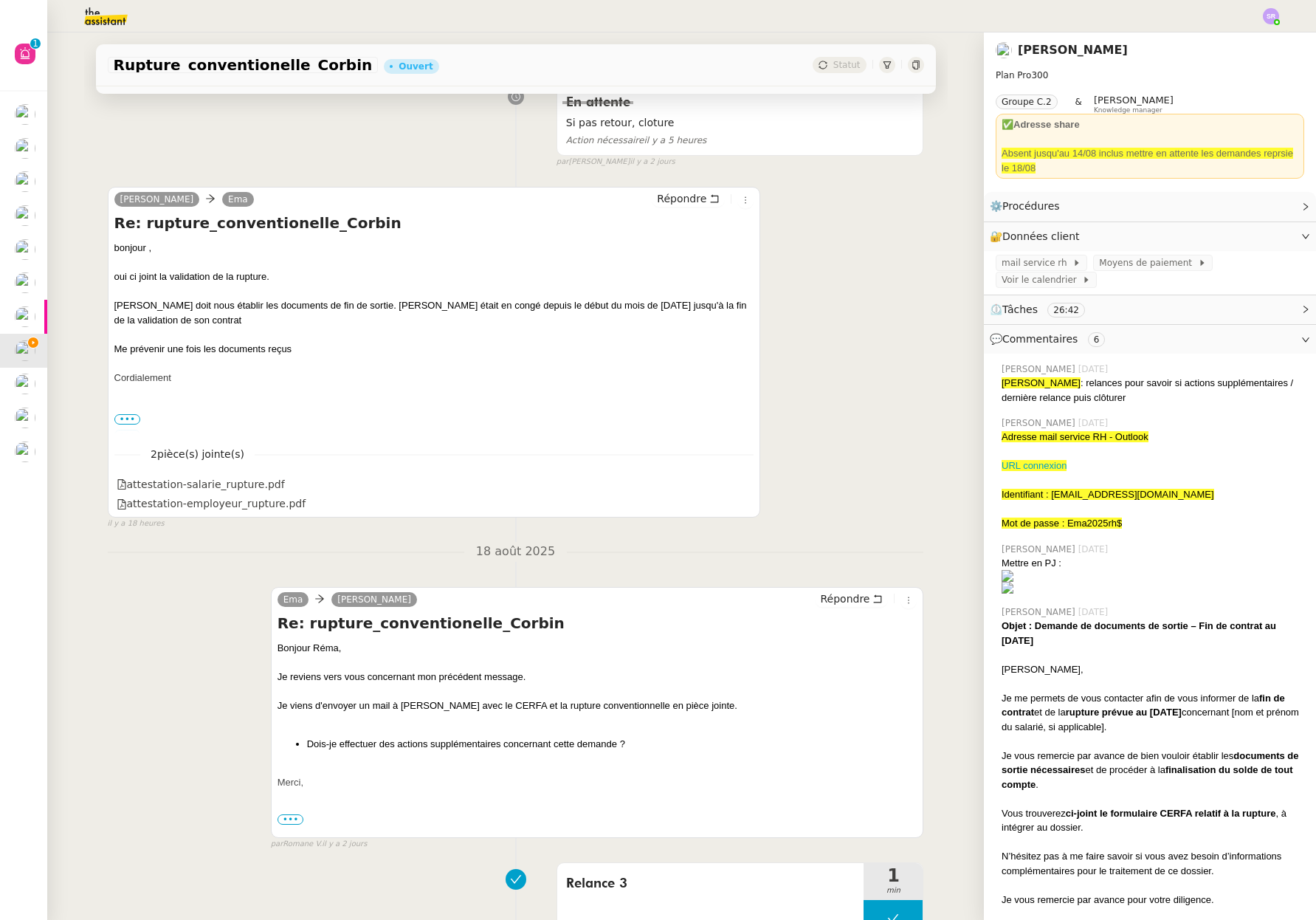
drag, startPoint x: 110, startPoint y: 279, endPoint x: 322, endPoint y: 347, distance: 222.6
click at [322, 347] on div "bonjour , oui ci joint la validation de la rupture. Madame Delgado doit nous ét…" at bounding box center [435, 312] width 640 height 144
copy div "oui ci joint la validation de la rupture. Madame Delgado doit nous établir les …"
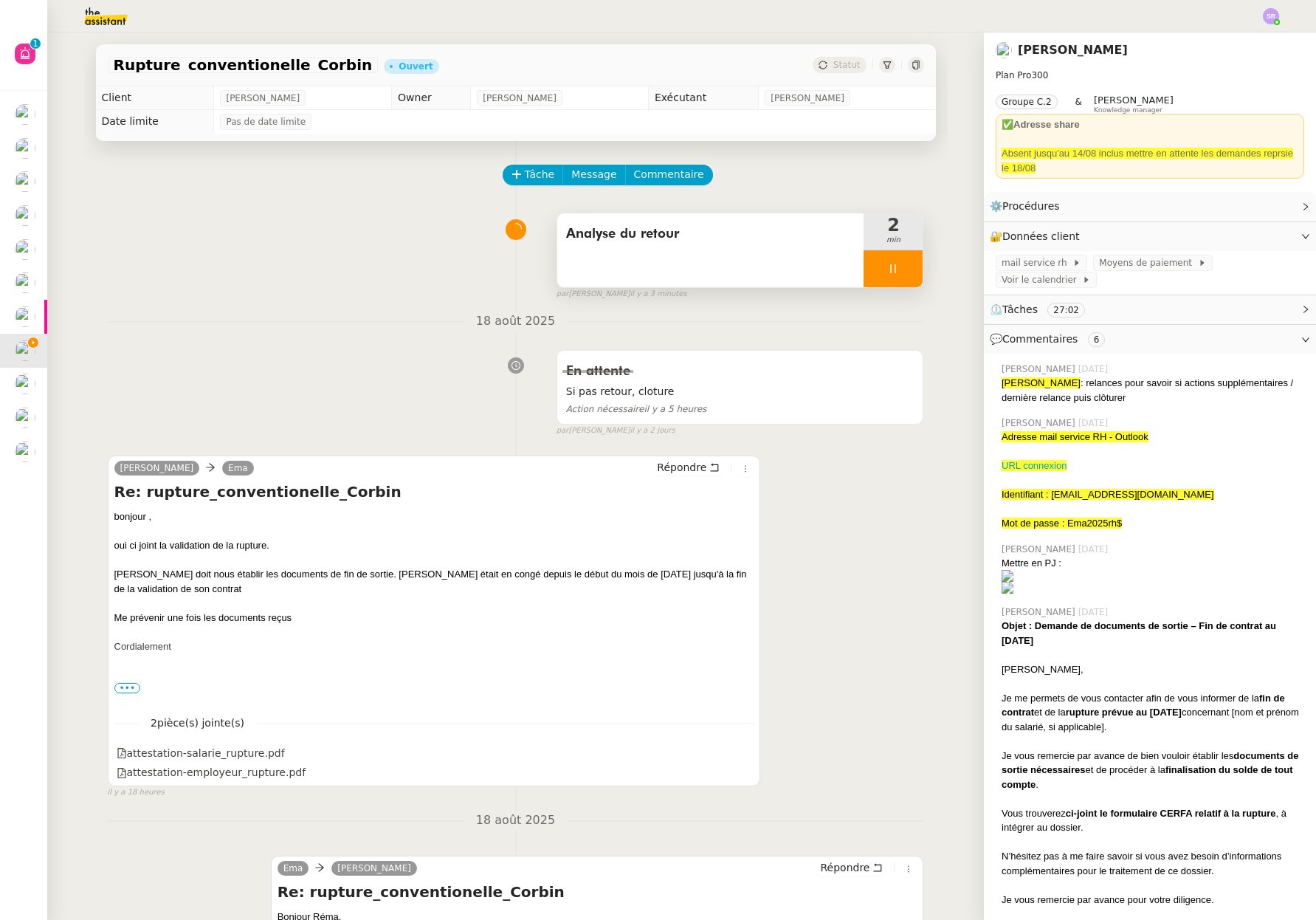
click at [887, 272] on icon at bounding box center [893, 268] width 12 height 12
click at [864, 264] on div at bounding box center [879, 268] width 30 height 37
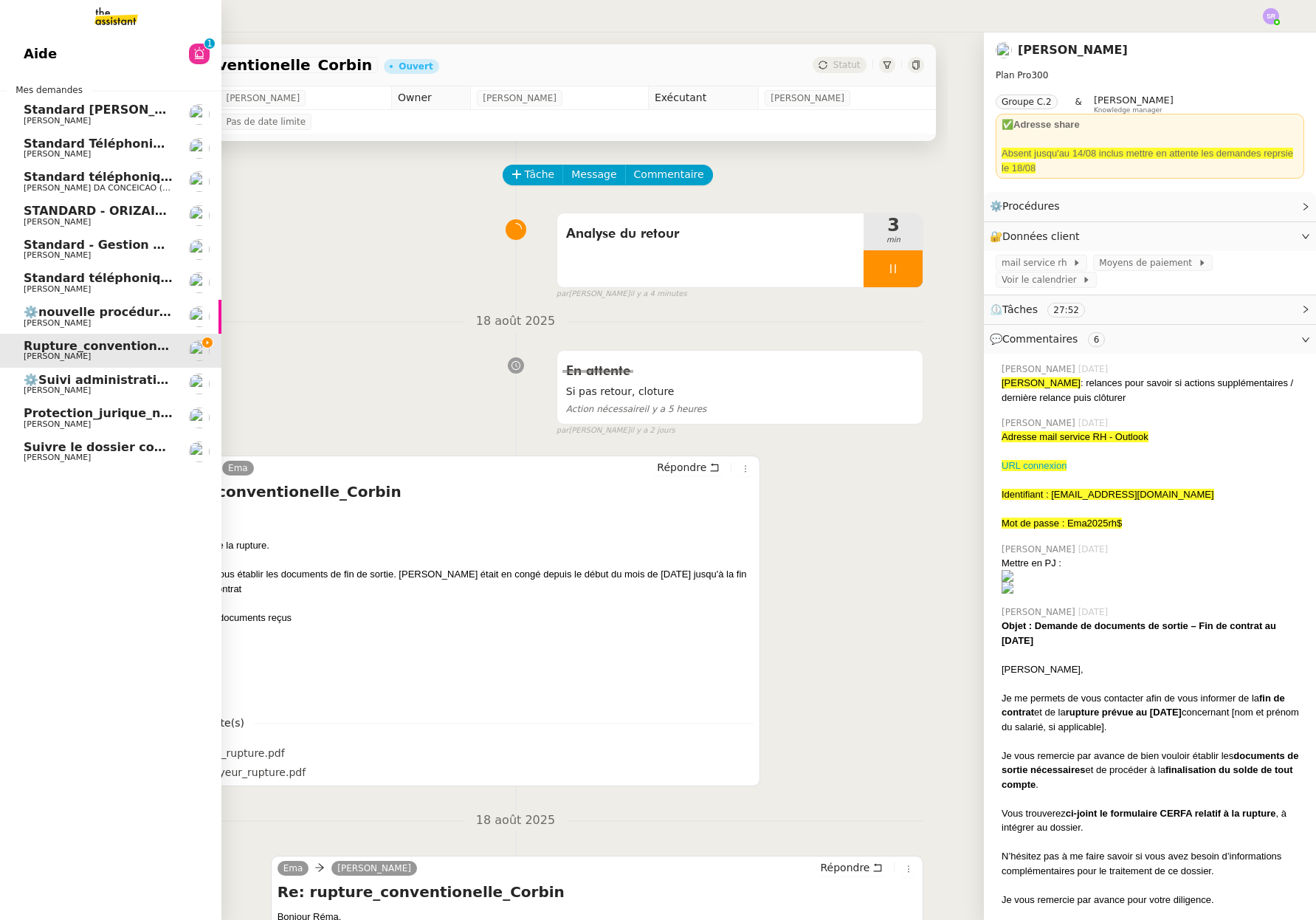
click at [47, 465] on link "Suivre le dossier comptable de Party'z Réma Ngaiboye" at bounding box center [111, 451] width 221 height 34
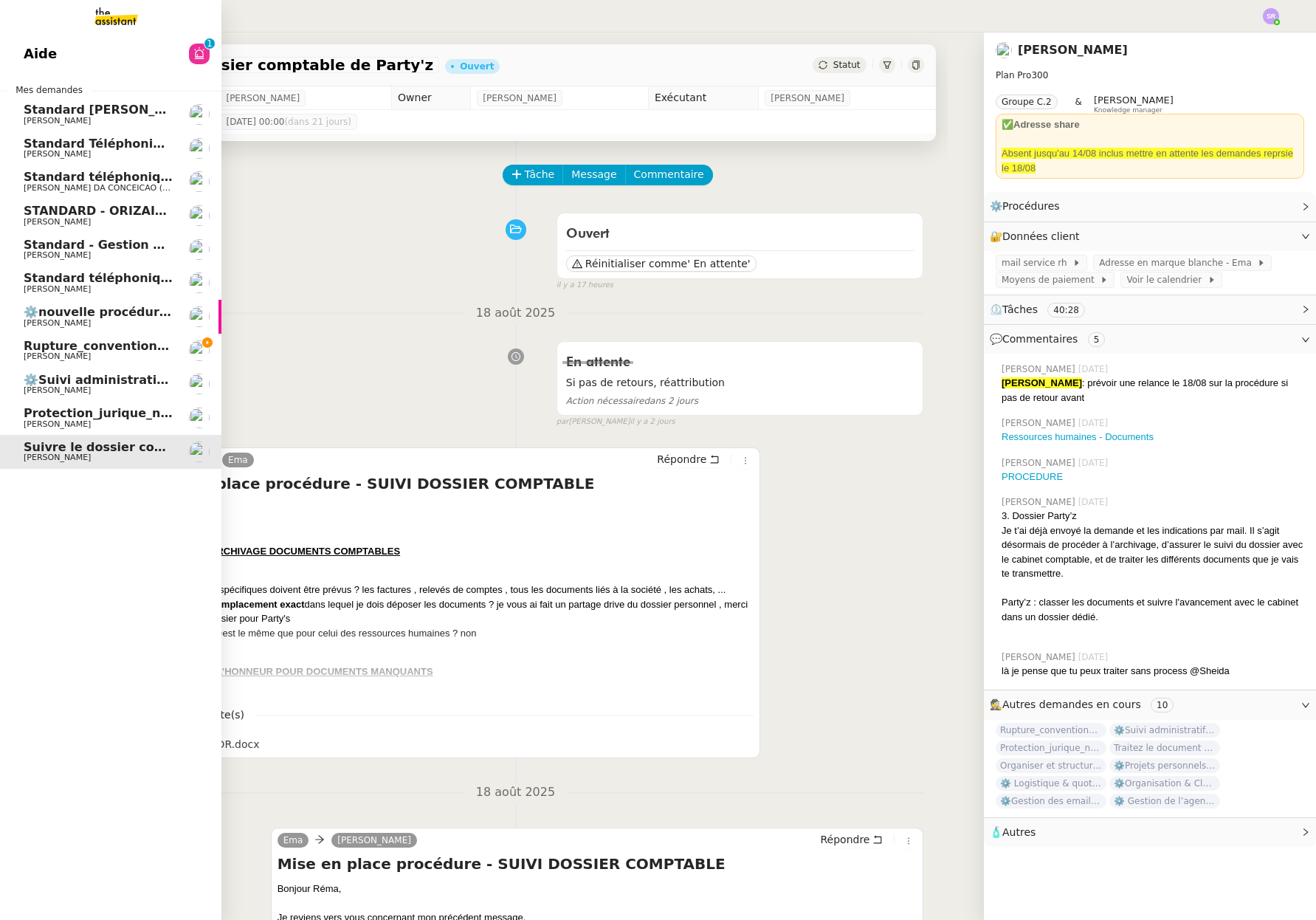
click at [31, 349] on span "Rupture_conventionelle_Corbin" at bounding box center [127, 346] width 208 height 14
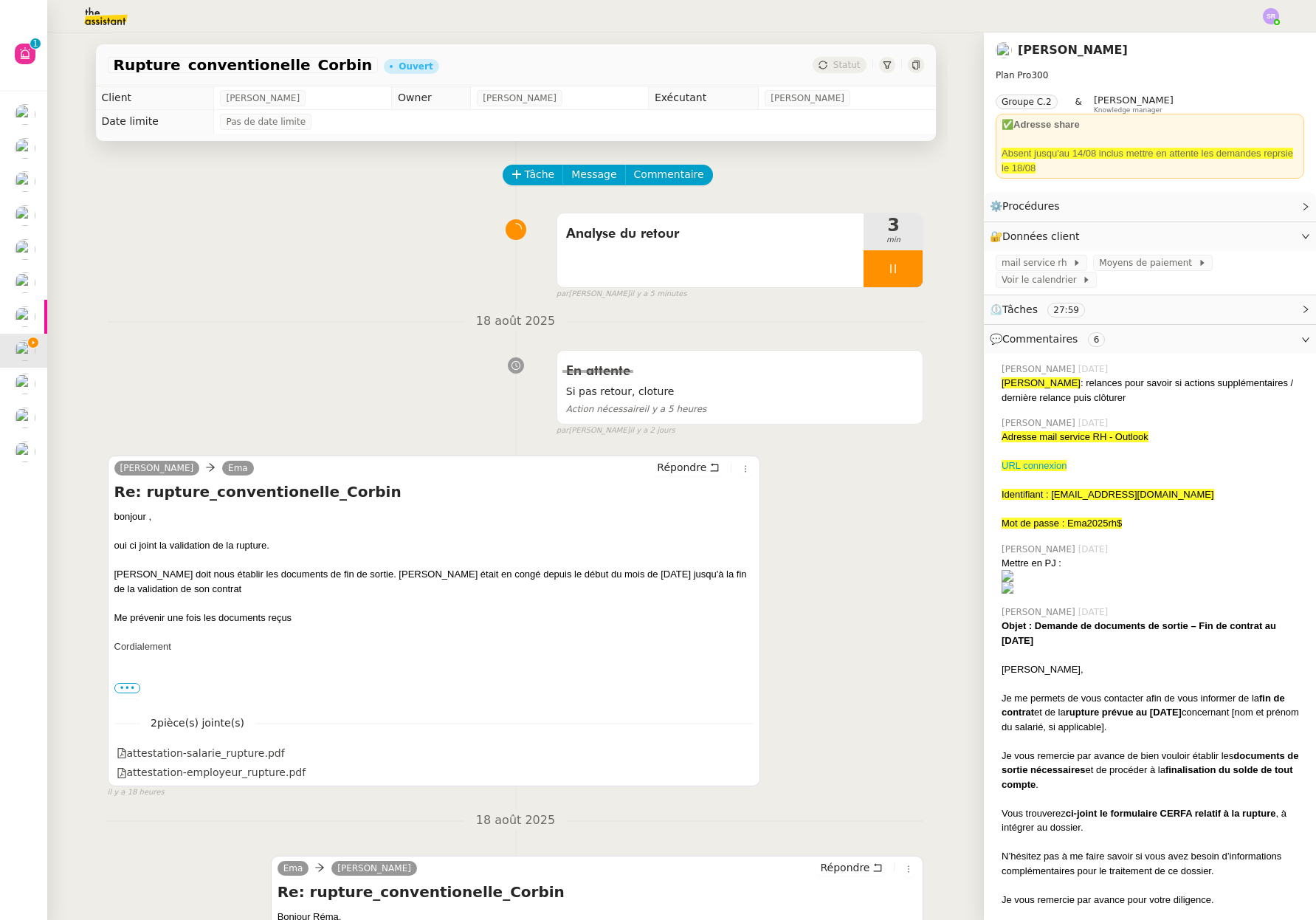
click at [67, 23] on img at bounding box center [94, 16] width 115 height 32
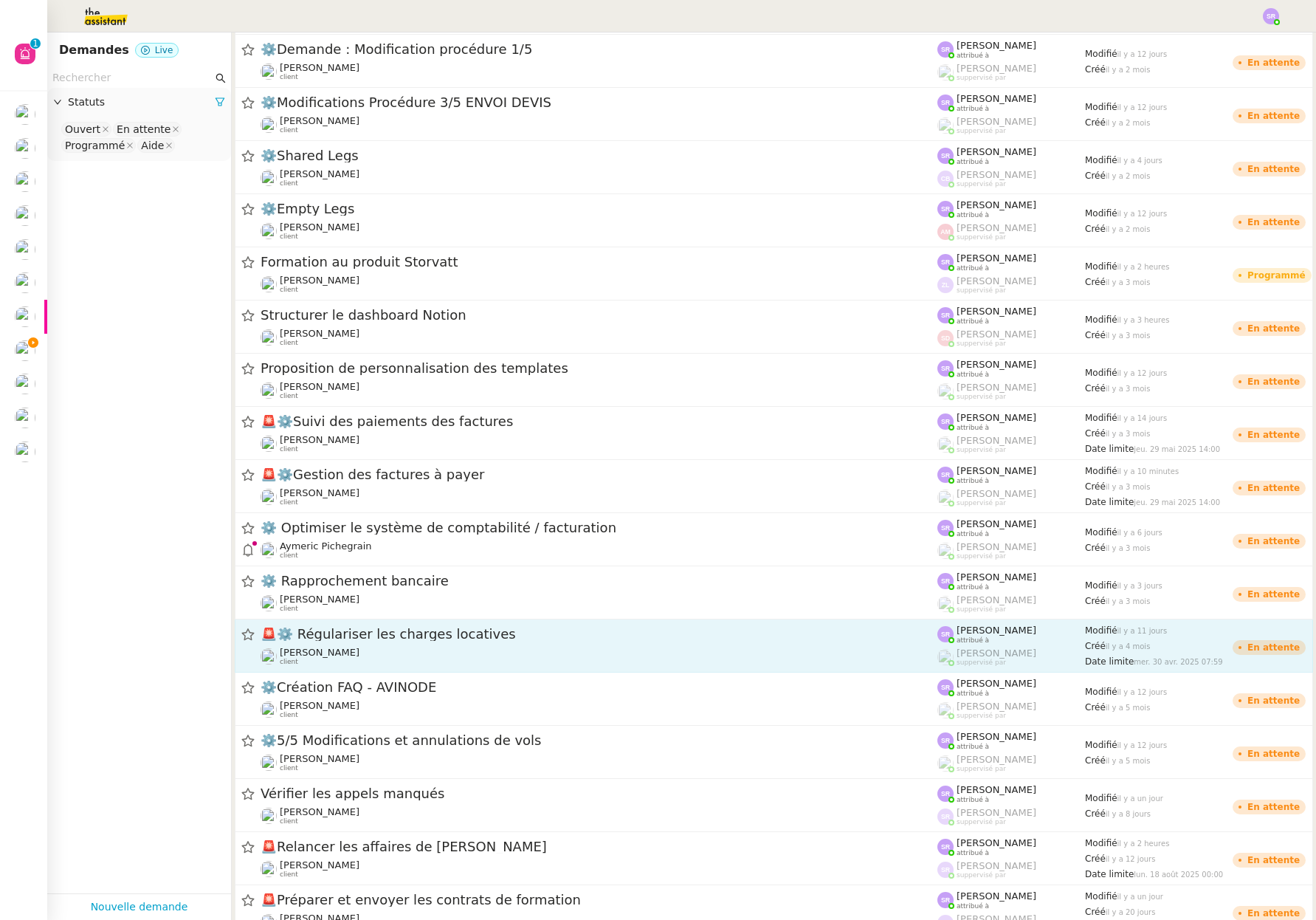
scroll to position [2000, 0]
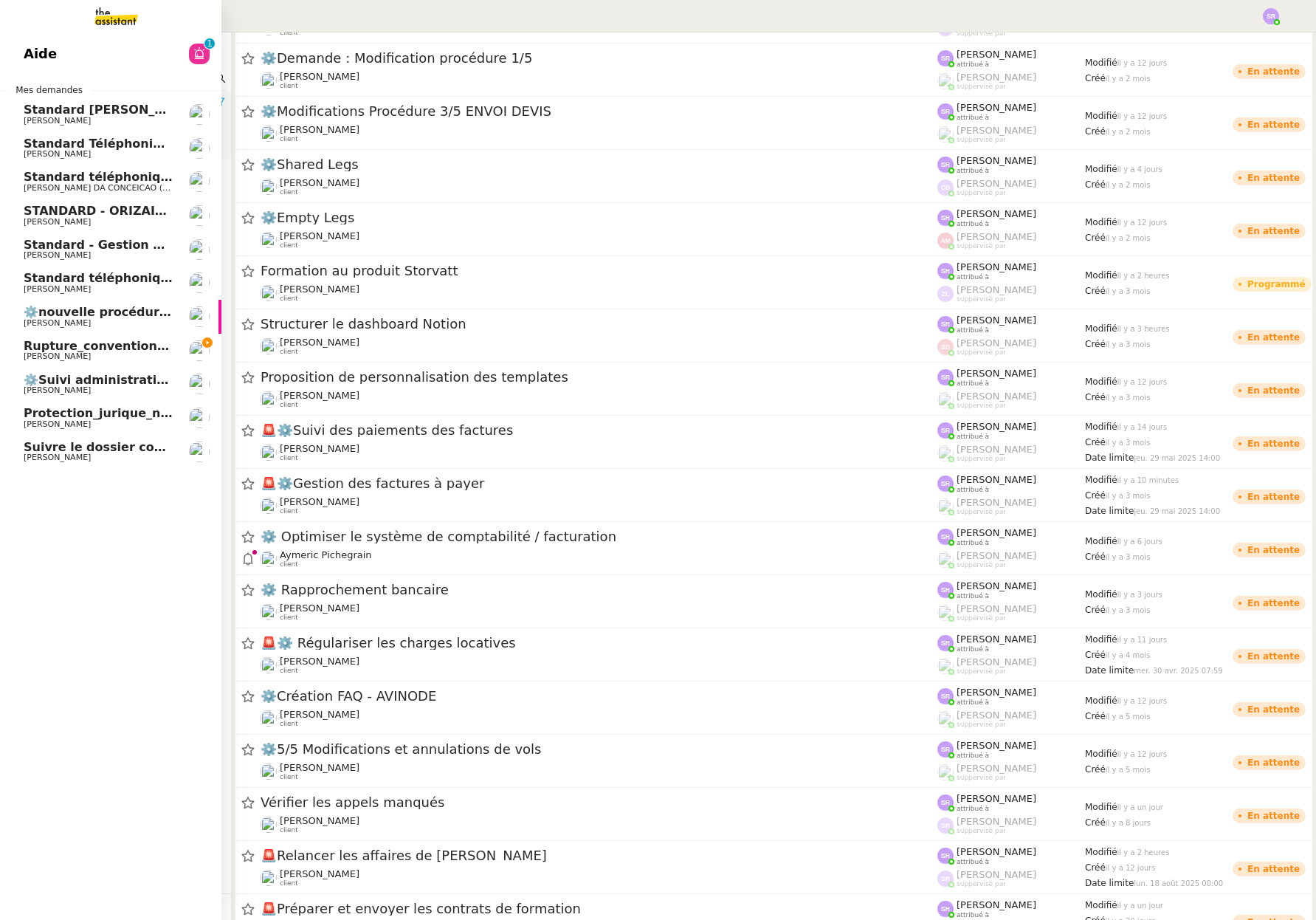
drag, startPoint x: 55, startPoint y: 448, endPoint x: 100, endPoint y: 443, distance: 45.3
click at [55, 448] on span "Suivre le dossier comptable de Party'z" at bounding box center [151, 446] width 256 height 14
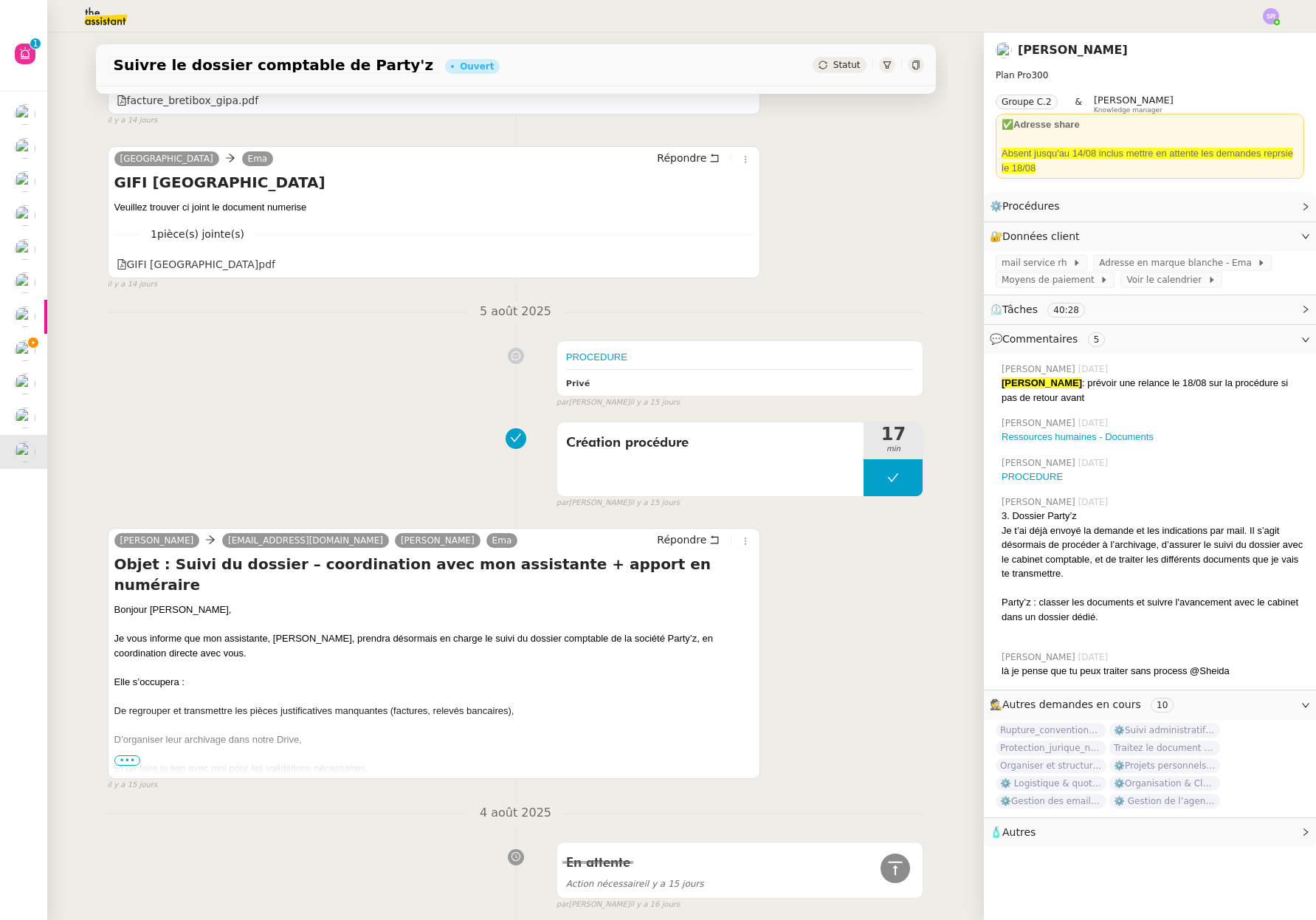
scroll to position [3373, 0]
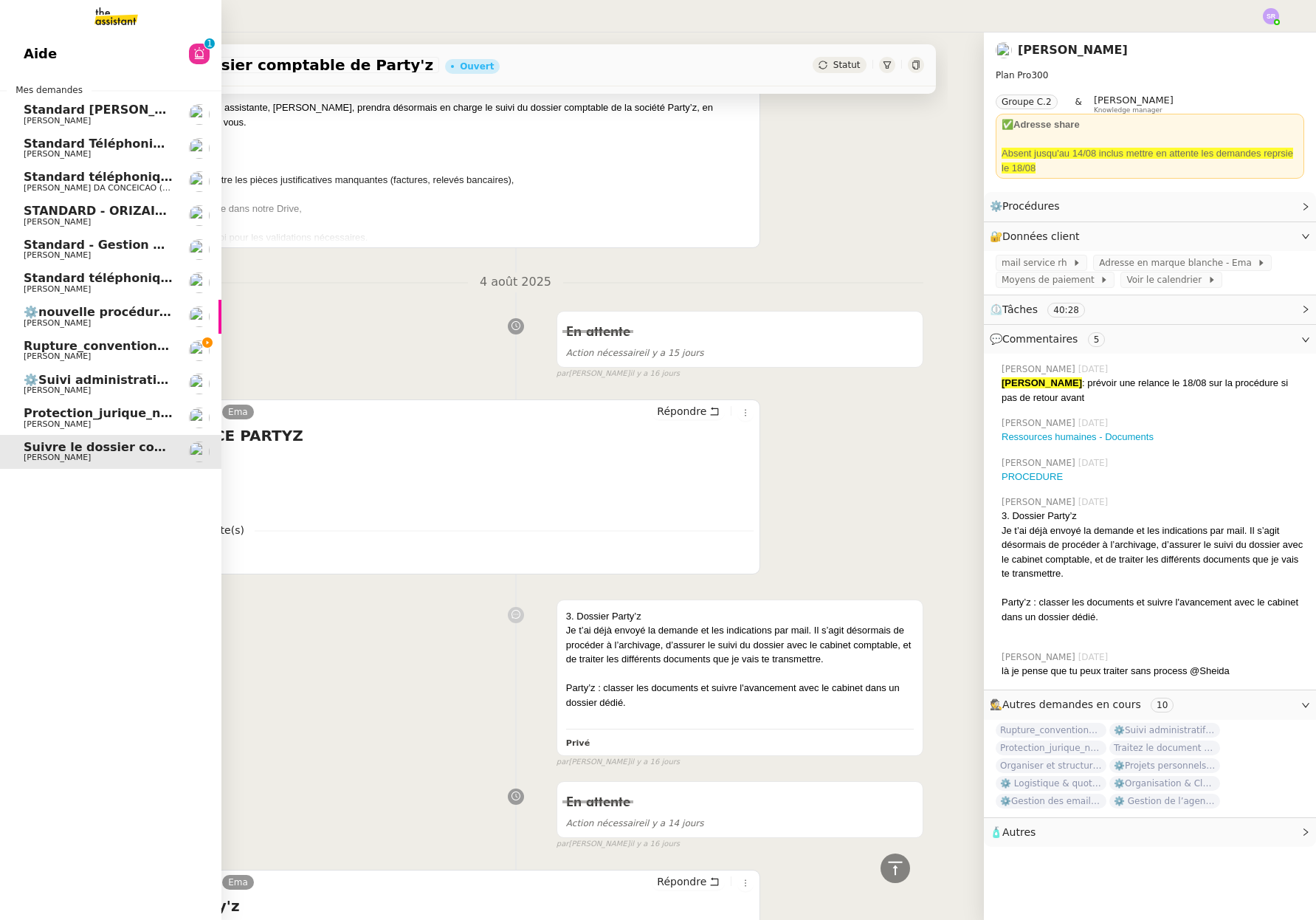
click at [36, 412] on span "Protection_jurique_ngaiboye_dossier_perso" at bounding box center [166, 412] width 287 height 14
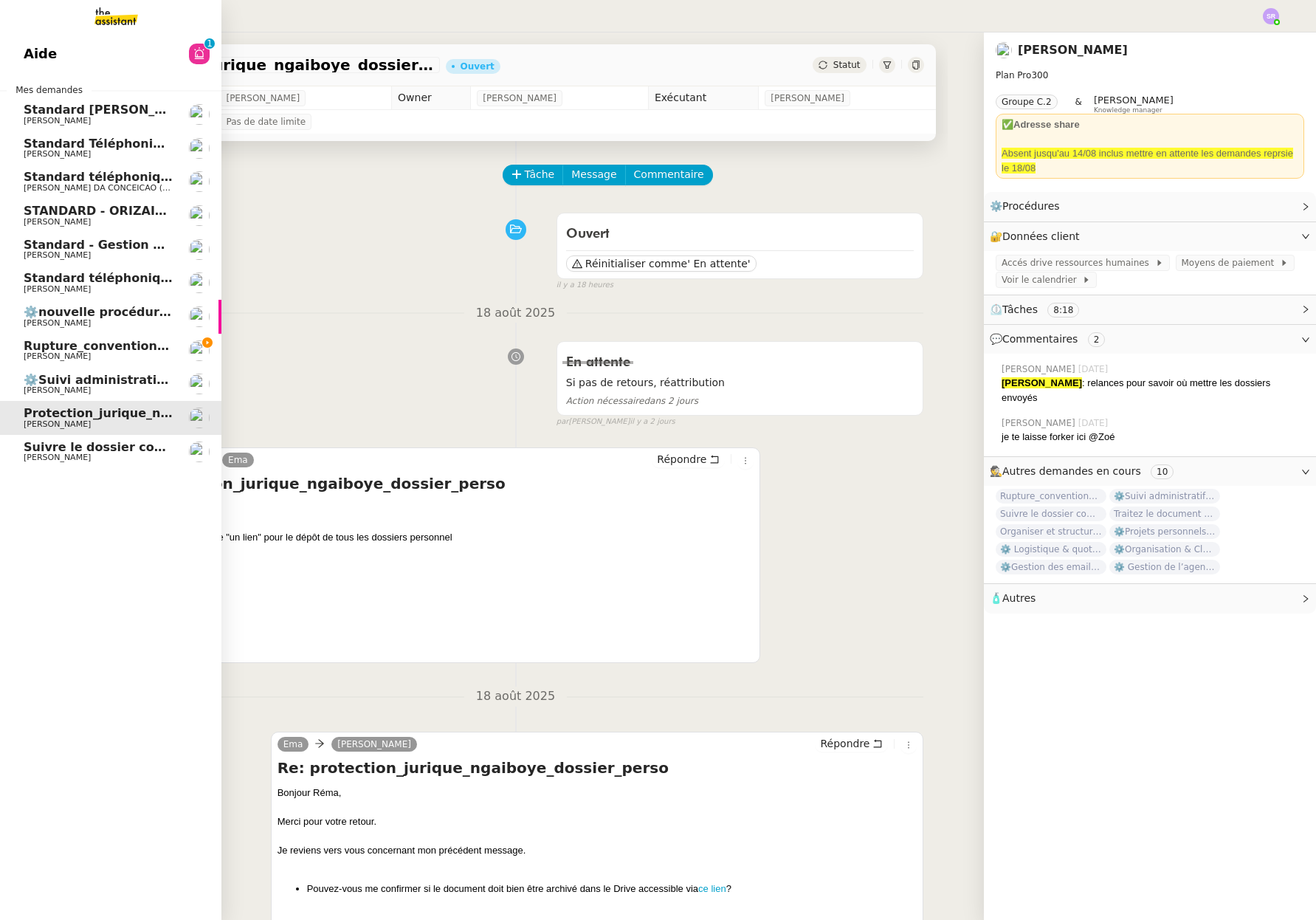
click at [136, 381] on span "⚙️Suivi administratif & personnel" at bounding box center [135, 379] width 223 height 14
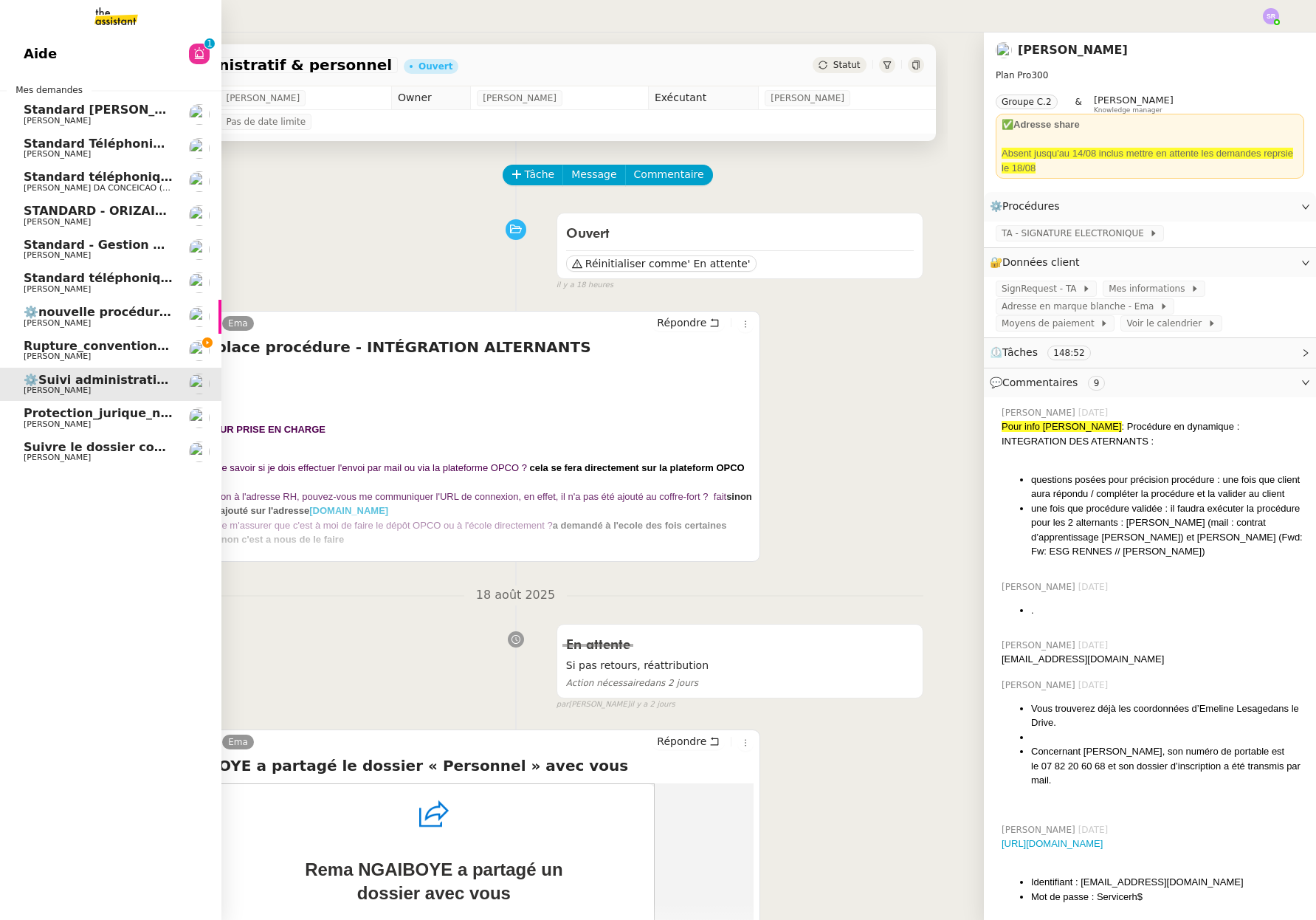
click at [38, 357] on span "[PERSON_NAME]" at bounding box center [57, 357] width 67 height 10
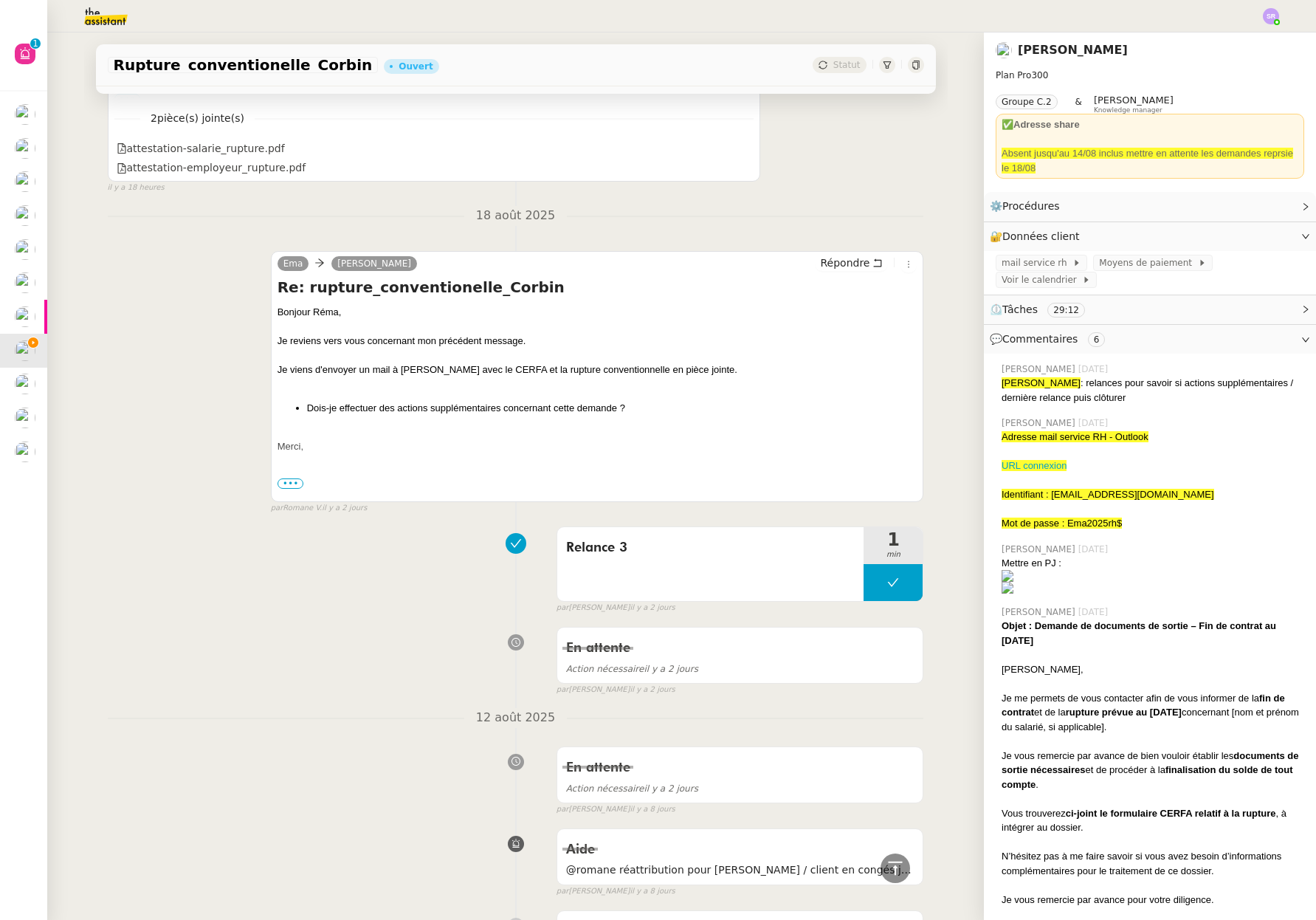
scroll to position [614, 0]
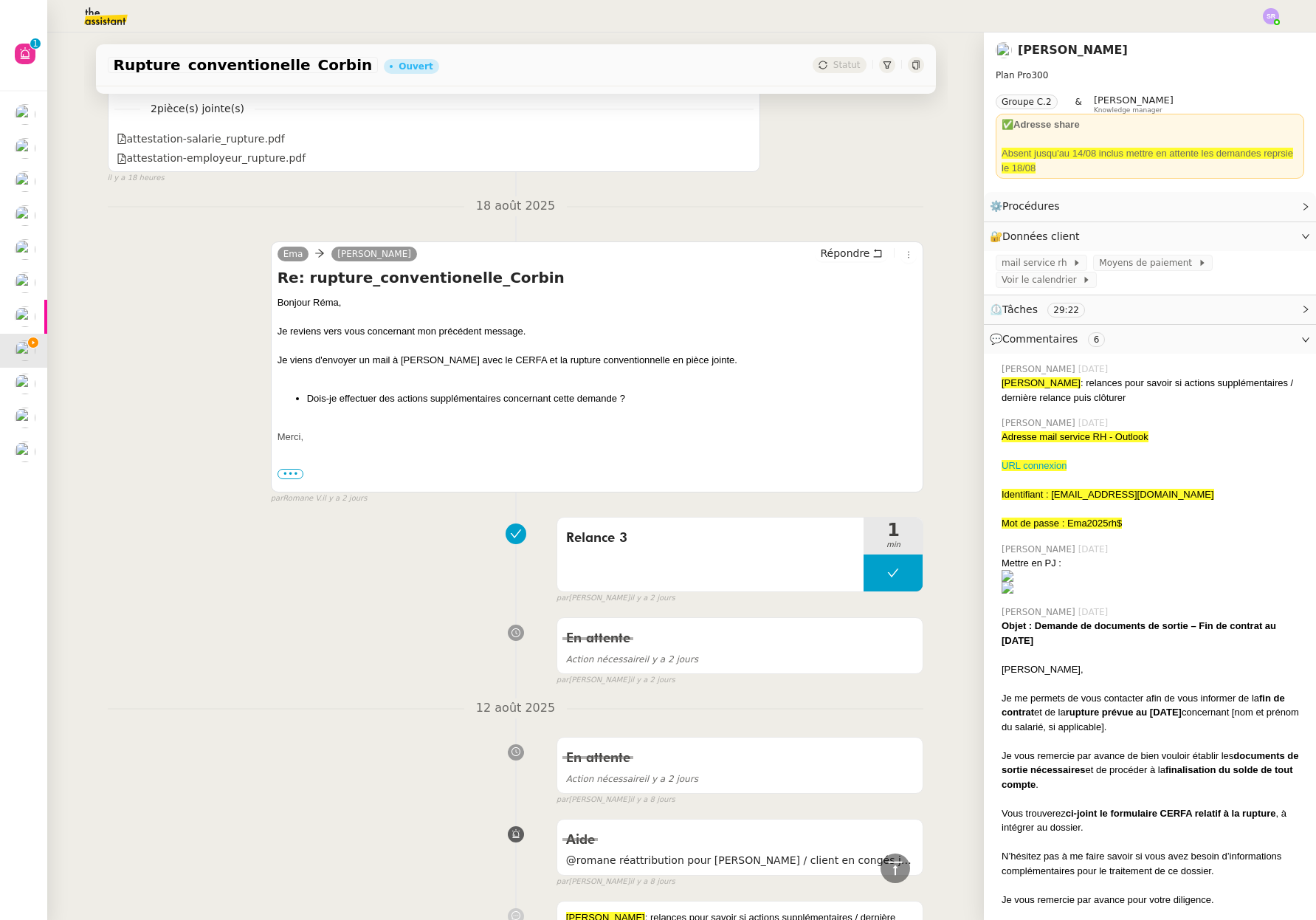
drag, startPoint x: 1043, startPoint y: 440, endPoint x: 1058, endPoint y: 440, distance: 15.0
click at [1044, 440] on span "Adresse mail service RH - Outlook" at bounding box center [1075, 436] width 147 height 11
drag, startPoint x: 1058, startPoint y: 440, endPoint x: 1138, endPoint y: 439, distance: 80.0
click at [1105, 440] on span "Adresse mail service RH - Outlook" at bounding box center [1075, 436] width 147 height 11
click at [1192, 439] on div "Adresse mail service RH - Outlook" at bounding box center [1153, 437] width 303 height 15
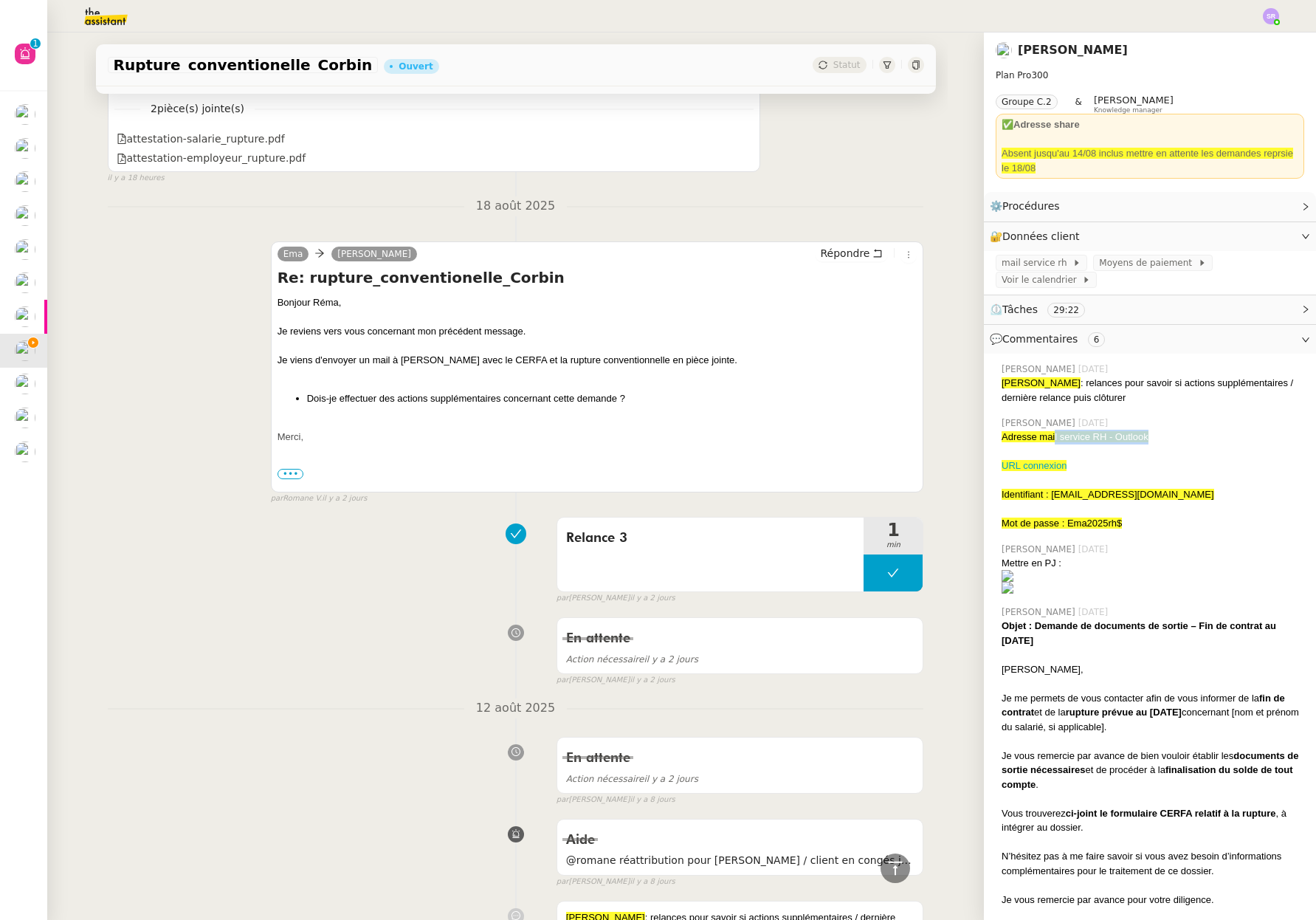
drag, startPoint x: 1162, startPoint y: 438, endPoint x: 1047, endPoint y: 435, distance: 115.0
click at [1047, 435] on div "Adresse mail service RH - Outlook" at bounding box center [1153, 437] width 303 height 15
click at [1053, 437] on span "Adresse mail service RH - Outlook" at bounding box center [1075, 436] width 147 height 11
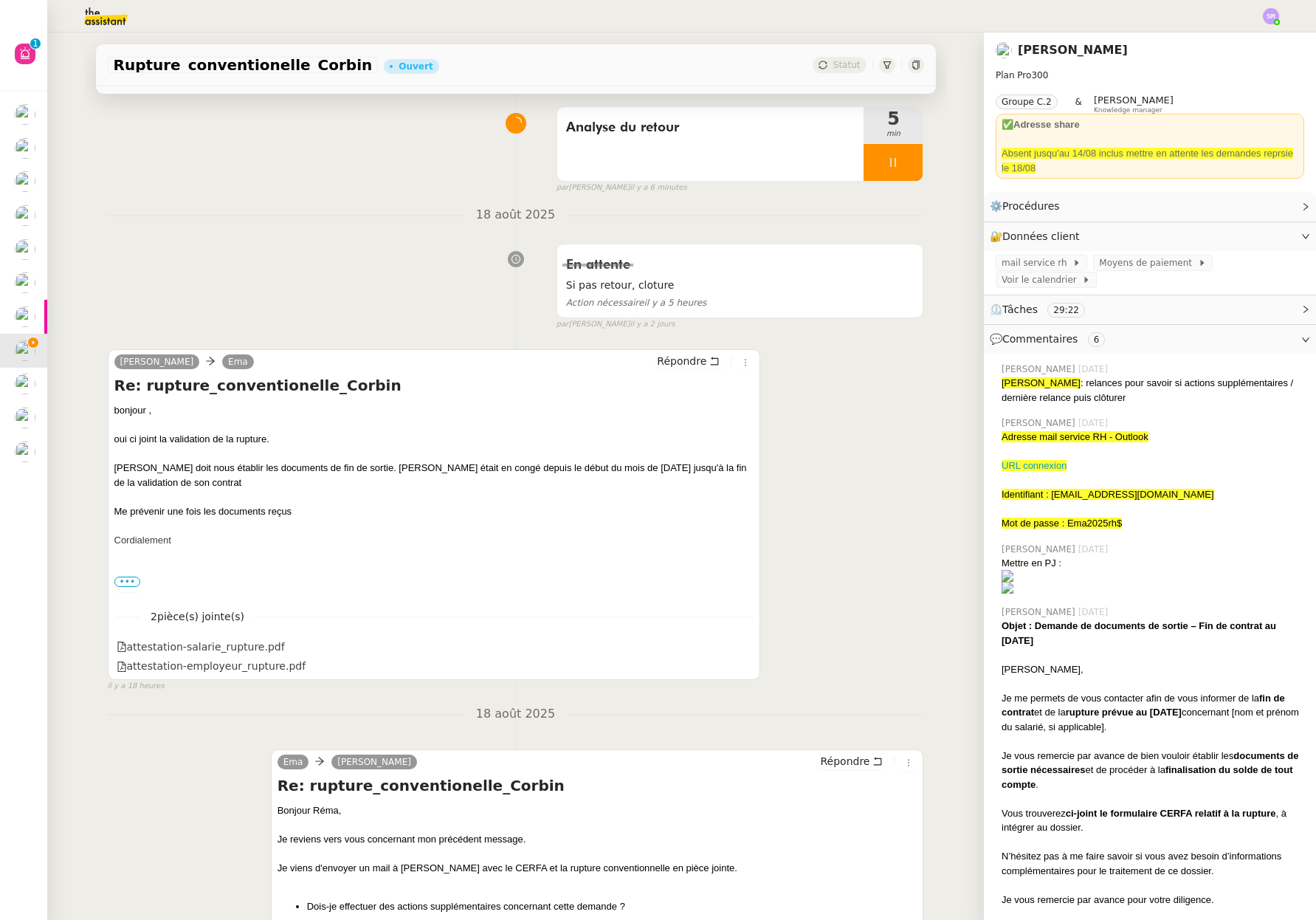
scroll to position [0, 0]
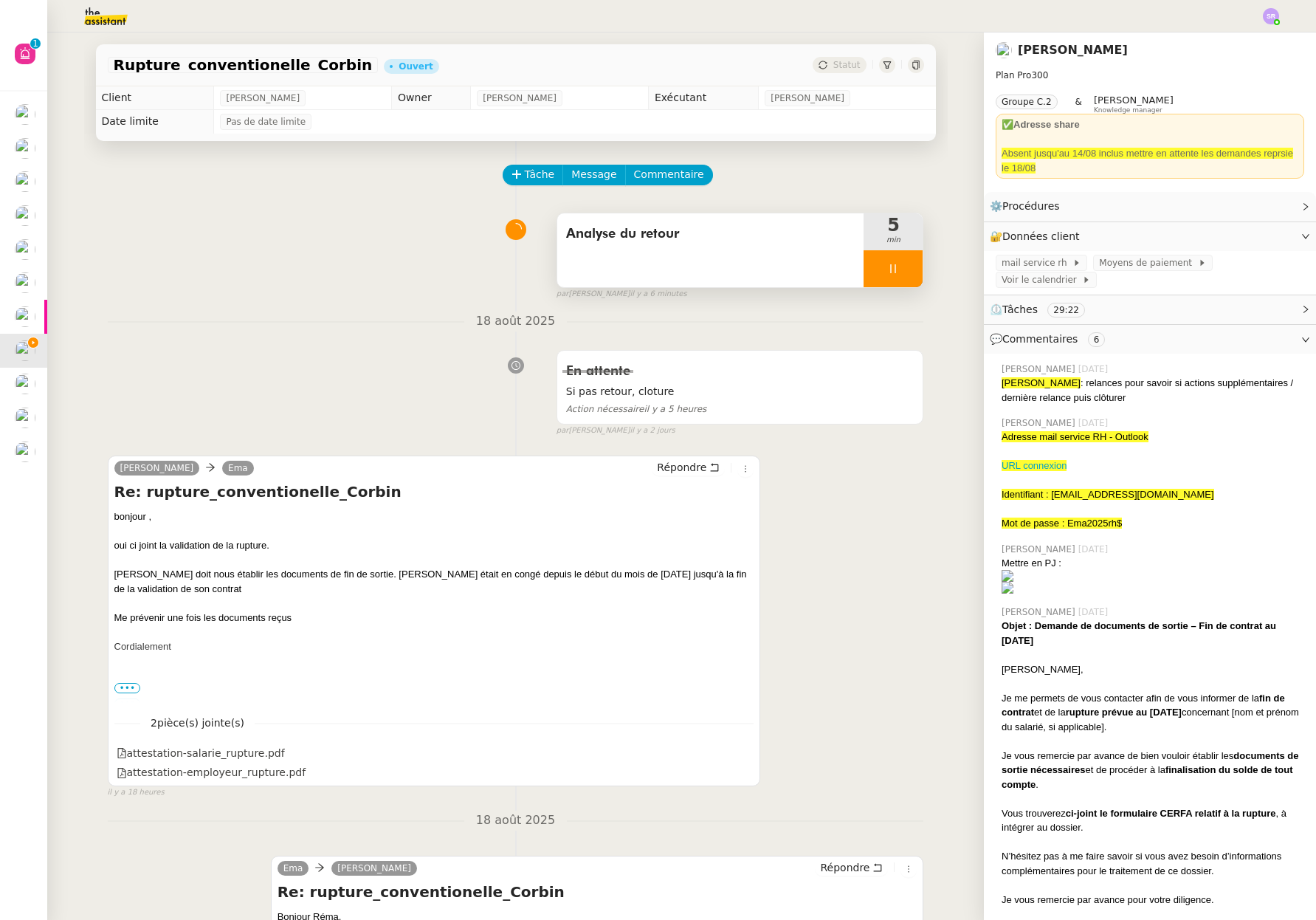
click at [887, 268] on icon at bounding box center [893, 268] width 12 height 12
click at [873, 271] on icon at bounding box center [879, 268] width 12 height 12
click at [734, 273] on div "Analyse du retour" at bounding box center [711, 250] width 307 height 74
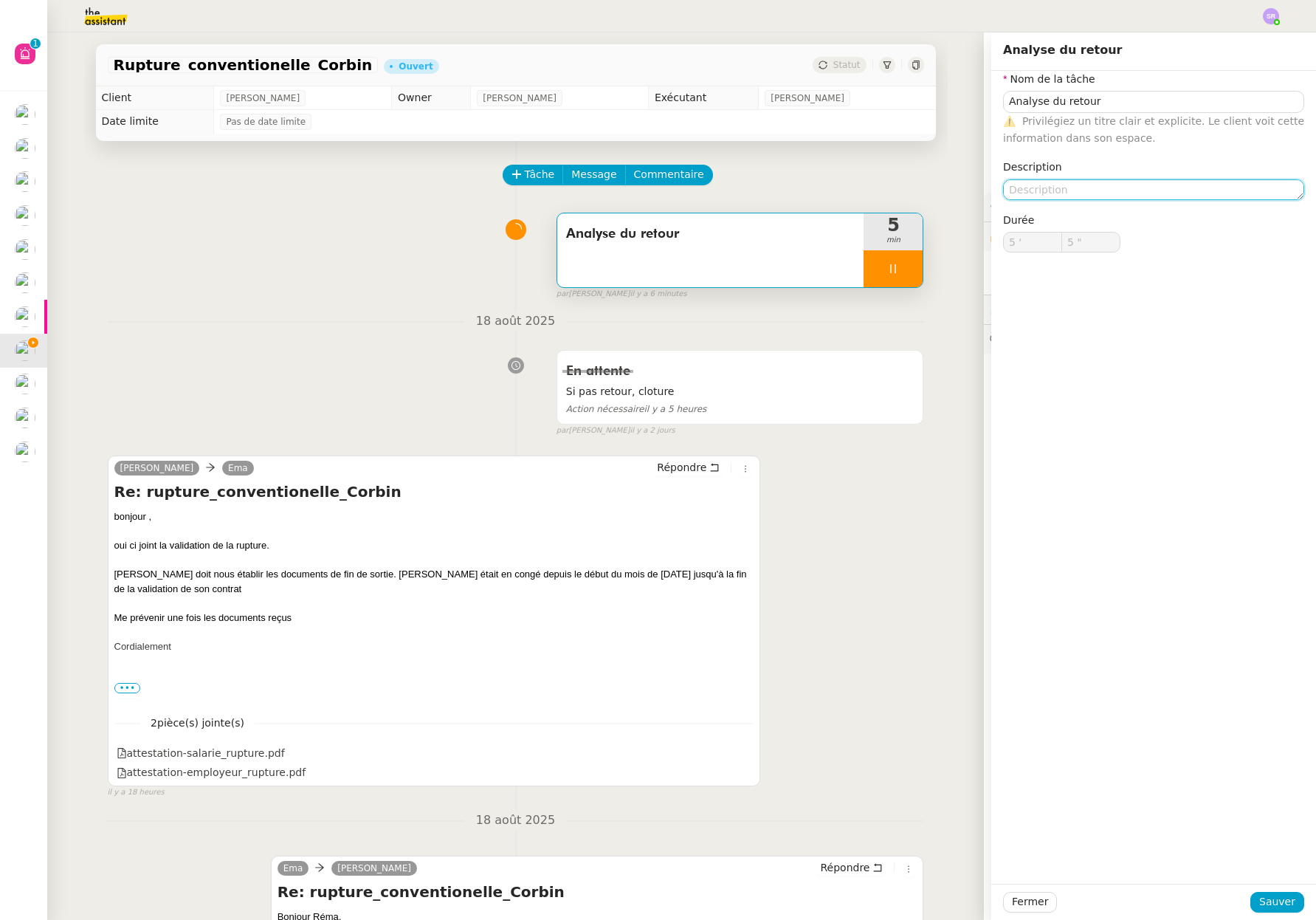
click at [1089, 184] on textarea at bounding box center [1154, 189] width 301 height 21
type input "6 ""
type textarea "+e"
type input "7 ""
type textarea "+email"
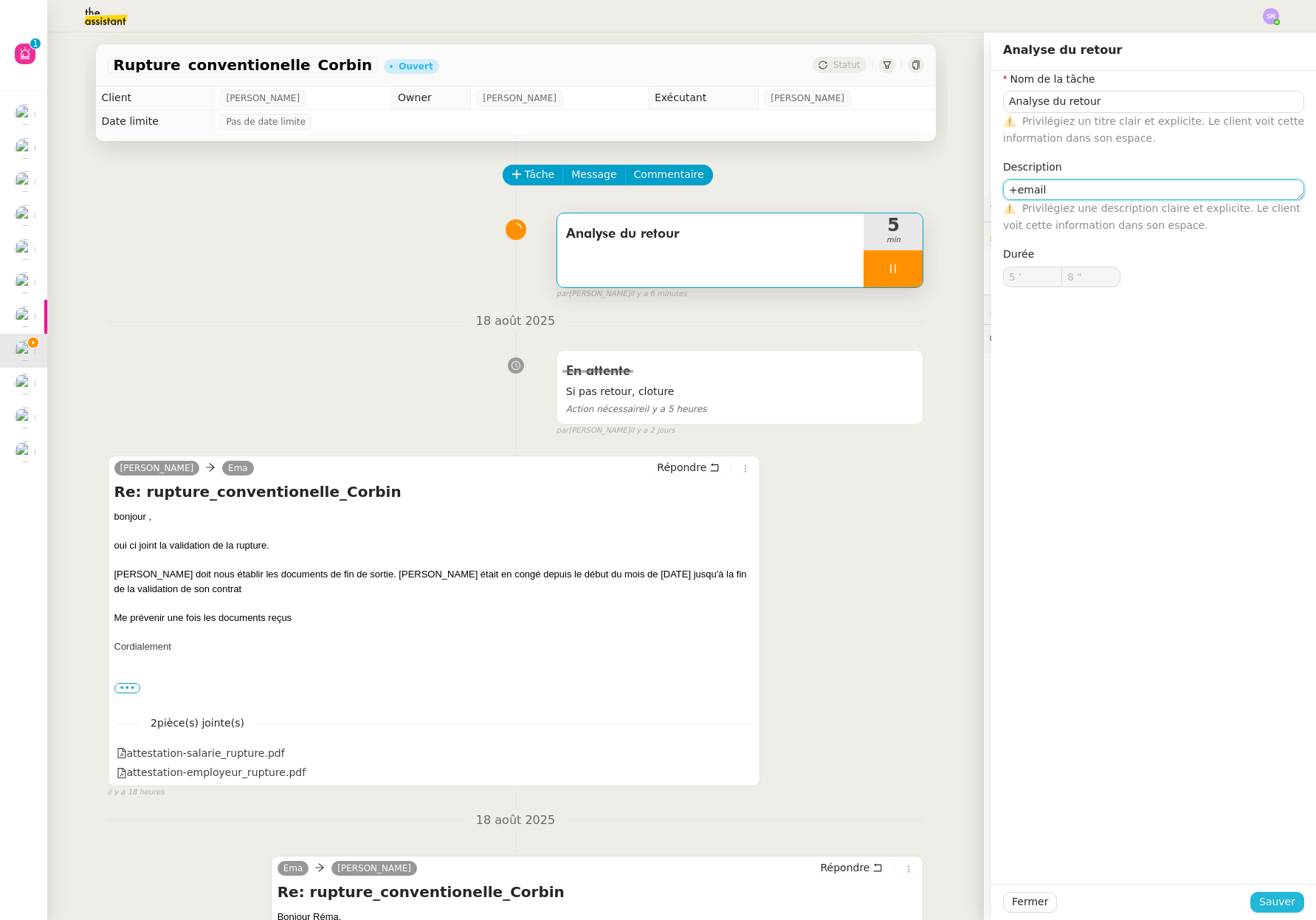
type input "9 ""
type textarea "+email"
click at [1267, 903] on span "Sauver" at bounding box center [1278, 902] width 37 height 17
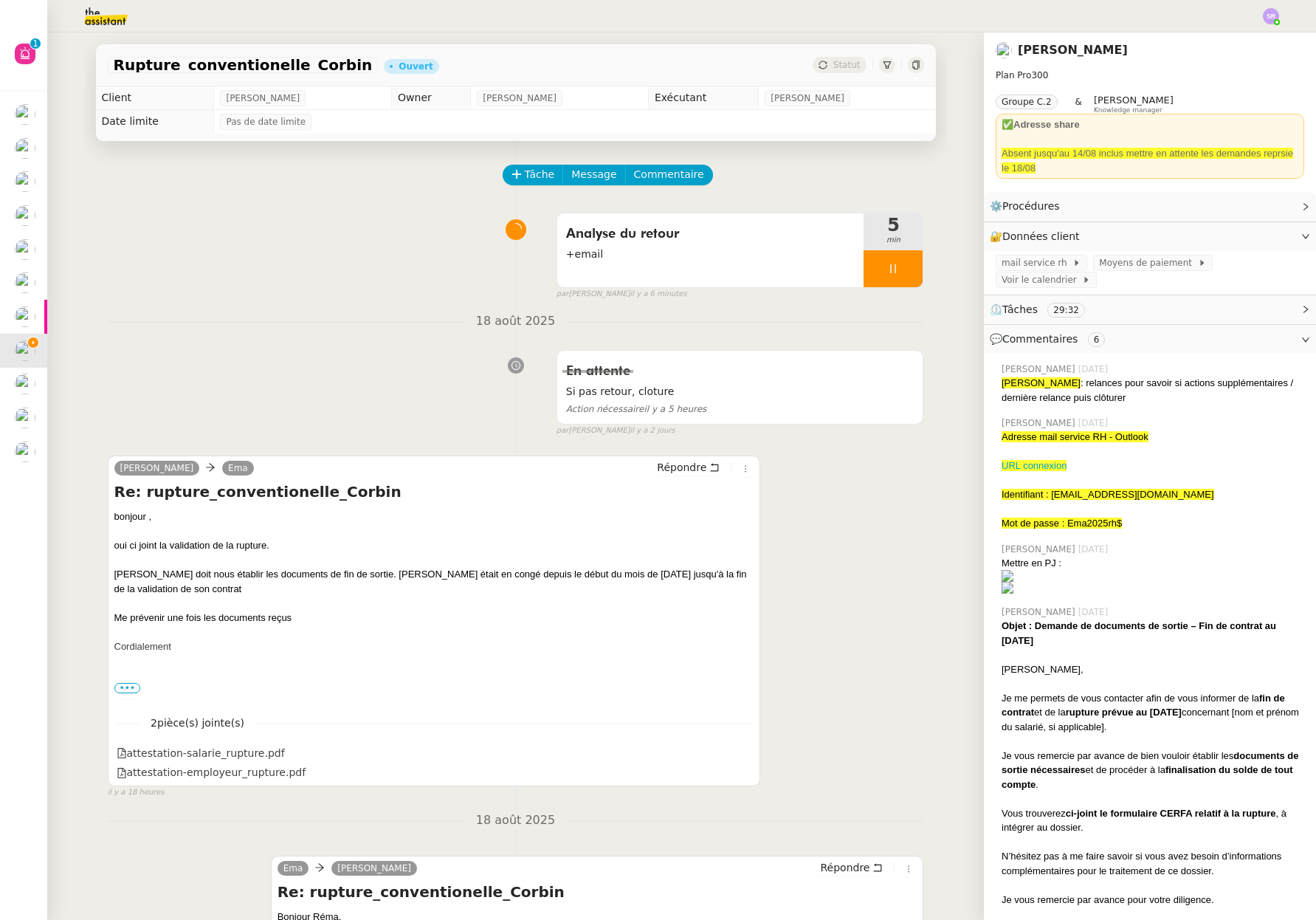
click at [469, 641] on div "Cordialement" at bounding box center [435, 647] width 640 height 15
click at [671, 473] on span "Répondre" at bounding box center [682, 467] width 50 height 15
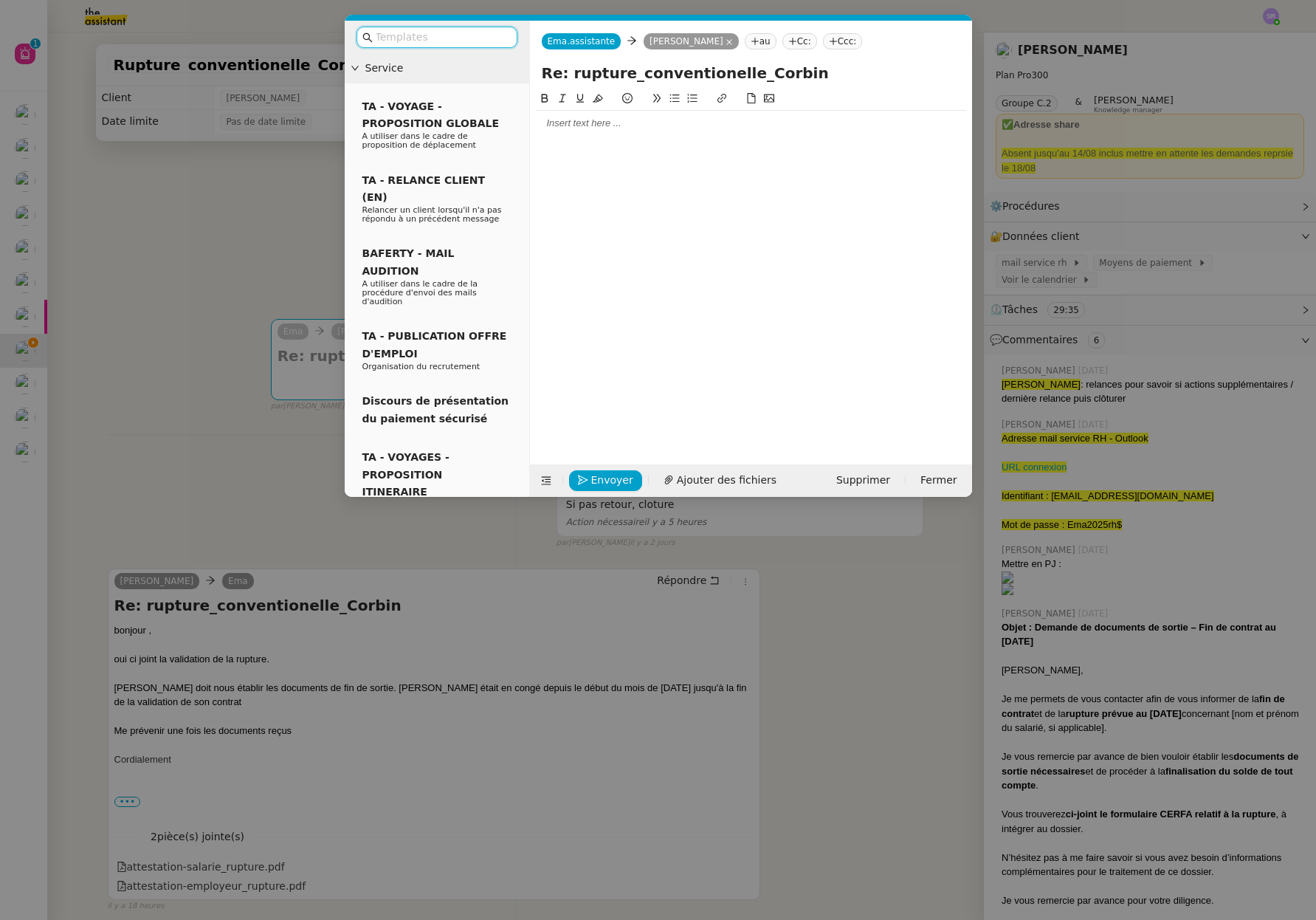
click at [617, 113] on div at bounding box center [752, 123] width 431 height 25
click at [620, 119] on div at bounding box center [752, 123] width 431 height 13
click at [674, 142] on div at bounding box center [752, 265] width 431 height 352
click at [605, 139] on div at bounding box center [752, 265] width 431 height 352
click at [610, 133] on div at bounding box center [752, 123] width 431 height 25
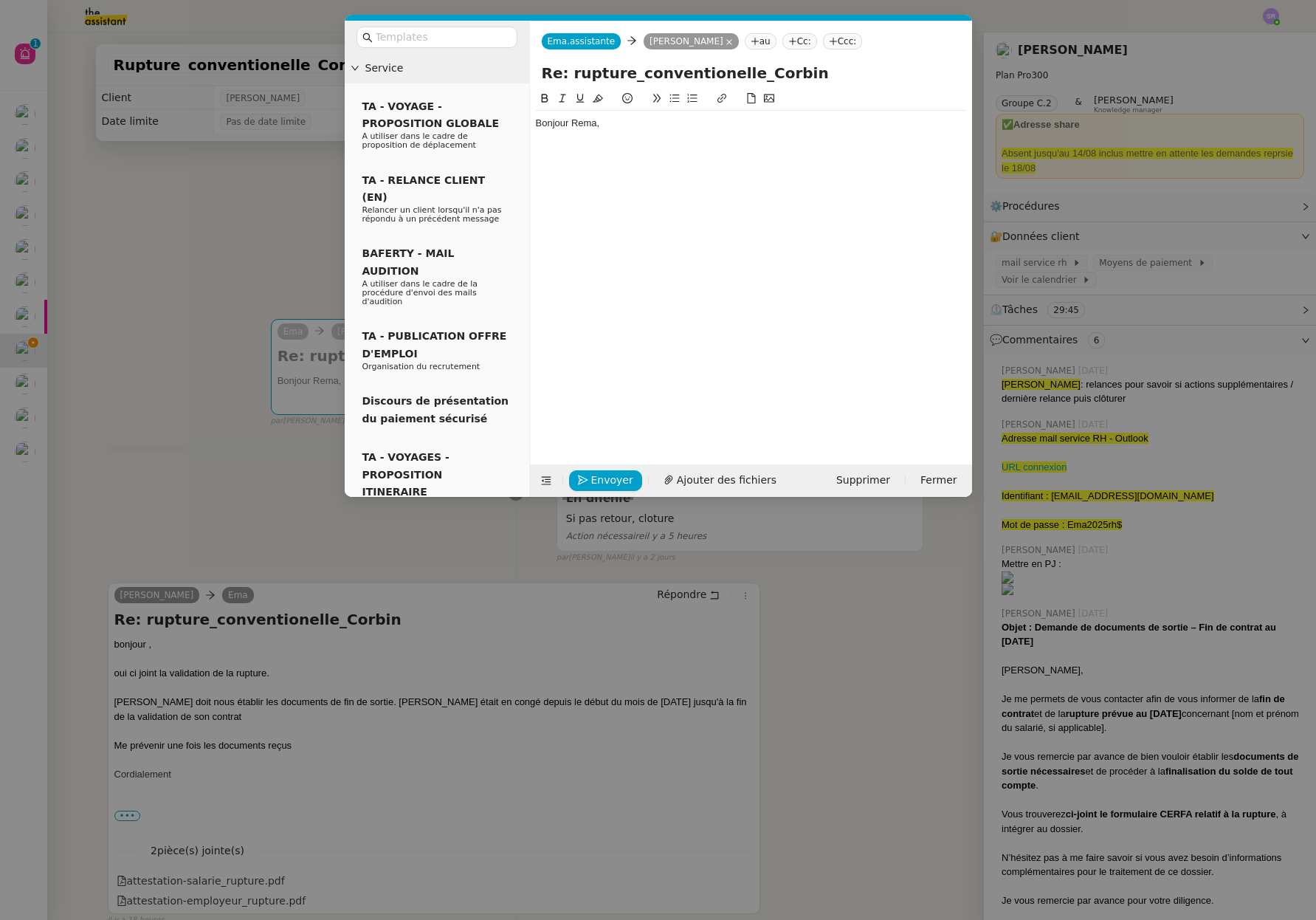
click at [235, 274] on nz-modal-container "Service TA - VOYAGE - PROPOSITION GLOBALE A utiliser dans le cadre de propositi…" at bounding box center [658, 460] width 1316 height 920
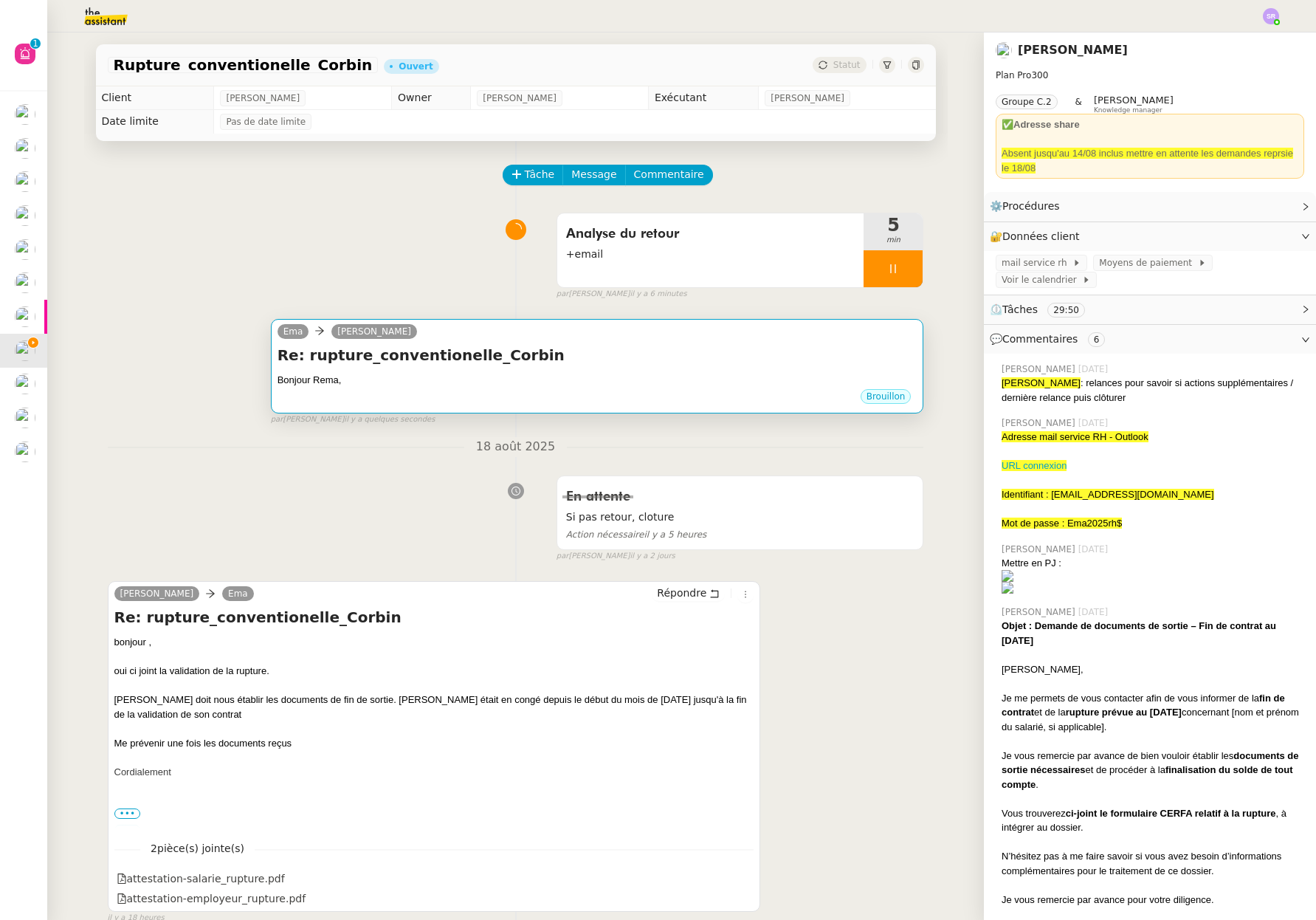
click at [366, 379] on div "Bonjour Rema," at bounding box center [598, 380] width 640 height 15
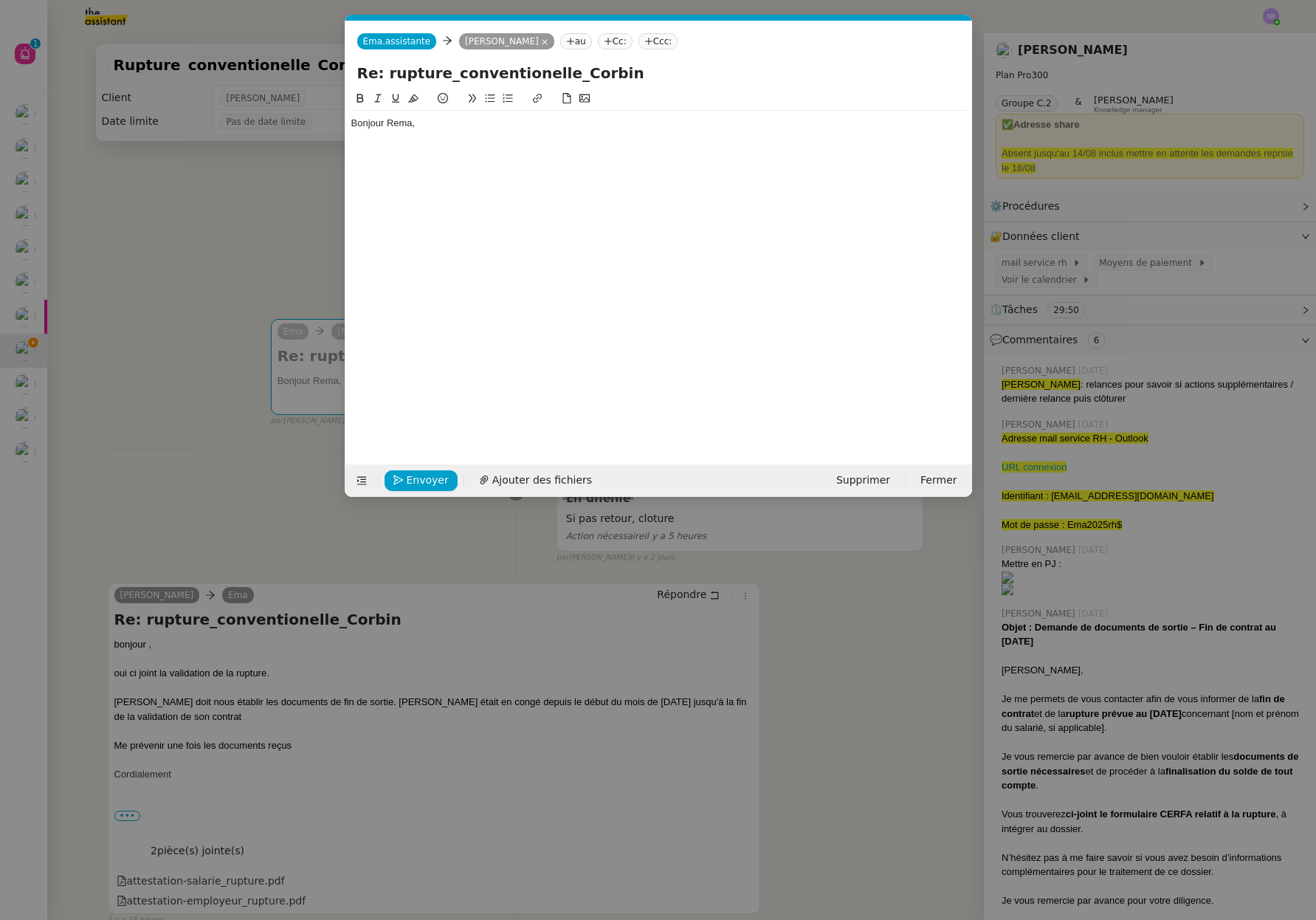
scroll to position [0, 31]
click at [399, 125] on div "Bonjour Rema," at bounding box center [659, 123] width 615 height 13
drag, startPoint x: 166, startPoint y: 214, endPoint x: 499, endPoint y: 202, distance: 333.2
click at [166, 214] on nz-modal-container "Service TA - VOYAGE - PROPOSITION GLOBALE A utiliser dans le cadre de propositi…" at bounding box center [658, 460] width 1316 height 920
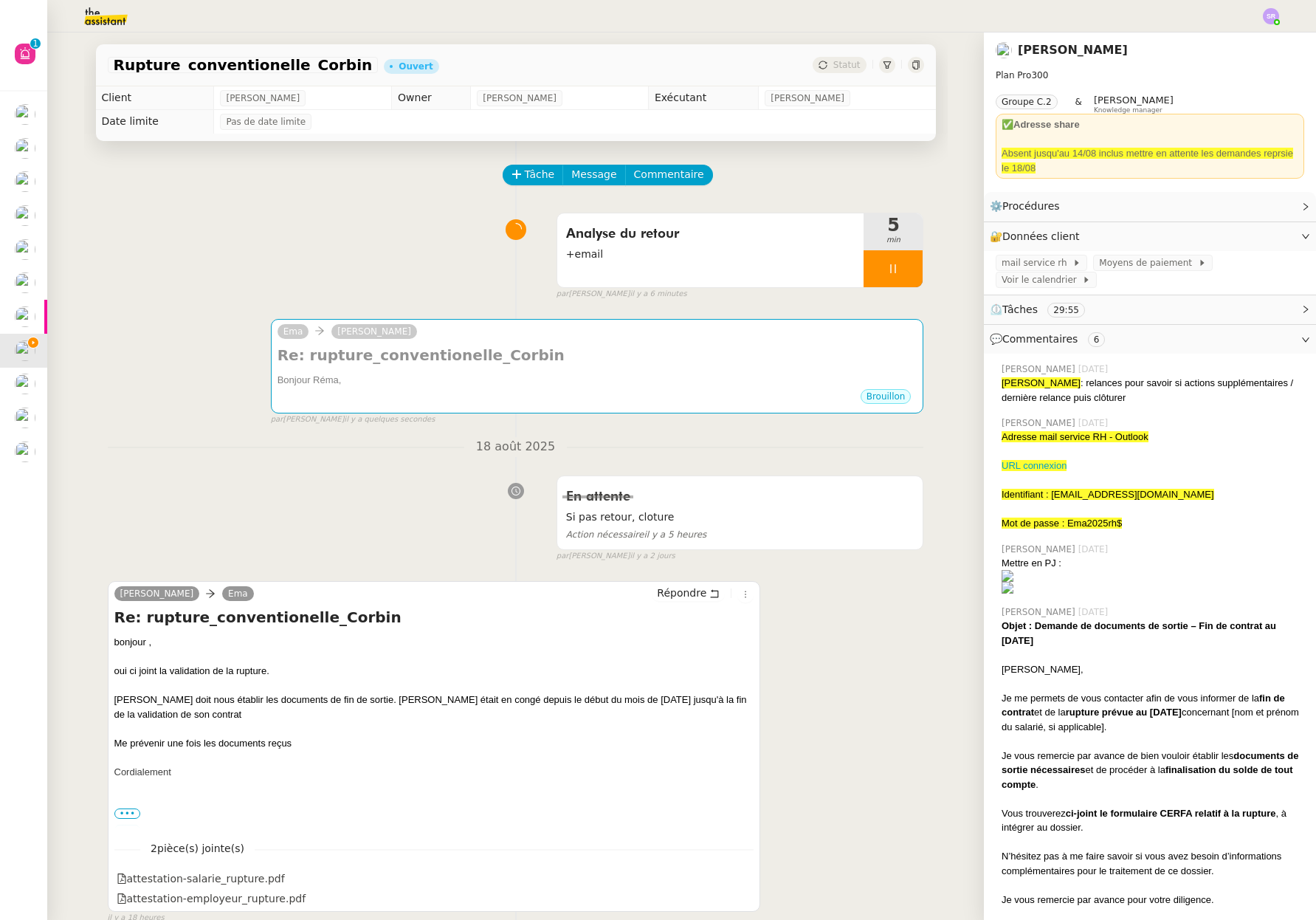
click at [887, 266] on icon at bounding box center [893, 268] width 12 height 12
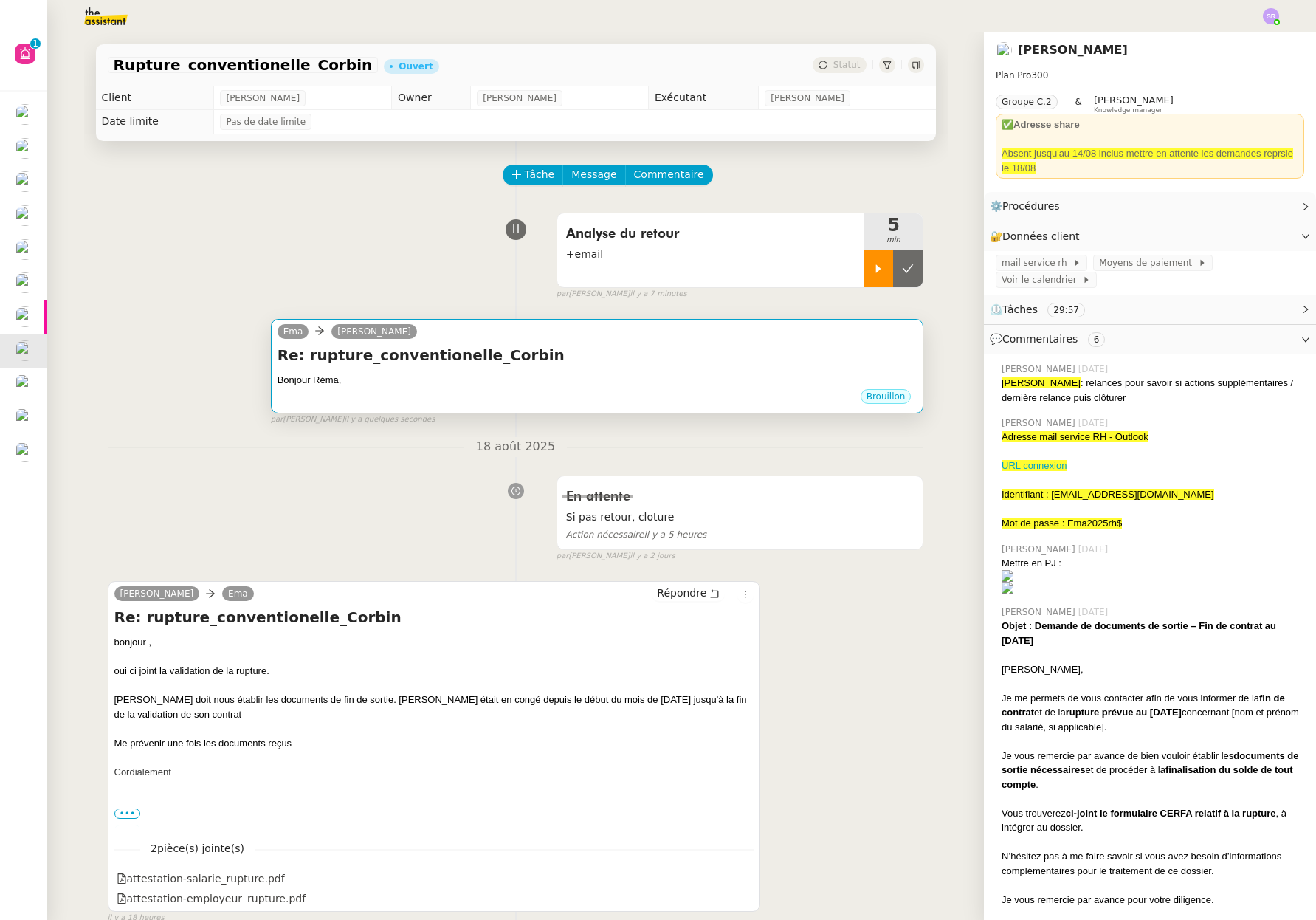
click at [701, 364] on h4 "Re: rupture_conventionelle_Corbin" at bounding box center [598, 355] width 640 height 21
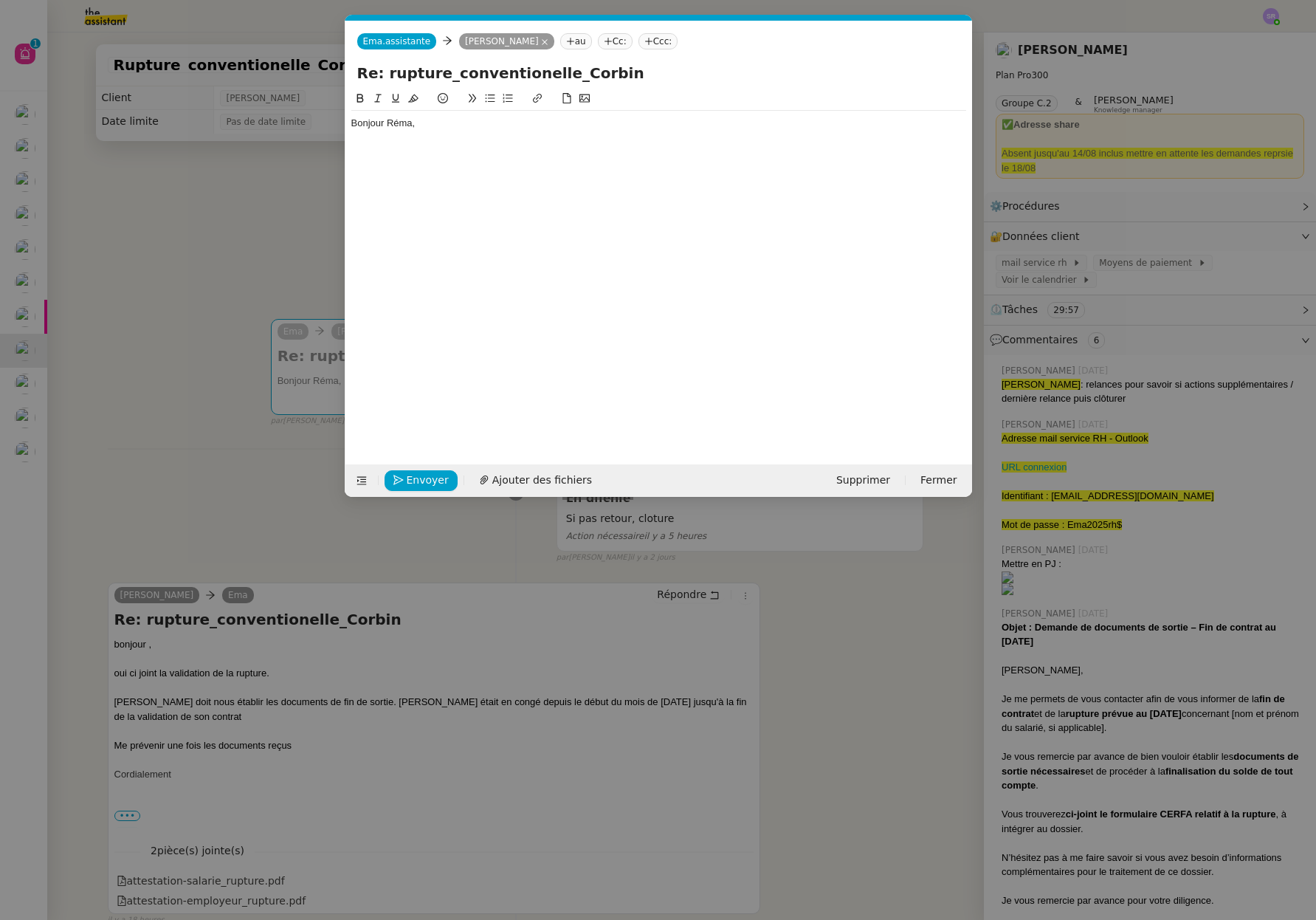
click at [274, 258] on nz-modal-container "Service TA - VOYAGE - PROPOSITION GLOBALE A utiliser dans le cadre de propositi…" at bounding box center [658, 460] width 1316 height 920
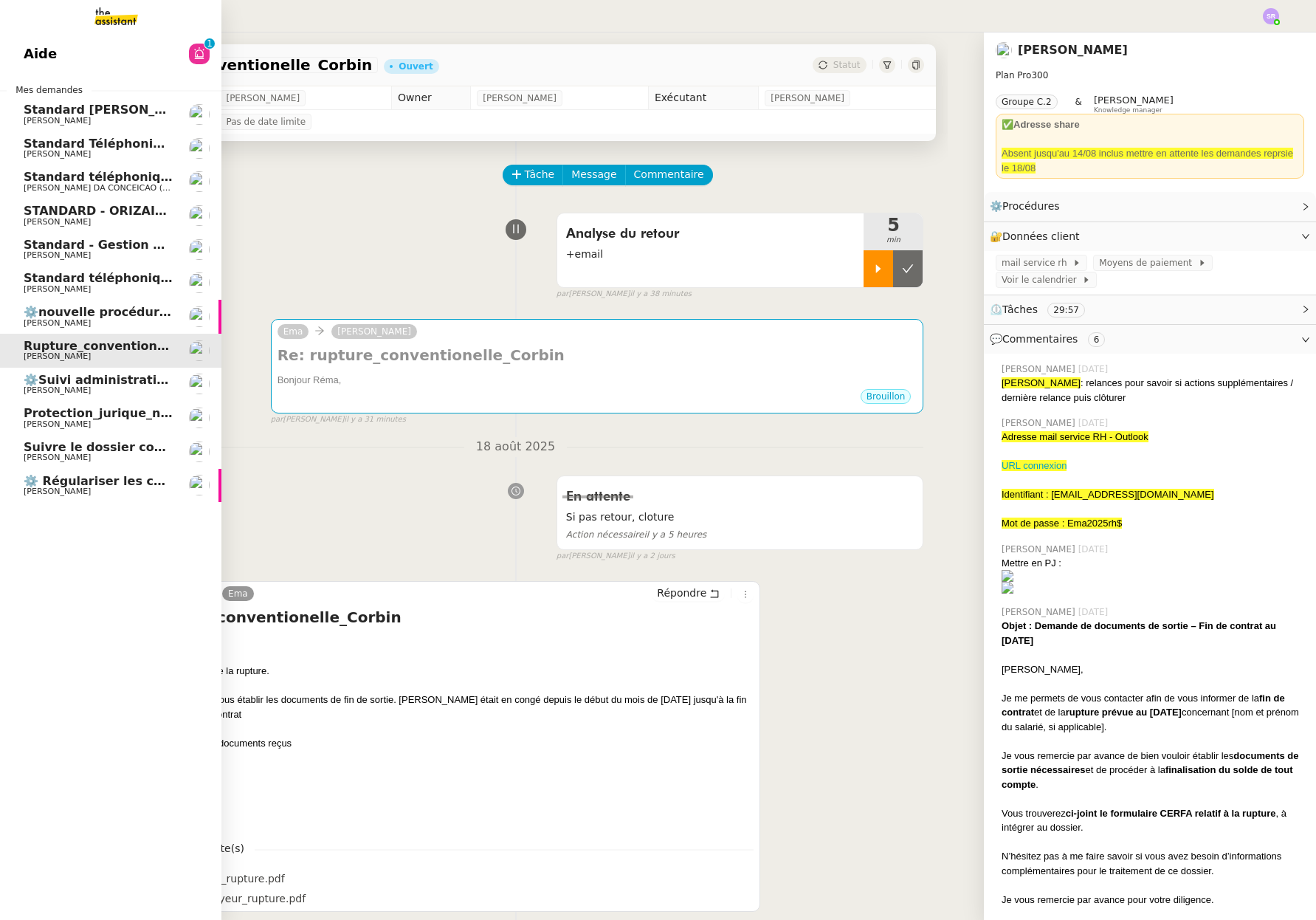
click at [96, 280] on span "Standard téléphonique - août 2025" at bounding box center [140, 278] width 234 height 14
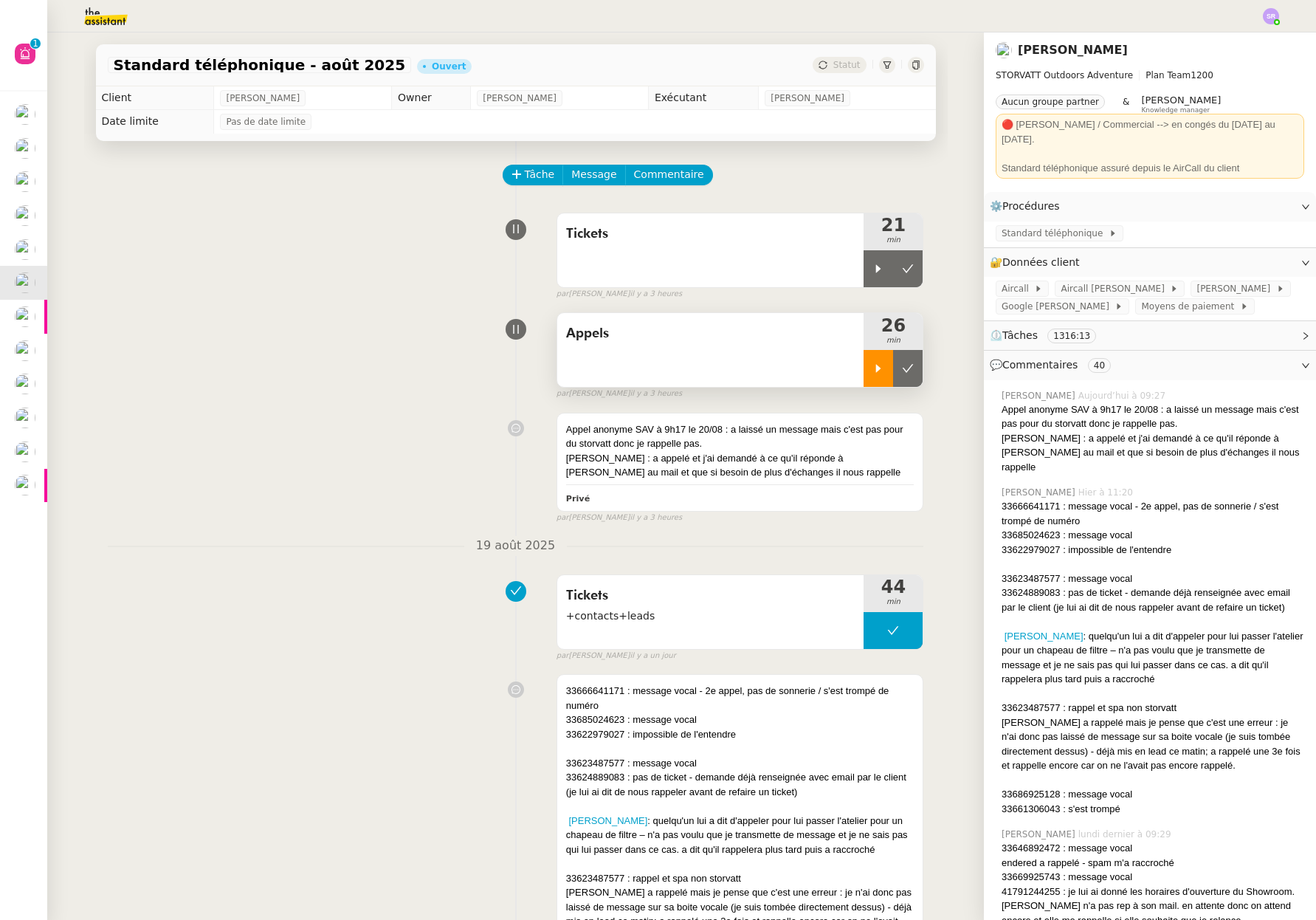
drag, startPoint x: 865, startPoint y: 362, endPoint x: 875, endPoint y: 380, distance: 20.6
click at [873, 362] on icon at bounding box center [879, 368] width 12 height 12
click at [887, 370] on icon at bounding box center [893, 368] width 12 height 12
click at [873, 264] on icon at bounding box center [879, 268] width 12 height 12
click at [887, 272] on icon at bounding box center [893, 268] width 12 height 12
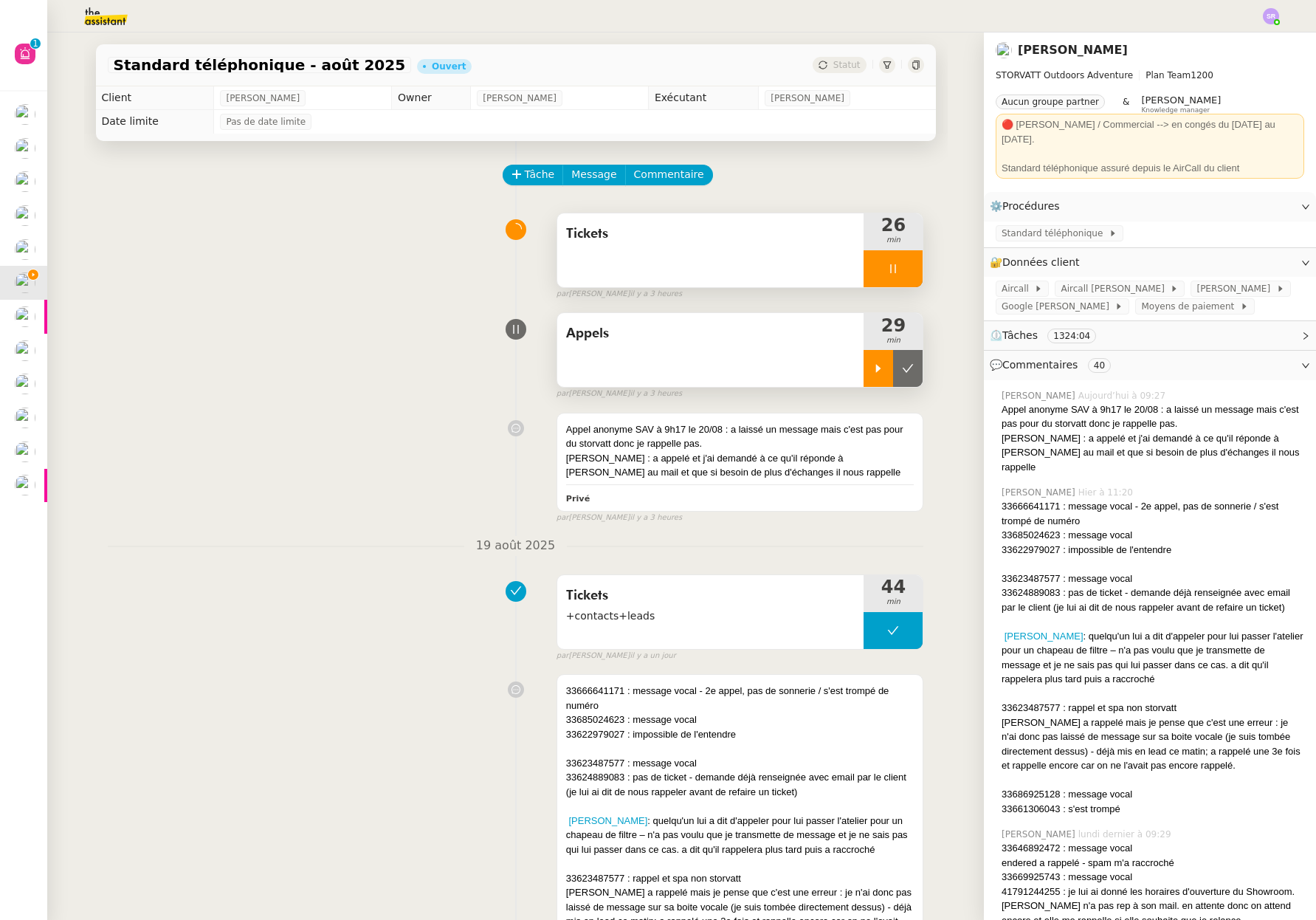
click at [887, 272] on icon at bounding box center [893, 268] width 12 height 12
